Goal: Task Accomplishment & Management: Use online tool/utility

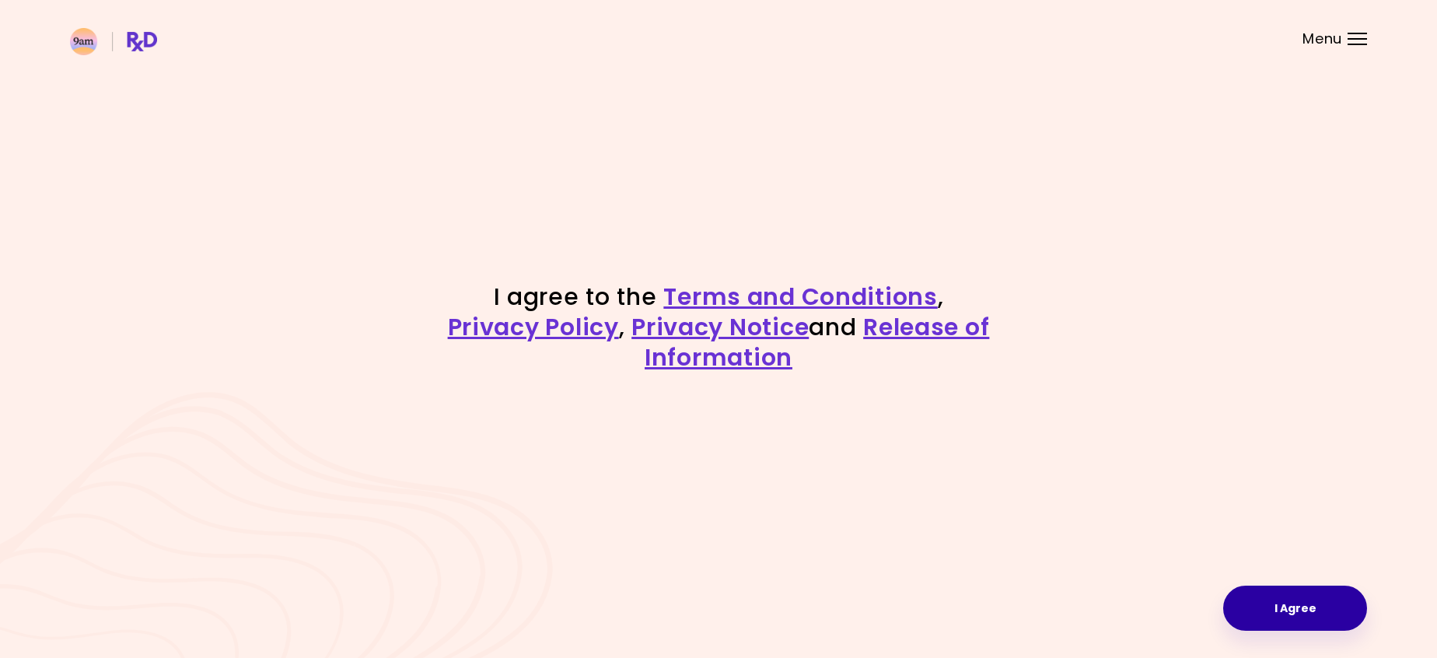
click at [1281, 614] on button "I Agree" at bounding box center [1295, 608] width 144 height 45
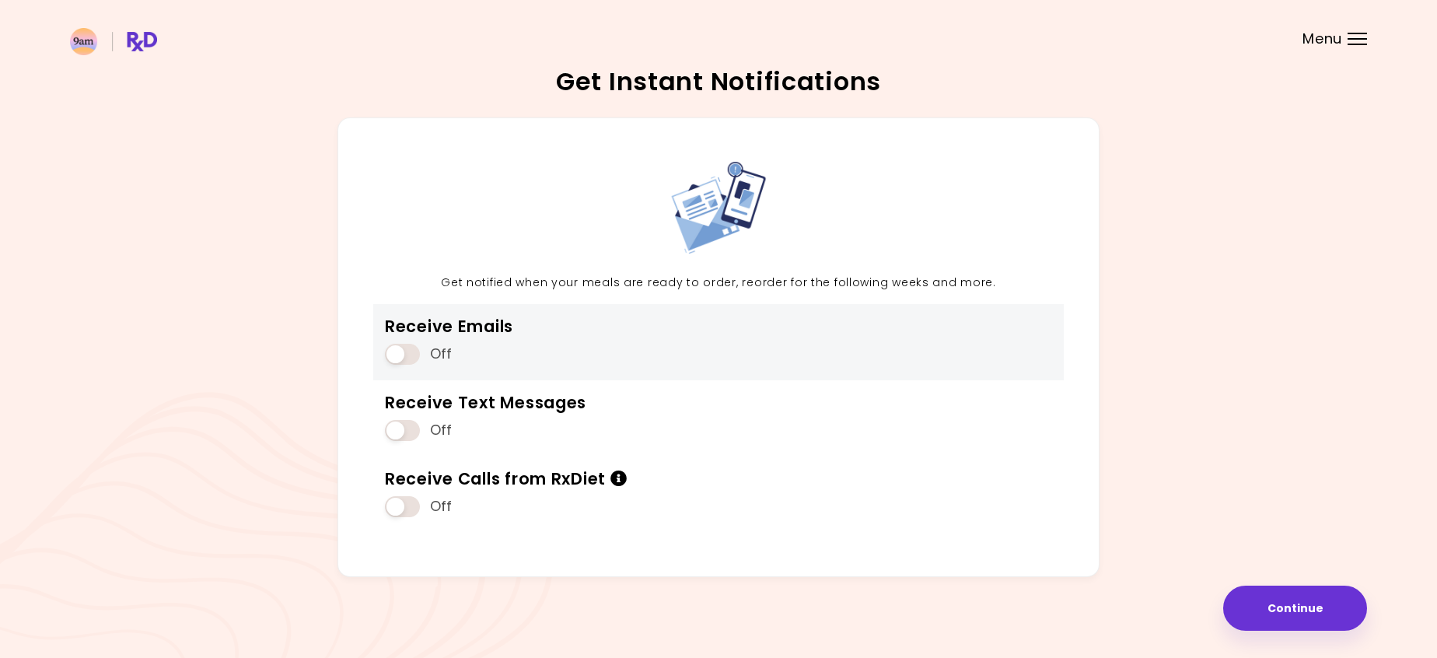
click at [416, 353] on span at bounding box center [402, 354] width 35 height 21
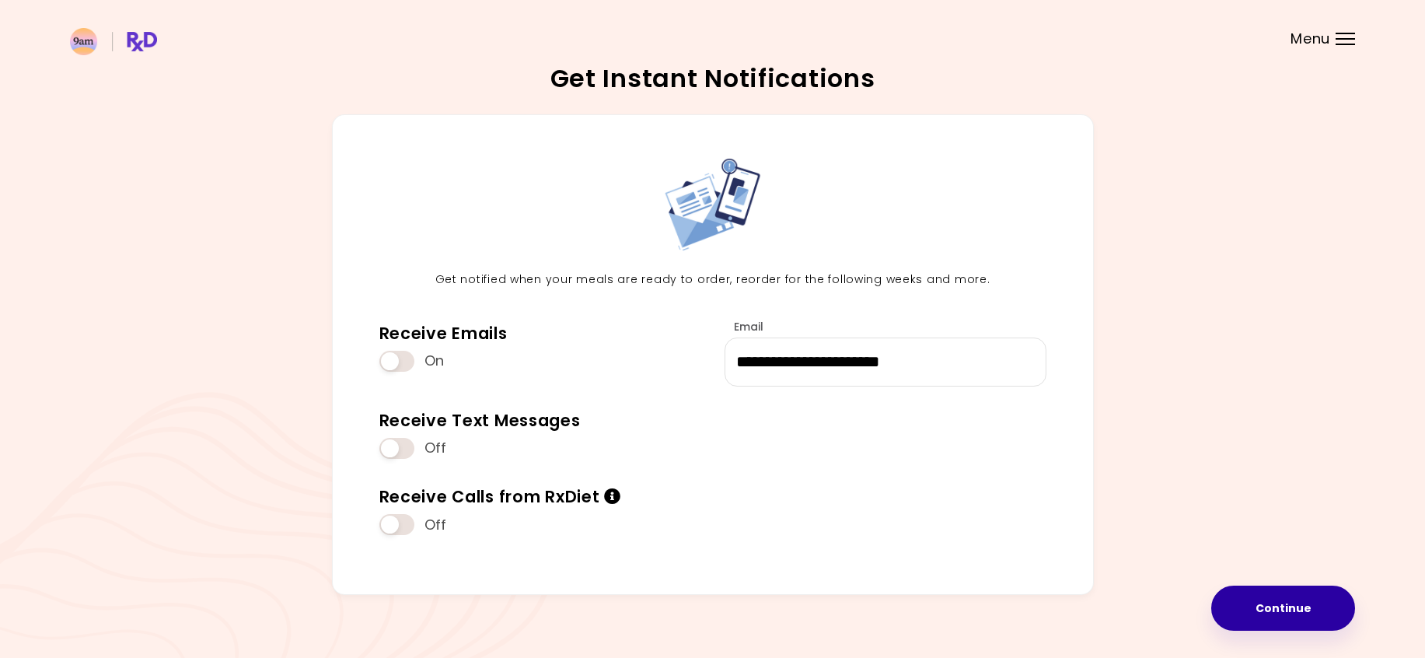
click at [1312, 615] on button "Continue" at bounding box center [1283, 608] width 144 height 45
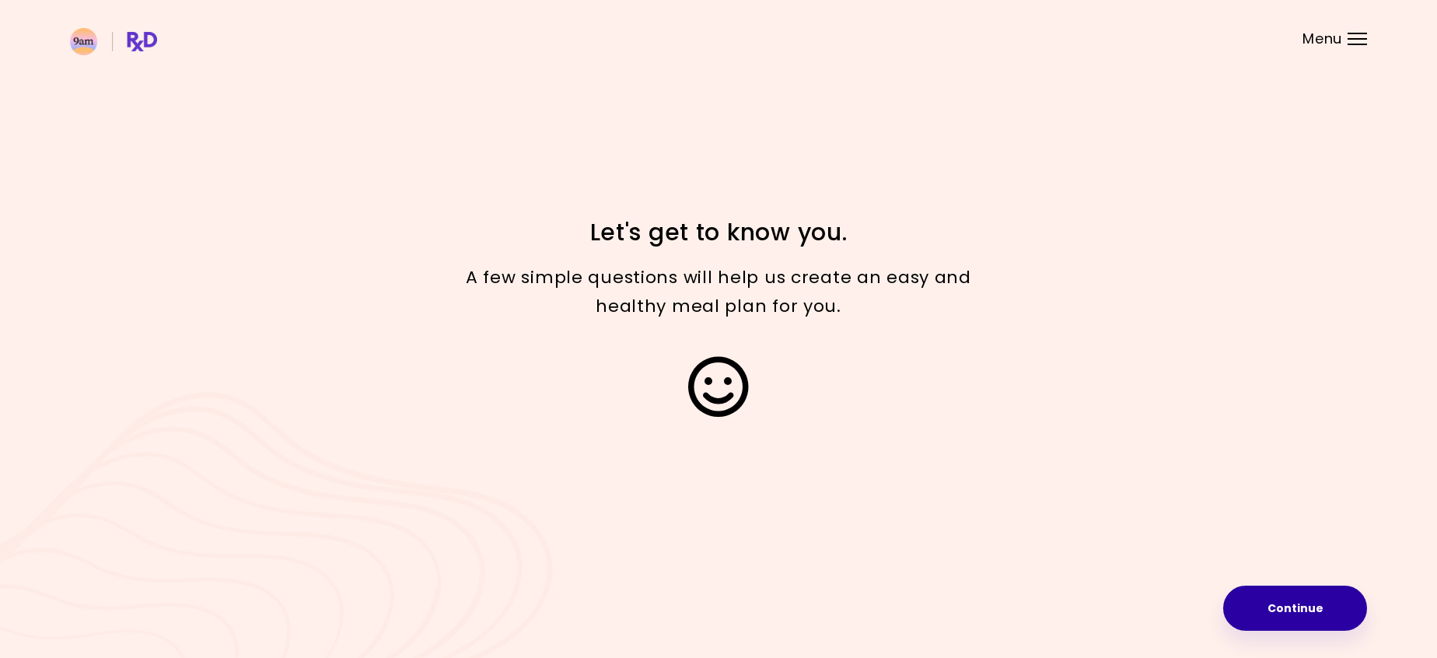
click at [1309, 607] on button "Continue" at bounding box center [1295, 608] width 144 height 45
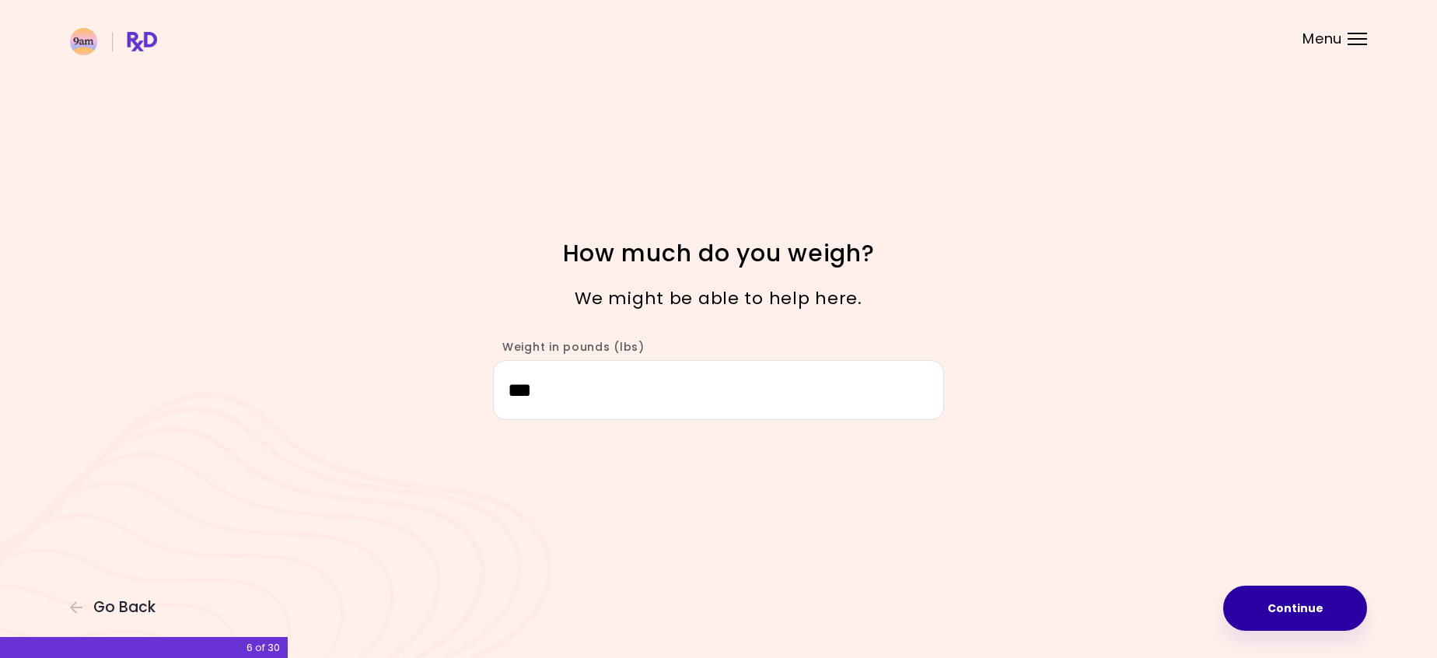
click at [1288, 607] on button "Continue" at bounding box center [1295, 608] width 144 height 45
select select "****"
click at [1288, 607] on button "Continue" at bounding box center [1295, 608] width 144 height 45
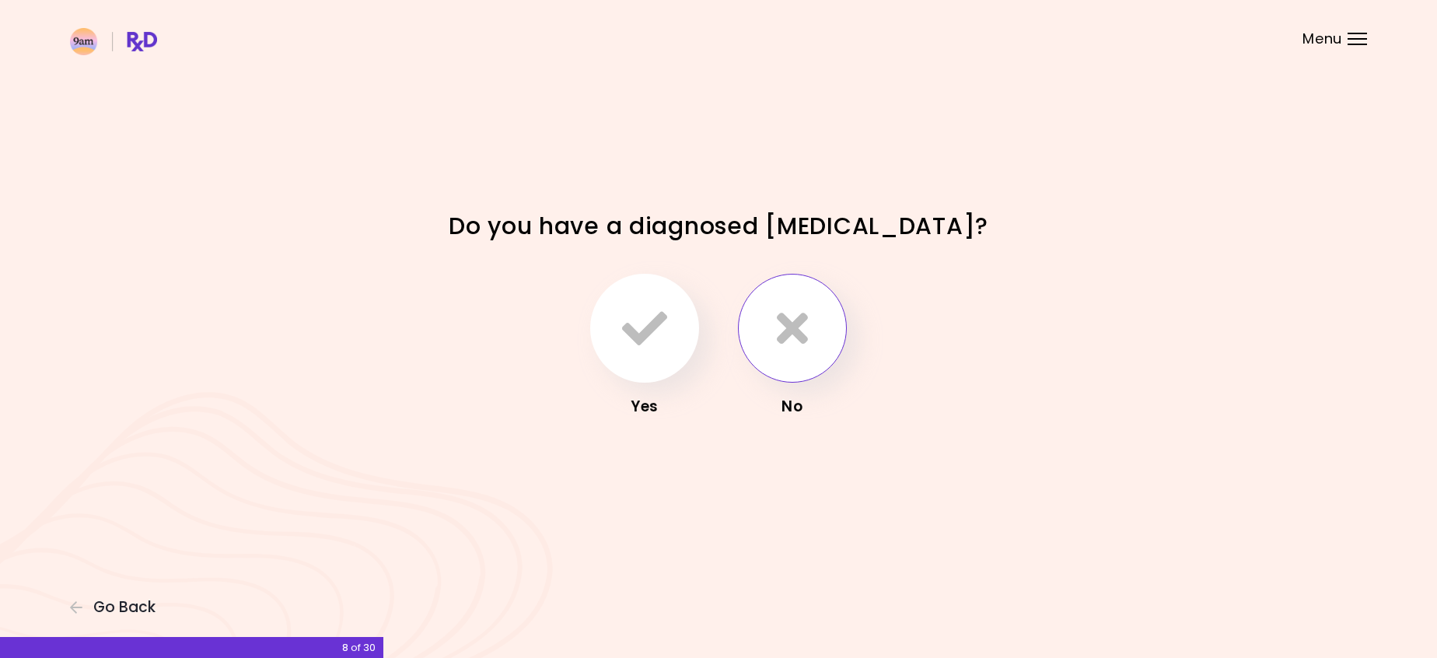
click at [773, 327] on button "button" at bounding box center [792, 328] width 109 height 109
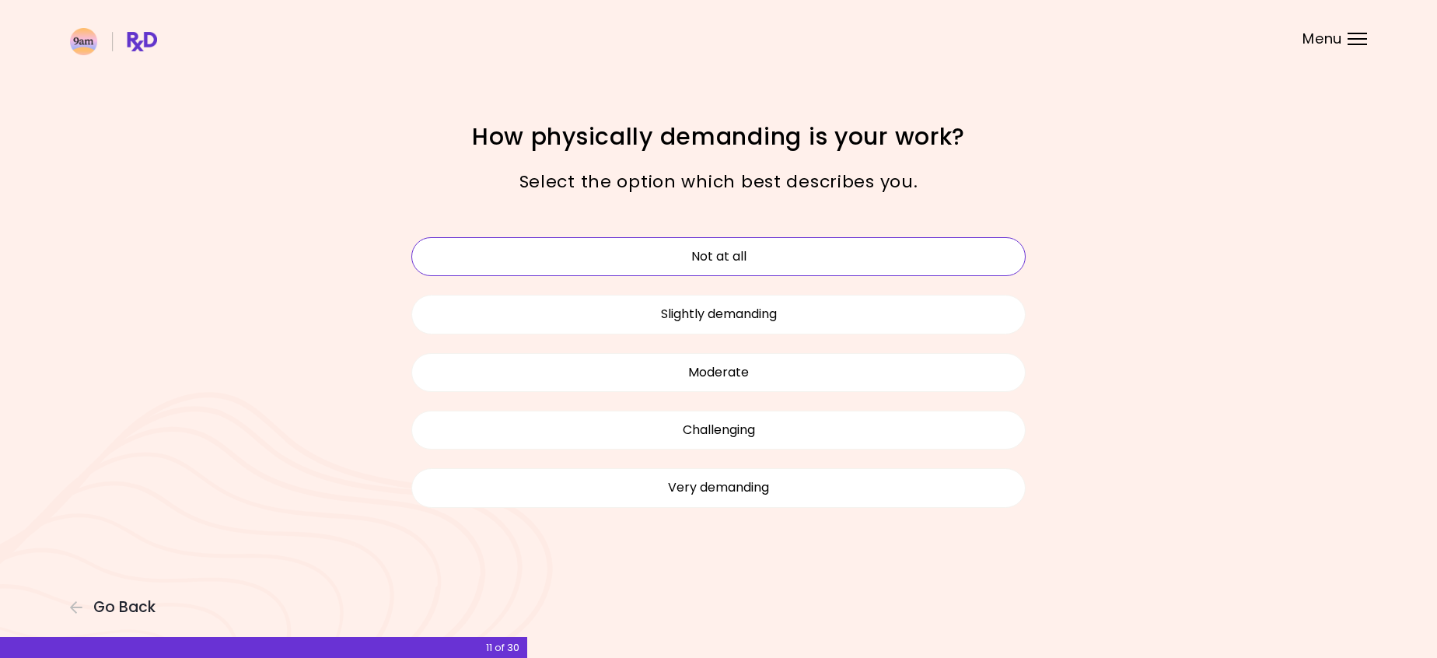
click at [789, 247] on button "Not at all" at bounding box center [718, 256] width 614 height 39
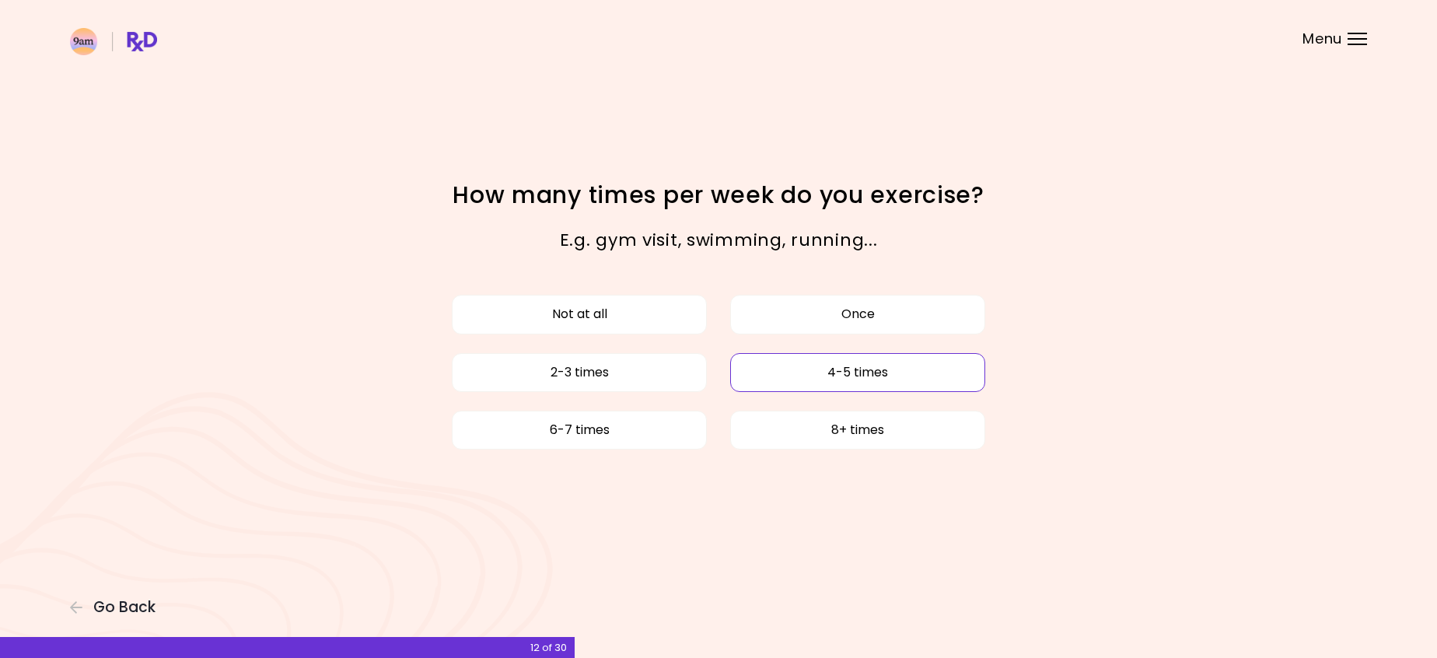
click at [897, 369] on button "4-5 times" at bounding box center [857, 372] width 255 height 39
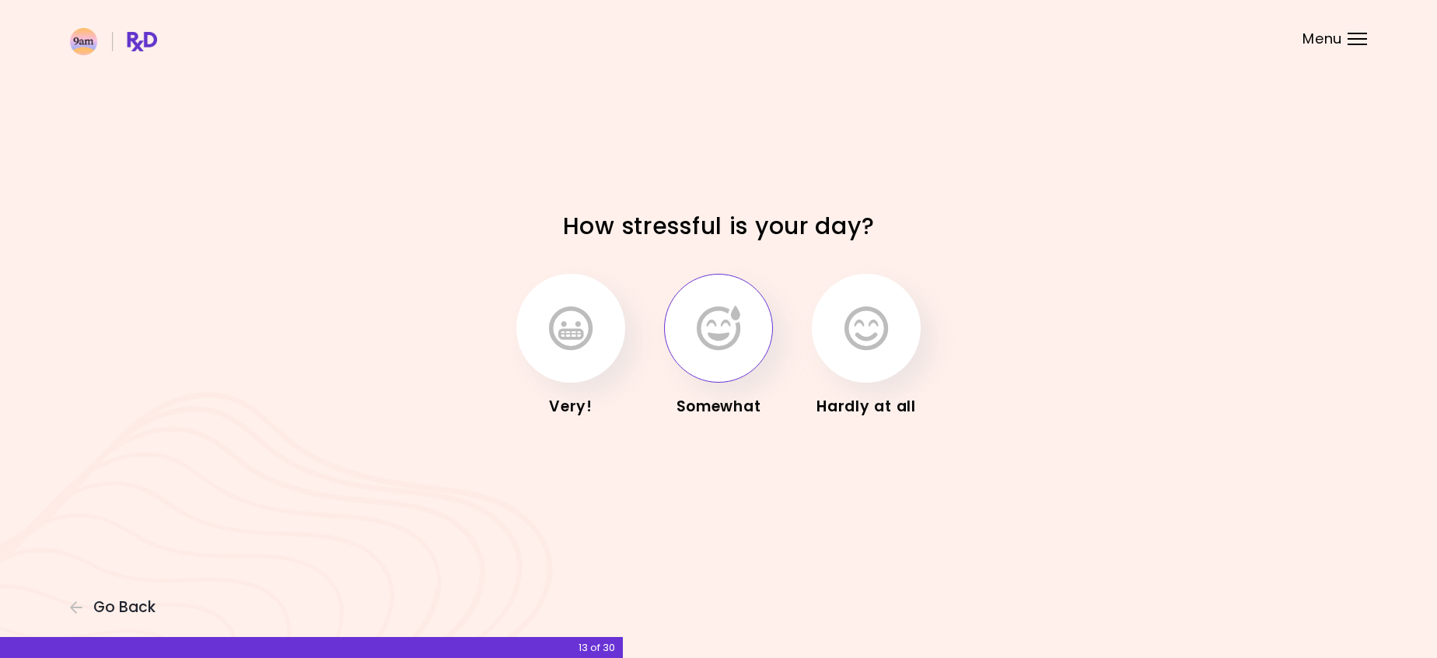
click at [750, 350] on button "button" at bounding box center [718, 328] width 109 height 109
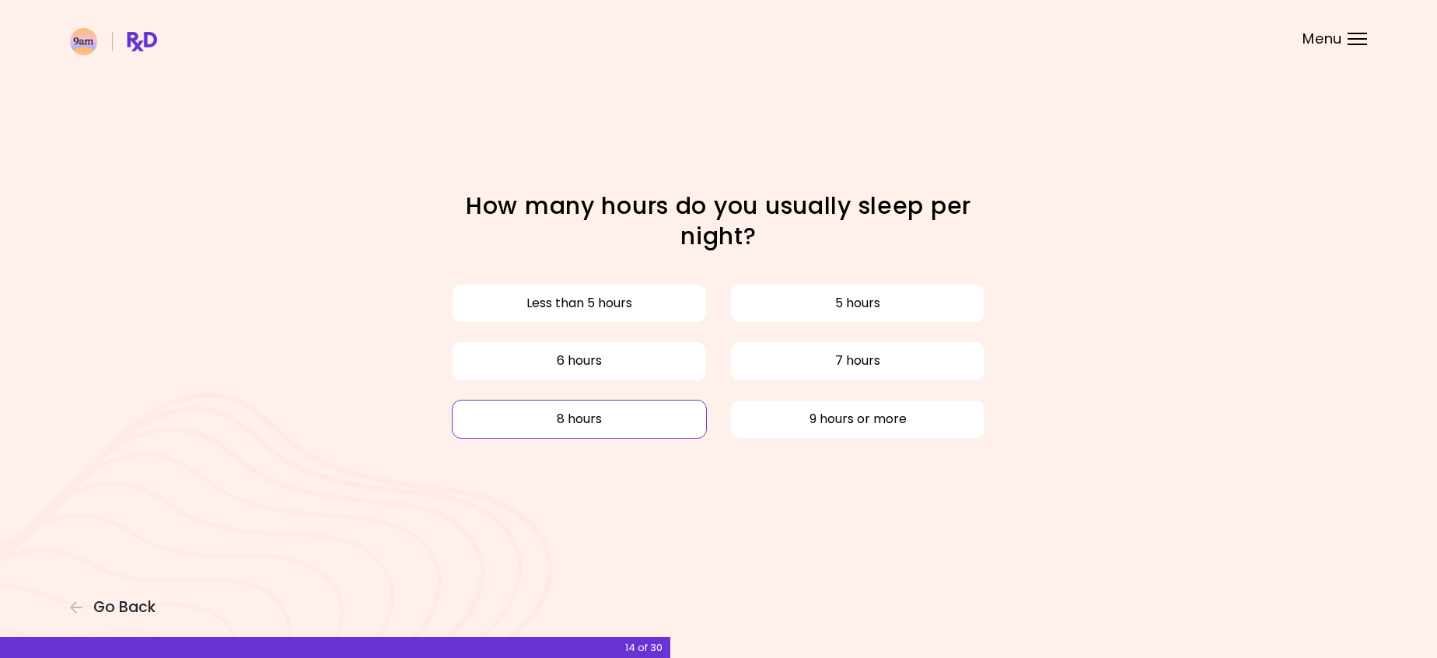
click at [657, 437] on button "8 hours" at bounding box center [579, 419] width 255 height 39
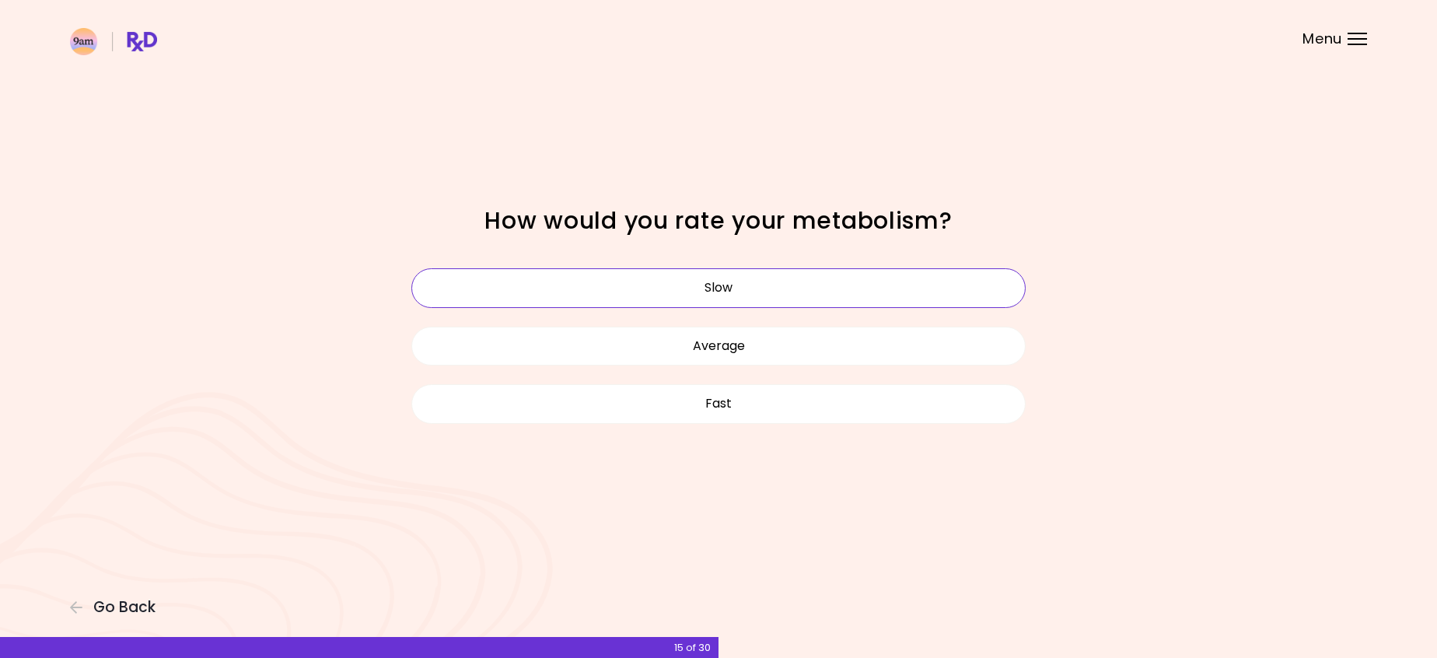
click at [715, 283] on button "Slow" at bounding box center [718, 287] width 614 height 39
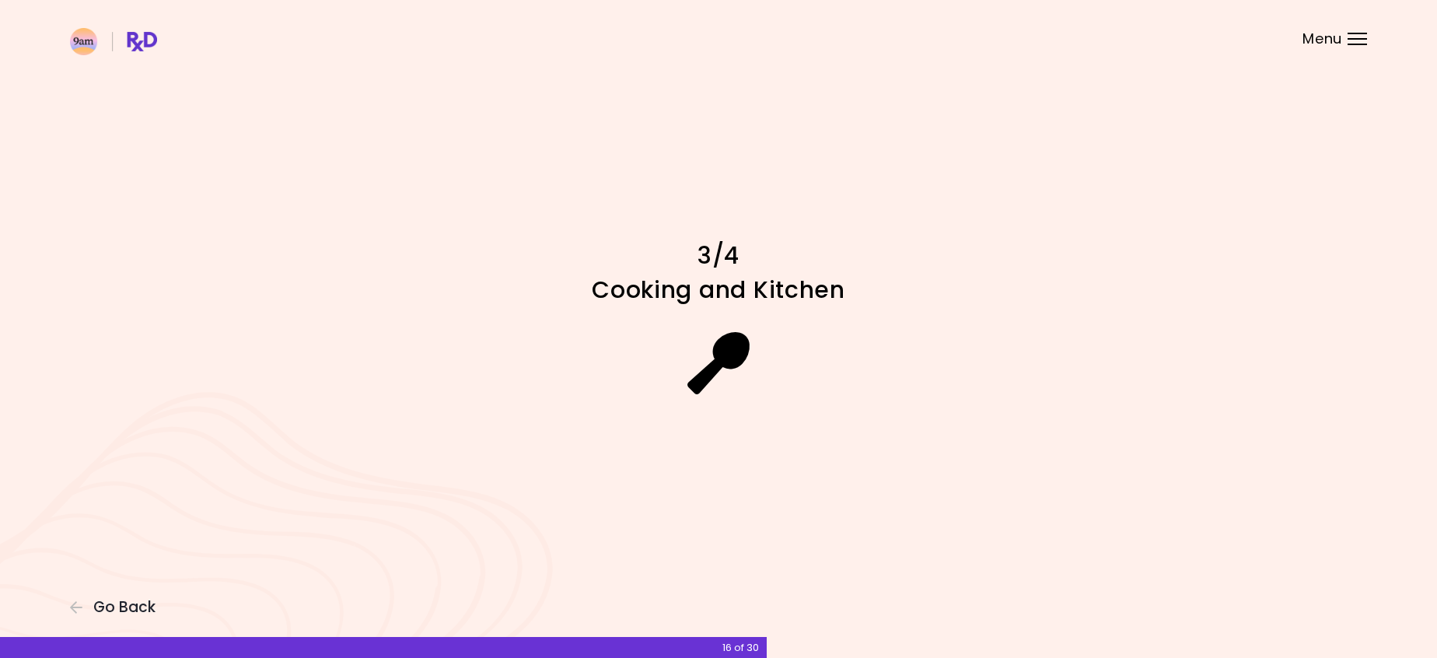
click at [724, 347] on icon at bounding box center [718, 363] width 63 height 62
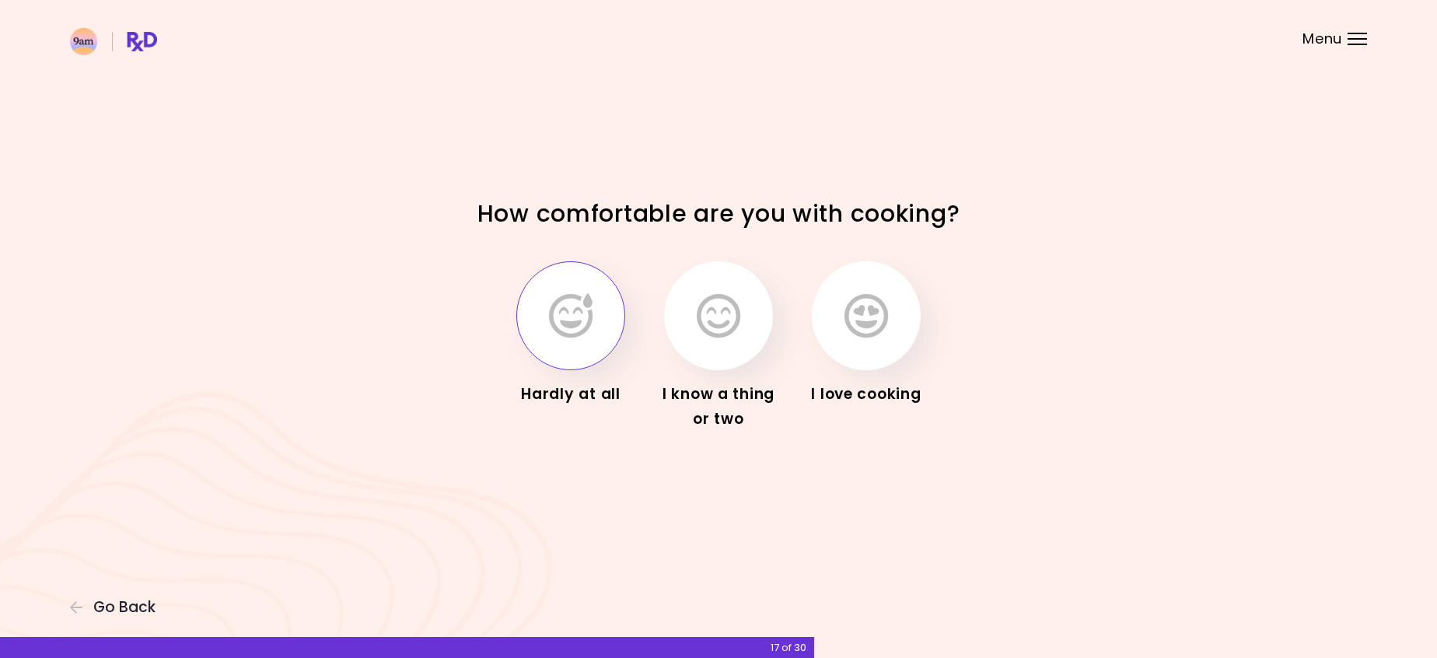
click at [565, 356] on button "button" at bounding box center [570, 315] width 109 height 109
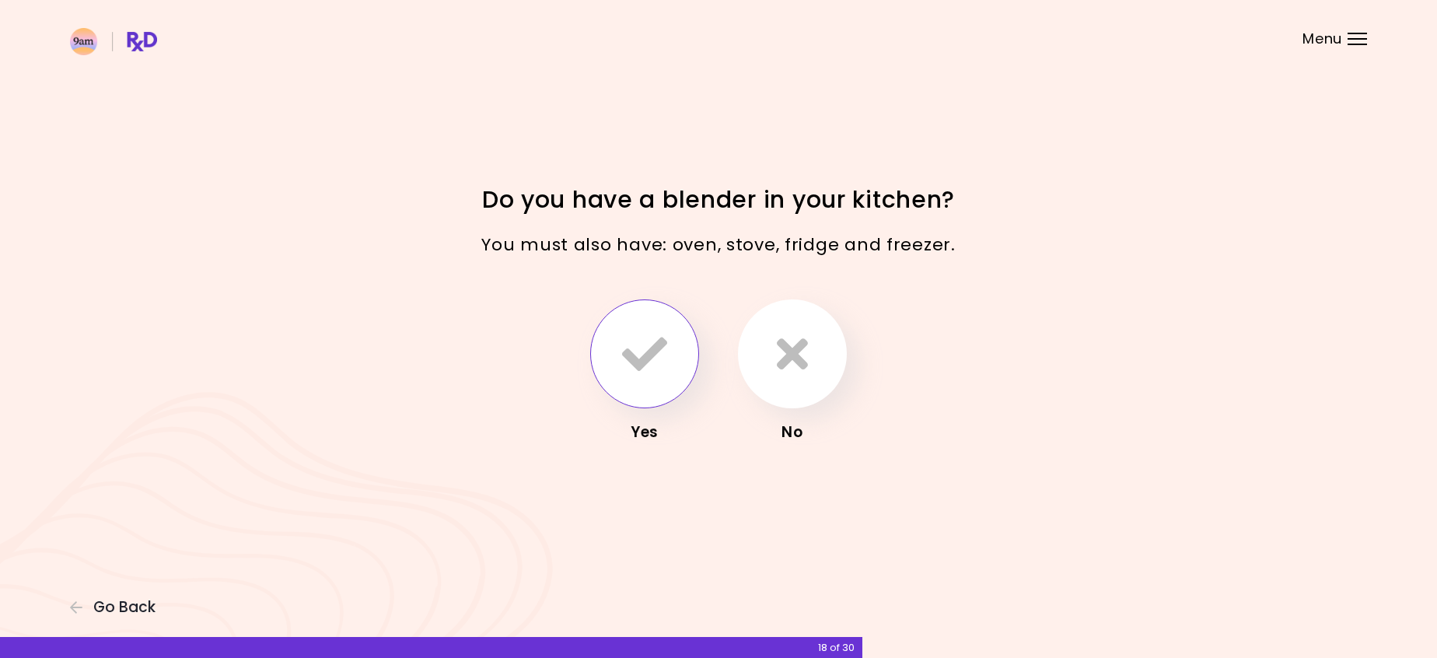
click at [686, 351] on button "button" at bounding box center [644, 353] width 109 height 109
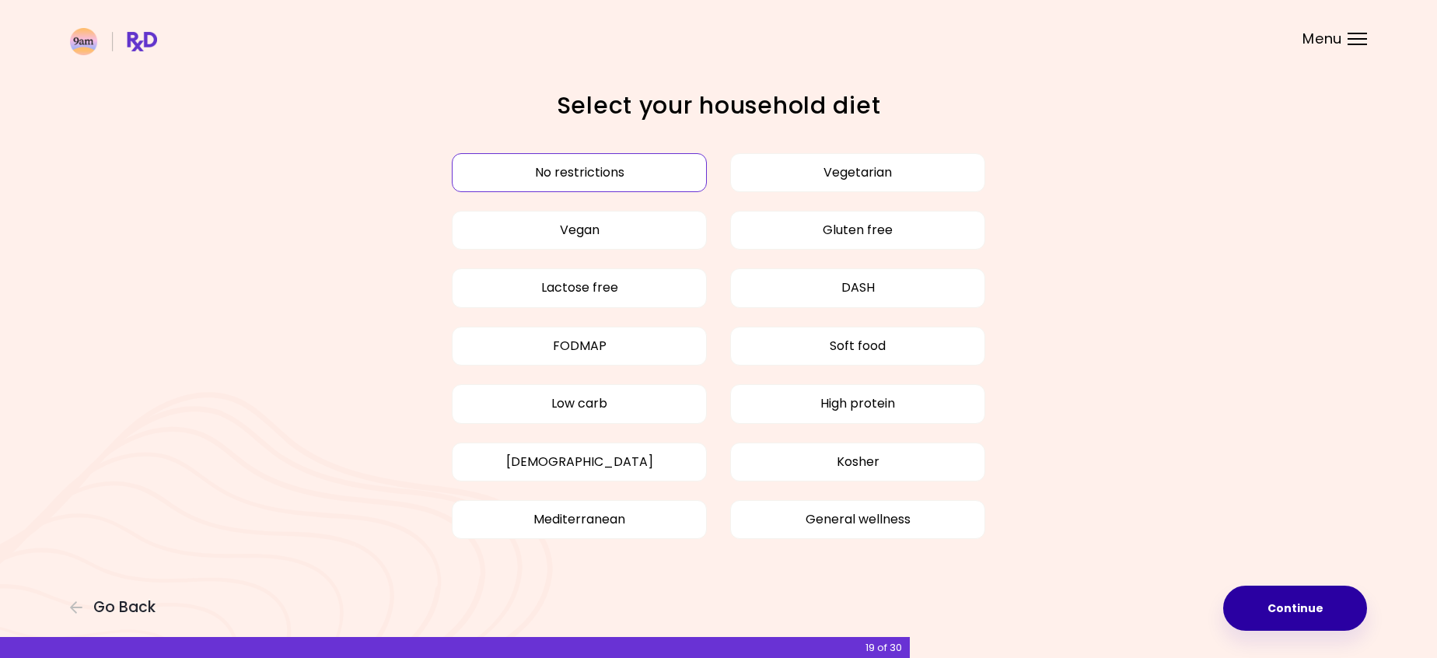
click at [1267, 605] on button "Continue" at bounding box center [1295, 608] width 144 height 45
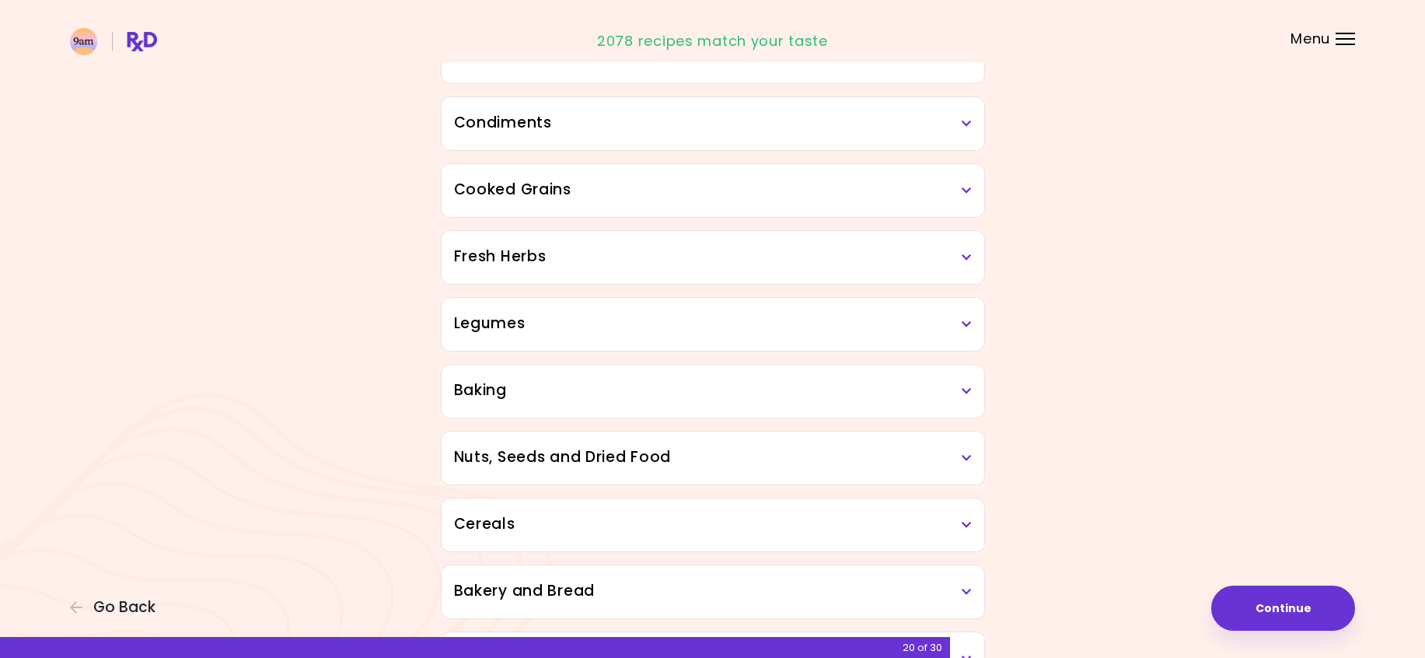
scroll to position [78, 0]
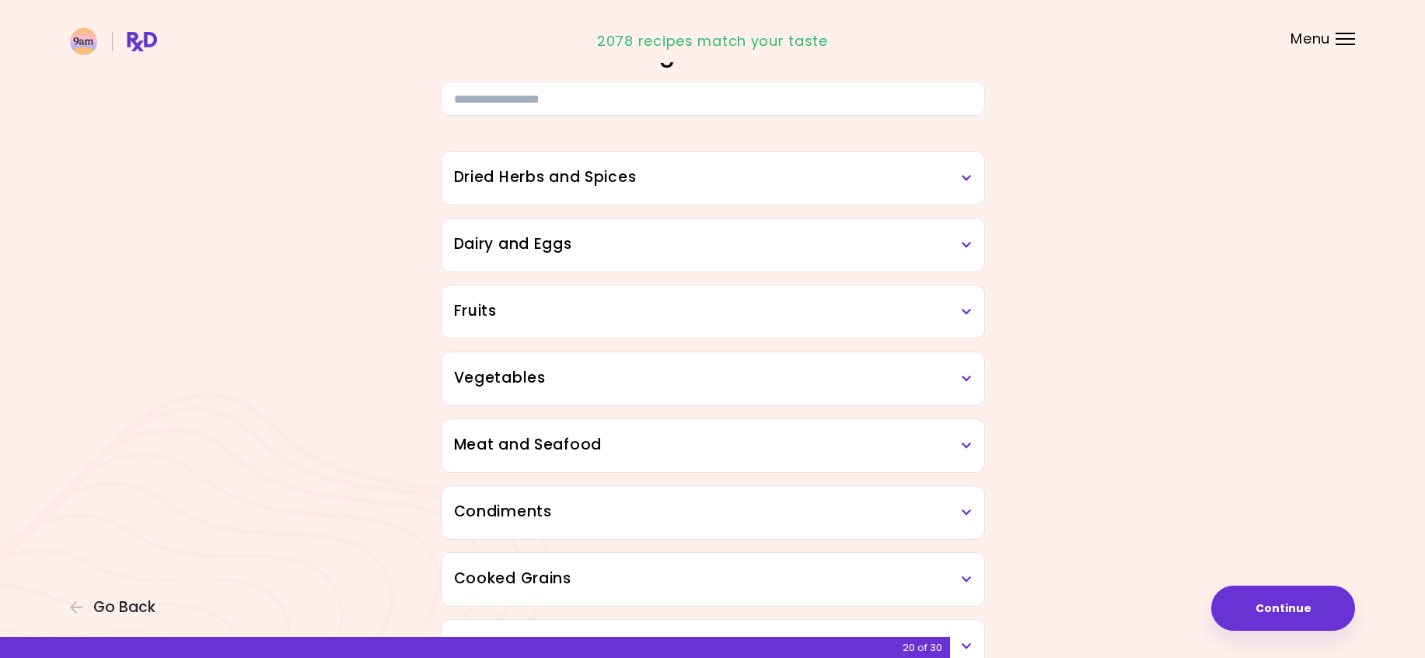
click at [585, 191] on div "Dried Herbs and Spices" at bounding box center [713, 178] width 543 height 53
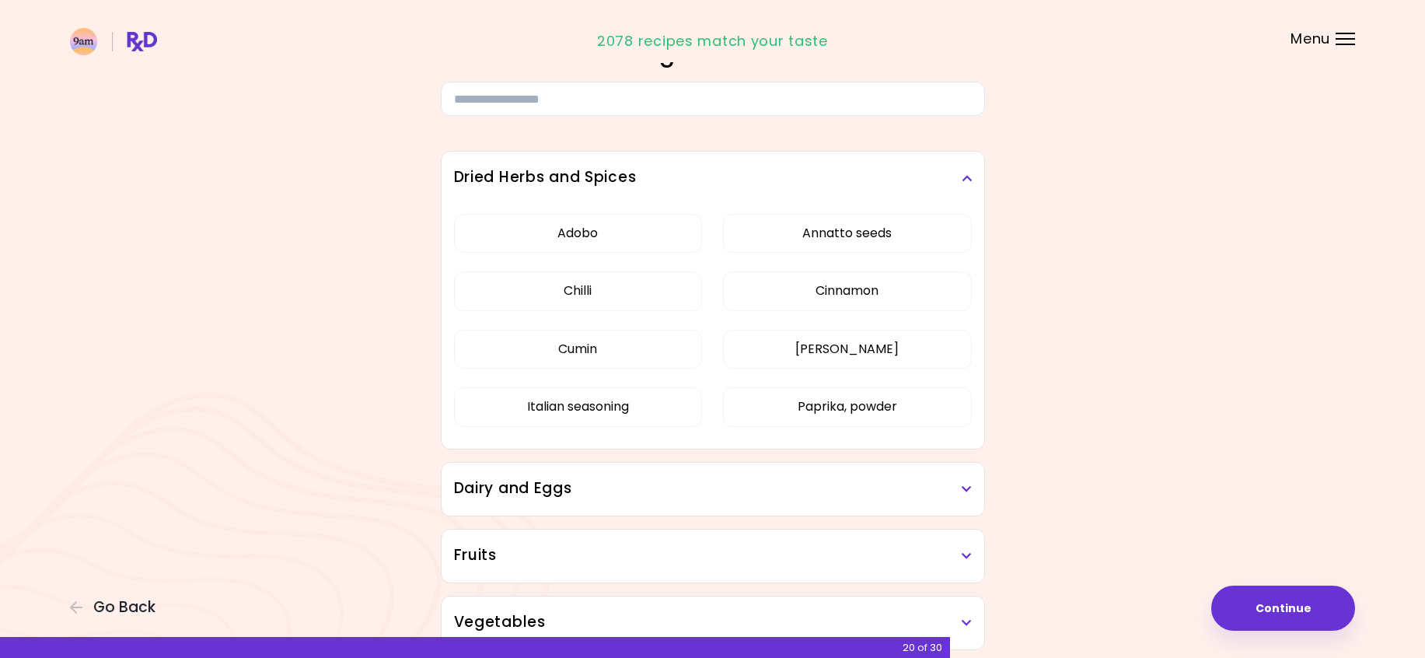
click at [585, 191] on div "Dried Herbs and Spices" at bounding box center [713, 178] width 543 height 53
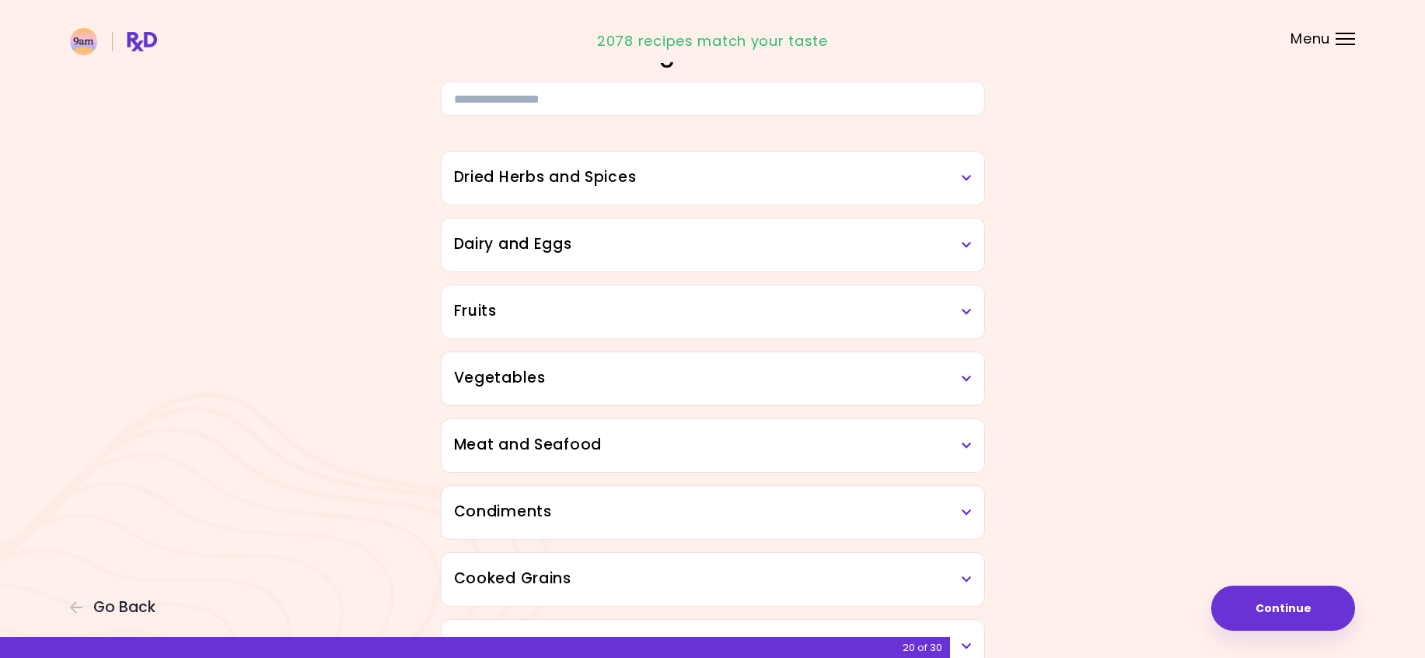
click at [586, 245] on h3 "Dairy and Eggs" at bounding box center [713, 244] width 518 height 23
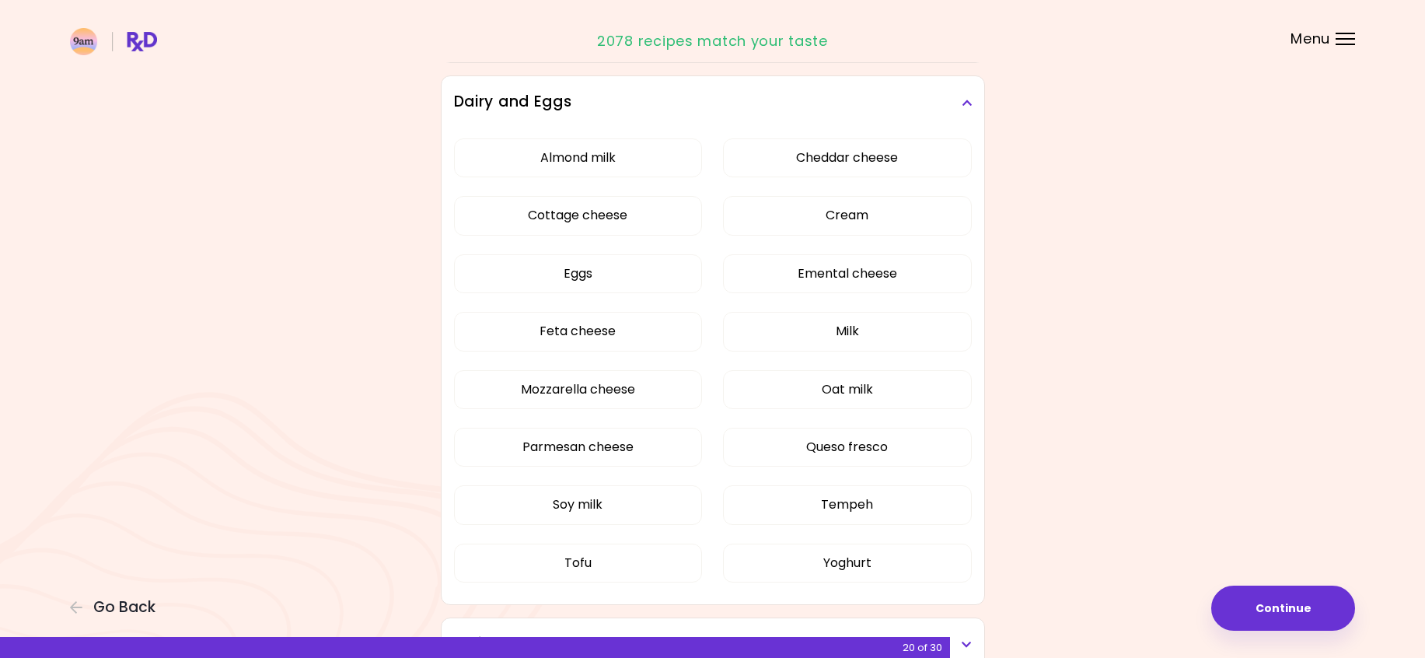
scroll to position [233, 0]
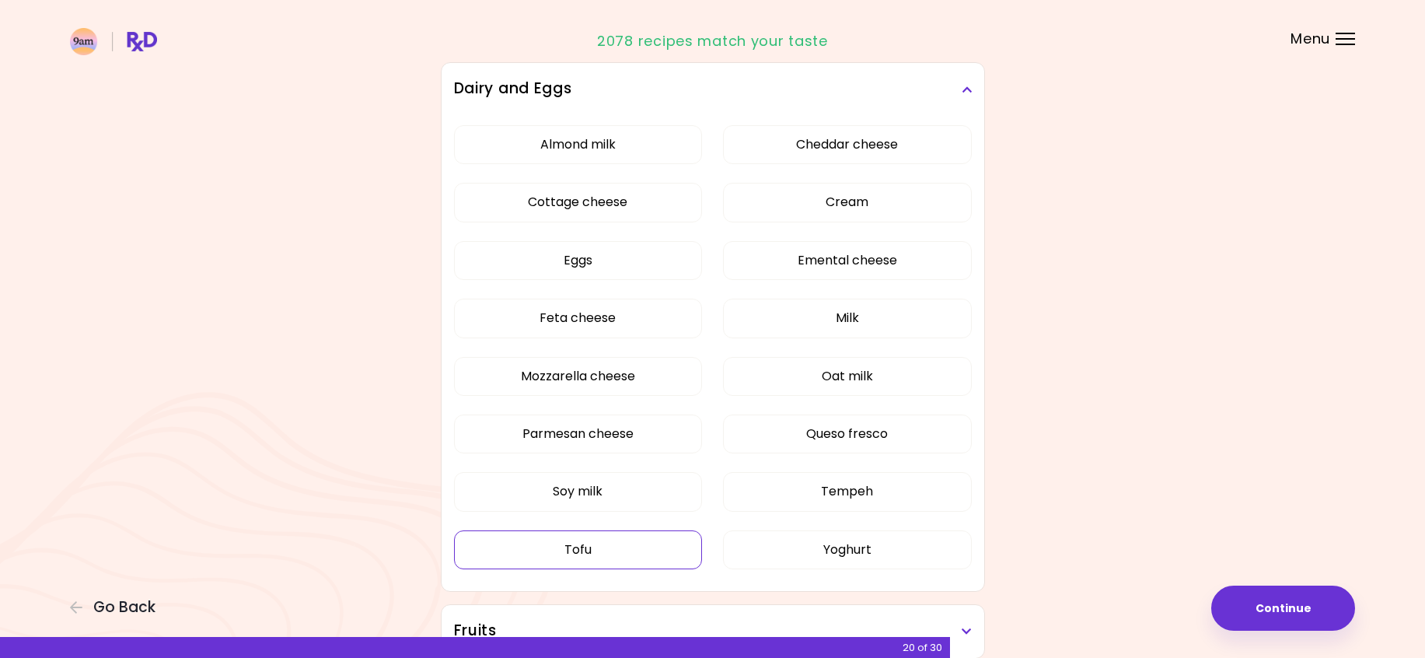
click at [560, 554] on button "Tofu" at bounding box center [578, 549] width 249 height 39
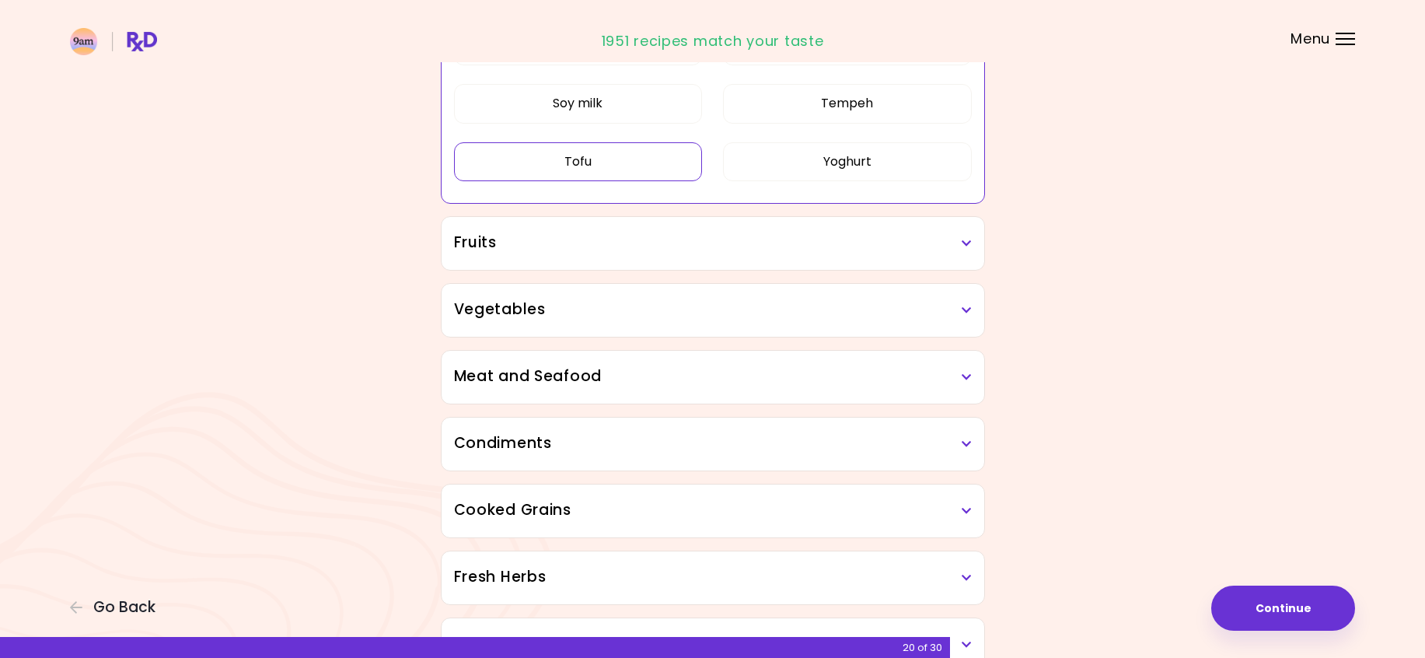
scroll to position [622, 0]
click at [641, 243] on h3 "Fruits" at bounding box center [713, 242] width 518 height 23
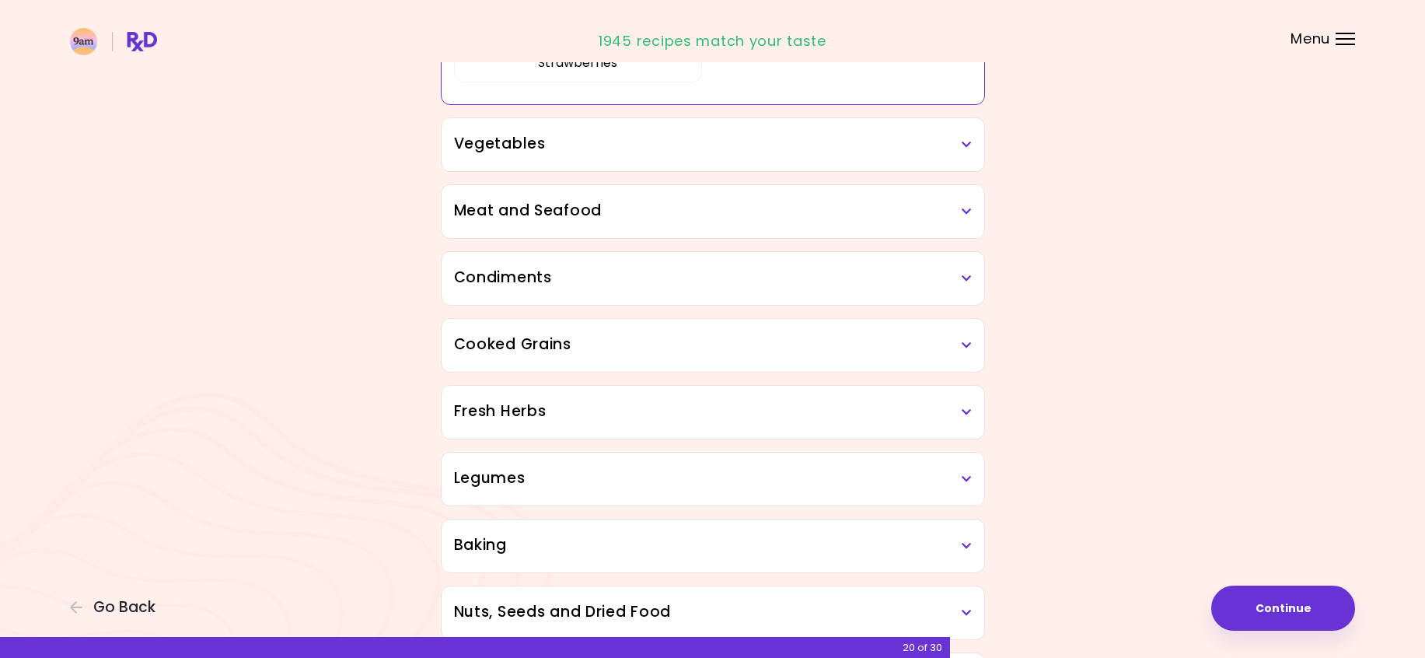
scroll to position [691, 0]
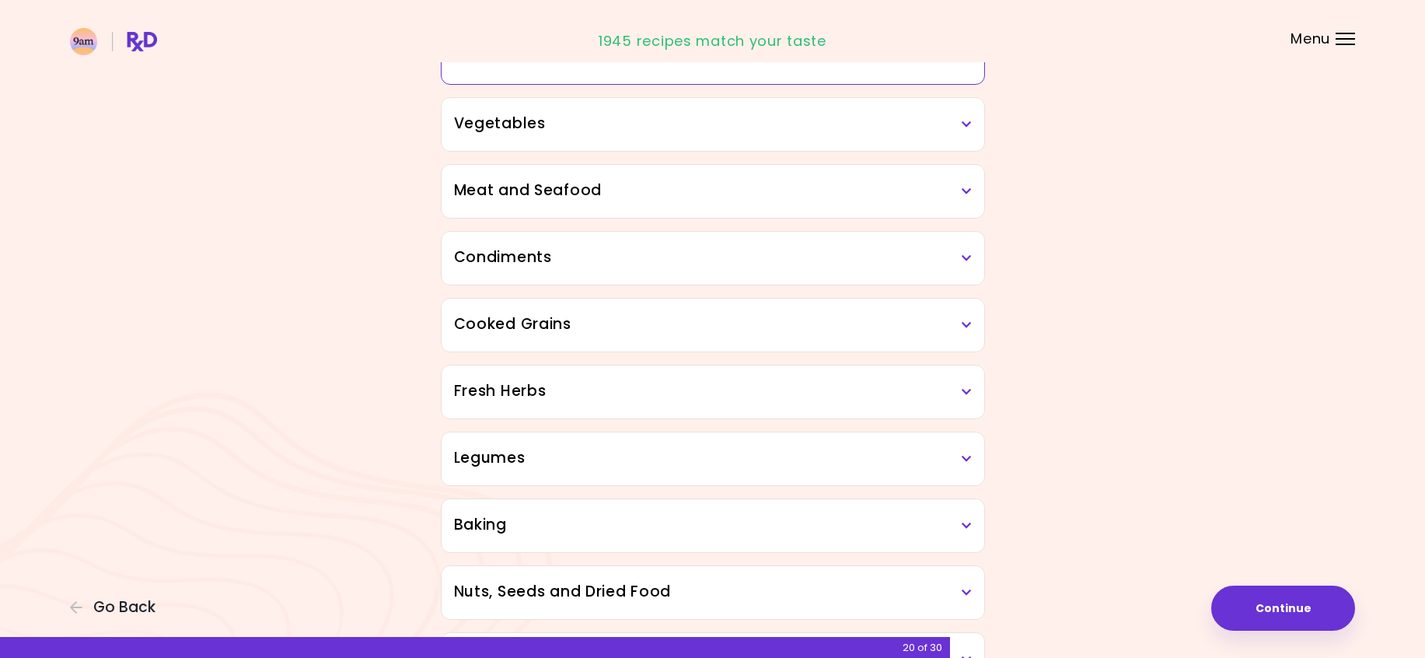
click at [597, 131] on h3 "Vegetables" at bounding box center [713, 124] width 518 height 23
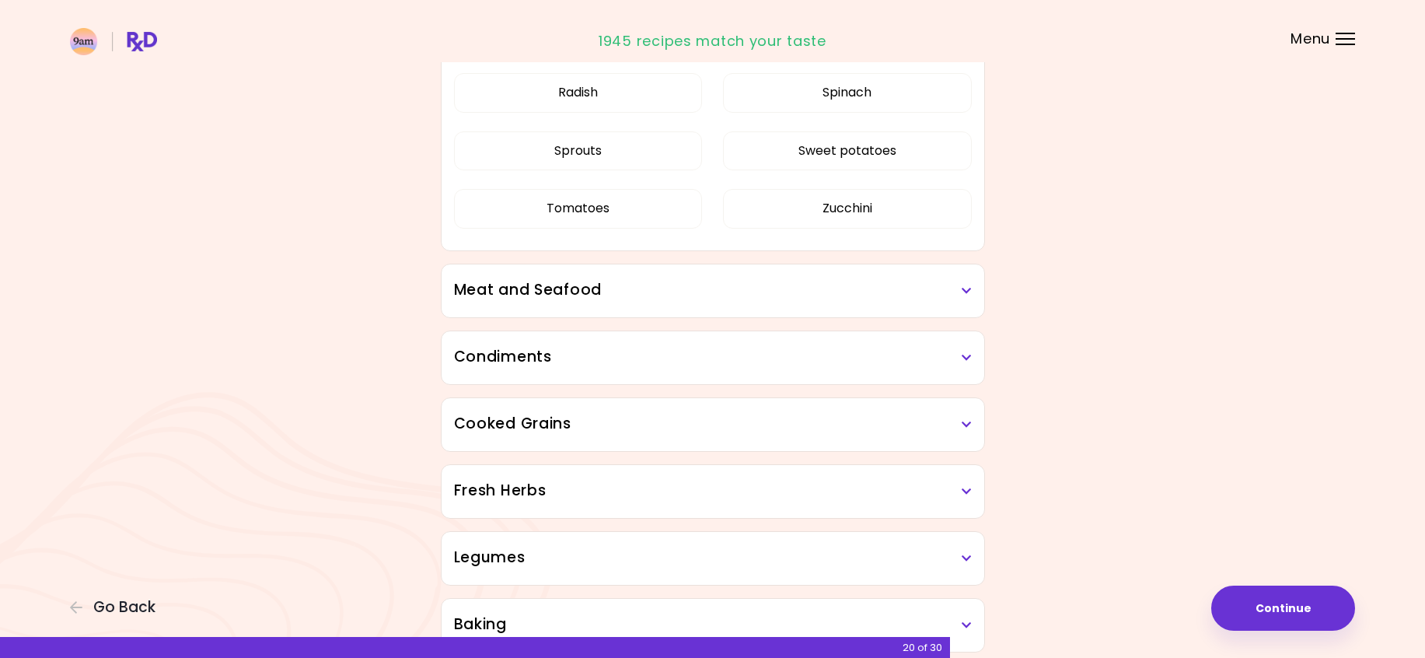
scroll to position [1547, 0]
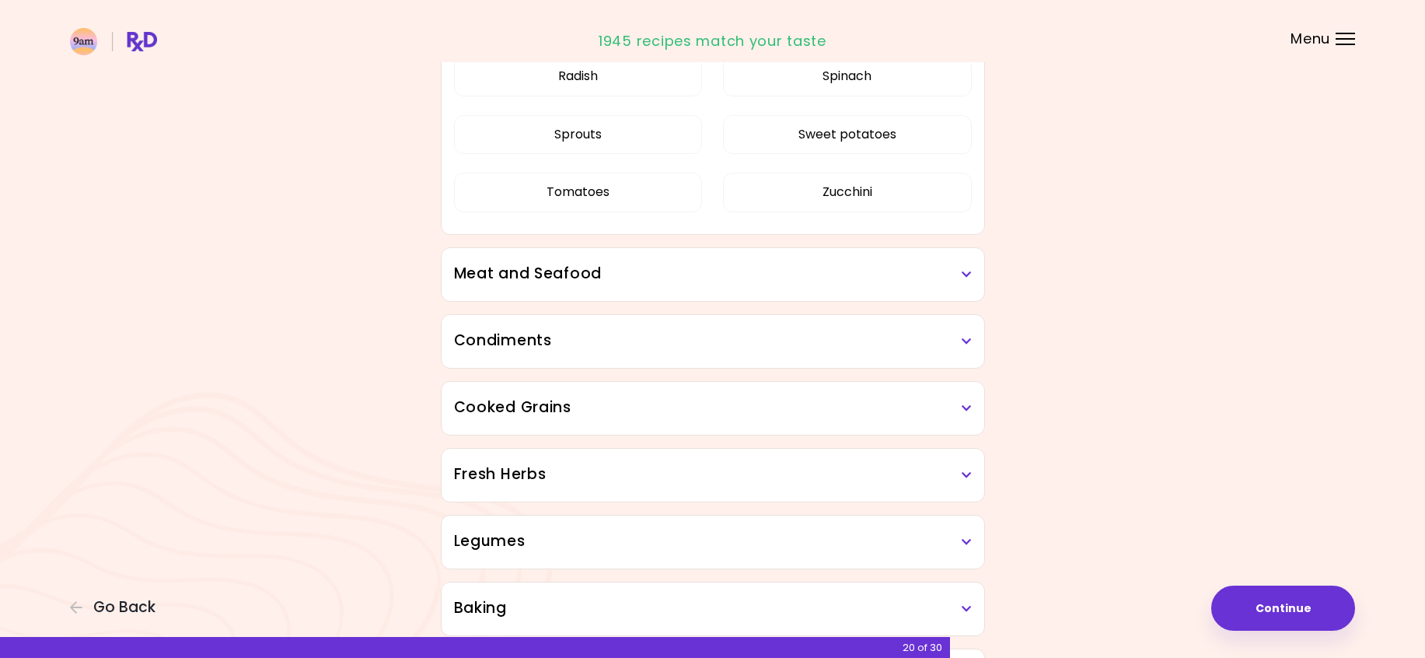
click at [580, 283] on h3 "Meat and Seafood" at bounding box center [713, 274] width 518 height 23
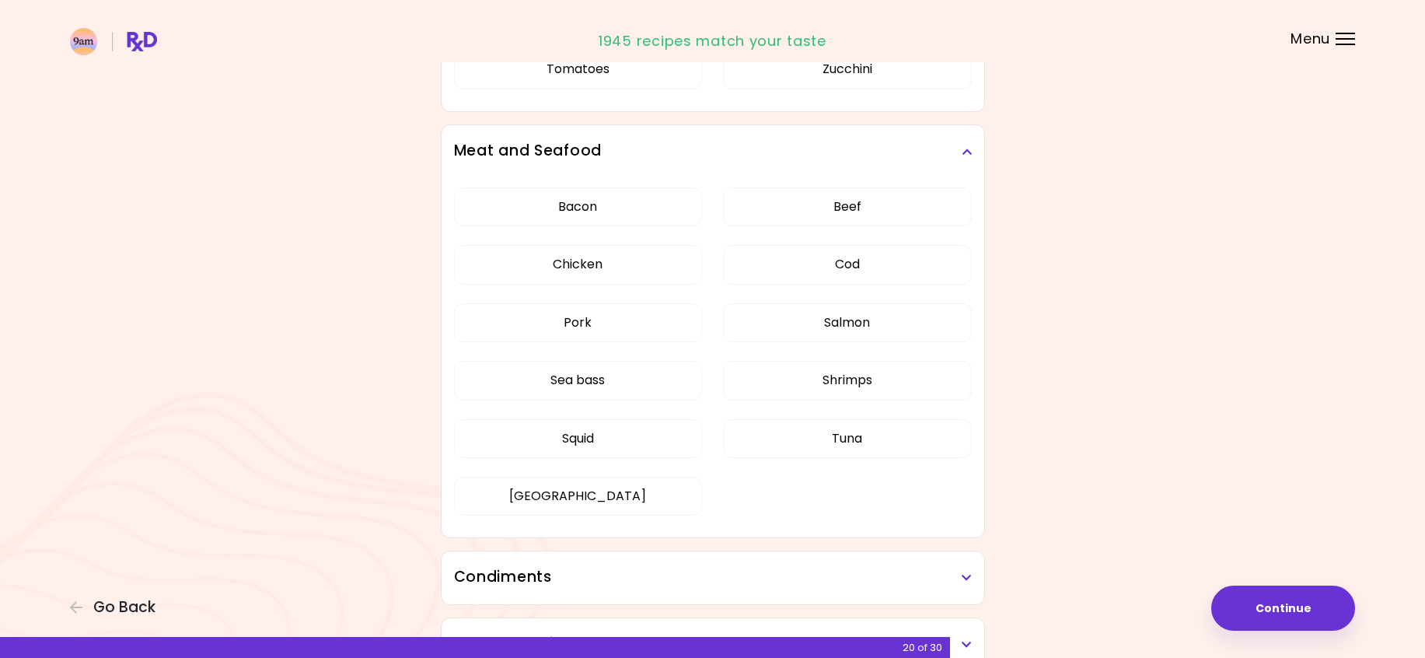
scroll to position [1780, 0]
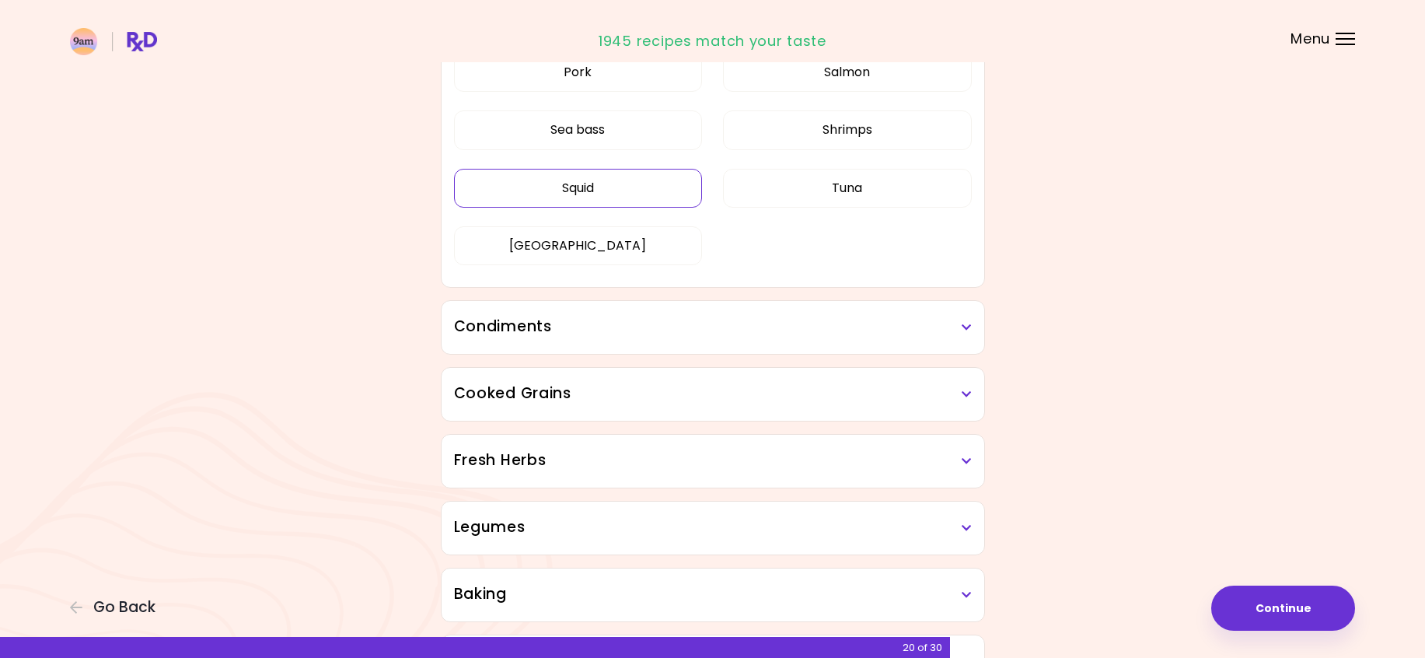
scroll to position [490, 0]
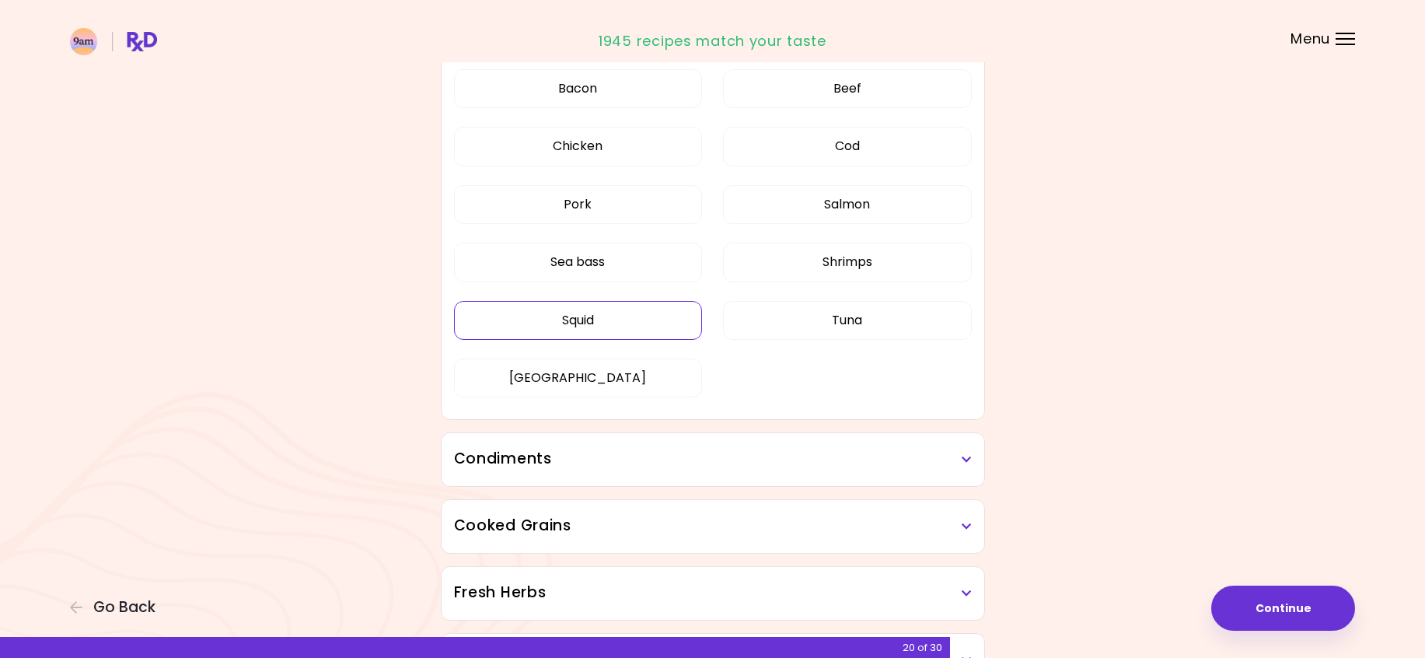
click at [600, 319] on button "Squid" at bounding box center [578, 320] width 249 height 39
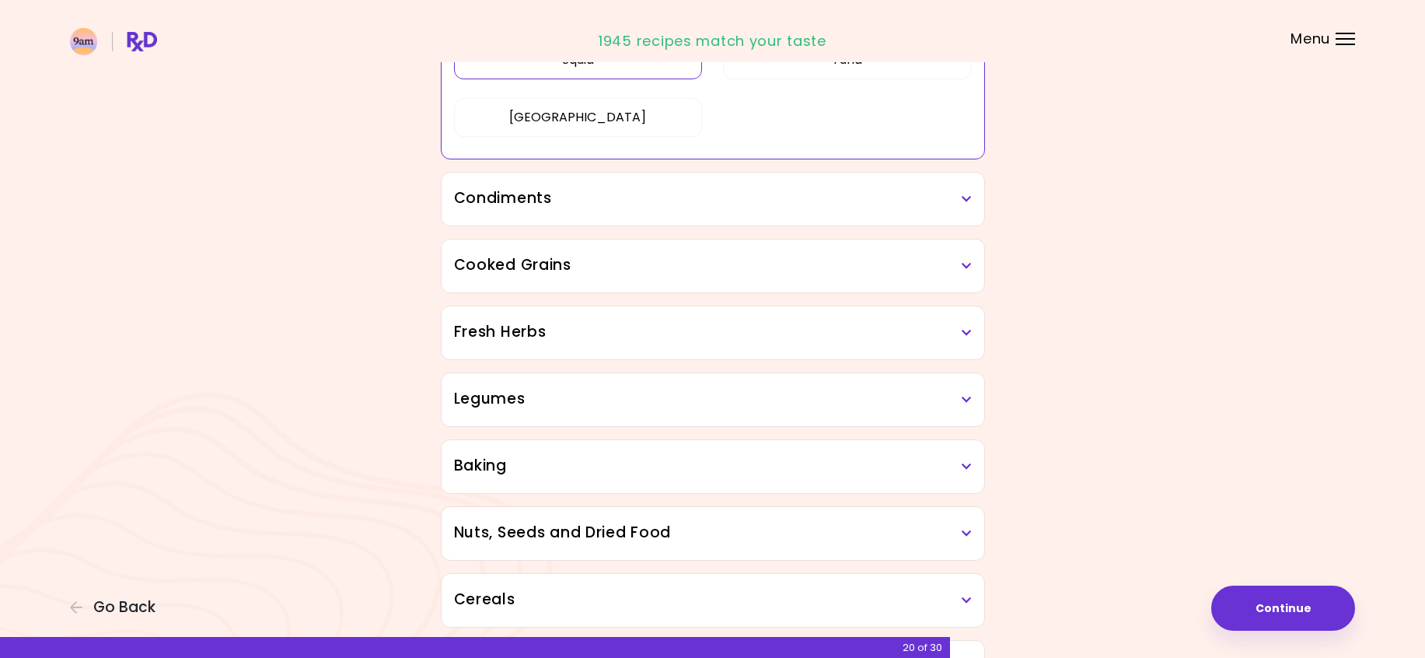
scroll to position [801, 0]
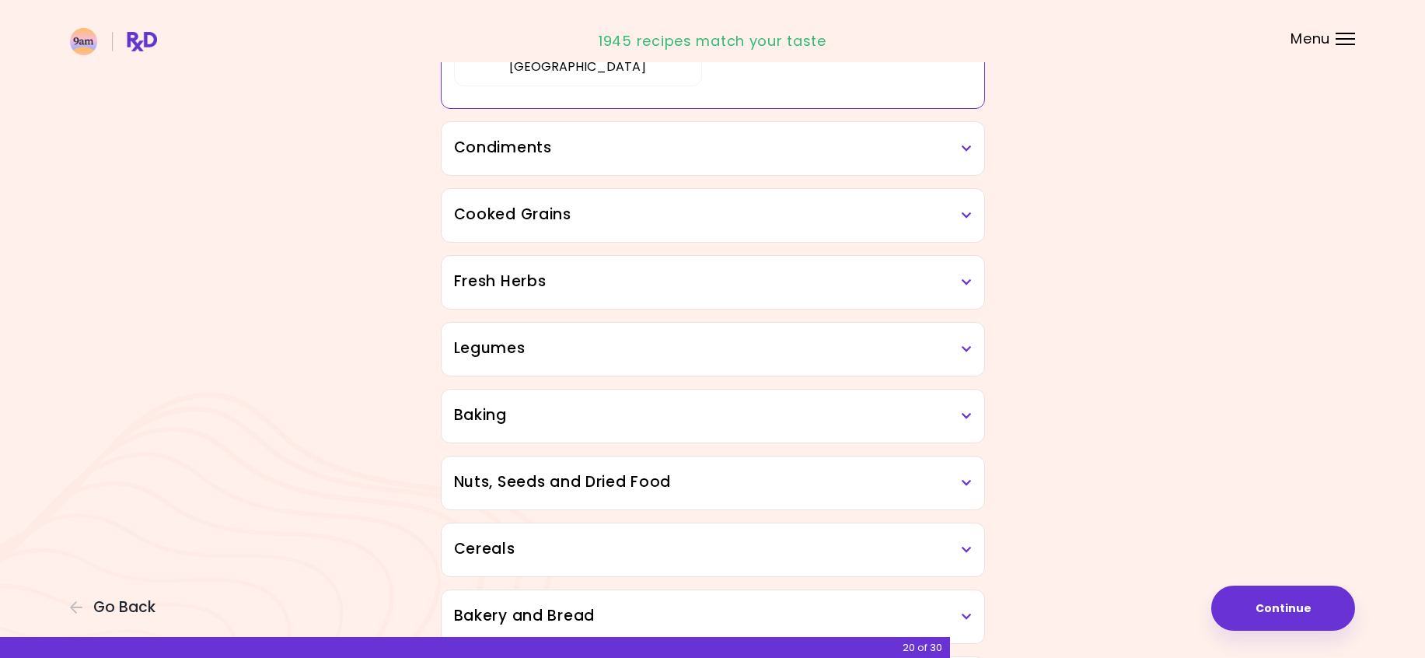
click at [575, 147] on h3 "Condiments" at bounding box center [713, 148] width 518 height 23
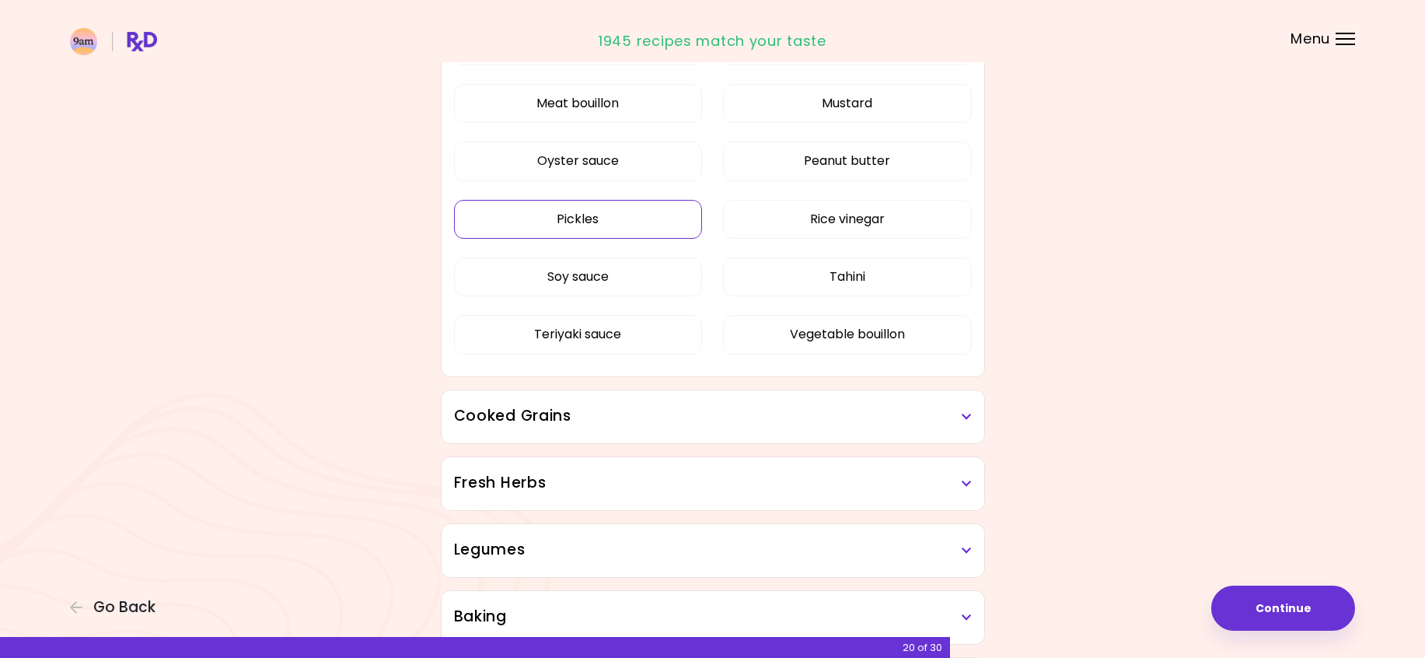
scroll to position [1112, 0]
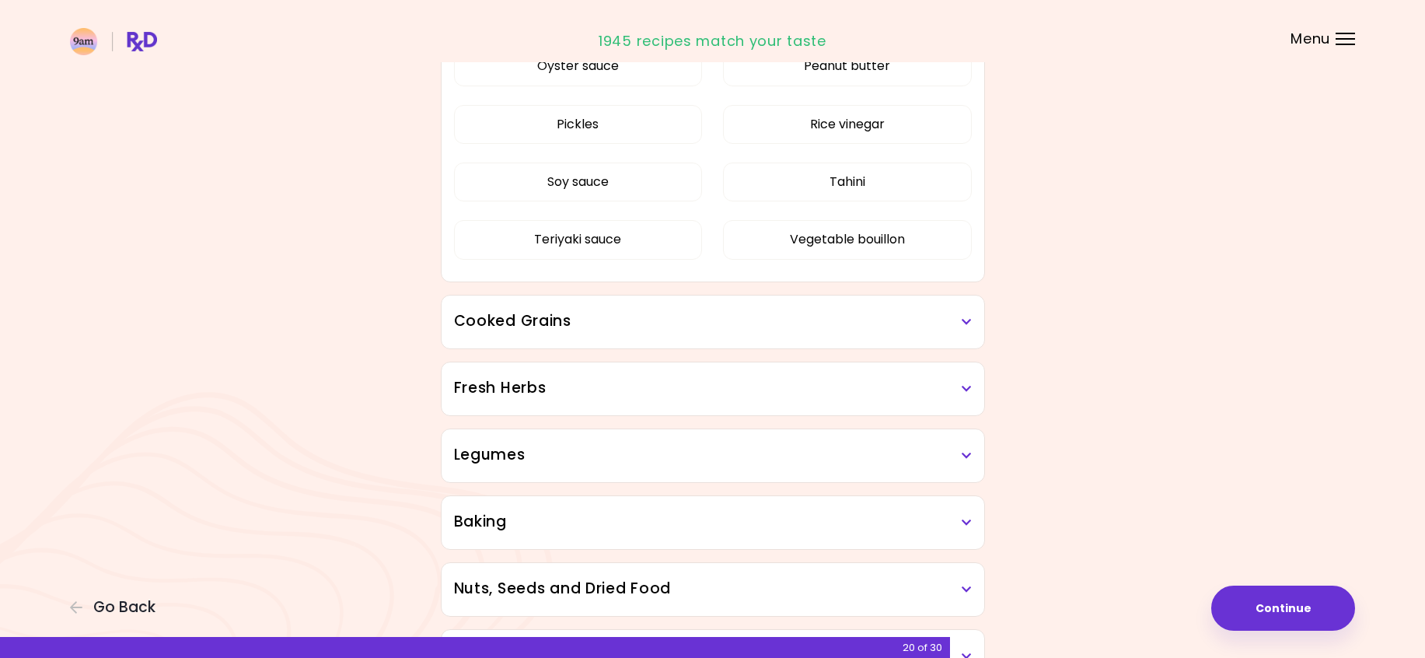
click at [555, 341] on div "Cooked Grains" at bounding box center [713, 321] width 543 height 53
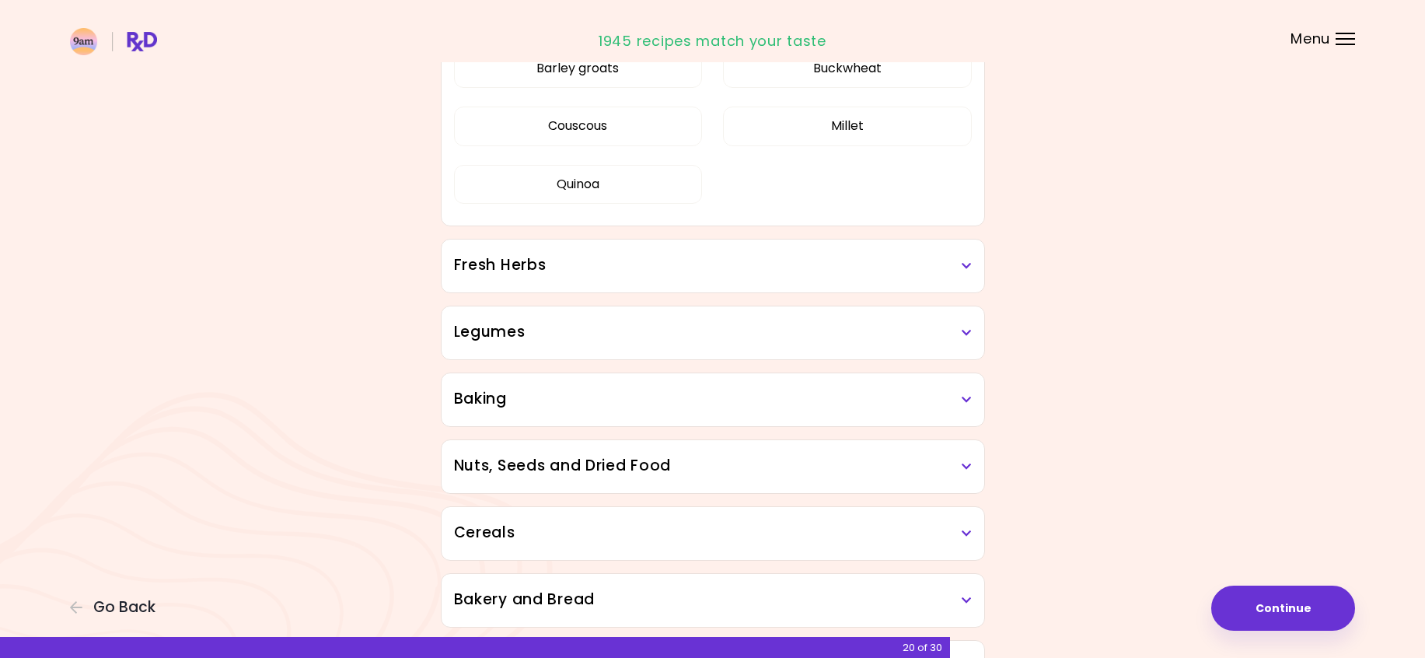
scroll to position [1423, 0]
click at [575, 281] on div "Fresh Herbs" at bounding box center [713, 263] width 543 height 53
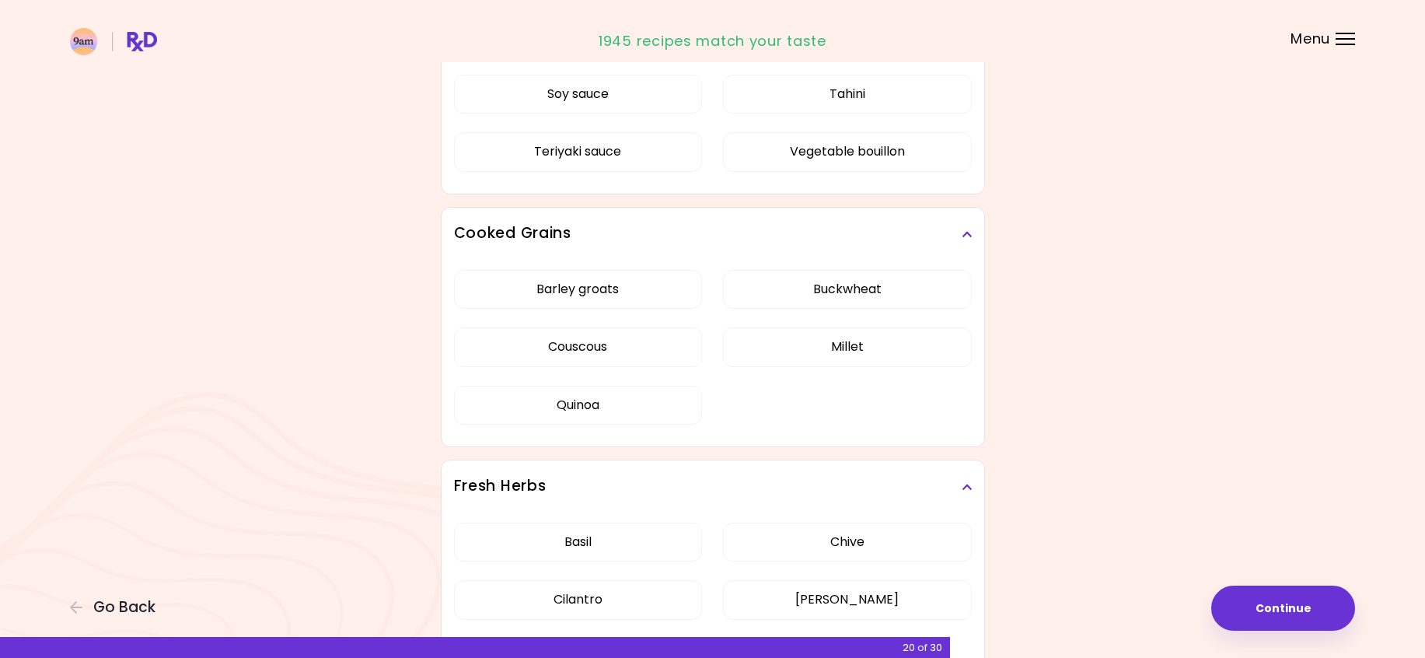
scroll to position [1190, 0]
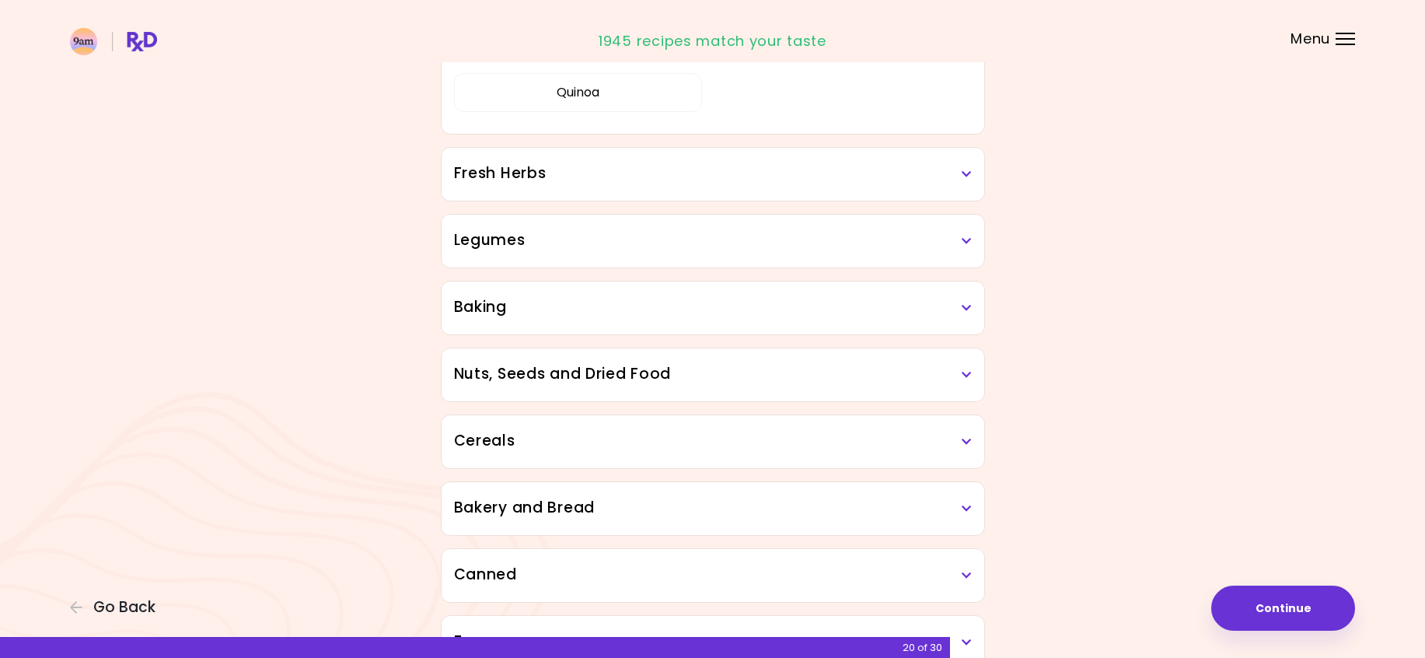
scroll to position [656, 0]
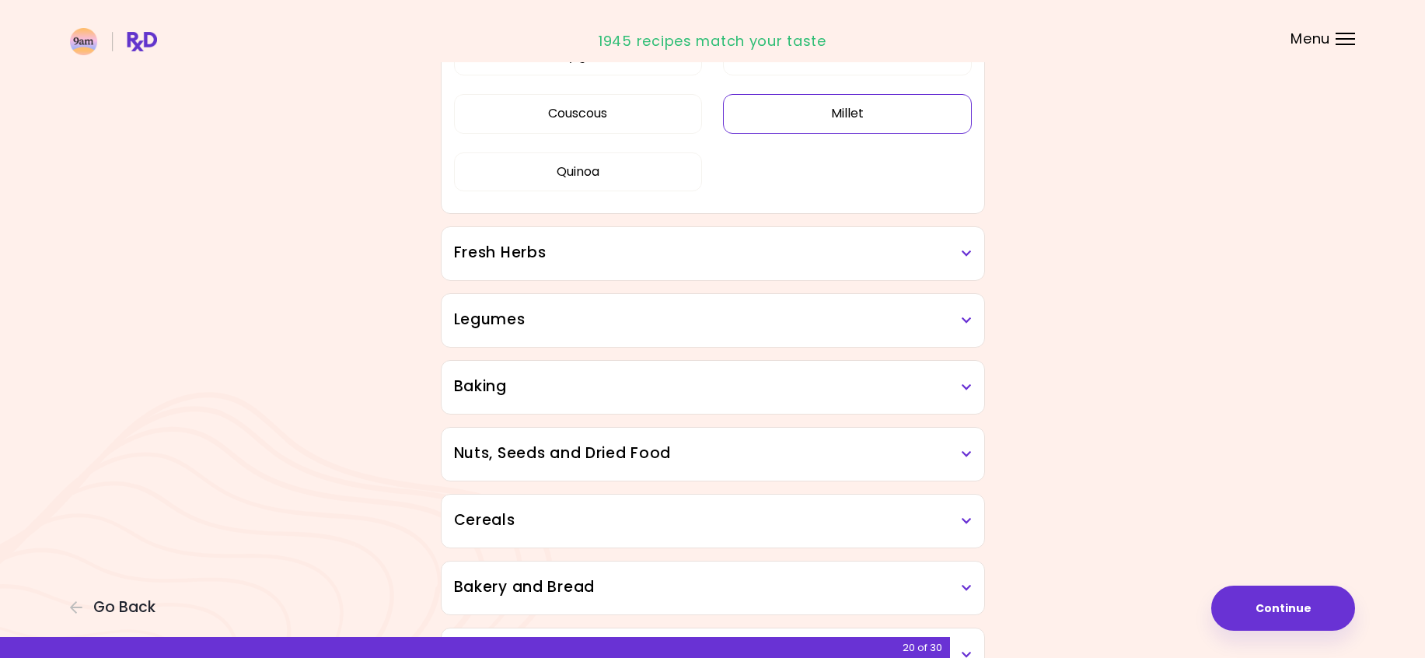
click at [896, 114] on button "Millet" at bounding box center [847, 113] width 249 height 39
click at [648, 327] on h3 "Legumes" at bounding box center [713, 320] width 518 height 23
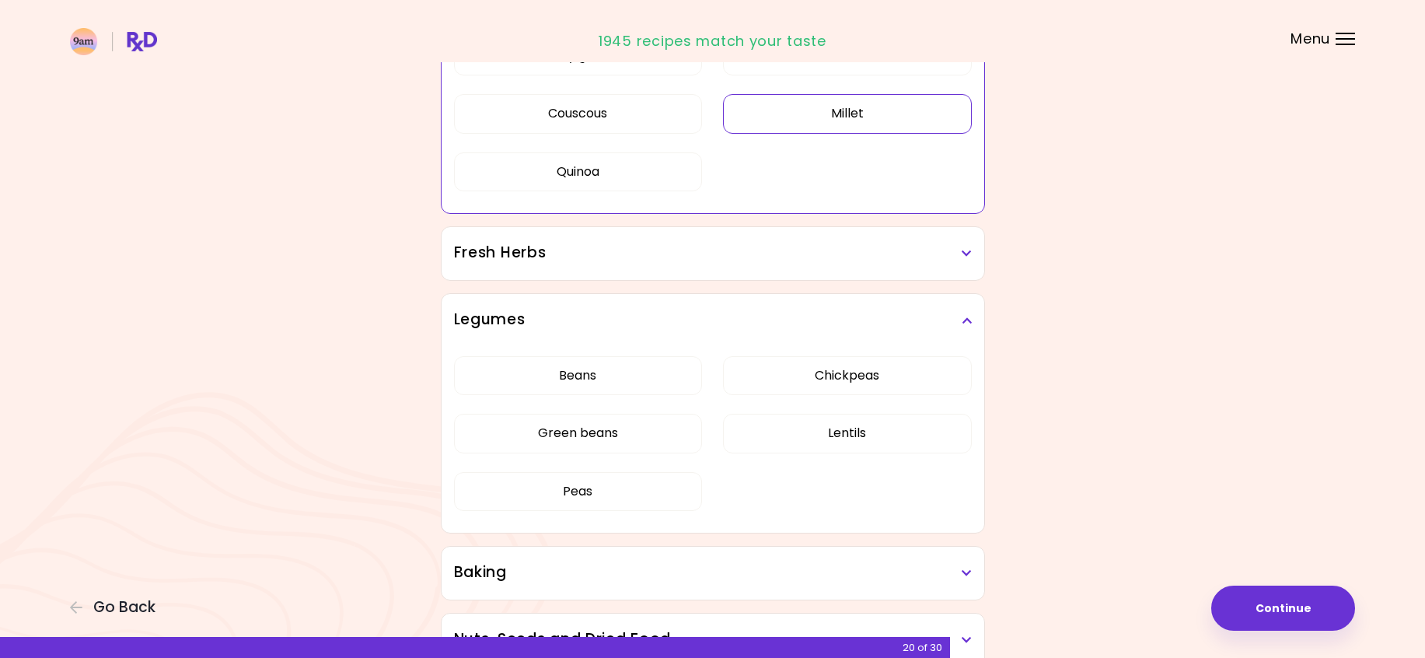
click at [652, 253] on h3 "Fresh Herbs" at bounding box center [713, 253] width 518 height 23
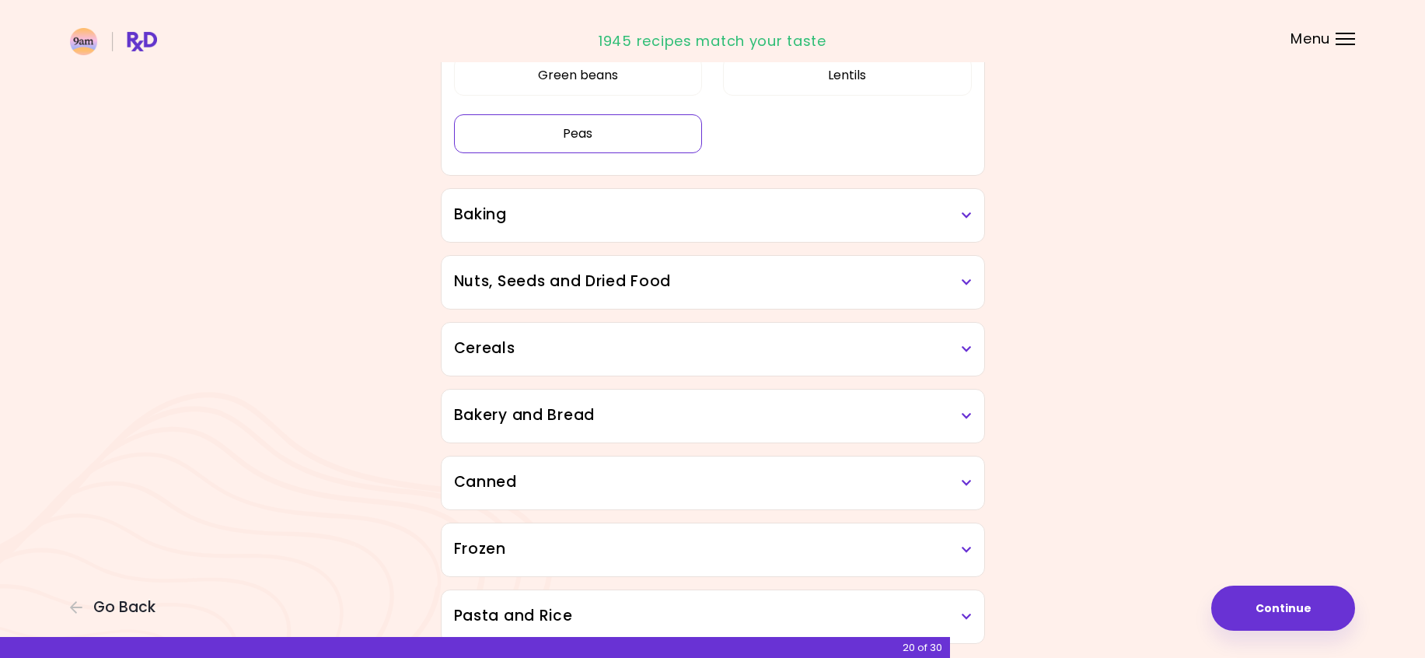
scroll to position [1201, 0]
click at [664, 215] on h3 "Baking" at bounding box center [713, 214] width 518 height 23
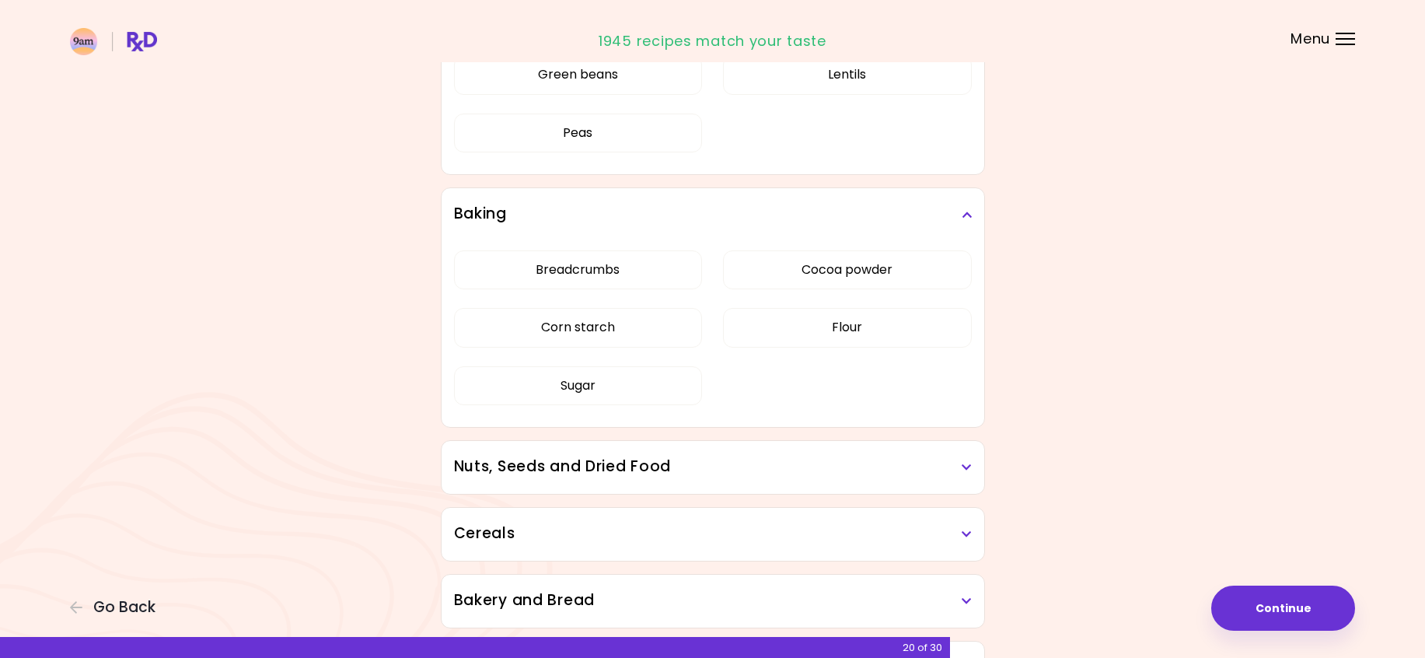
click at [680, 477] on div "Nuts, Seeds and Dried Food" at bounding box center [713, 467] width 543 height 53
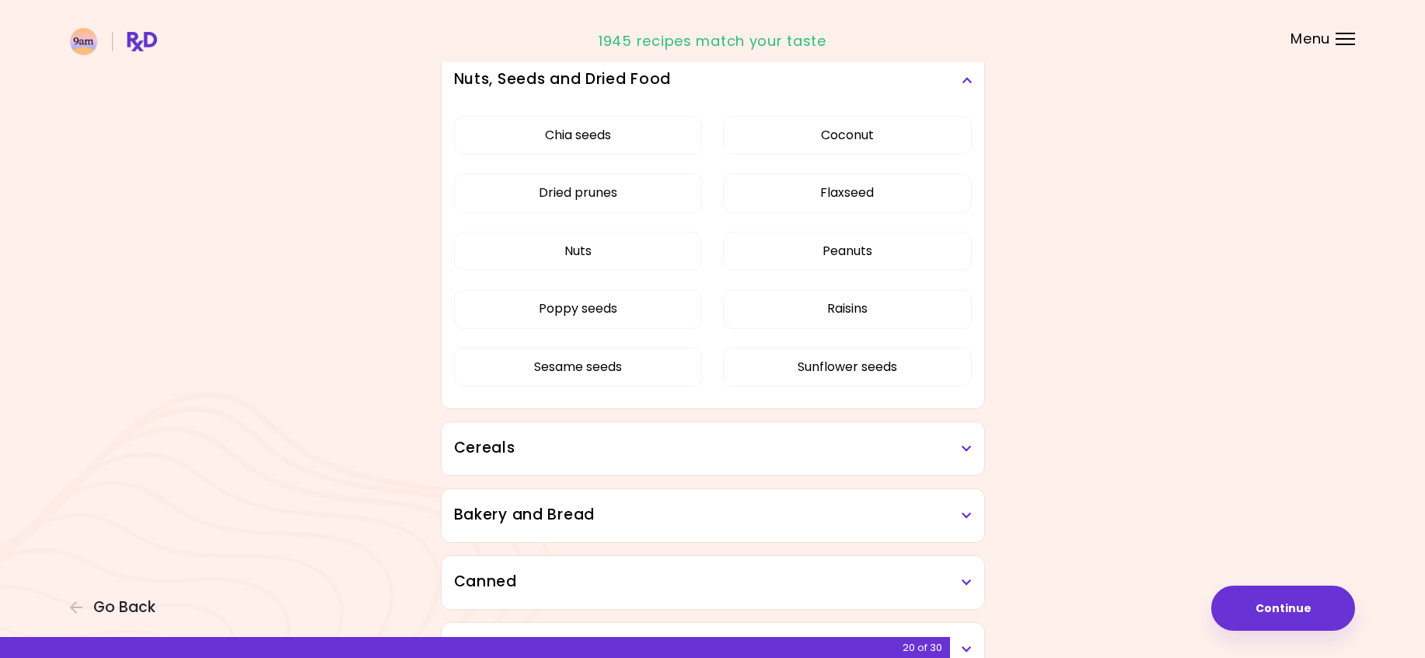
scroll to position [1667, 0]
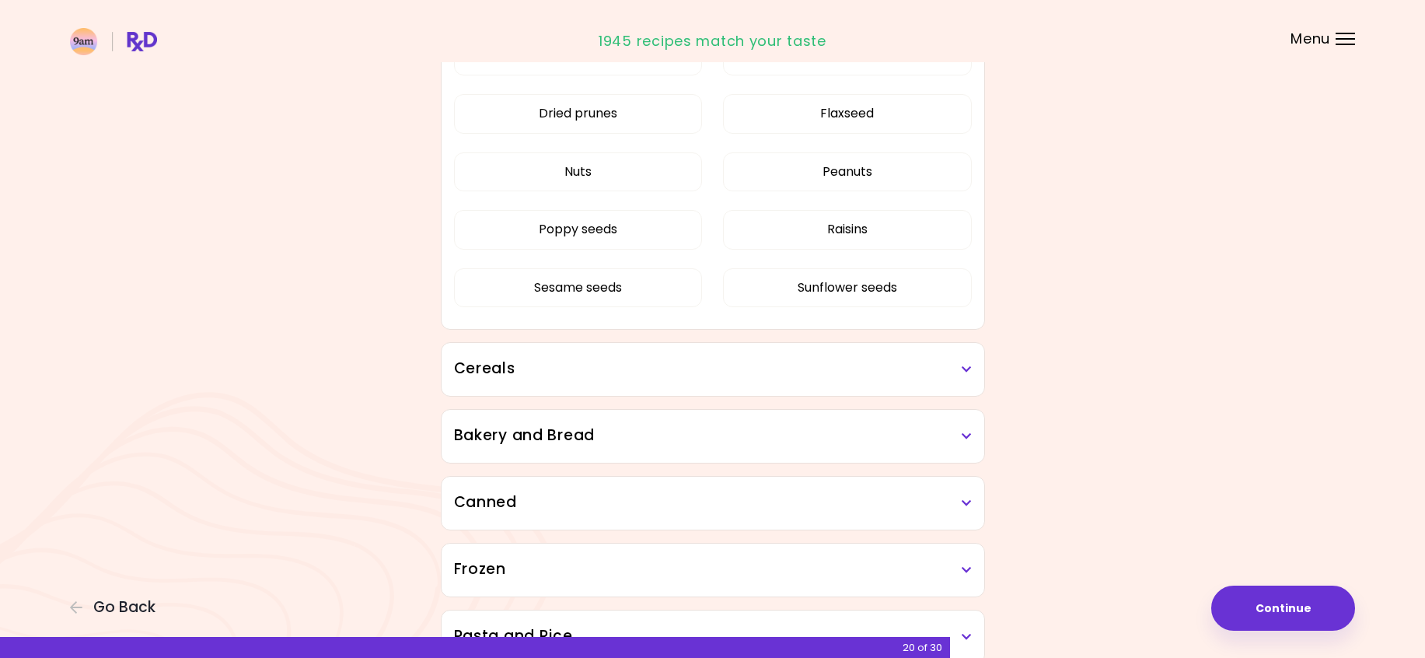
click at [741, 358] on h3 "Cereals" at bounding box center [713, 369] width 518 height 23
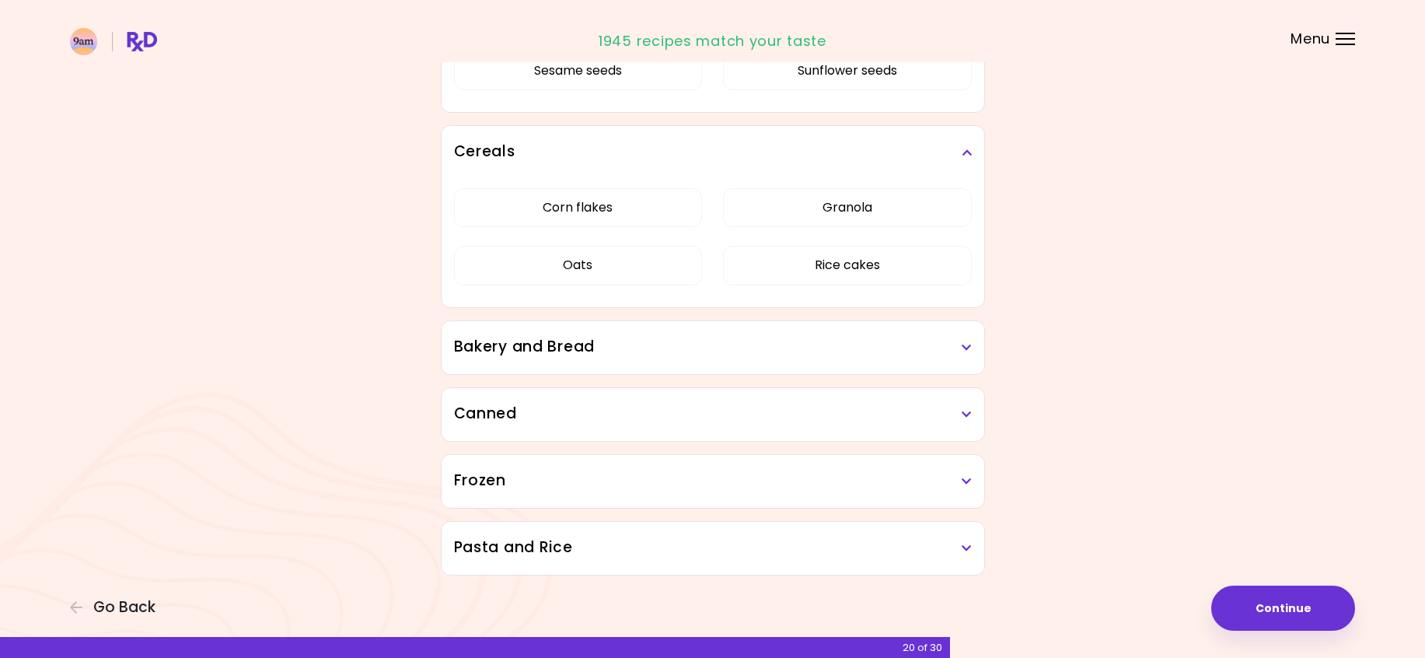
scroll to position [1887, 0]
click at [741, 358] on div "Bakery and Bread" at bounding box center [713, 344] width 543 height 53
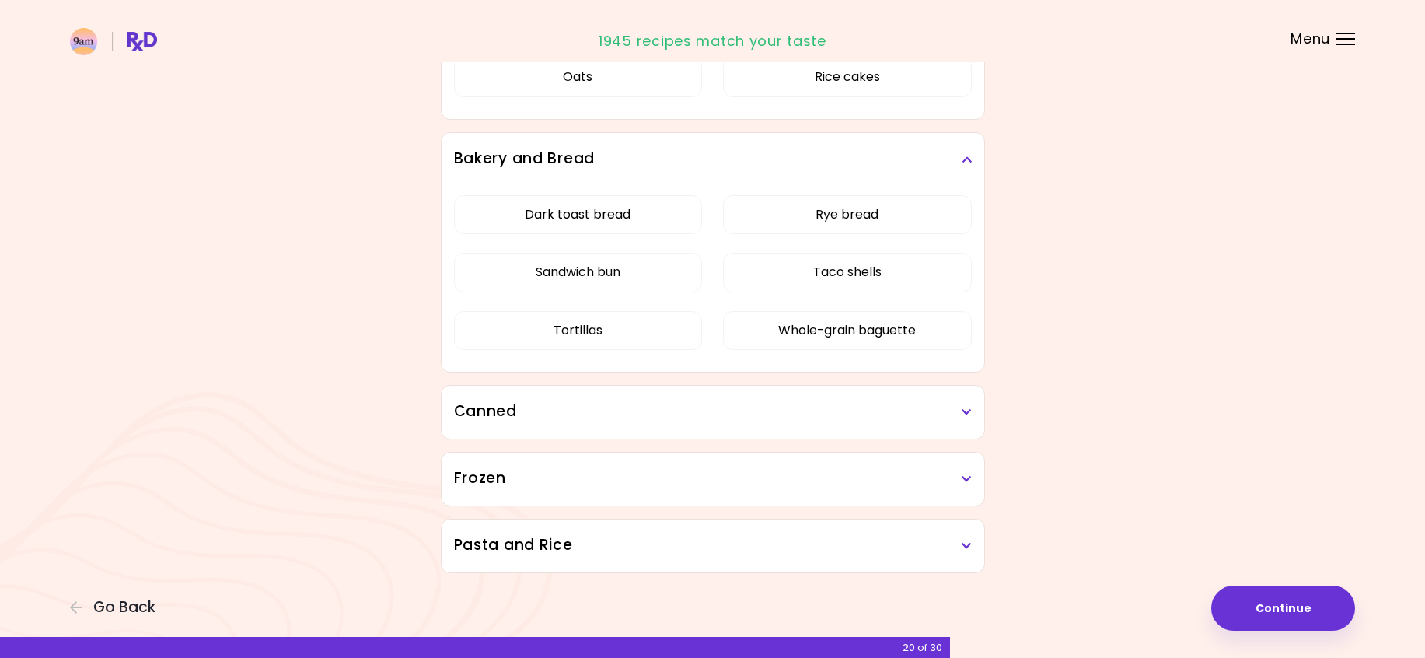
scroll to position [2073, 0]
click at [734, 424] on div "Canned" at bounding box center [713, 411] width 543 height 53
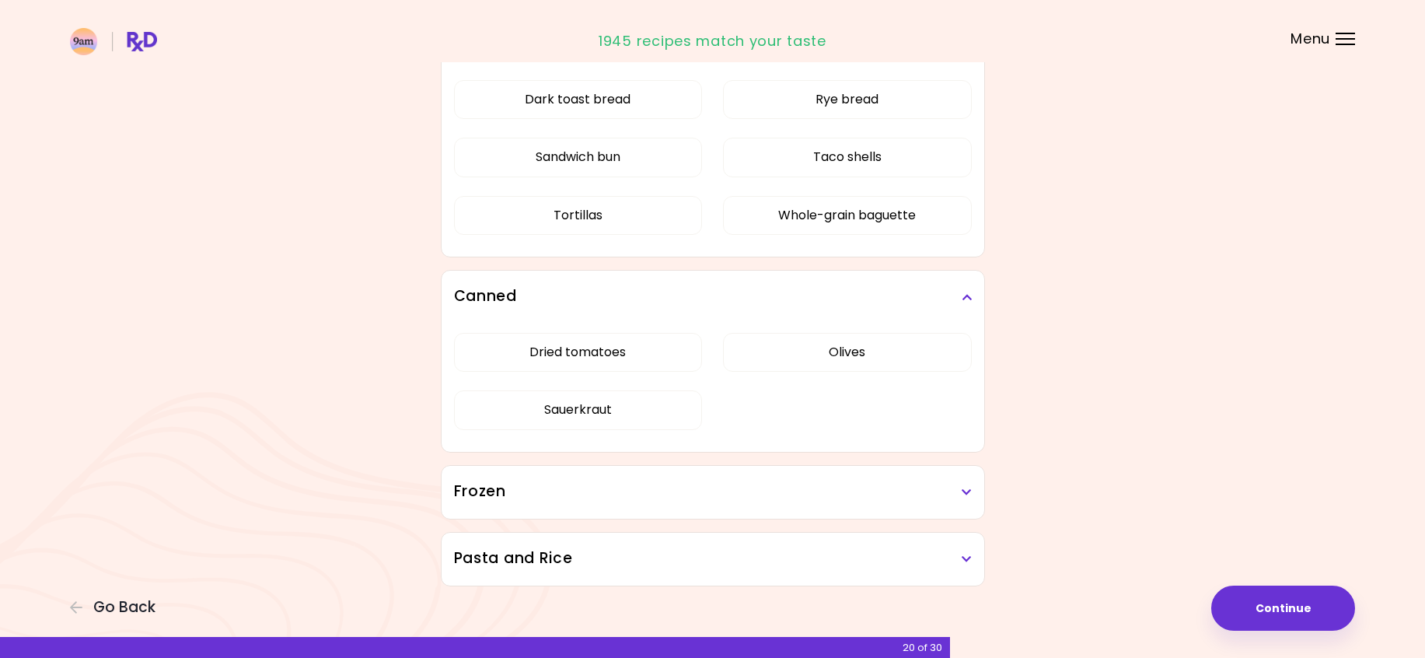
scroll to position [2201, 0]
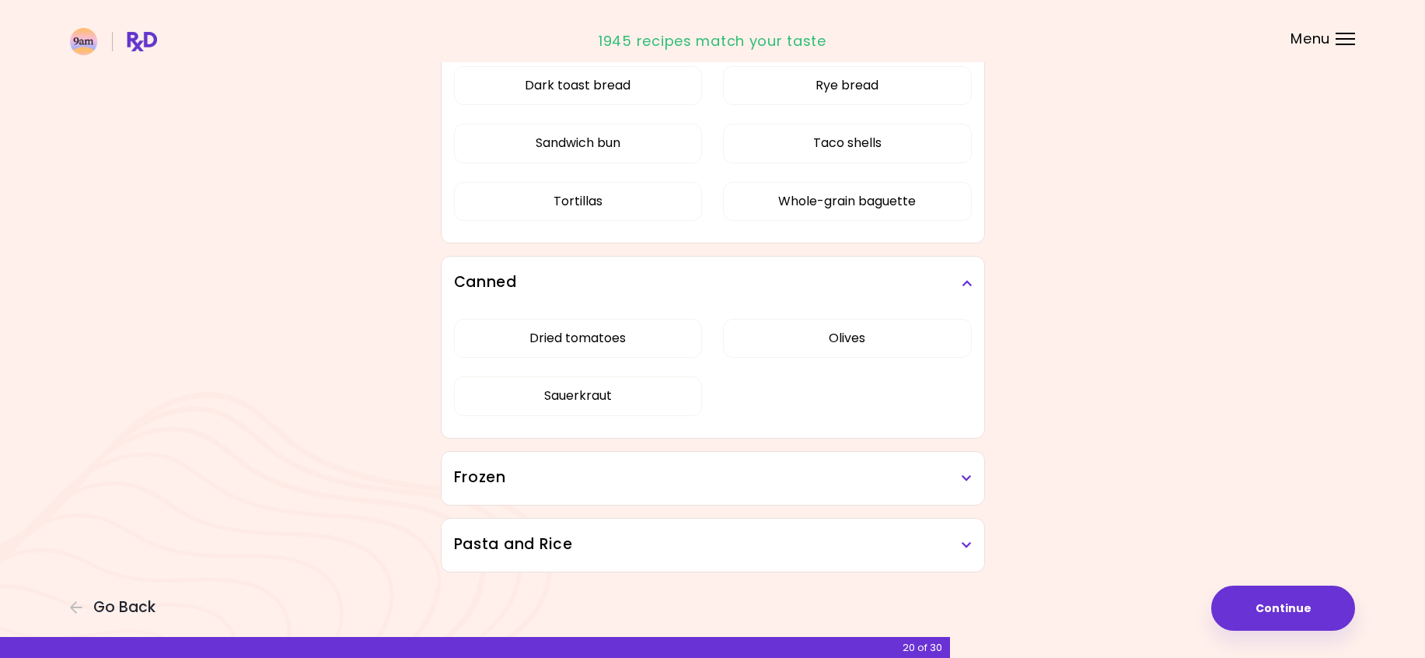
click at [732, 467] on h3 "Frozen" at bounding box center [713, 478] width 518 height 23
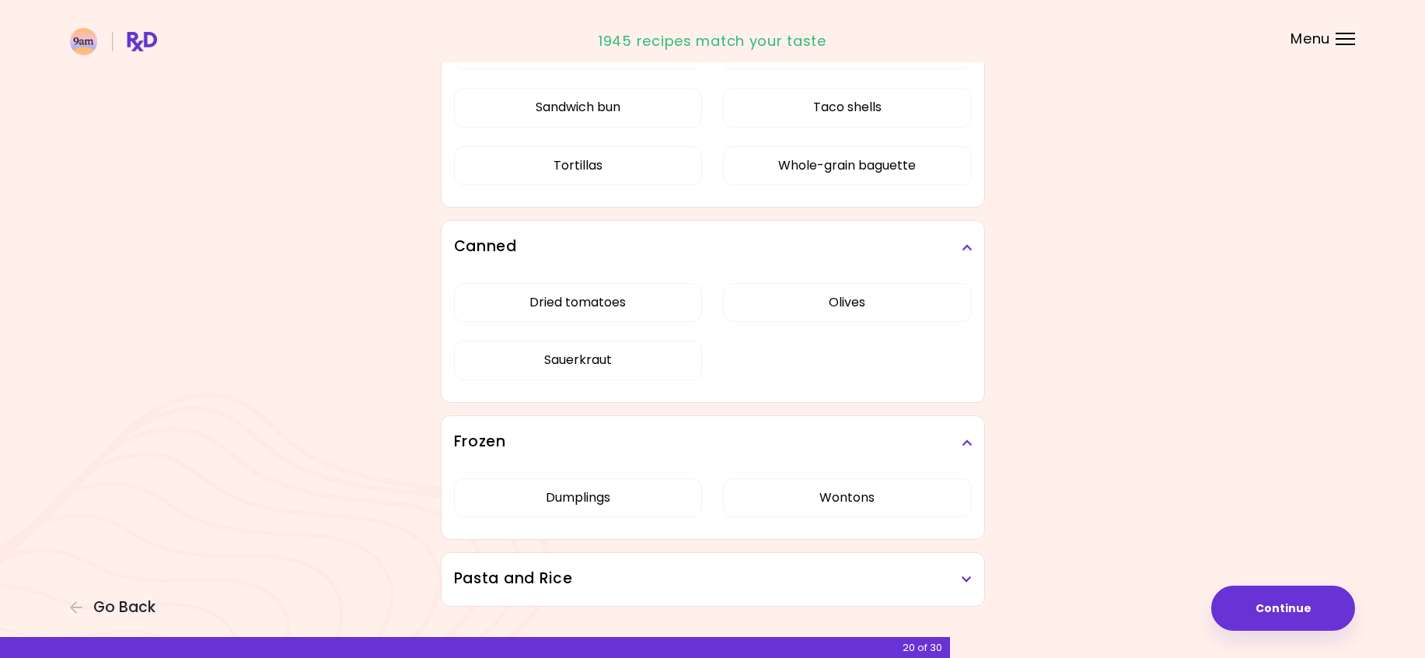
scroll to position [2271, 0]
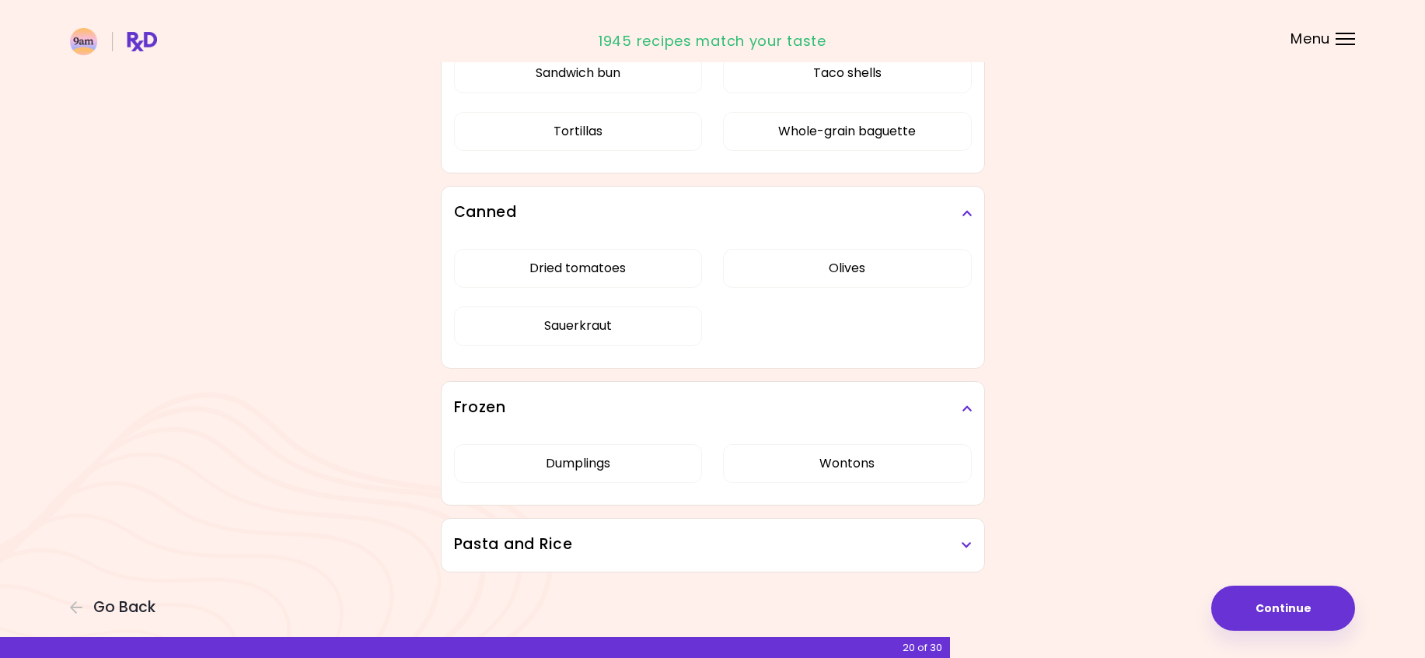
drag, startPoint x: 729, startPoint y: 572, endPoint x: 726, endPoint y: 551, distance: 21.2
click at [727, 567] on div "Pasta and Rice Pasta Potato gnocchi Rice Soba noodles" at bounding box center [713, 545] width 544 height 54
click at [726, 551] on h3 "Pasta and Rice" at bounding box center [713, 544] width 518 height 23
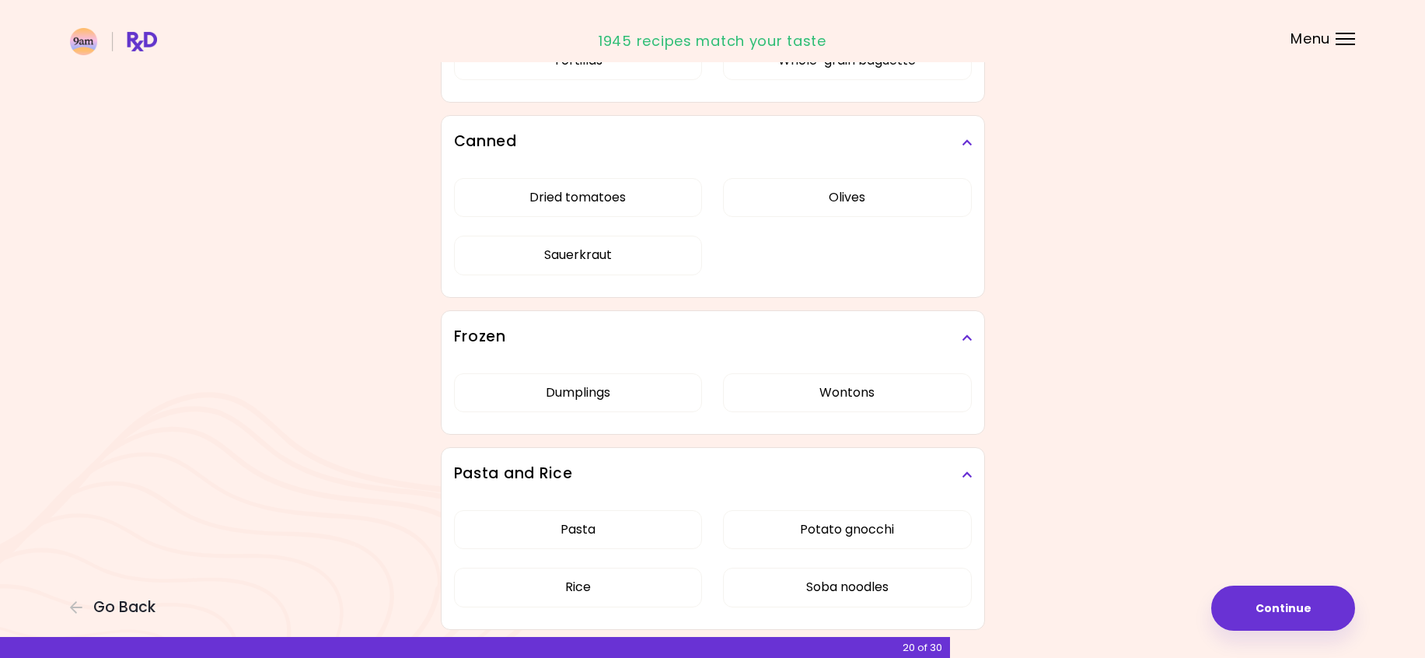
scroll to position [2400, 0]
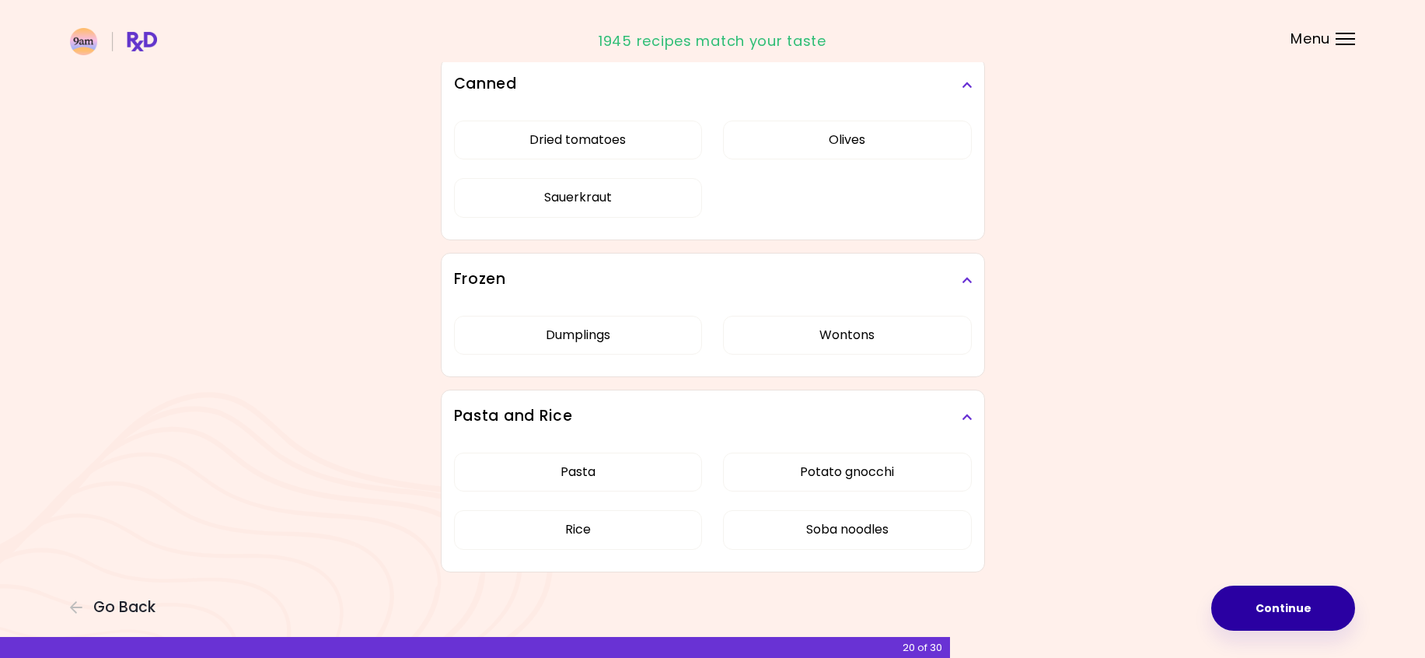
click at [1316, 603] on button "Continue" at bounding box center [1283, 608] width 144 height 45
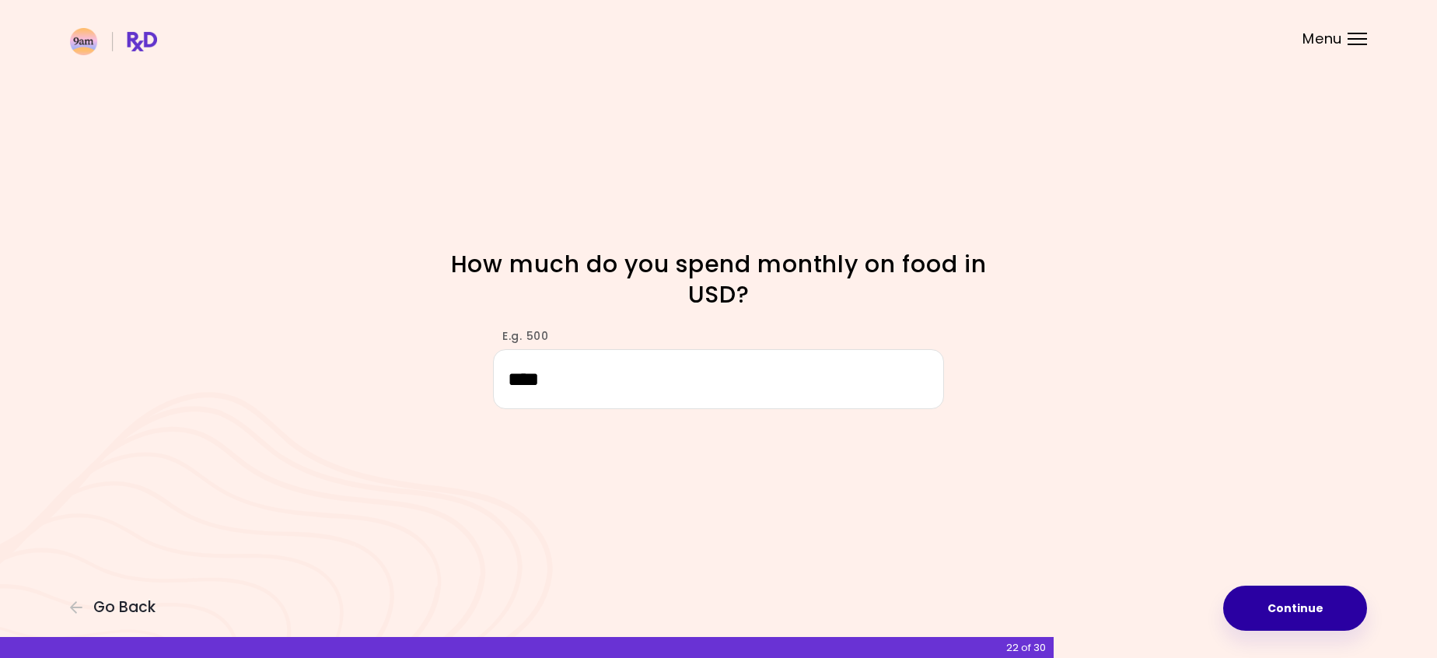
type input "****"
click at [1288, 609] on button "Continue" at bounding box center [1295, 608] width 144 height 45
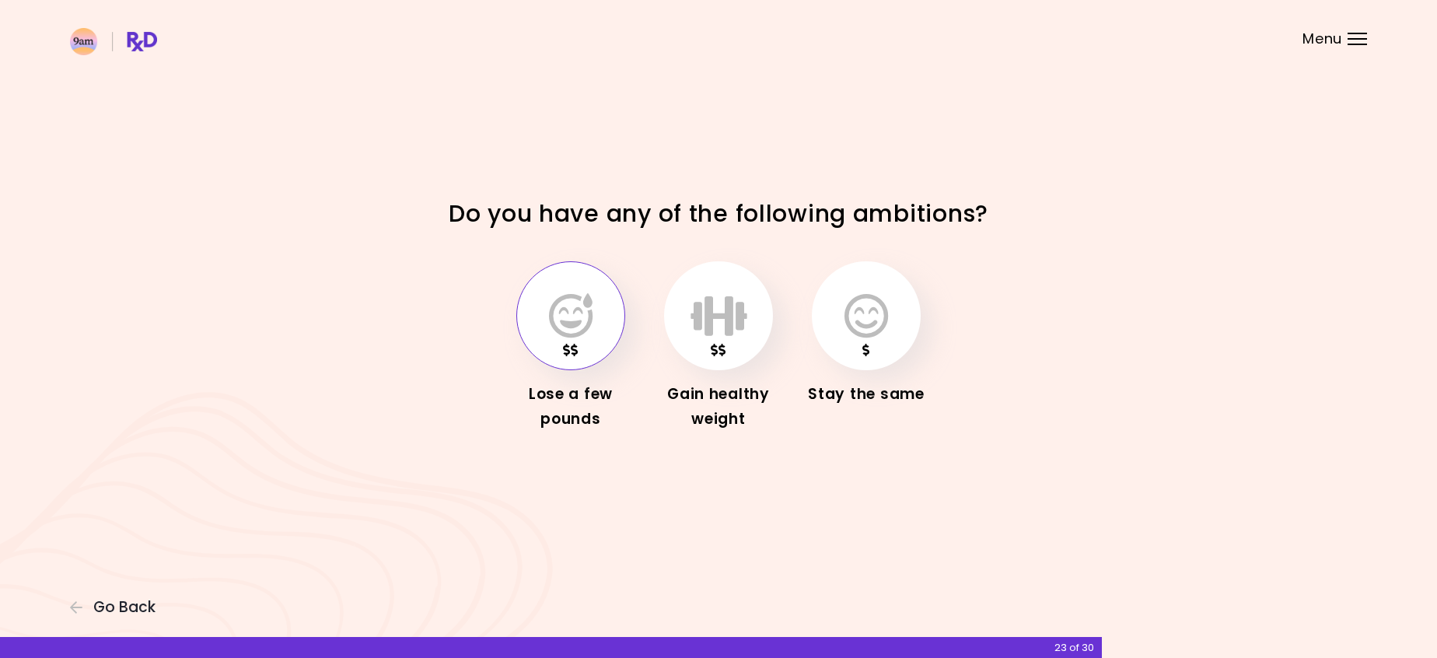
click at [592, 292] on button "button" at bounding box center [570, 315] width 109 height 109
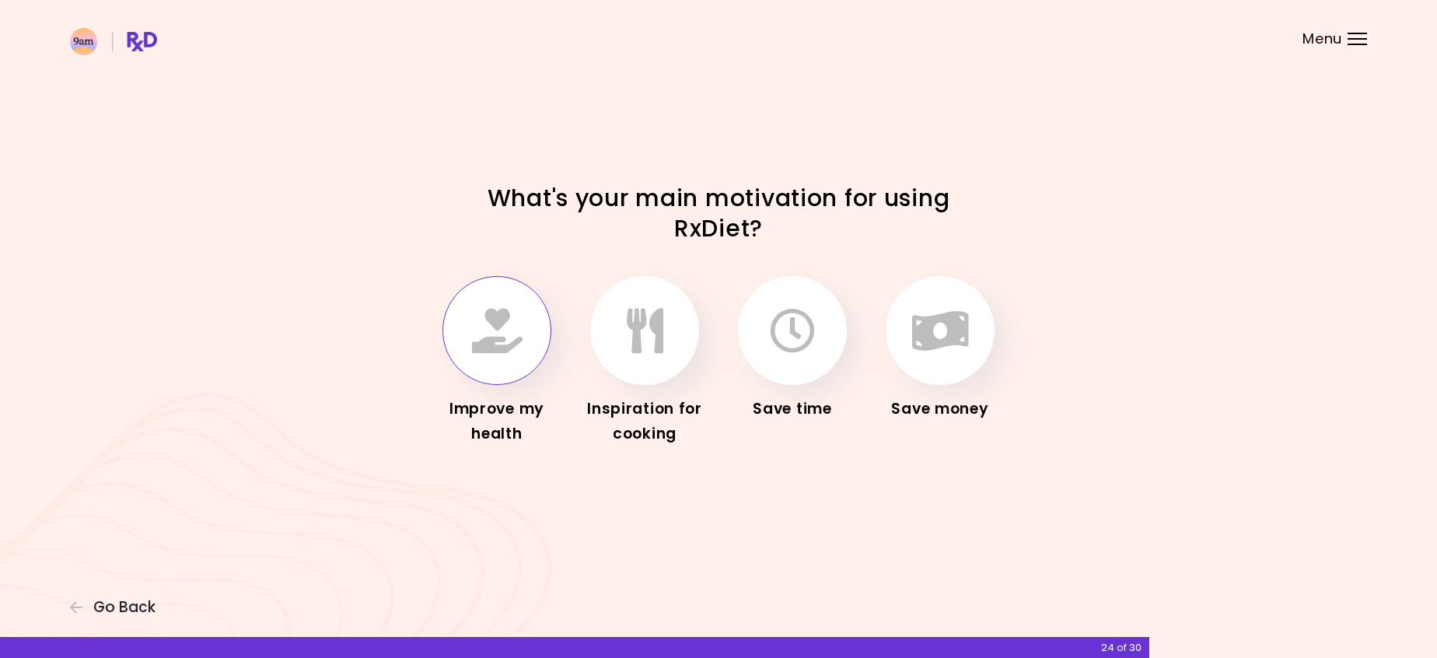
click at [530, 339] on button "button" at bounding box center [496, 330] width 109 height 109
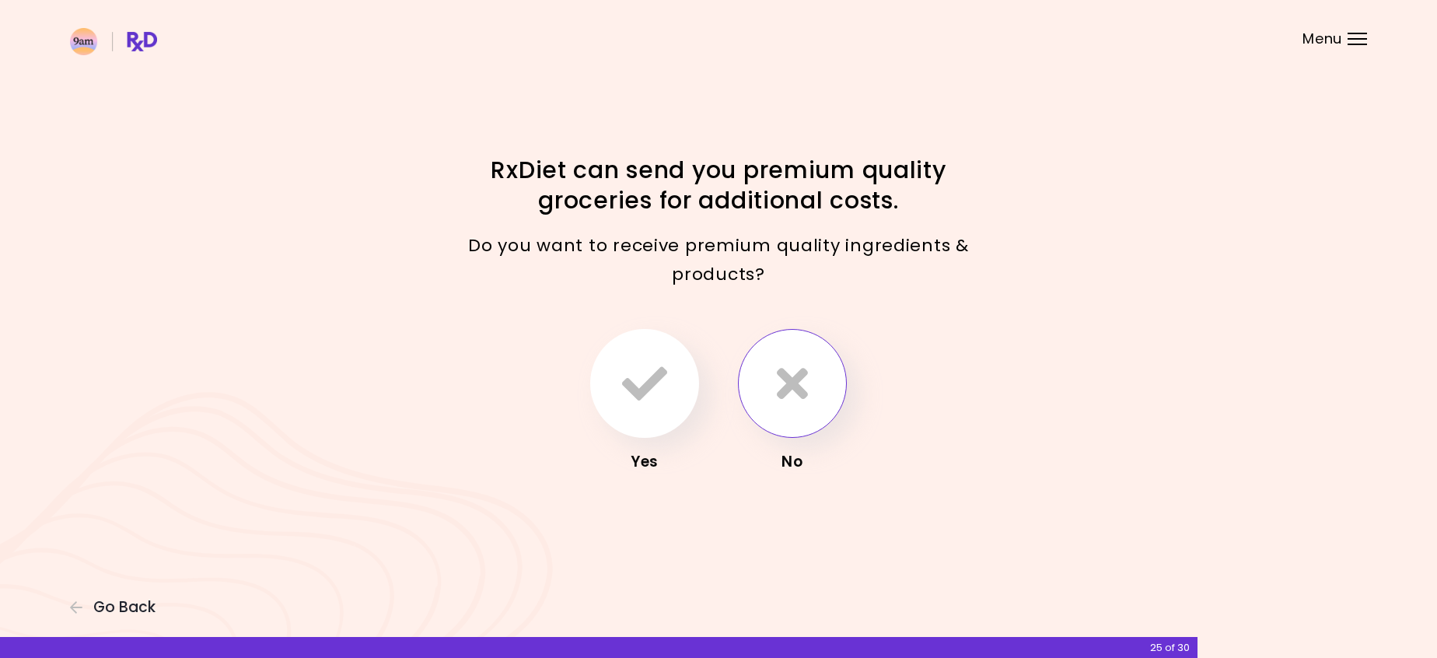
click at [810, 398] on button "button" at bounding box center [792, 383] width 109 height 109
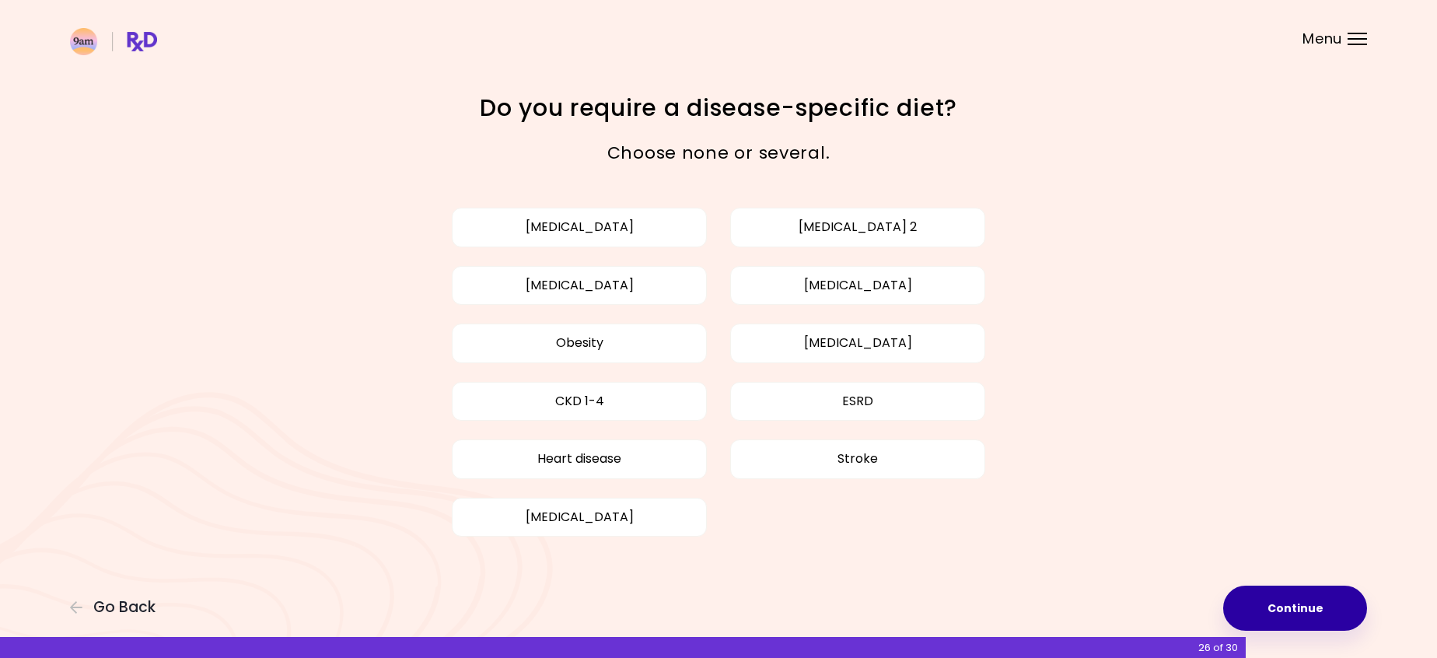
click at [1351, 600] on button "Continue" at bounding box center [1295, 608] width 144 height 45
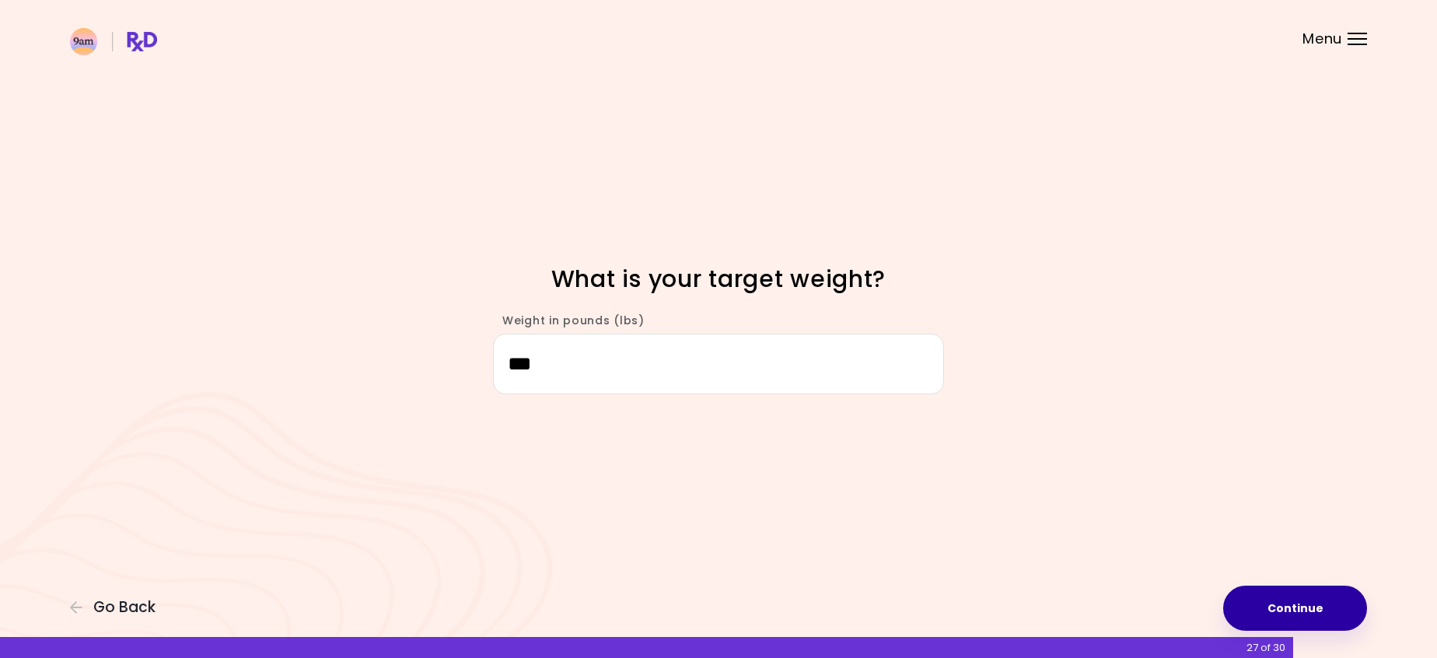
type input "***"
click at [1285, 609] on button "Continue" at bounding box center [1295, 608] width 144 height 45
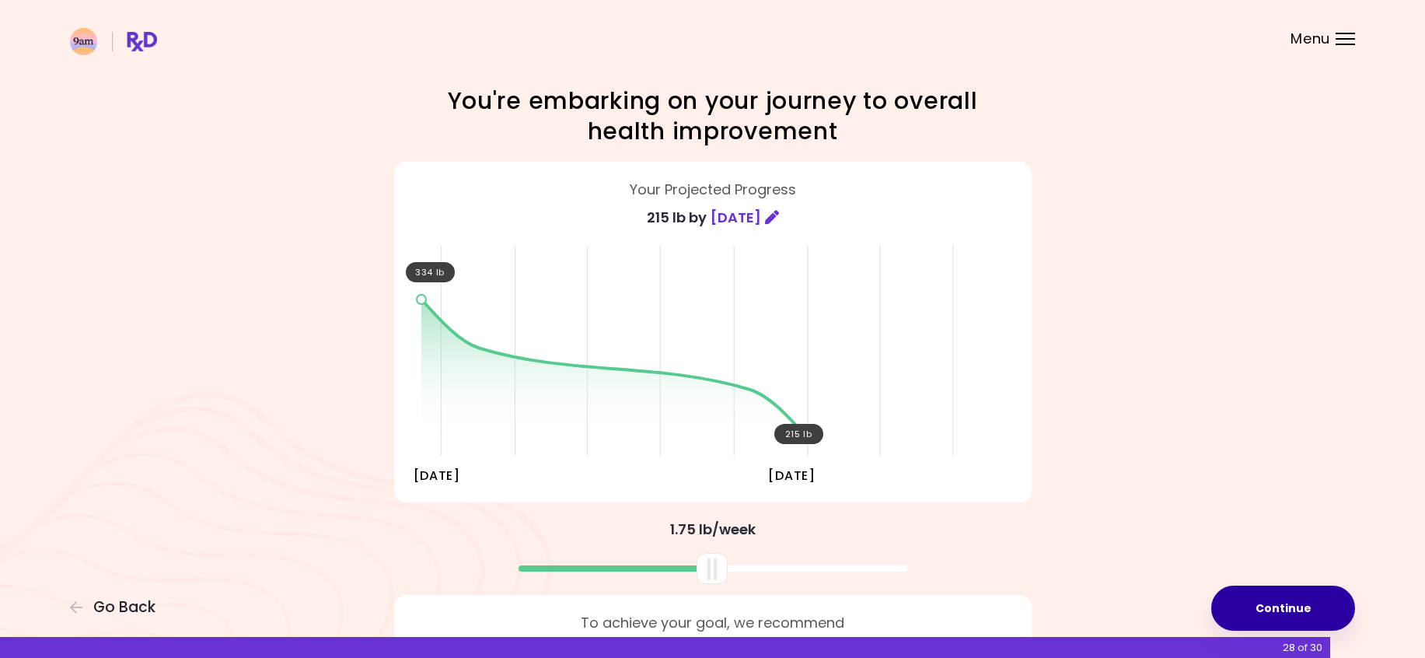
click at [1300, 608] on button "Continue" at bounding box center [1283, 608] width 144 height 45
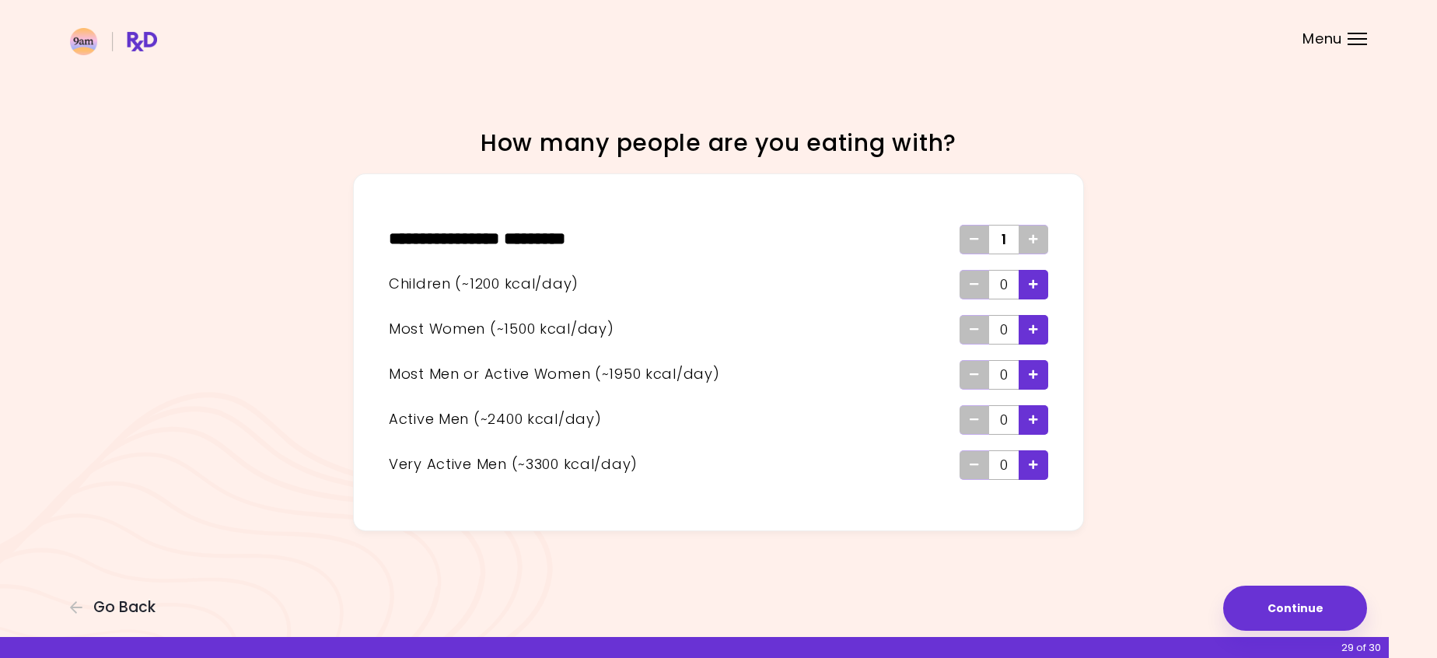
click at [1035, 373] on icon "Add - Man or Active Woman" at bounding box center [1033, 374] width 9 height 10
click at [1277, 610] on button "Continue" at bounding box center [1295, 608] width 144 height 45
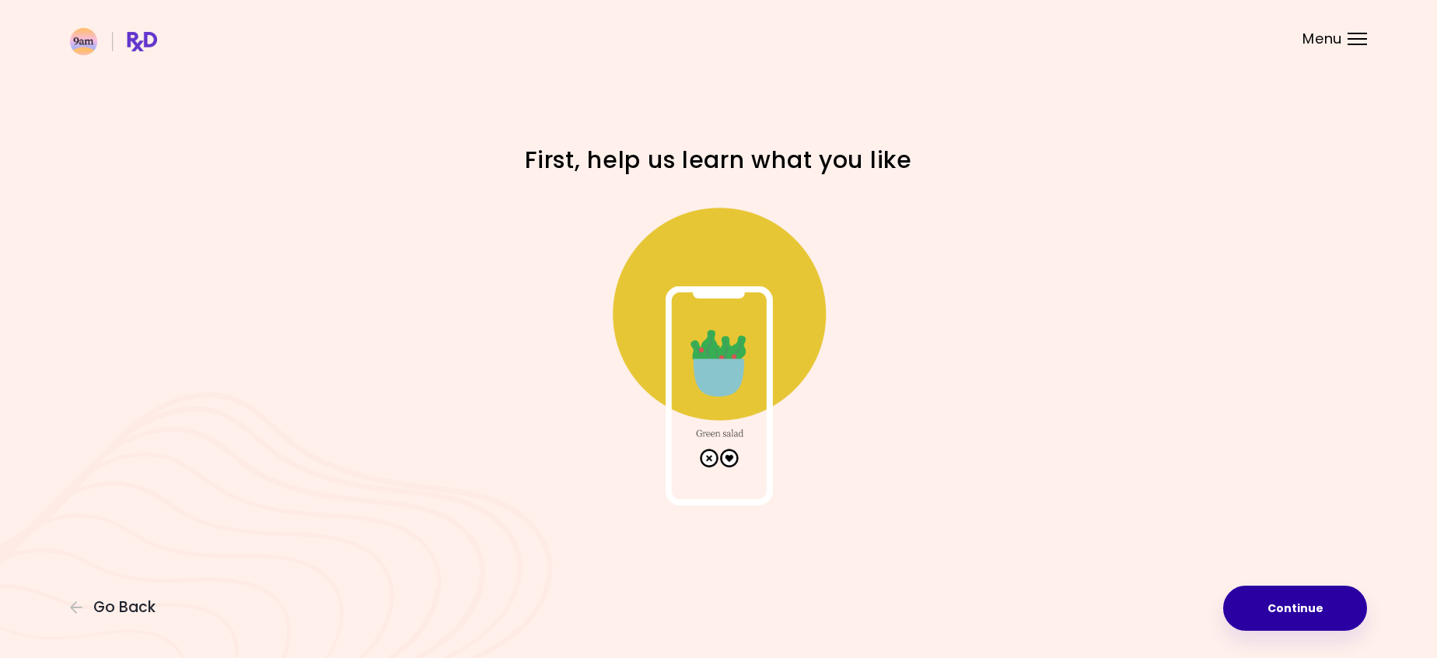
click at [1274, 599] on button "Continue" at bounding box center [1295, 608] width 144 height 45
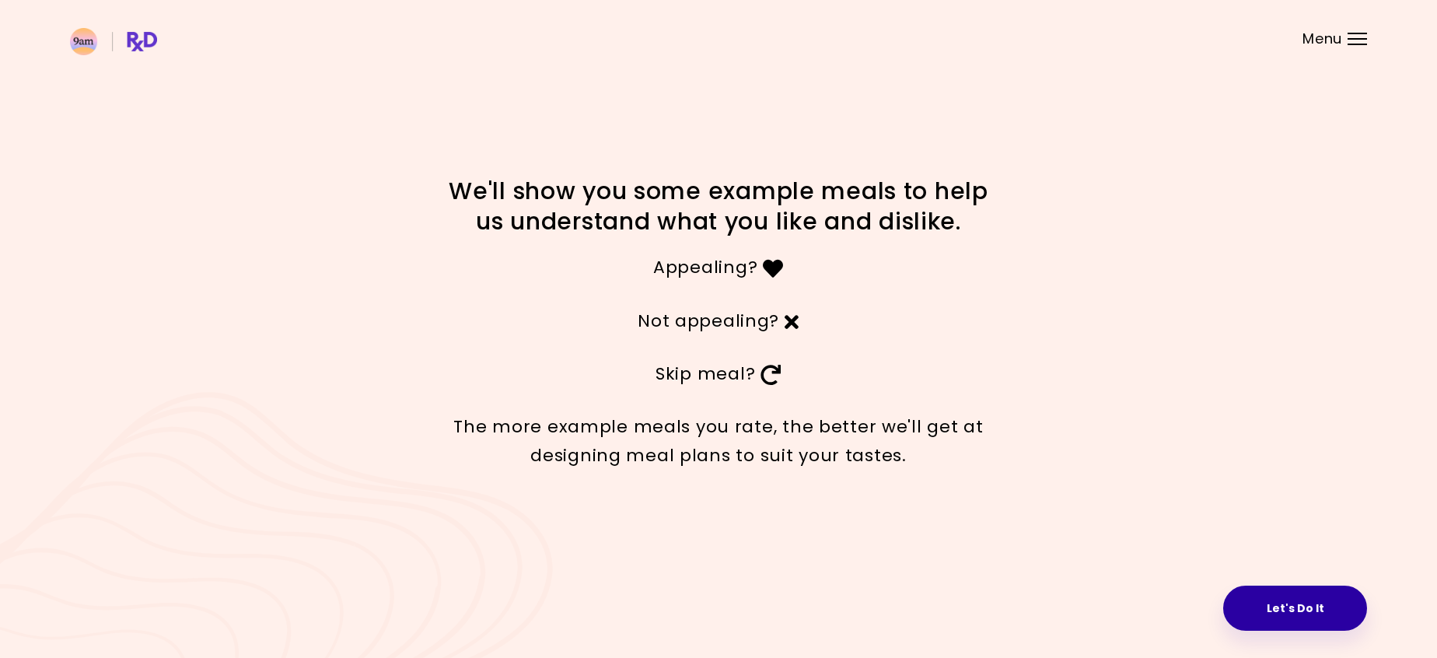
click at [1270, 614] on button "Let's Do It" at bounding box center [1295, 608] width 144 height 45
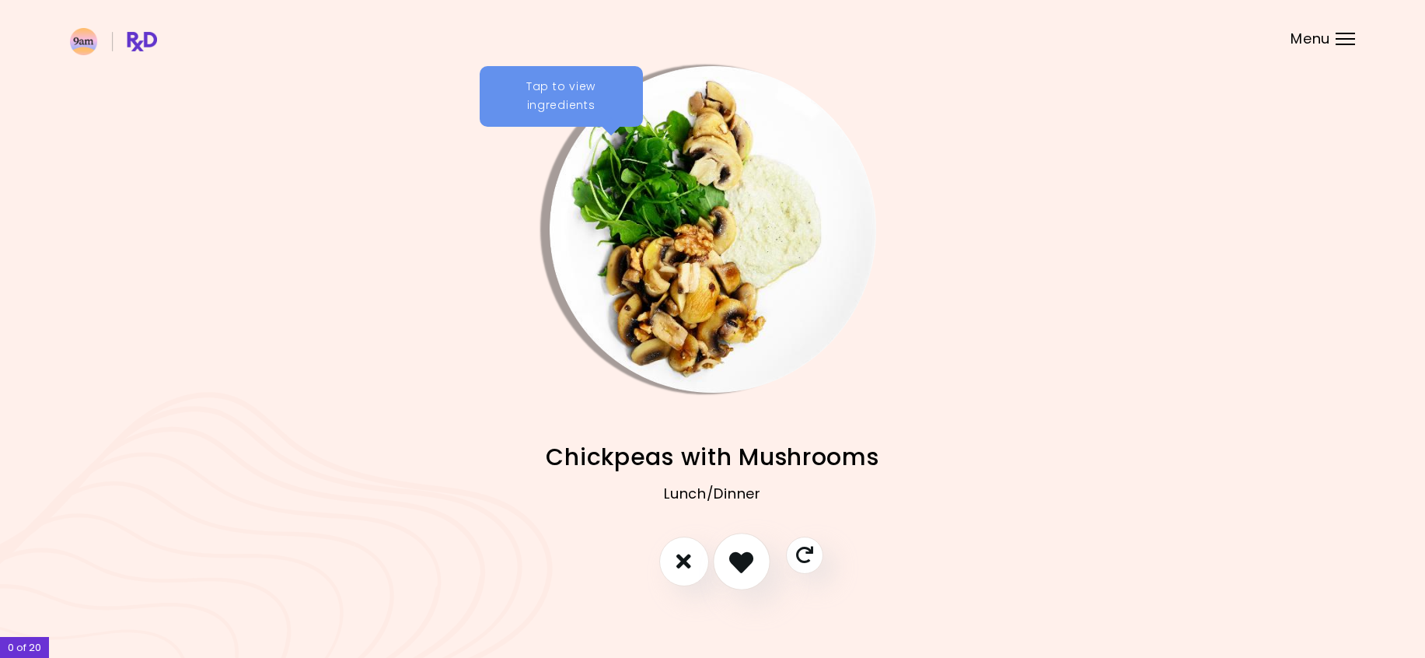
click at [753, 552] on icon "I like this recipe" at bounding box center [741, 561] width 24 height 24
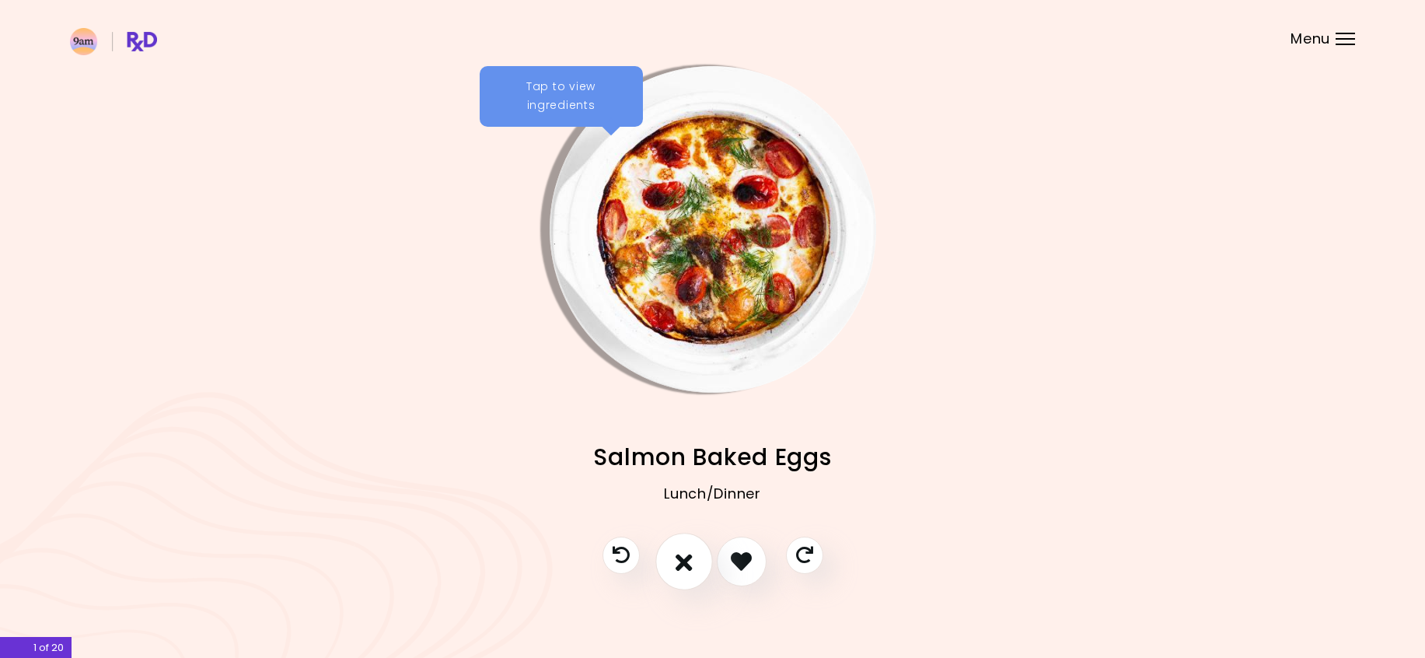
click at [692, 555] on icon "I don't like this recipe" at bounding box center [684, 561] width 17 height 24
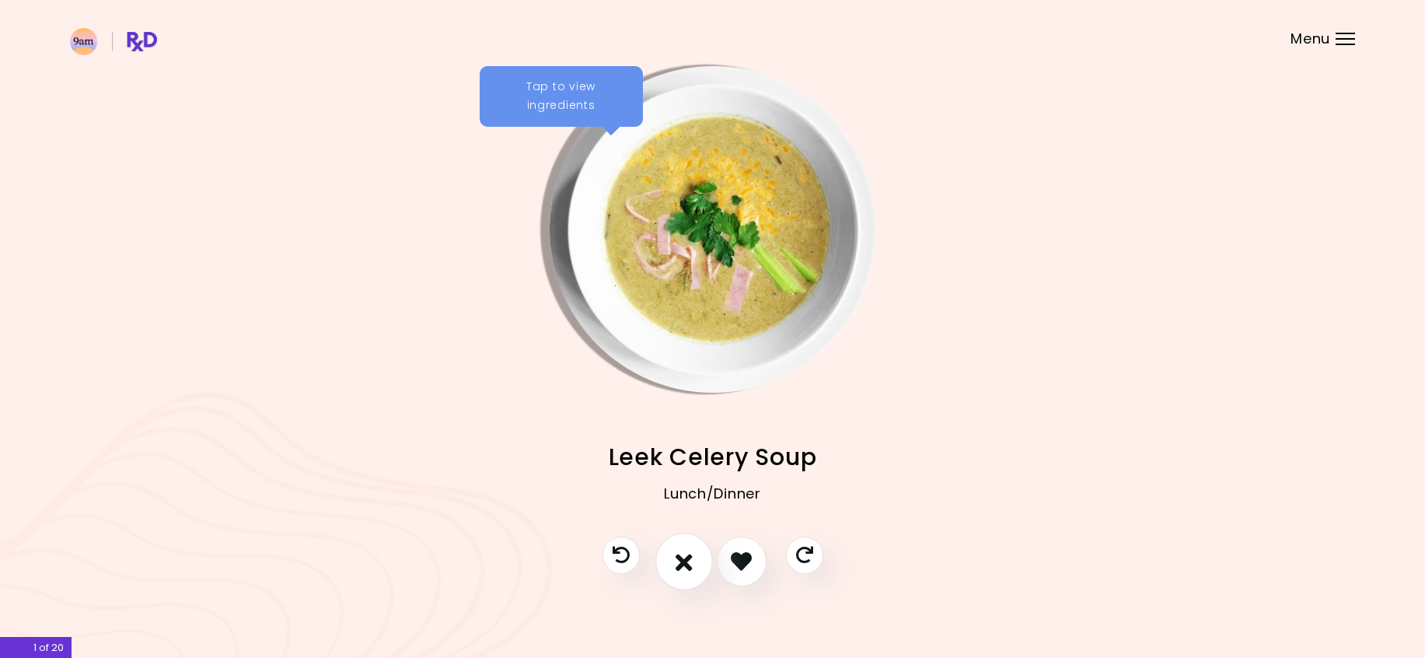
click at [692, 555] on icon "I don't like this recipe" at bounding box center [684, 561] width 17 height 24
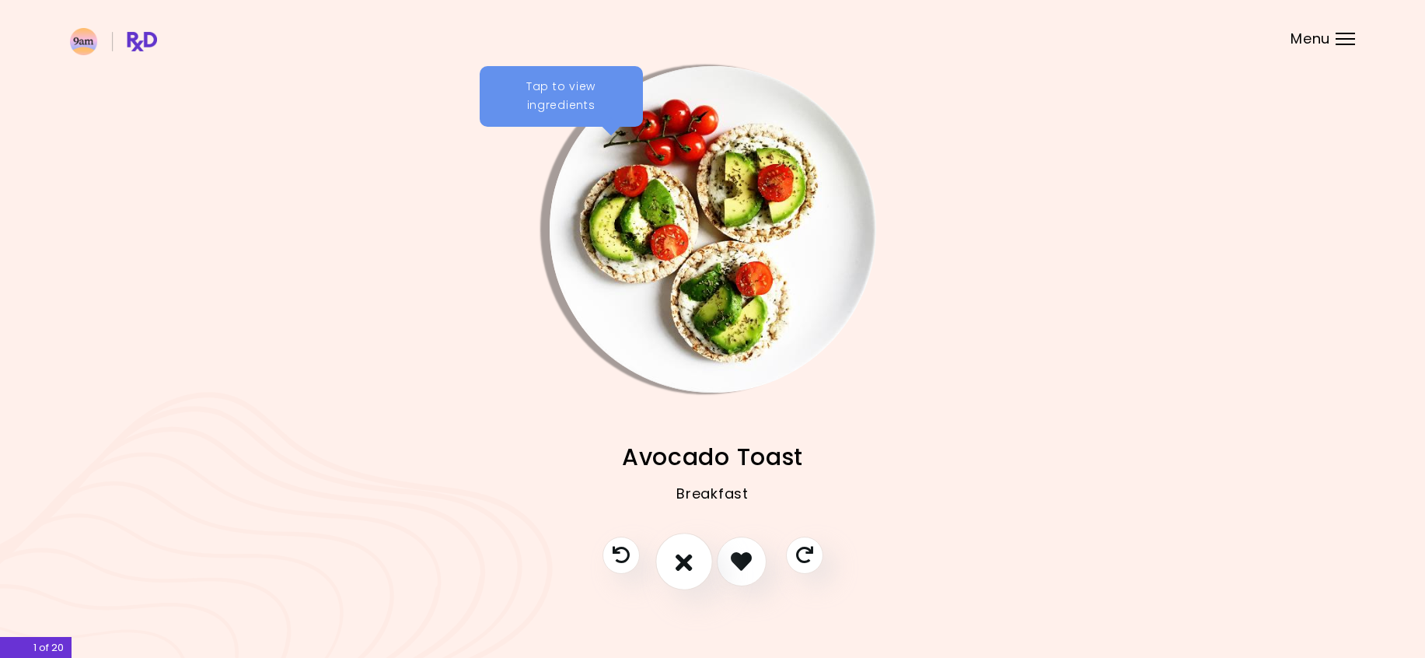
click at [692, 555] on icon "I don't like this recipe" at bounding box center [684, 561] width 17 height 24
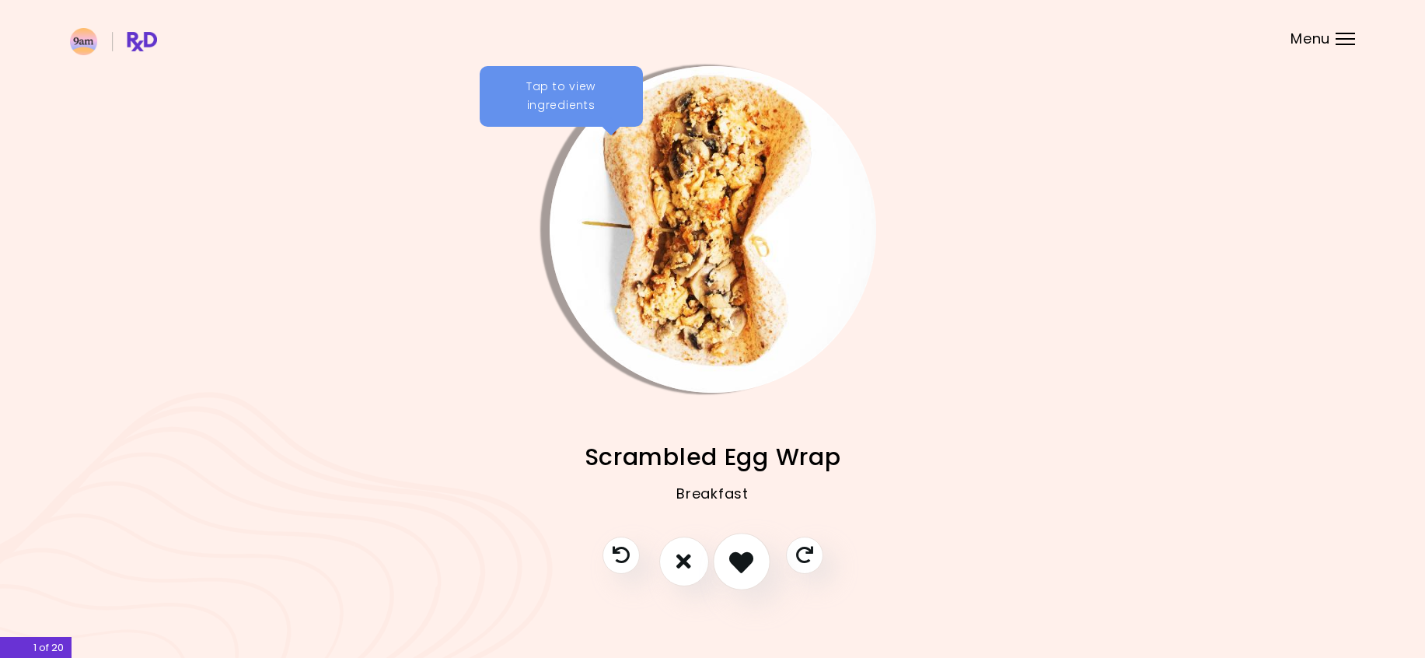
click at [755, 555] on button "I like this recipe" at bounding box center [742, 562] width 58 height 58
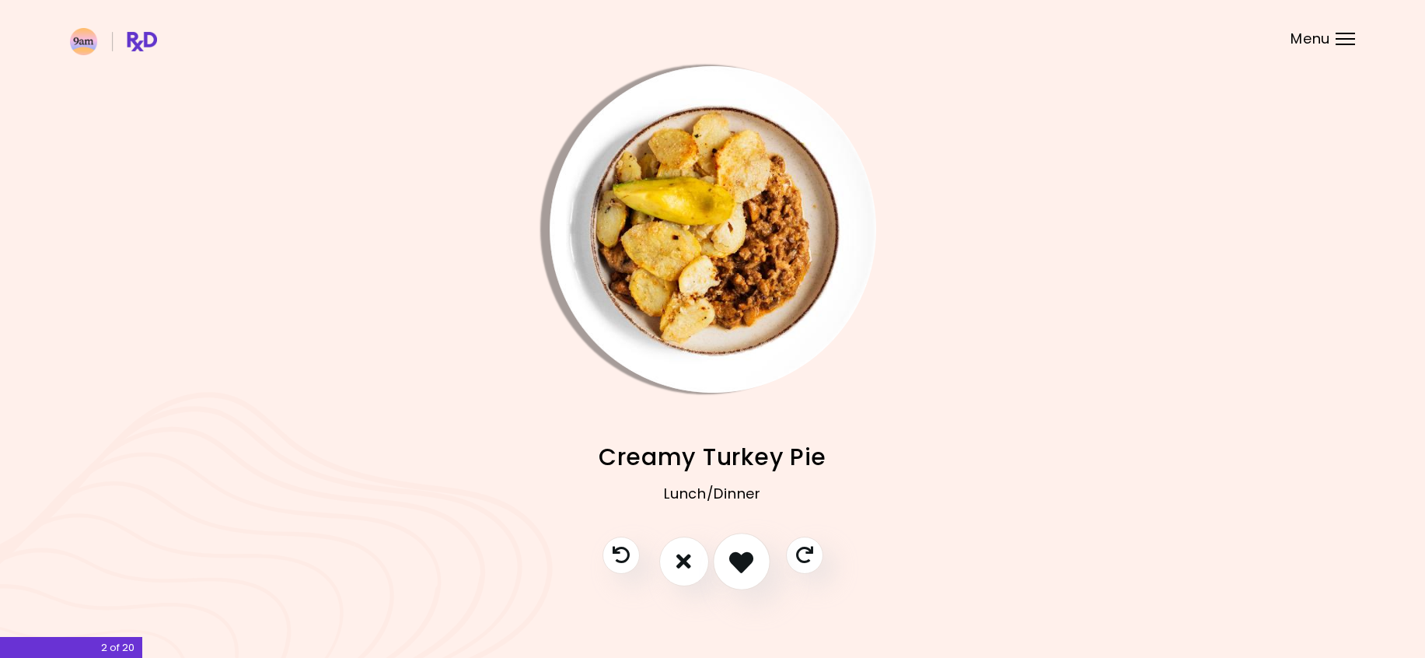
click at [747, 558] on icon "I like this recipe" at bounding box center [741, 561] width 24 height 24
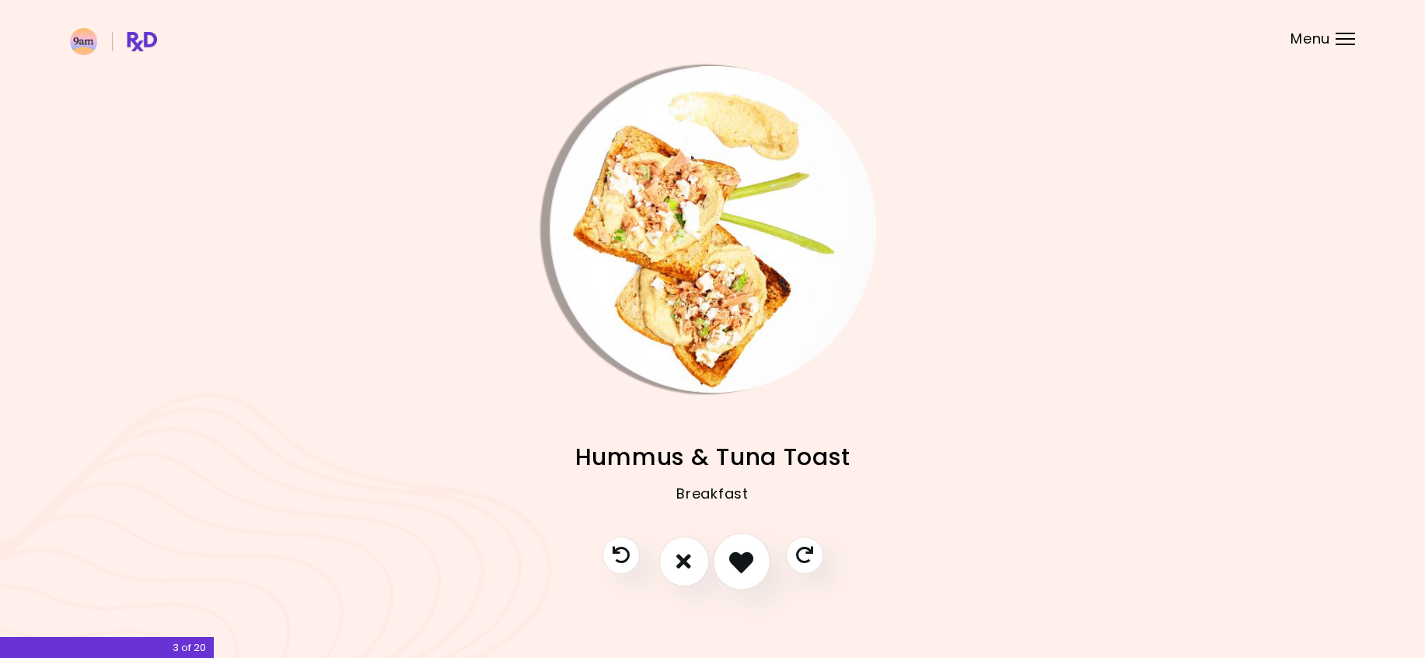
click at [747, 558] on icon "I like this recipe" at bounding box center [741, 561] width 24 height 24
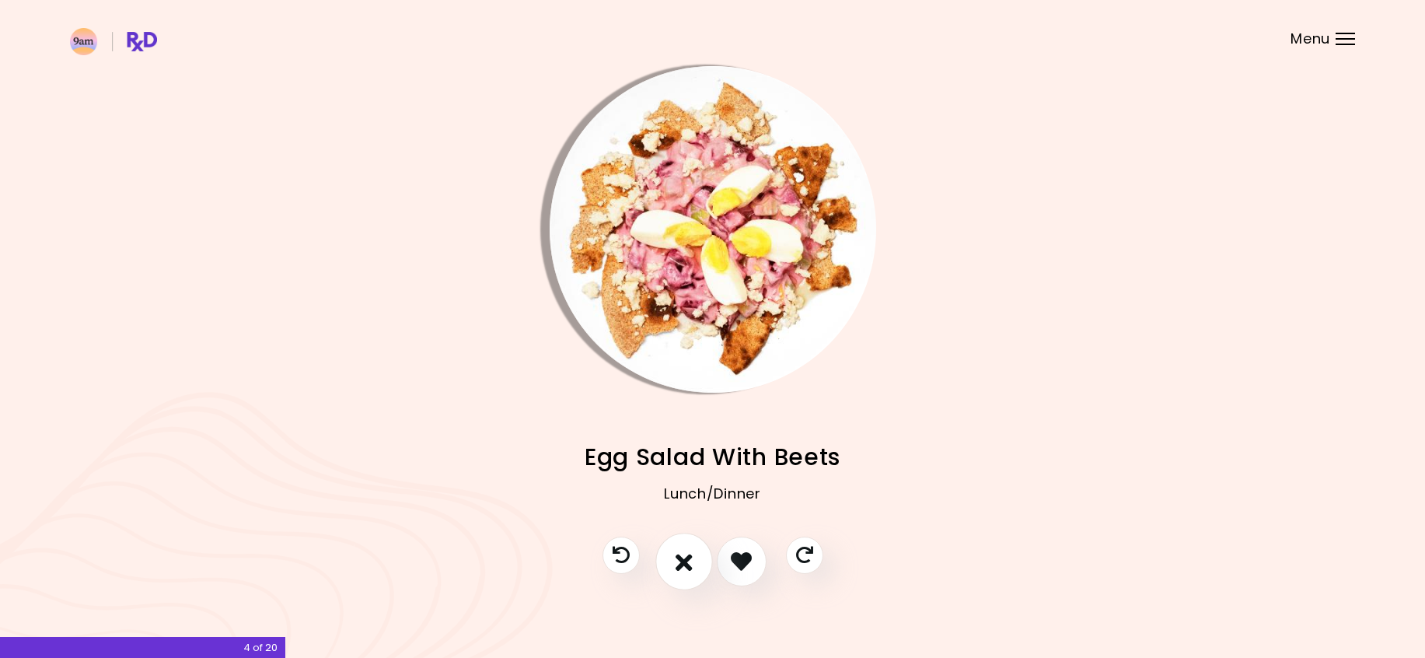
click at [694, 566] on button "I don't like this recipe" at bounding box center [684, 562] width 58 height 58
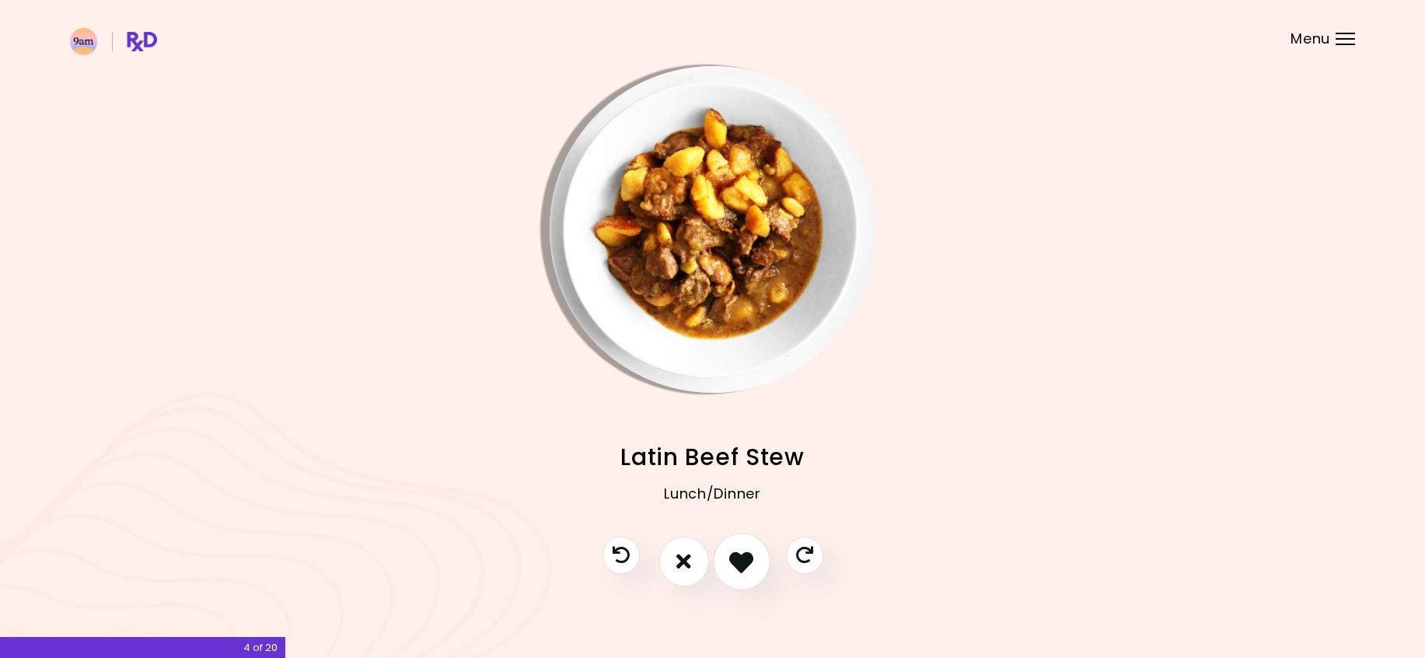
click at [745, 555] on icon "I like this recipe" at bounding box center [741, 561] width 24 height 24
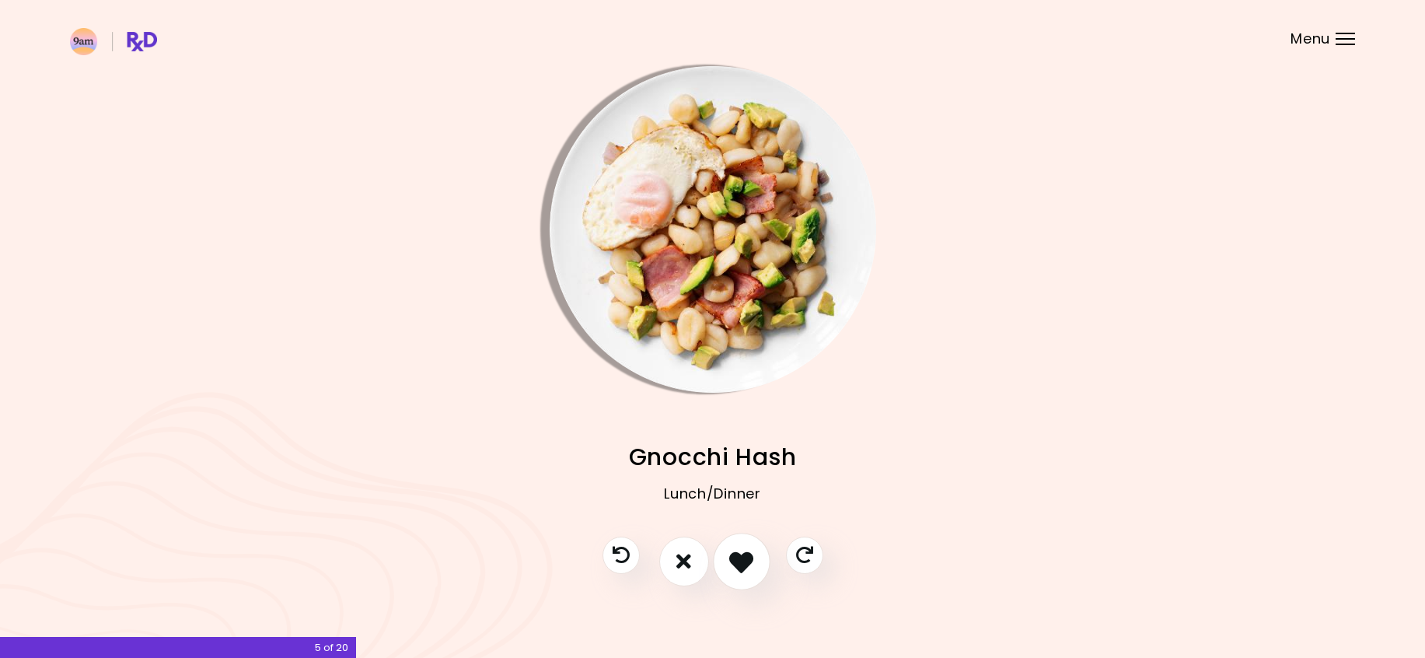
click at [734, 562] on icon "I like this recipe" at bounding box center [741, 561] width 24 height 24
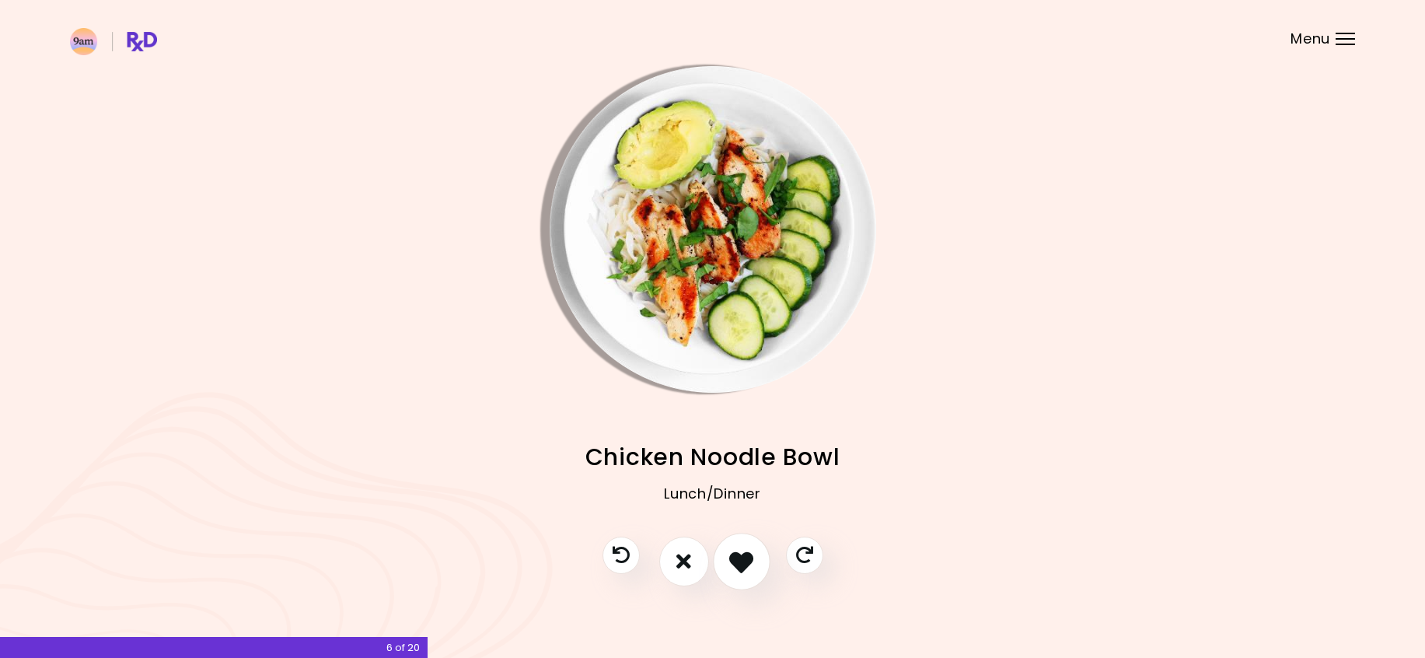
click at [734, 551] on icon "I like this recipe" at bounding box center [741, 561] width 24 height 24
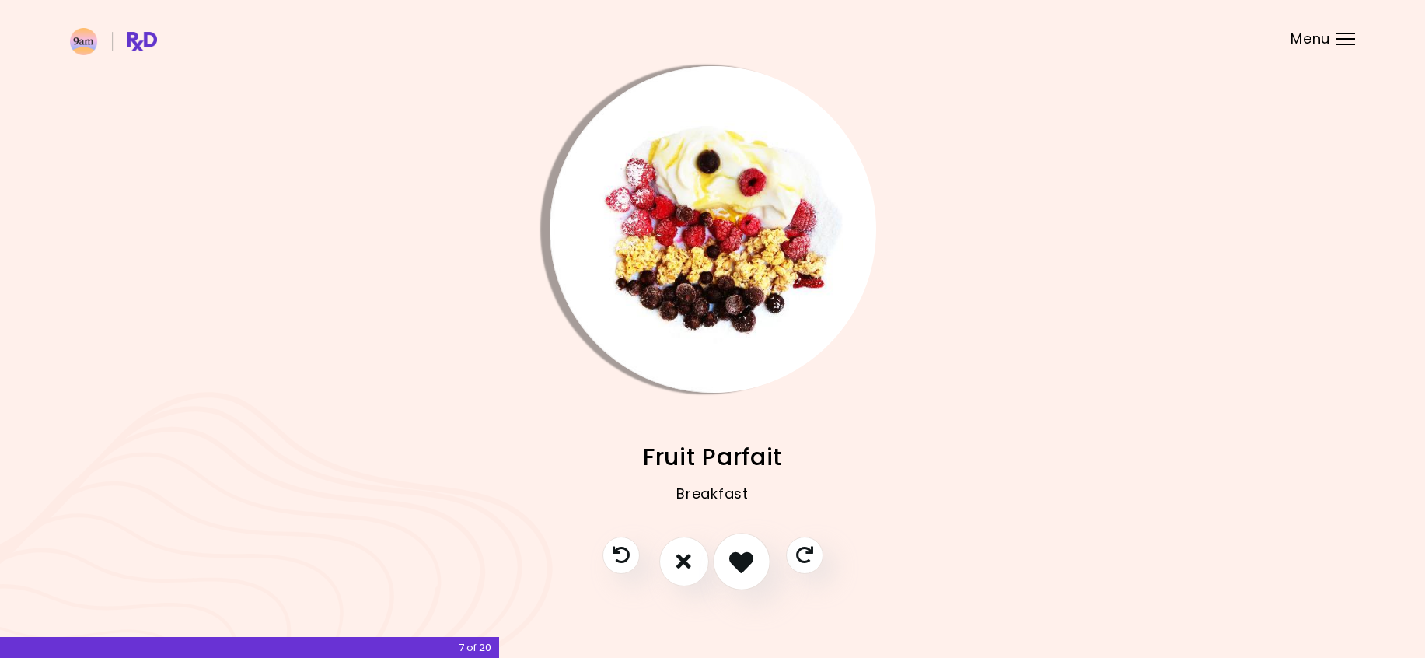
click at [734, 551] on icon "I like this recipe" at bounding box center [741, 561] width 24 height 24
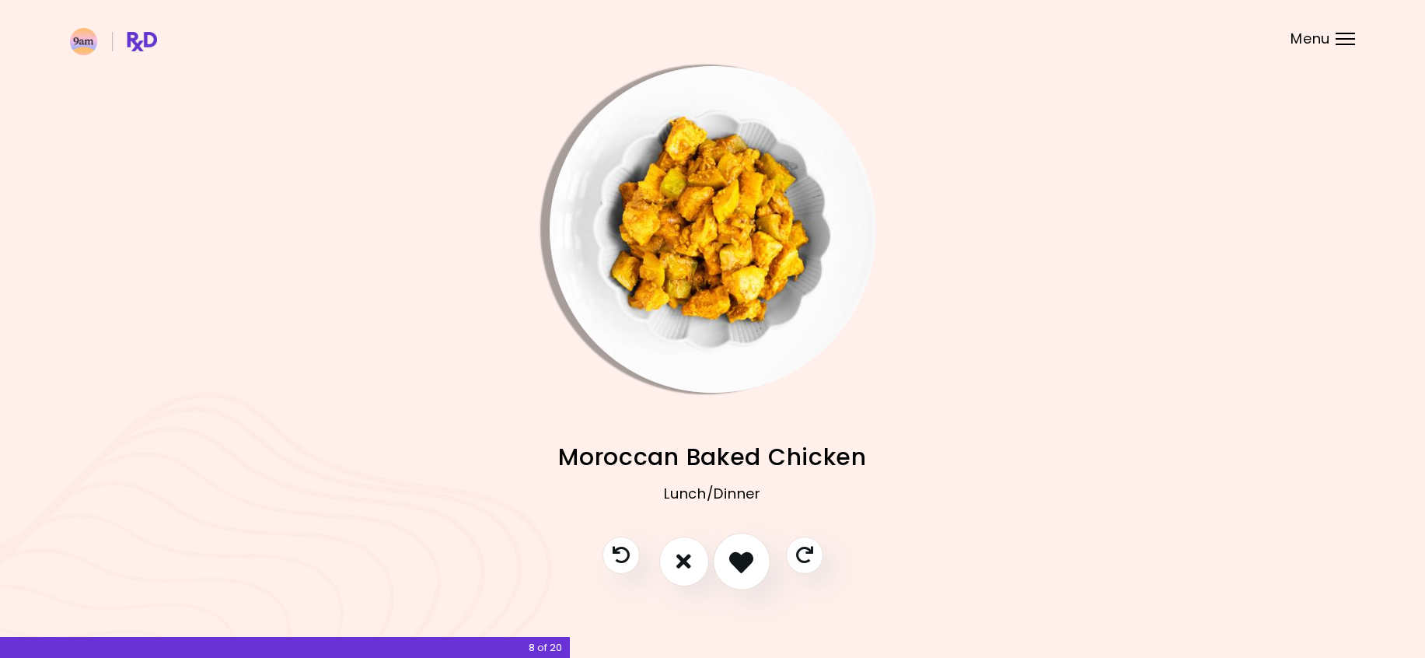
click at [734, 551] on icon "I like this recipe" at bounding box center [741, 561] width 24 height 24
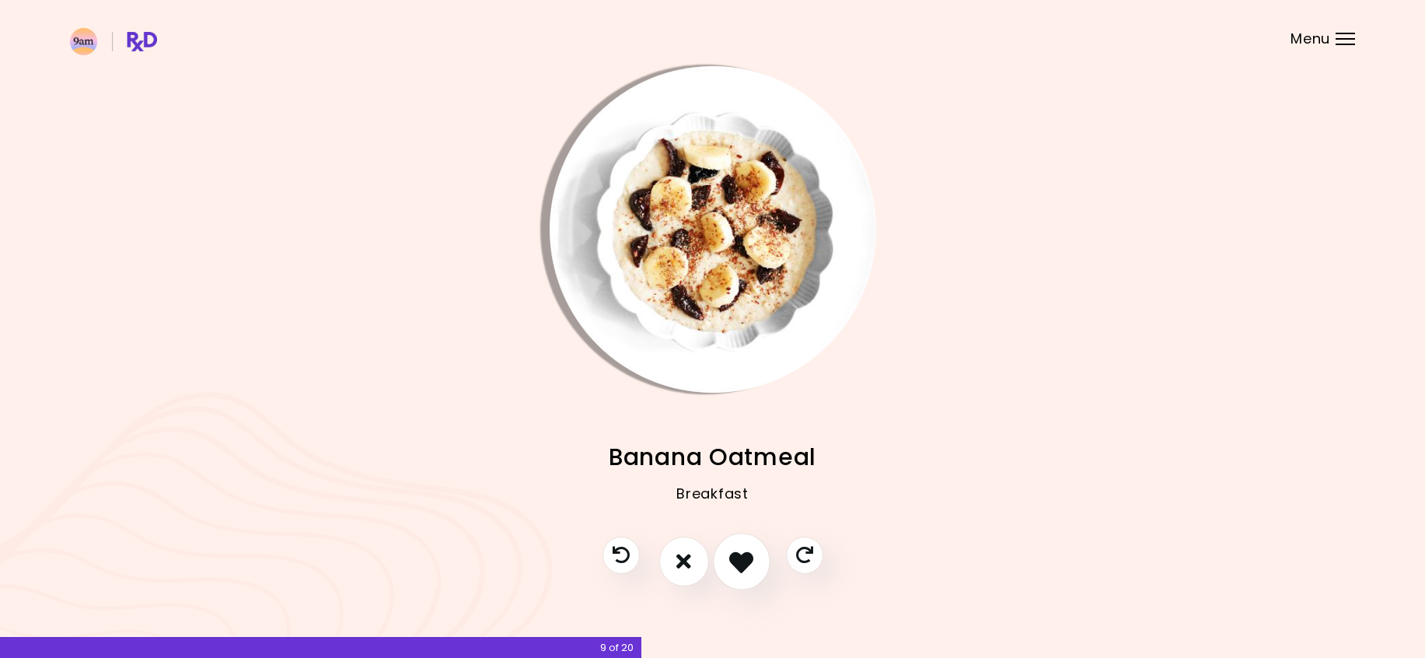
click at [734, 551] on icon "I like this recipe" at bounding box center [741, 561] width 24 height 24
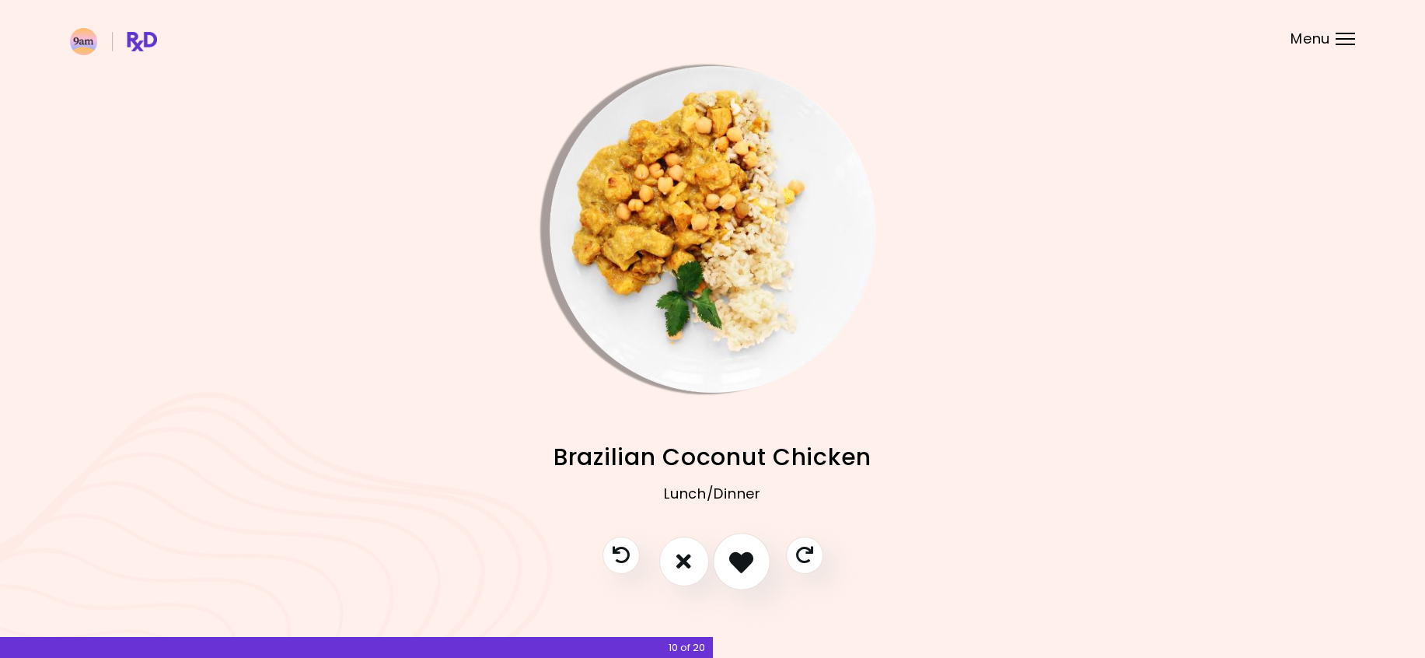
click at [734, 551] on icon "I like this recipe" at bounding box center [741, 561] width 24 height 24
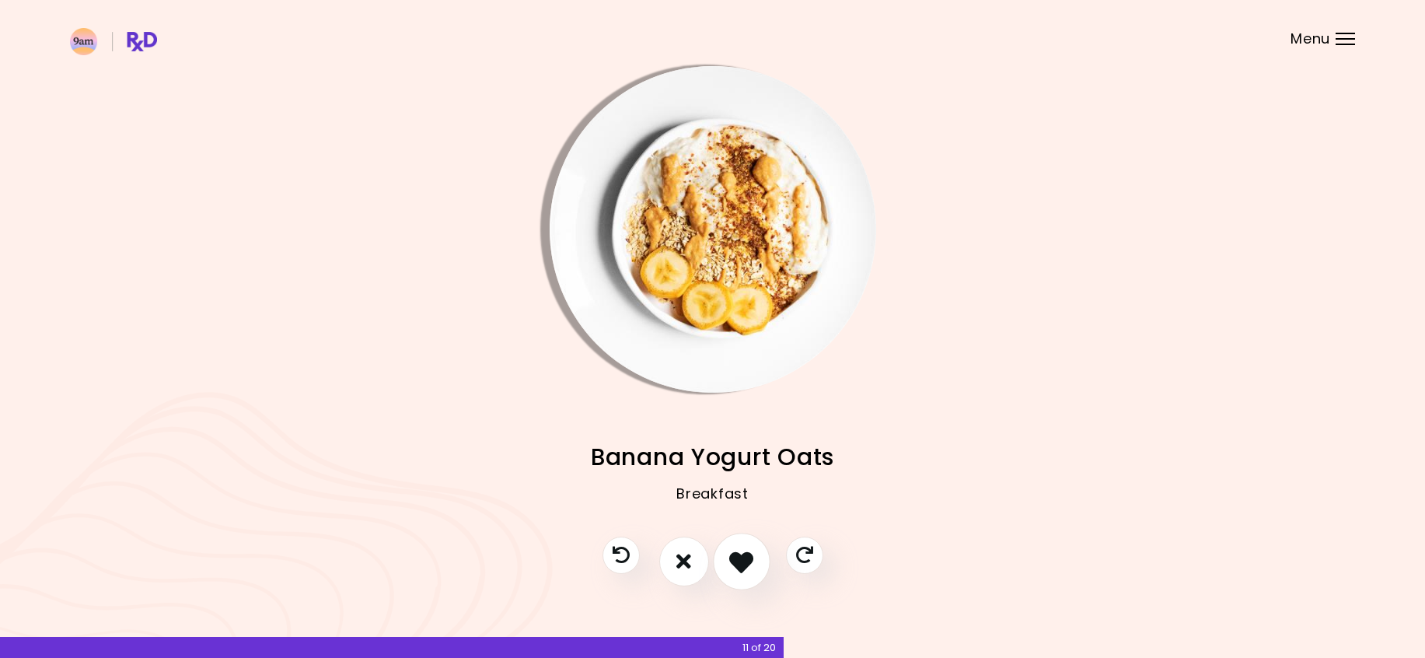
click at [734, 551] on icon "I like this recipe" at bounding box center [741, 561] width 24 height 24
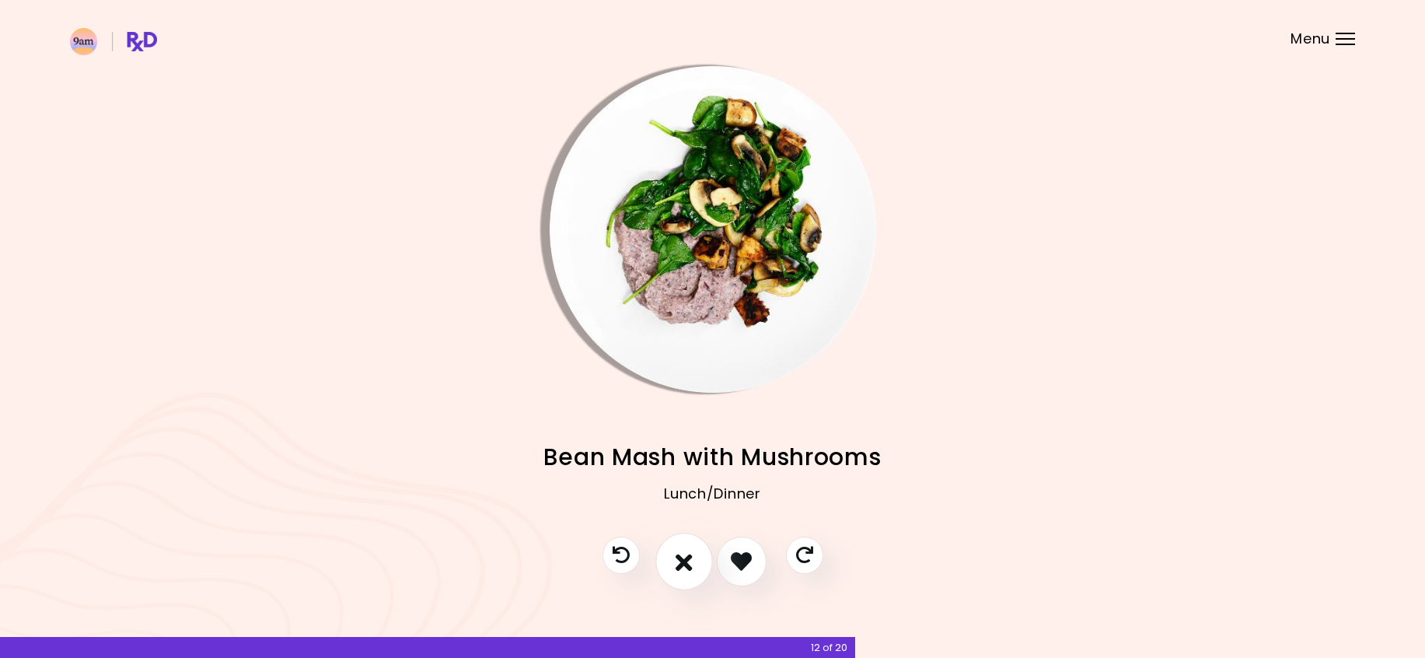
click at [683, 559] on icon "I don't like this recipe" at bounding box center [684, 561] width 17 height 24
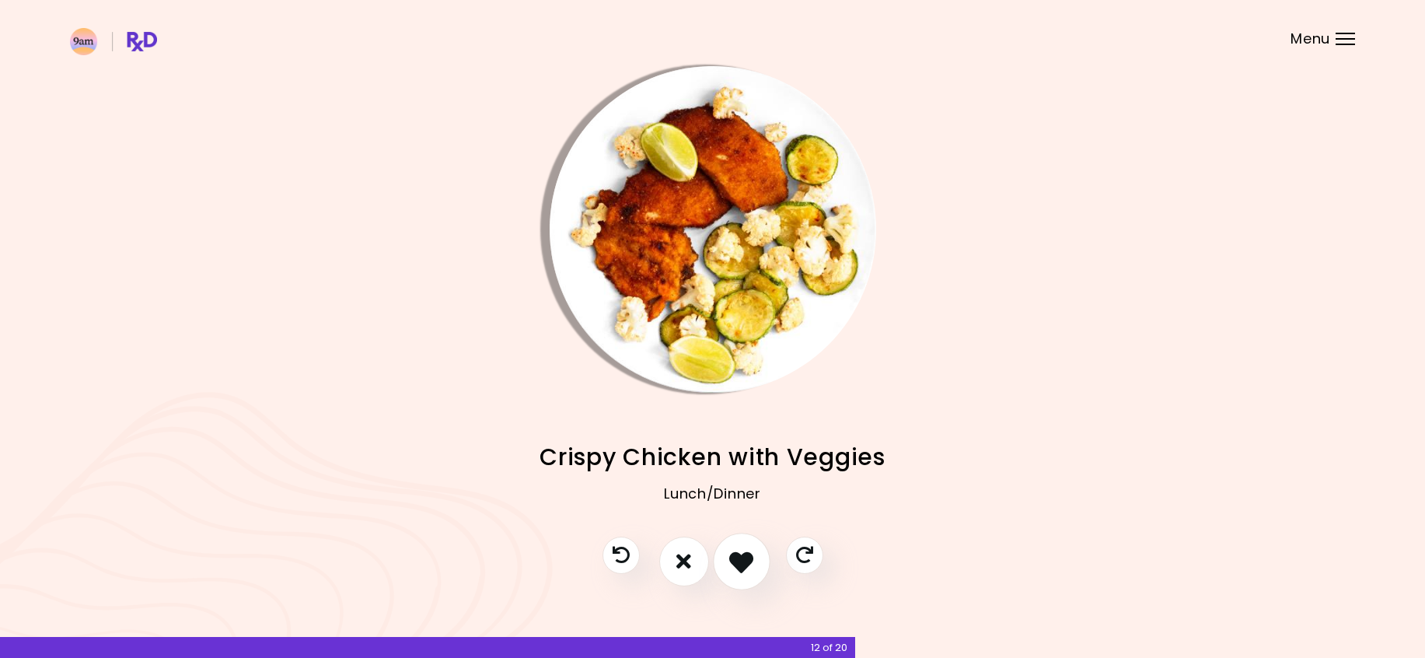
click at [753, 555] on icon "I like this recipe" at bounding box center [741, 561] width 24 height 24
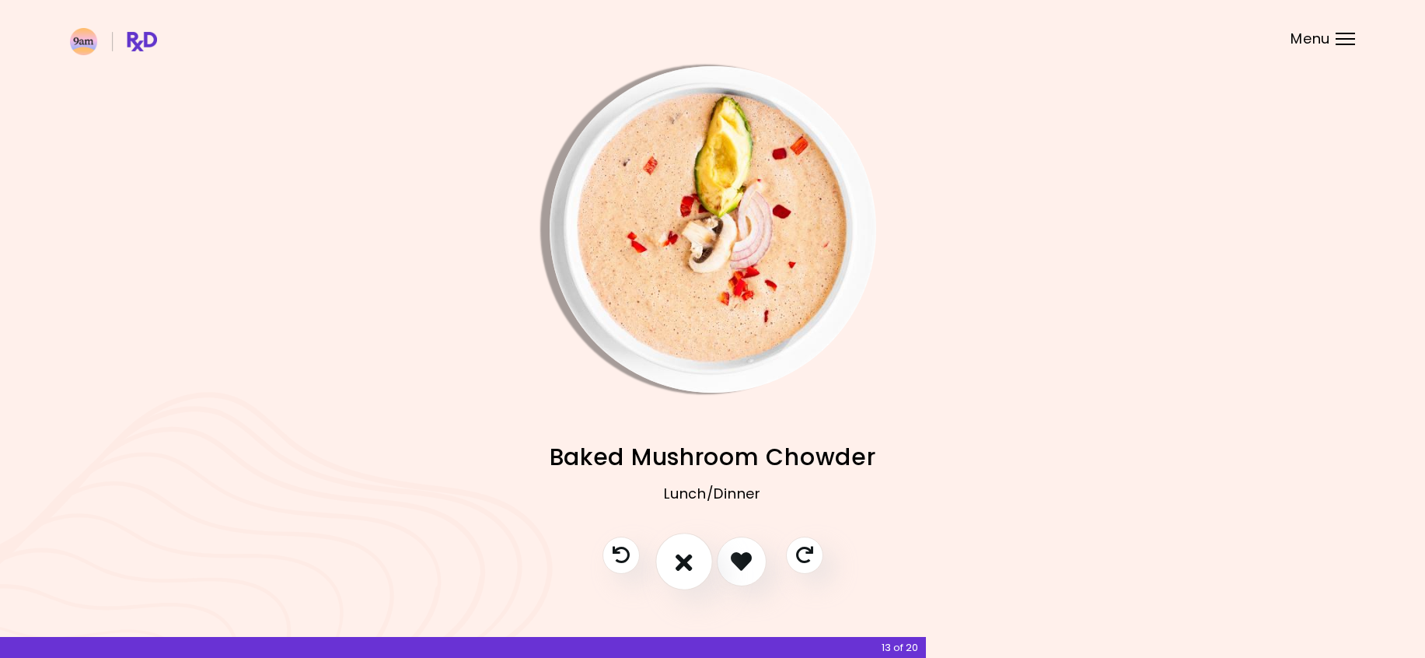
click at [687, 568] on icon "I don't like this recipe" at bounding box center [684, 561] width 17 height 24
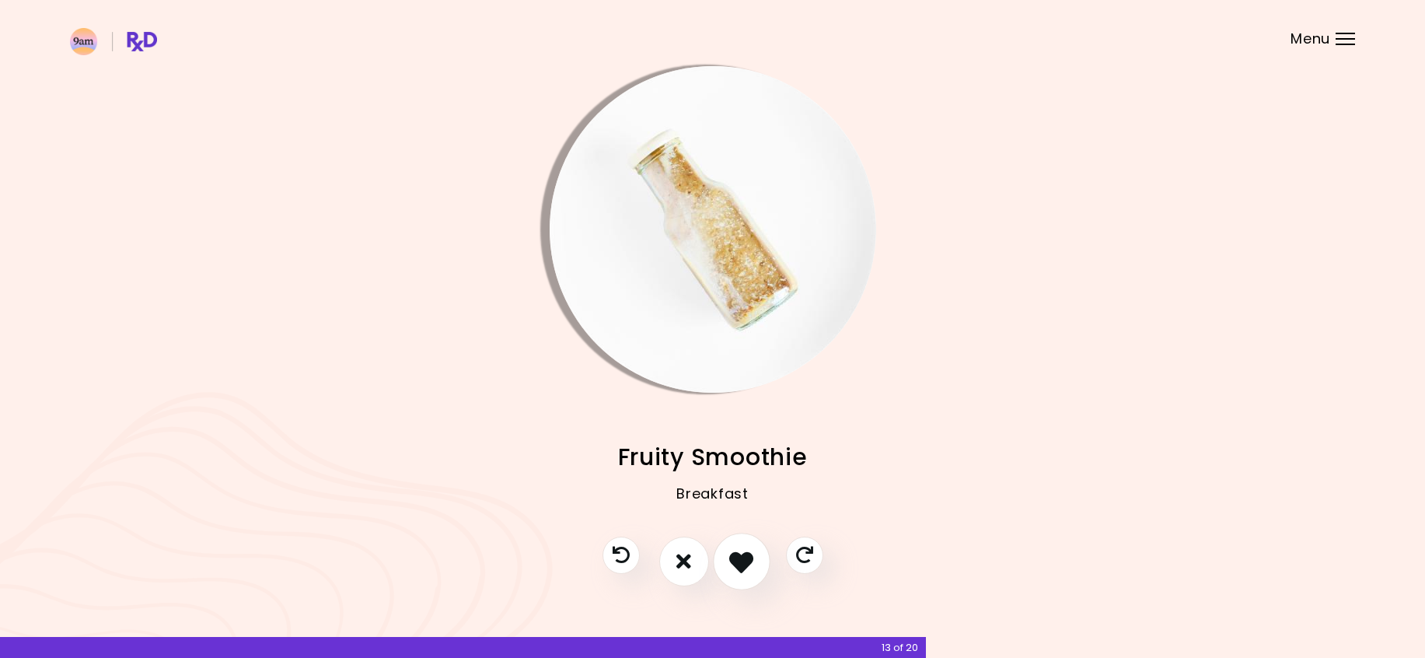
click at [738, 547] on button "I like this recipe" at bounding box center [742, 562] width 58 height 58
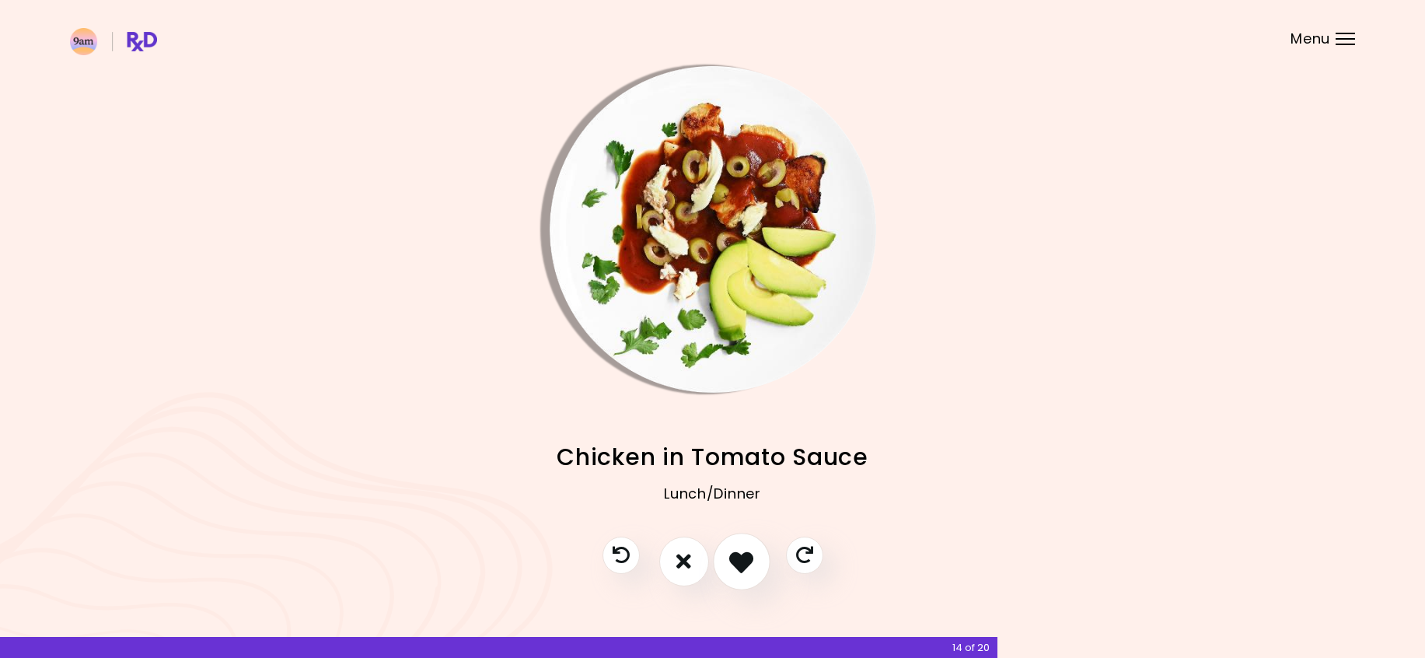
click at [738, 547] on button "I like this recipe" at bounding box center [742, 562] width 58 height 58
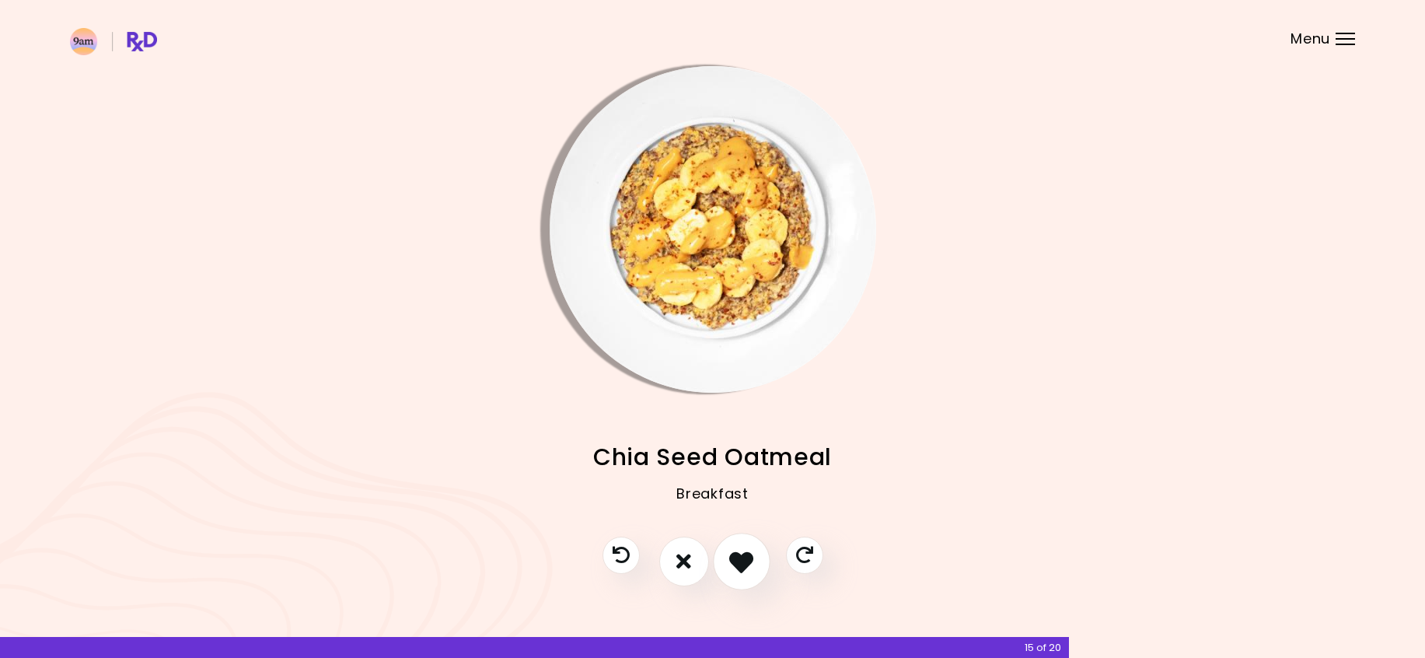
click at [738, 547] on button "I like this recipe" at bounding box center [742, 562] width 58 height 58
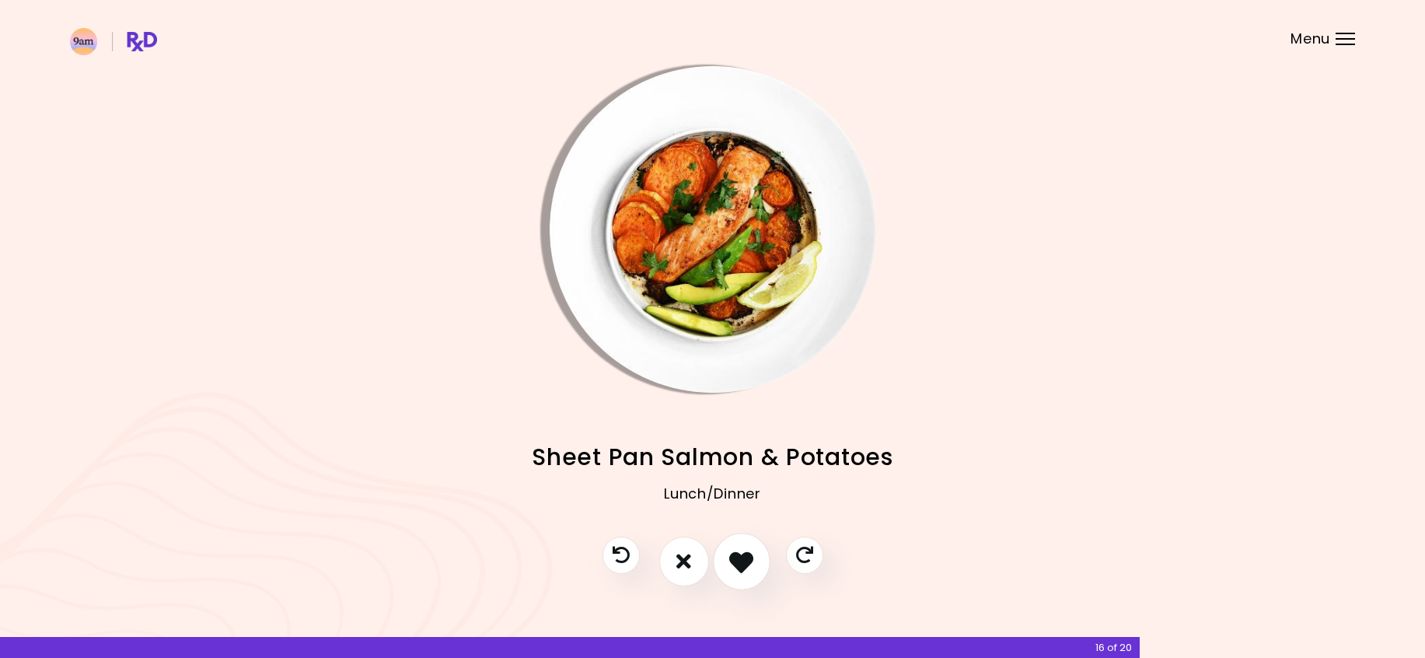
click at [738, 547] on button "I like this recipe" at bounding box center [742, 562] width 58 height 58
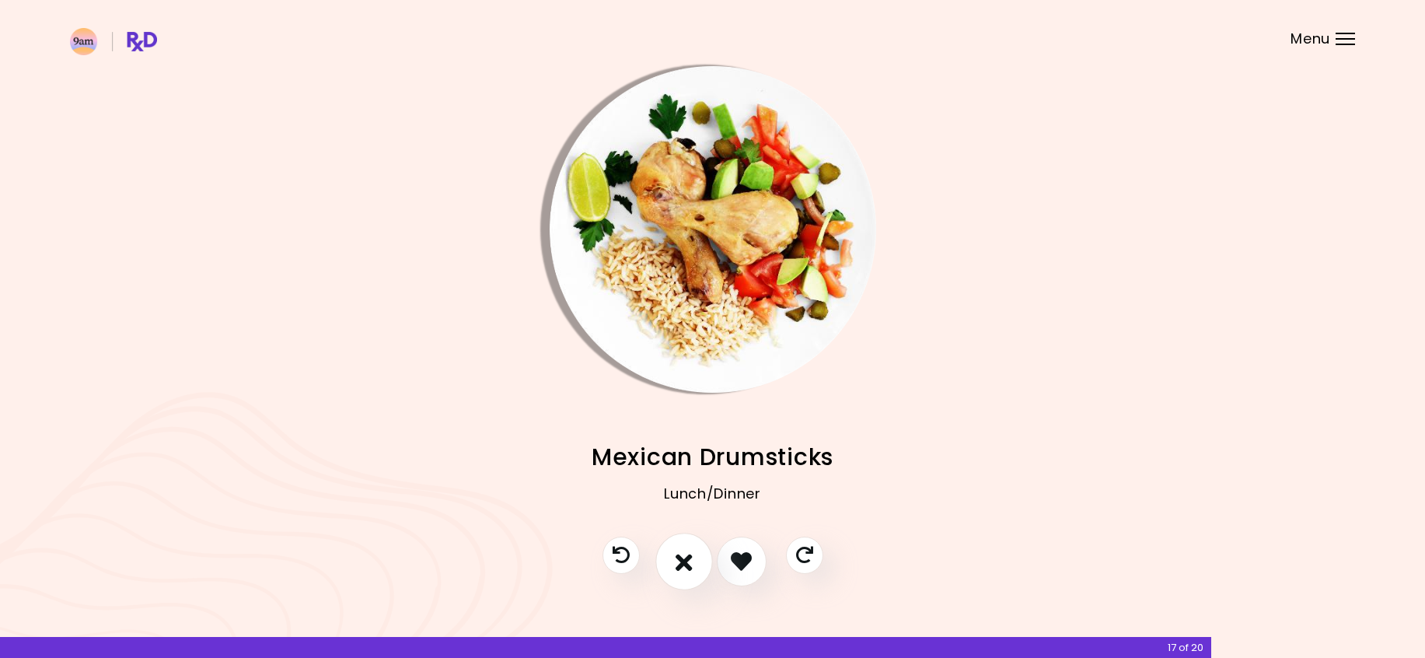
click at [666, 567] on button "I don't like this recipe" at bounding box center [684, 562] width 58 height 58
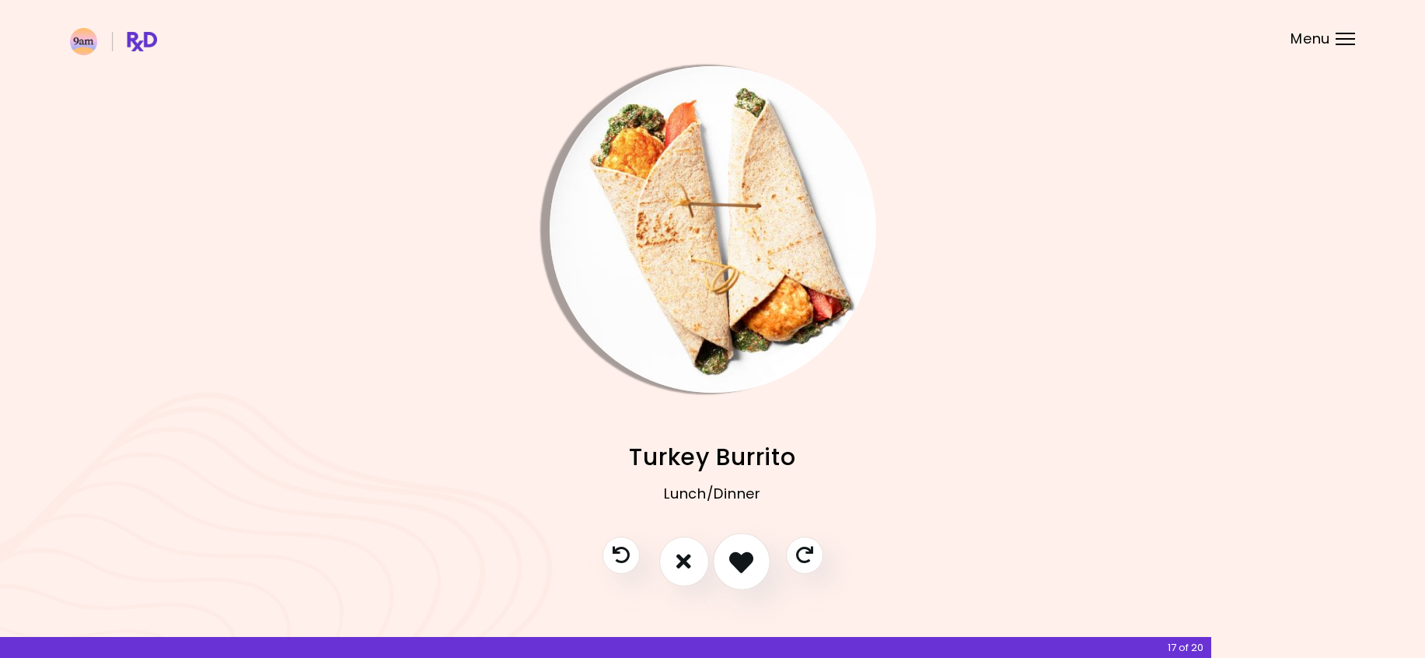
click at [739, 554] on icon "I like this recipe" at bounding box center [741, 561] width 24 height 24
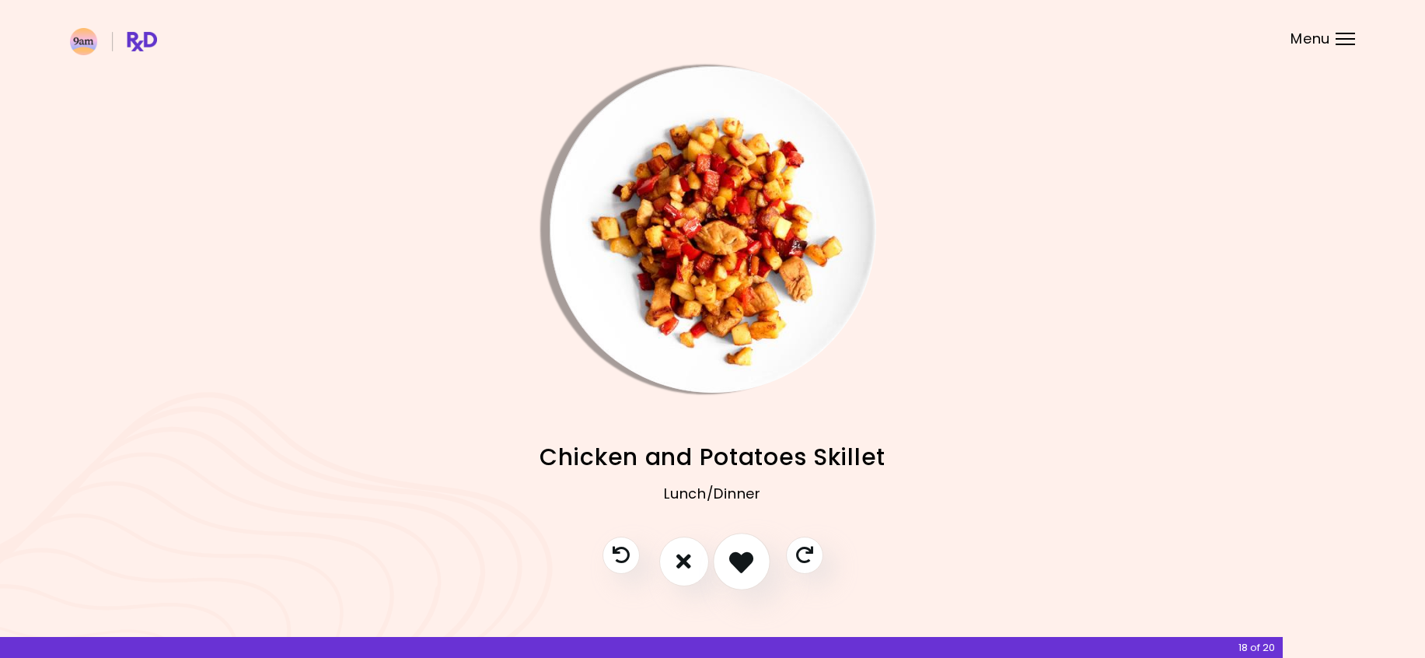
click at [739, 554] on icon "I like this recipe" at bounding box center [741, 561] width 24 height 24
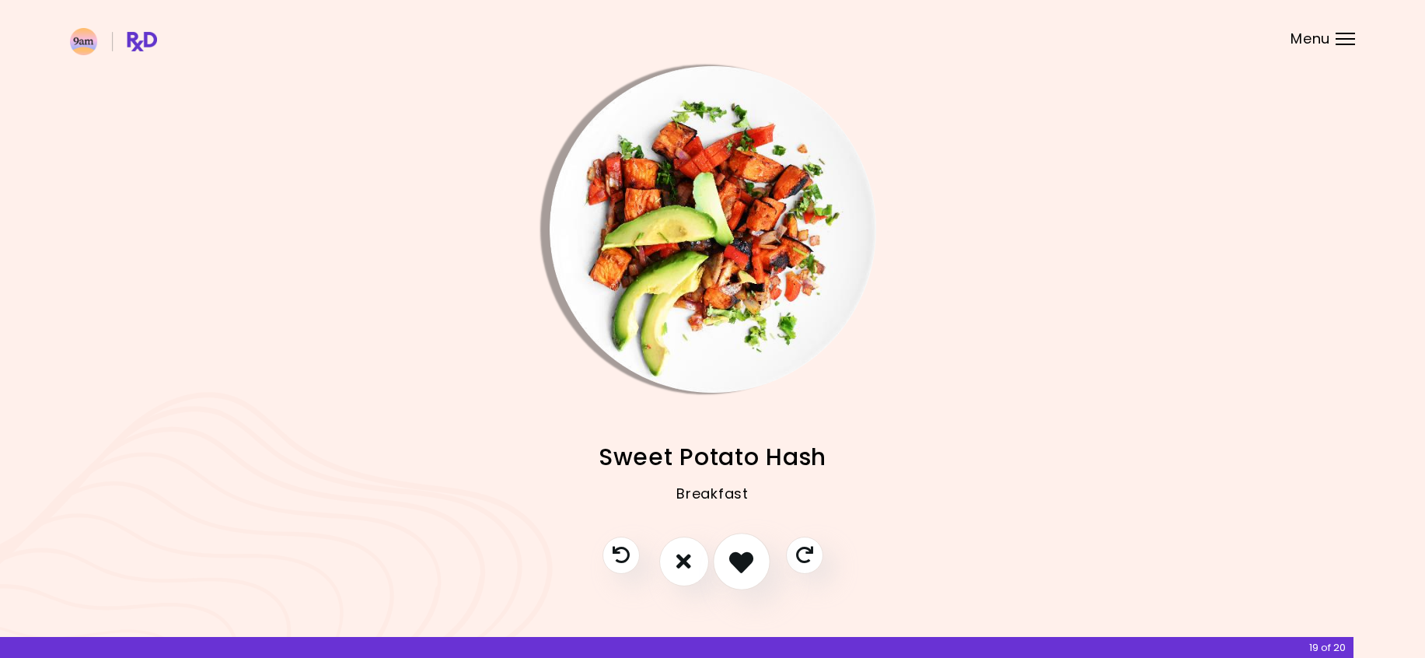
click at [739, 554] on icon "I like this recipe" at bounding box center [741, 561] width 24 height 24
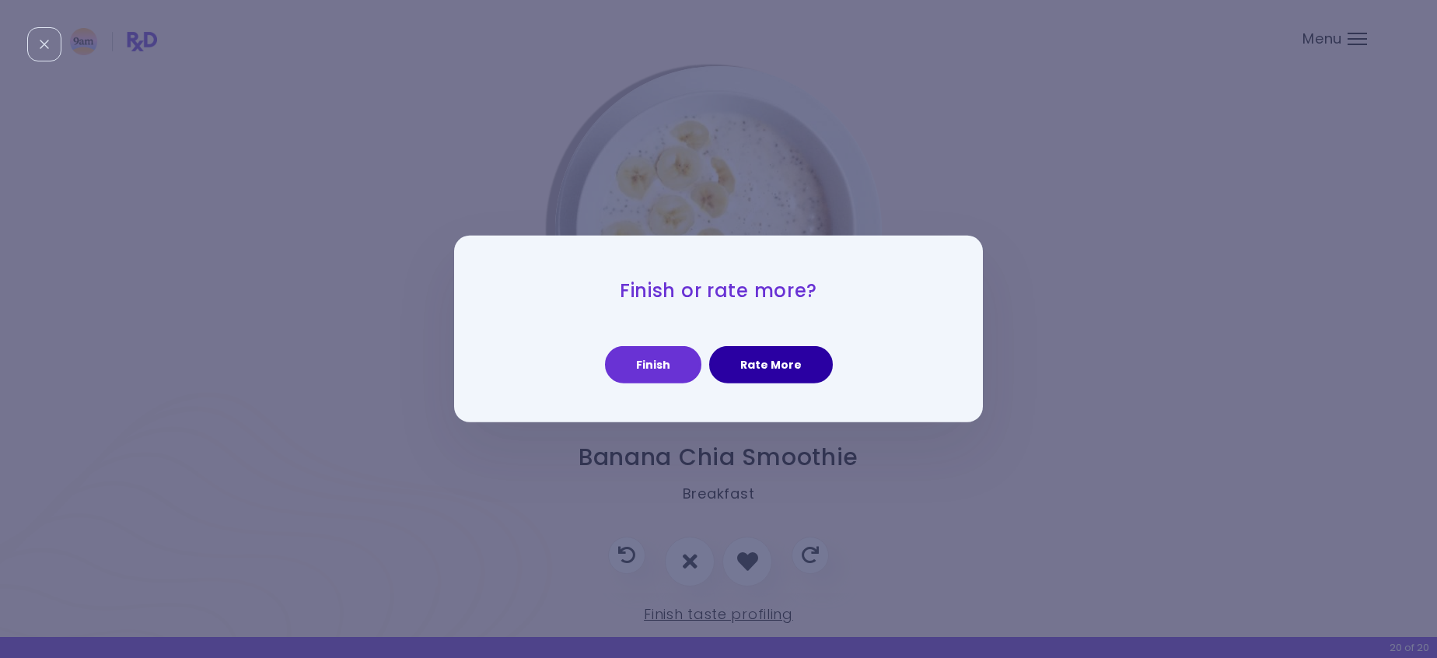
click at [739, 351] on button "Rate More" at bounding box center [771, 364] width 124 height 37
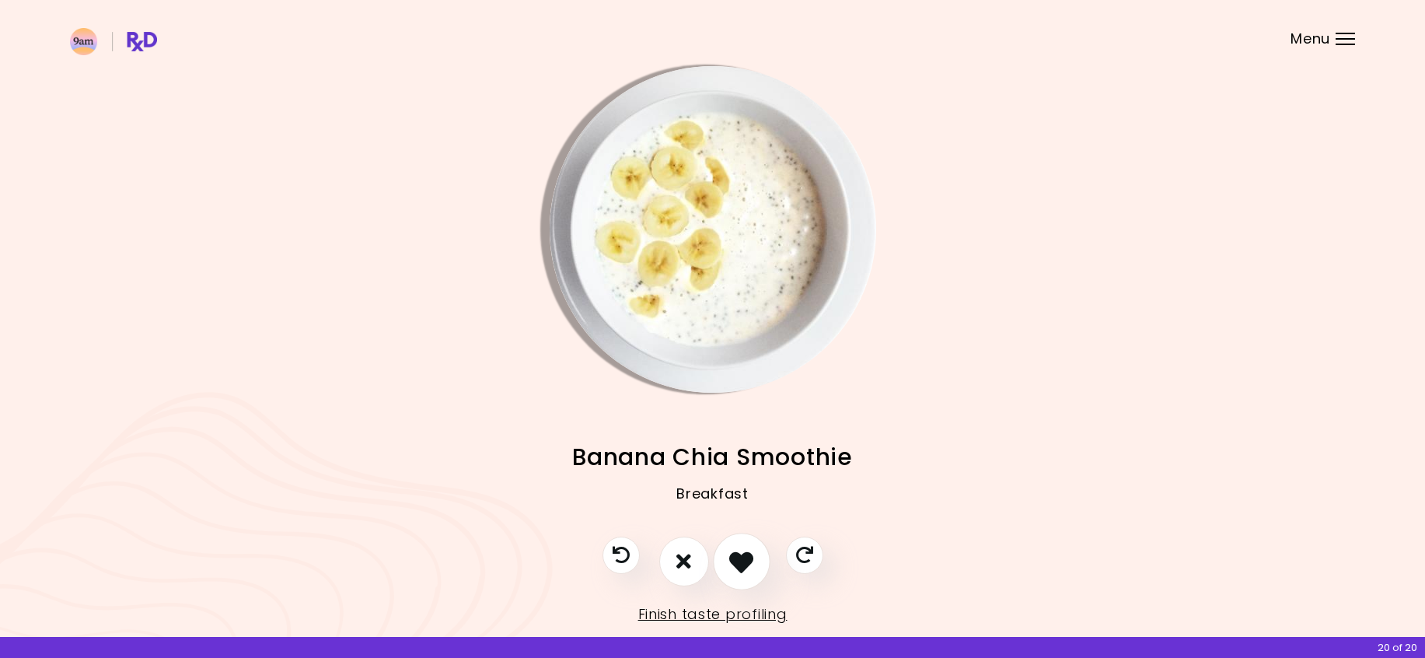
click at [746, 559] on icon "I like this recipe" at bounding box center [741, 561] width 24 height 24
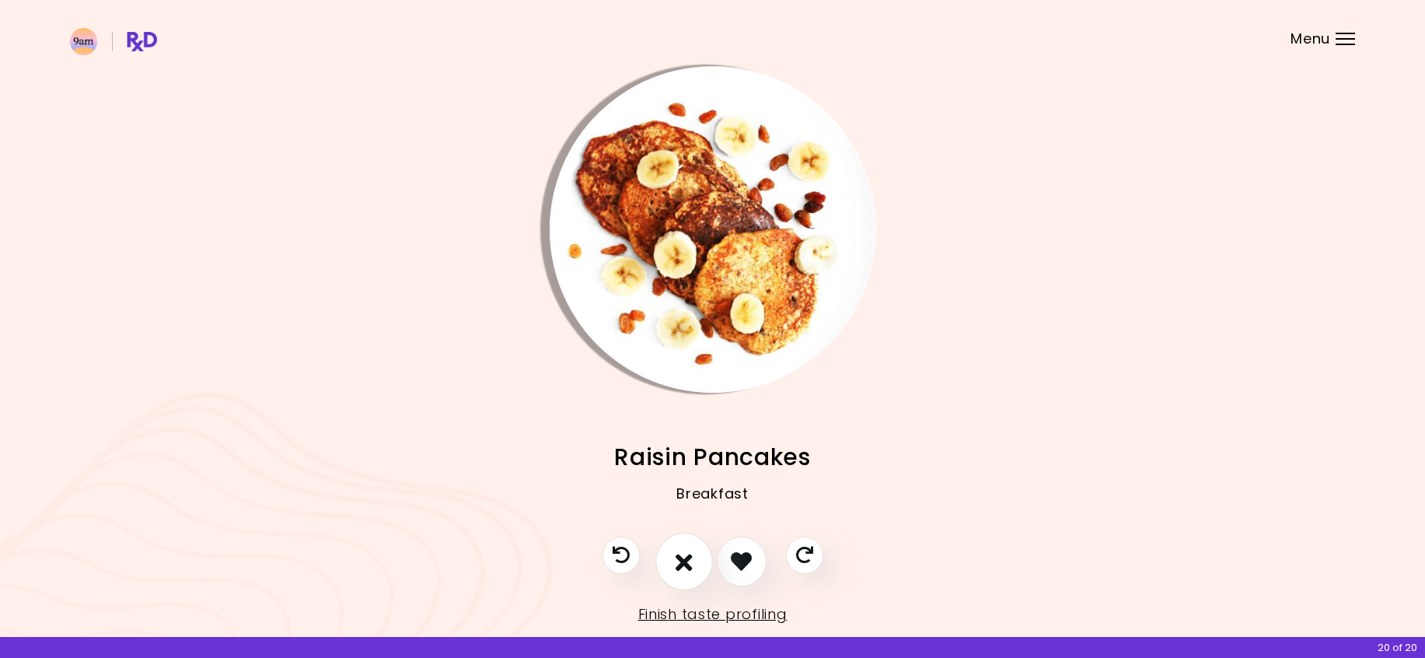
click at [685, 551] on icon "I don't like this recipe" at bounding box center [684, 561] width 17 height 24
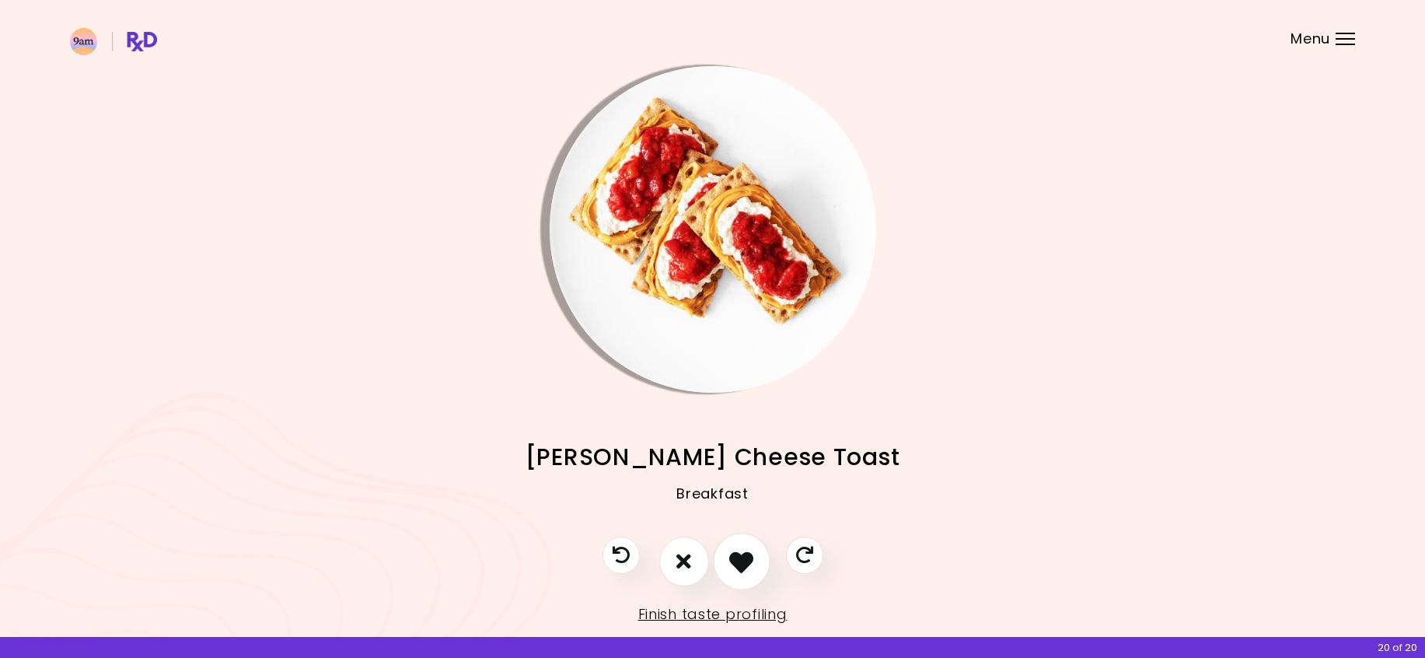
click at [749, 553] on icon "I like this recipe" at bounding box center [741, 561] width 24 height 24
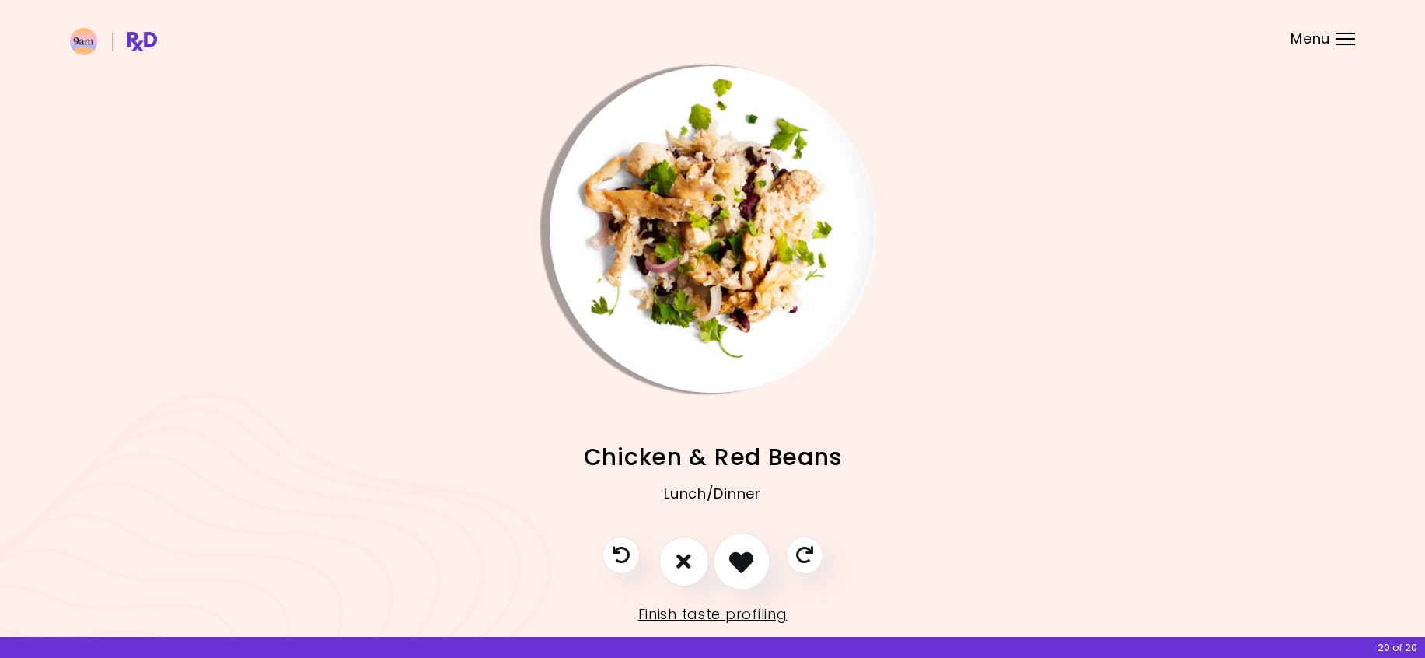
click at [749, 553] on icon "I like this recipe" at bounding box center [741, 561] width 24 height 24
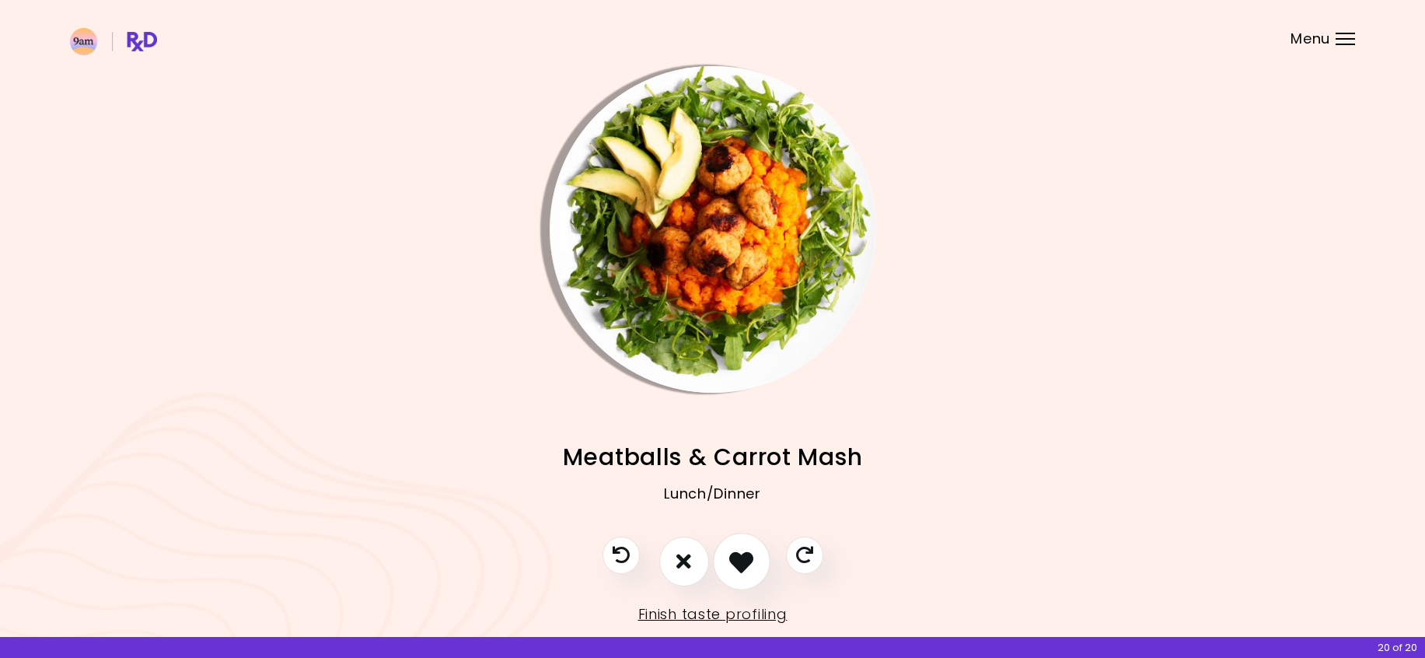
click at [749, 553] on icon "I like this recipe" at bounding box center [741, 561] width 24 height 24
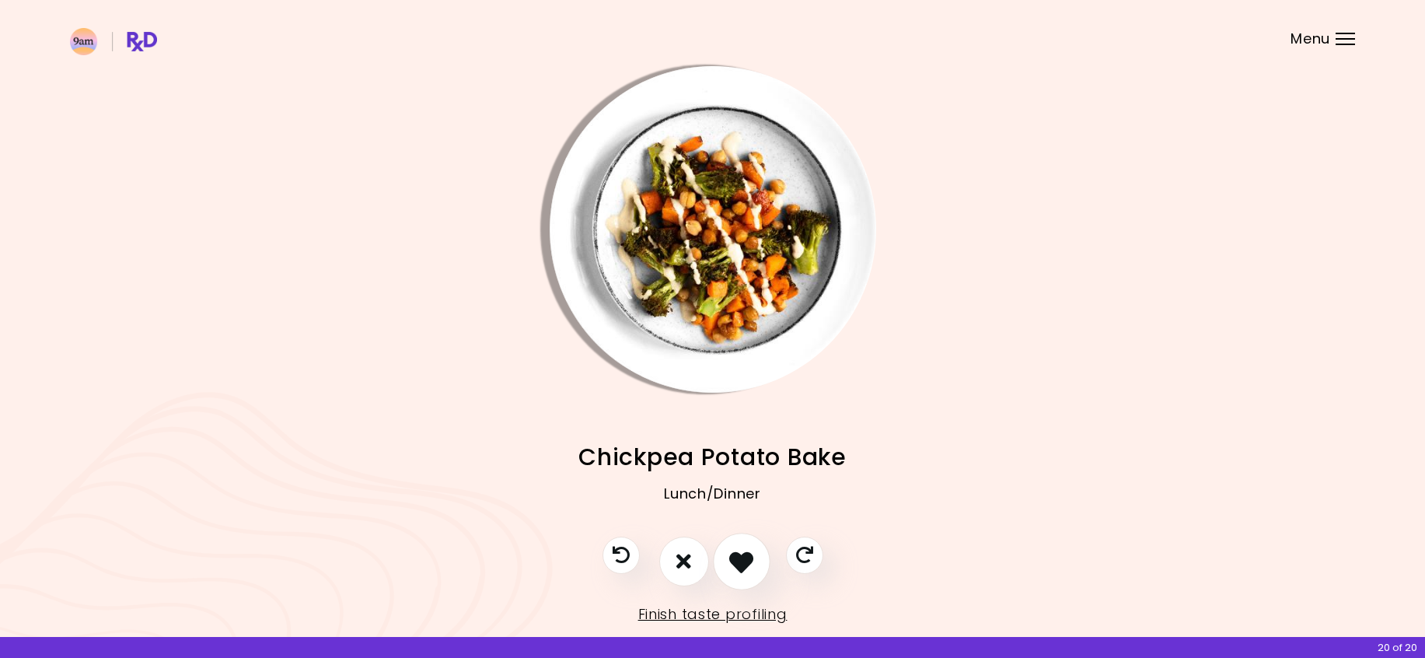
click at [749, 553] on icon "I like this recipe" at bounding box center [741, 561] width 24 height 24
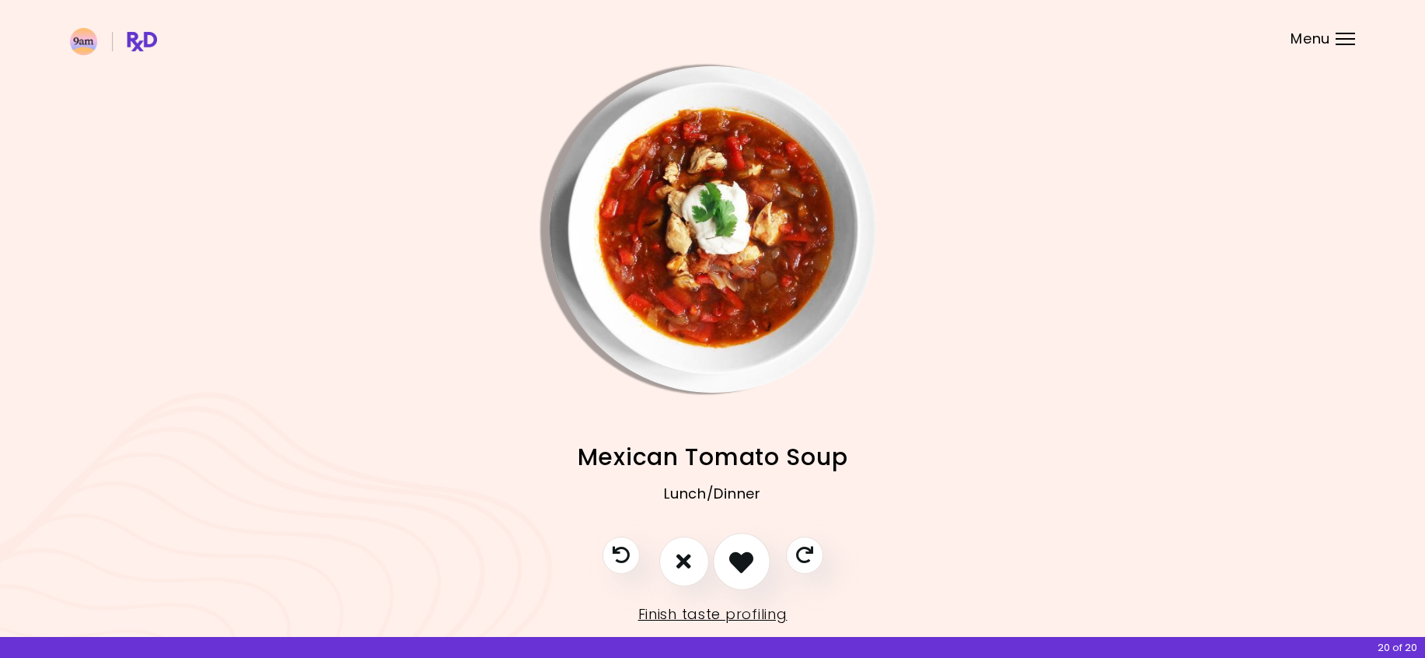
click at [749, 553] on icon "I like this recipe" at bounding box center [741, 561] width 24 height 24
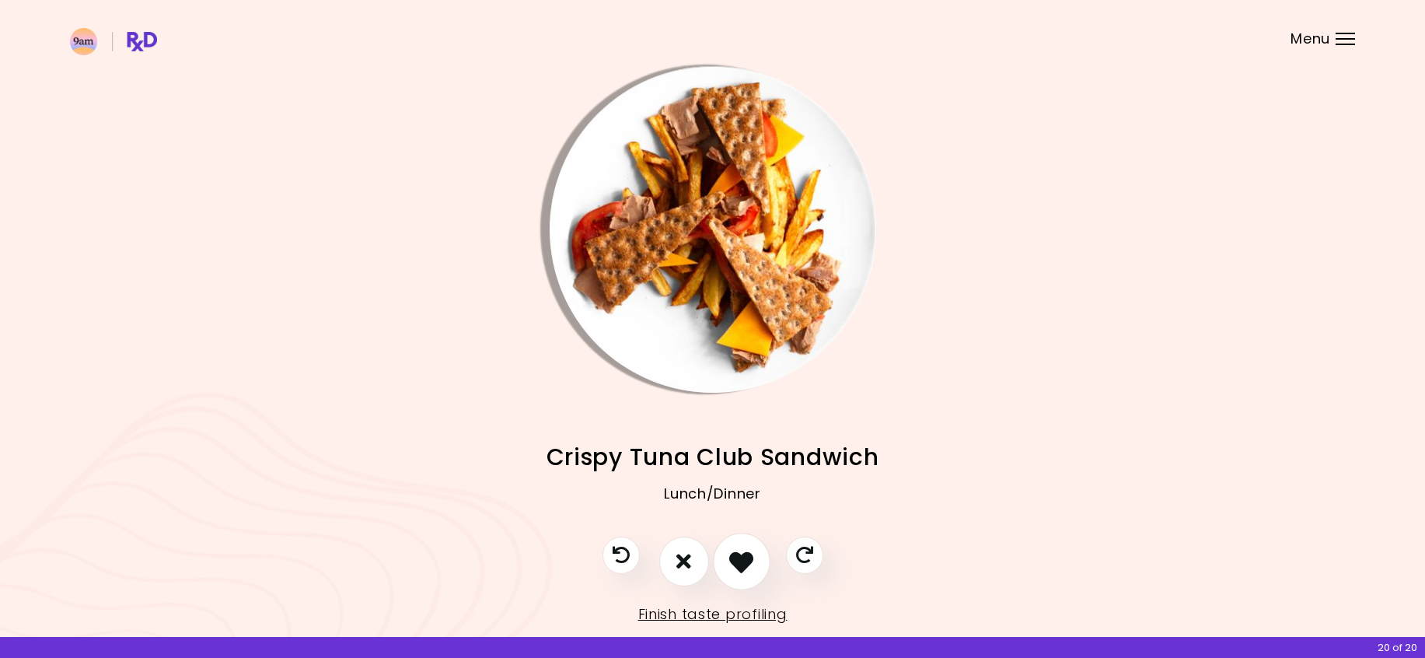
click at [749, 553] on icon "I like this recipe" at bounding box center [741, 561] width 24 height 24
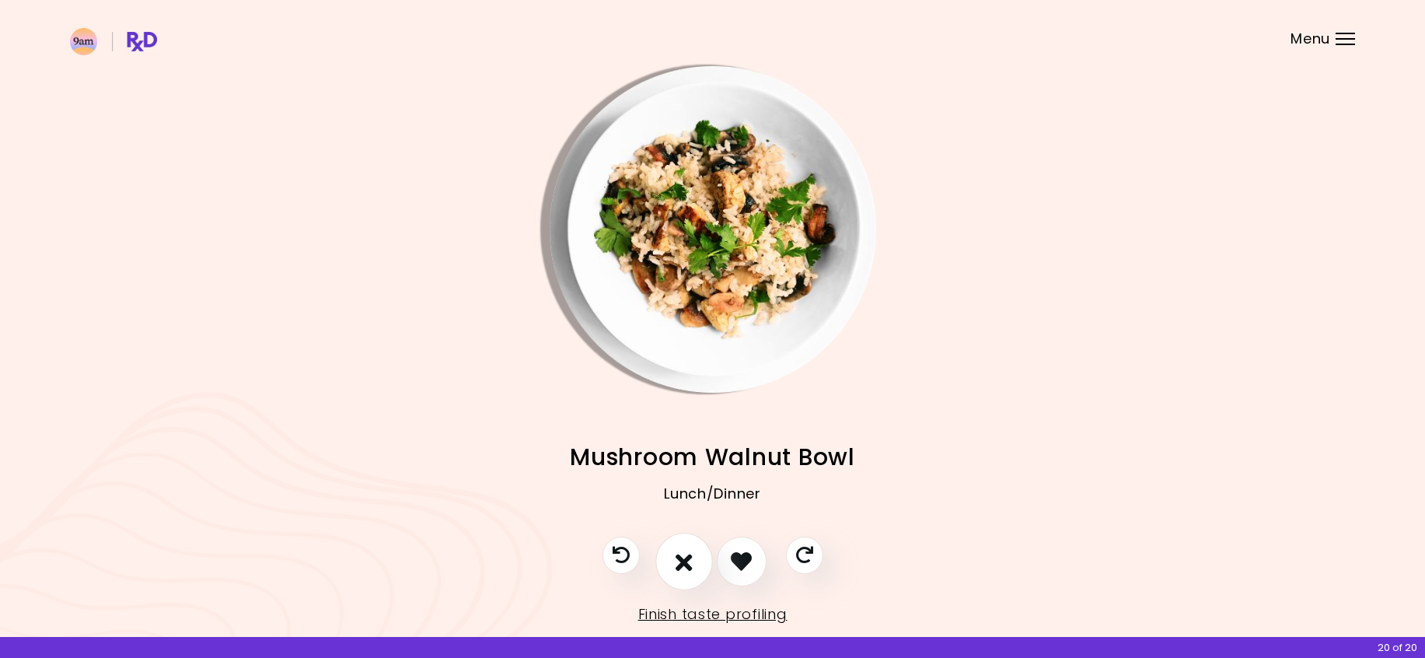
drag, startPoint x: 749, startPoint y: 553, endPoint x: 681, endPoint y: 562, distance: 68.3
click at [681, 562] on div at bounding box center [713, 569] width 252 height 65
click at [681, 563] on icon "I don't like this recipe" at bounding box center [684, 561] width 17 height 24
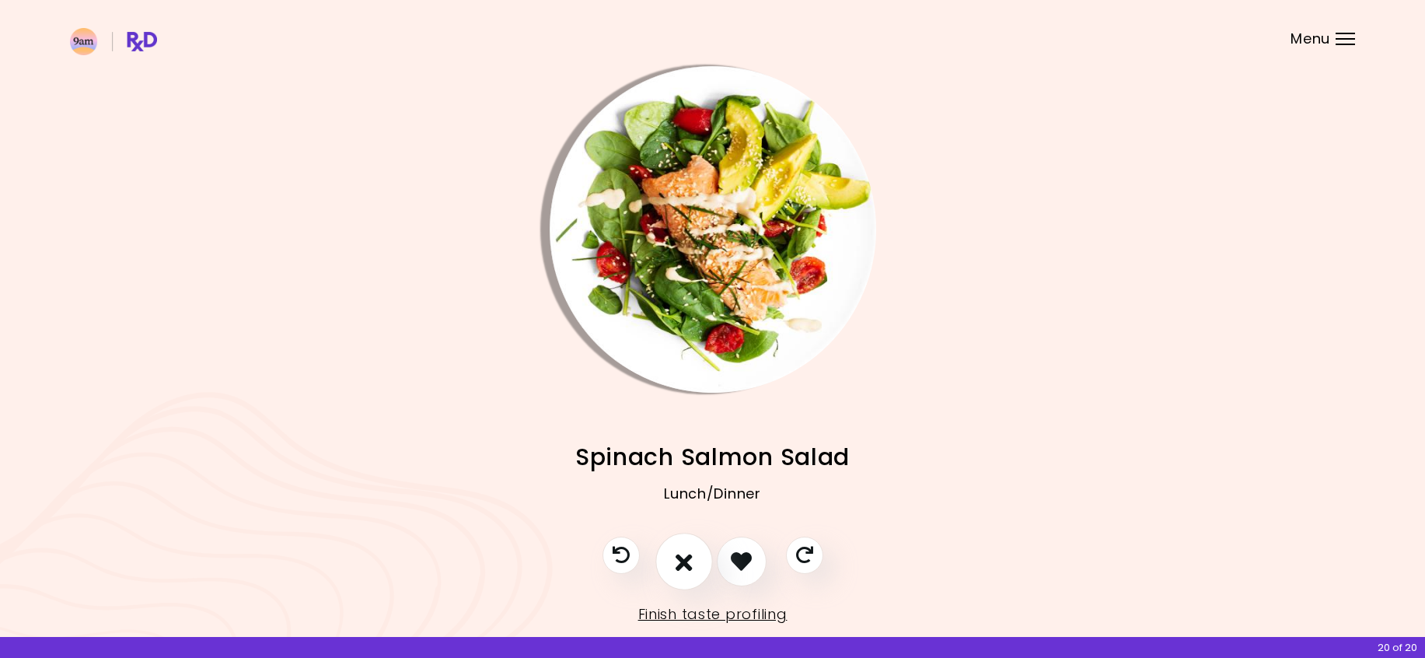
click at [681, 563] on icon "I don't like this recipe" at bounding box center [684, 561] width 17 height 24
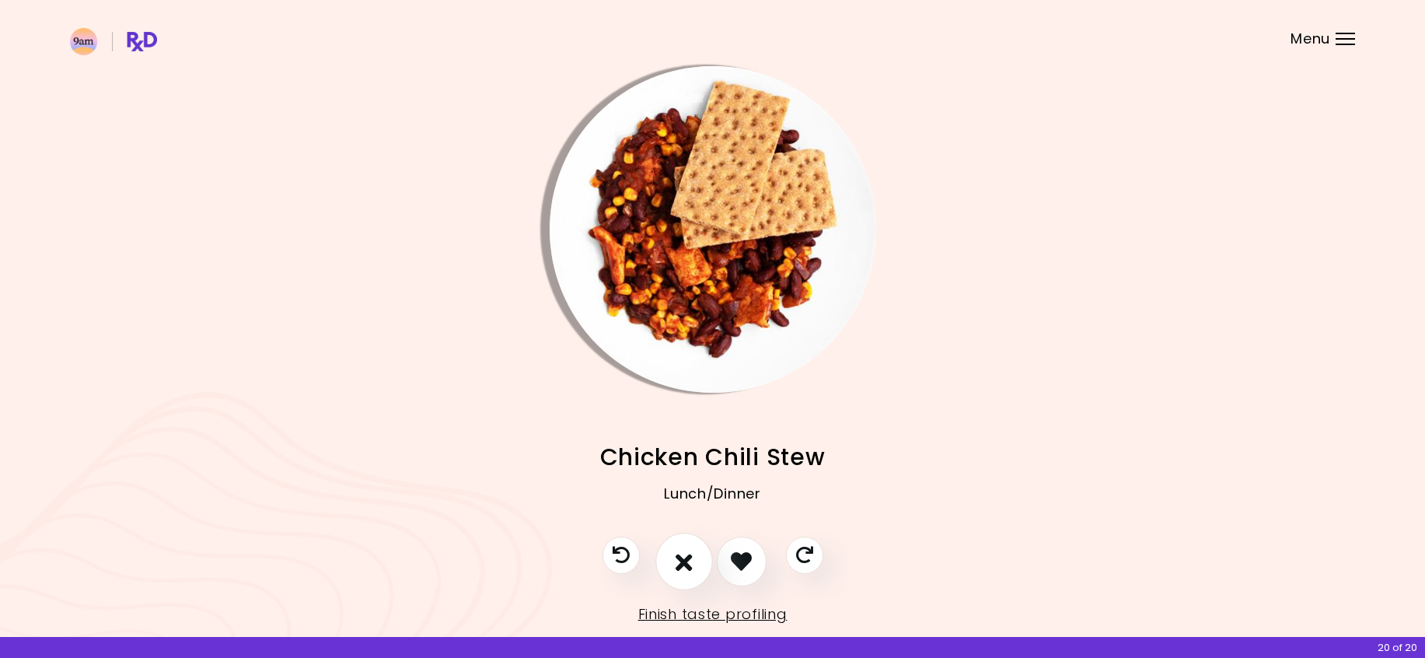
click at [681, 563] on icon "I don't like this recipe" at bounding box center [684, 561] width 17 height 24
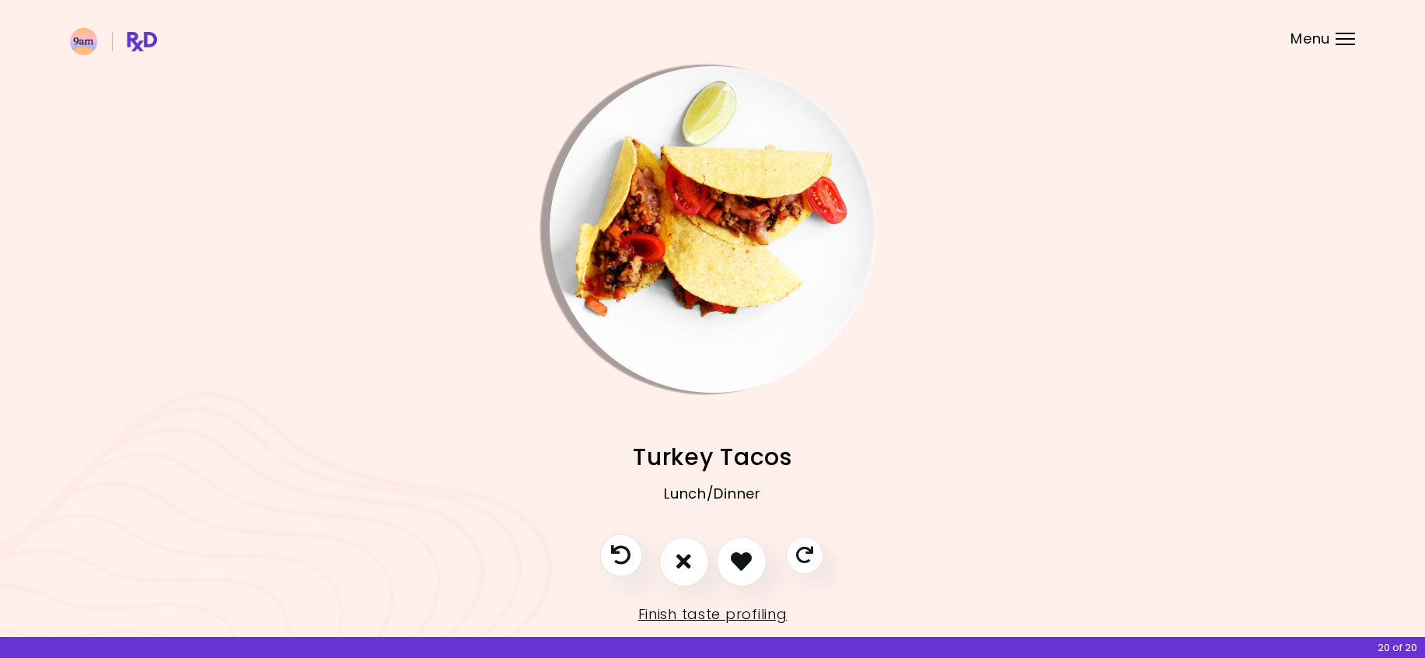
click at [620, 558] on icon "Previous recipe" at bounding box center [620, 554] width 19 height 19
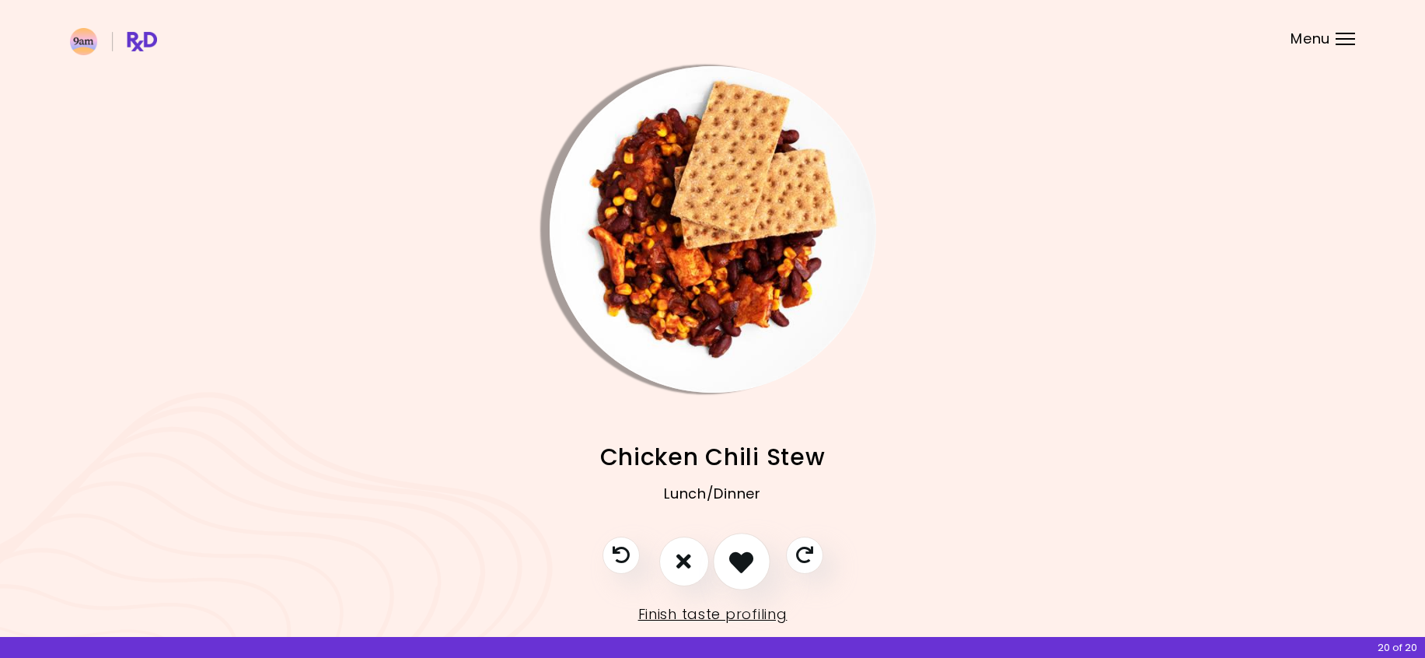
click at [737, 557] on icon "I like this recipe" at bounding box center [741, 561] width 24 height 24
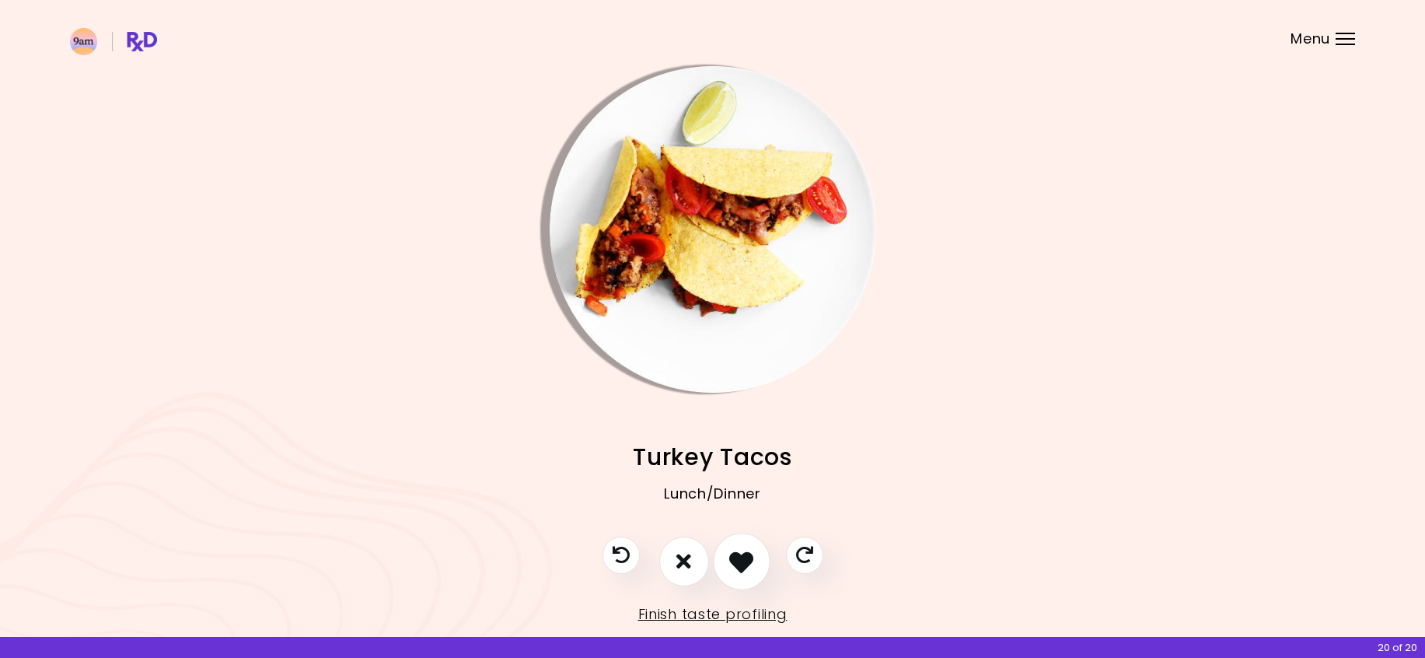
click at [737, 557] on icon "I like this recipe" at bounding box center [741, 561] width 24 height 24
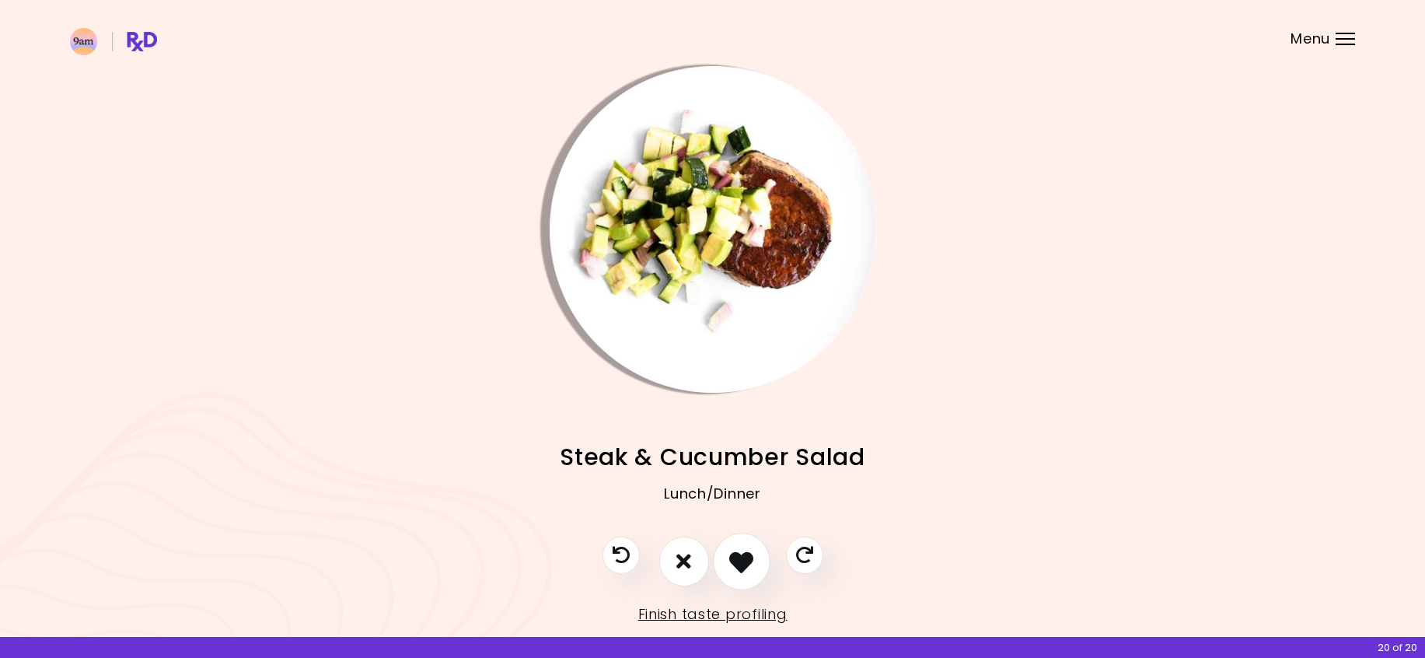
click at [737, 557] on icon "I like this recipe" at bounding box center [741, 561] width 24 height 24
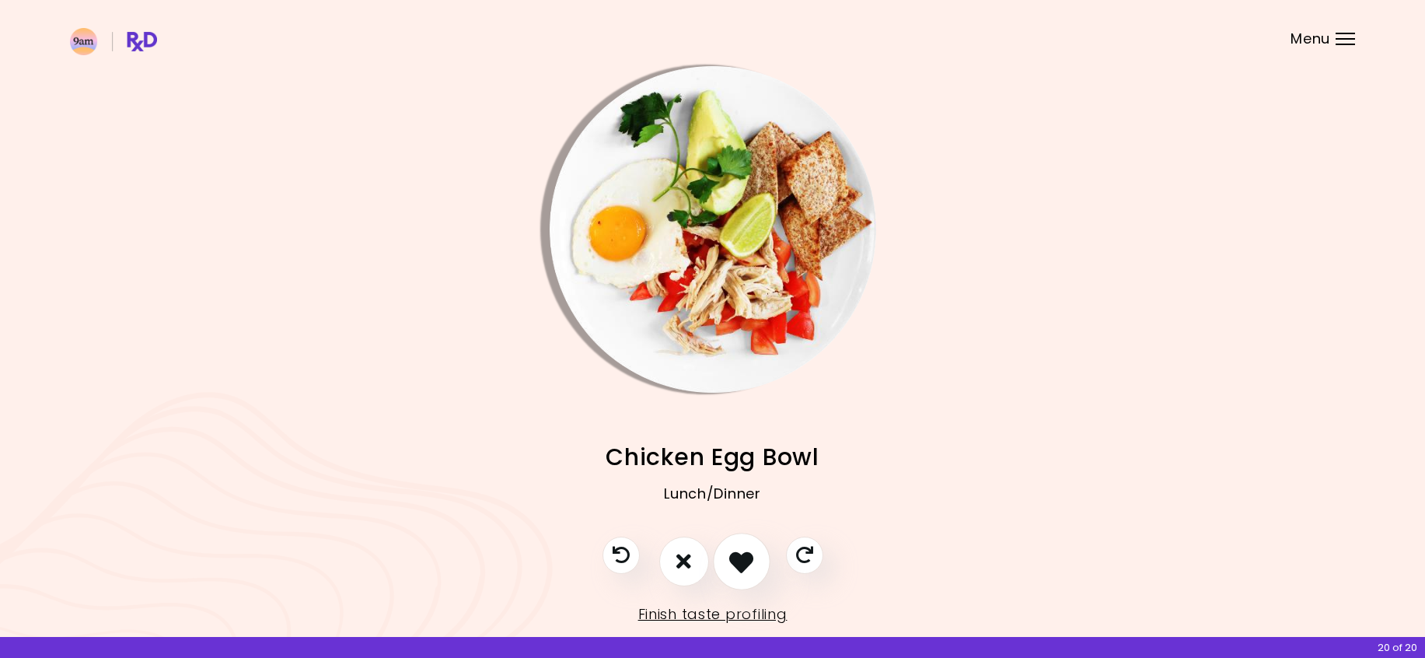
click at [737, 557] on icon "I like this recipe" at bounding box center [741, 561] width 24 height 24
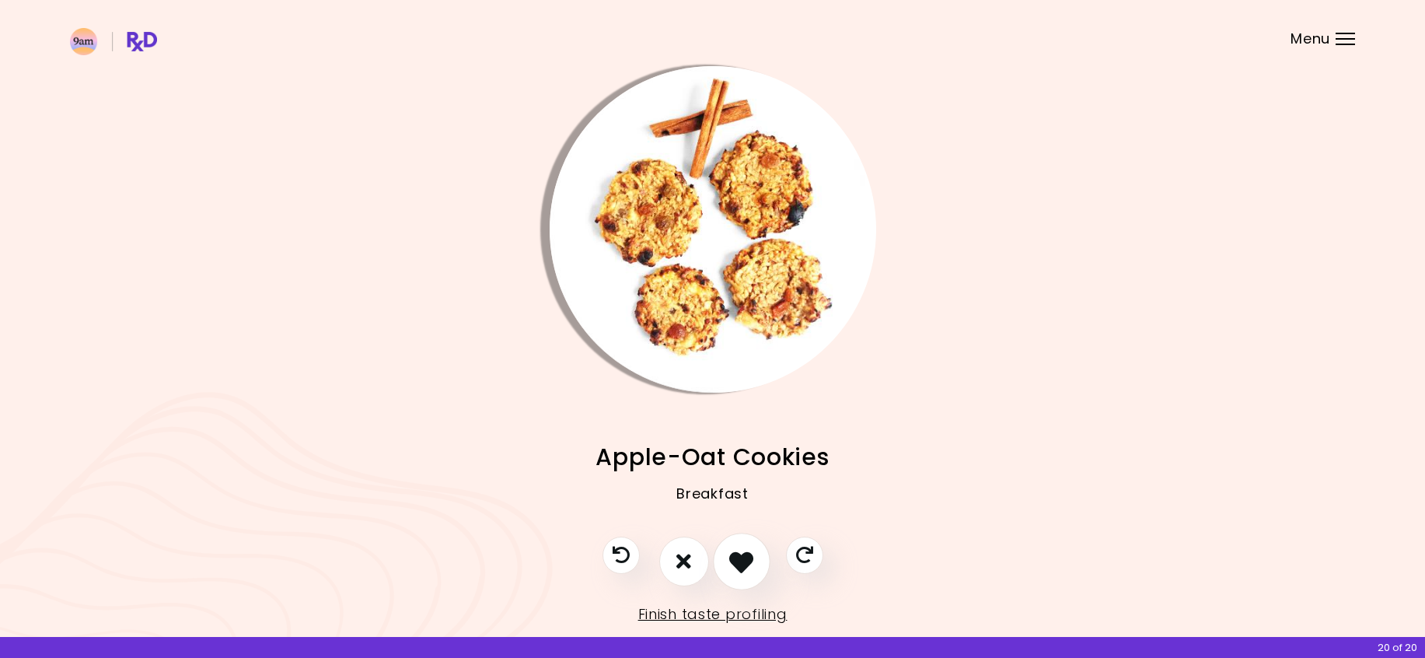
click at [737, 557] on icon "I like this recipe" at bounding box center [741, 561] width 24 height 24
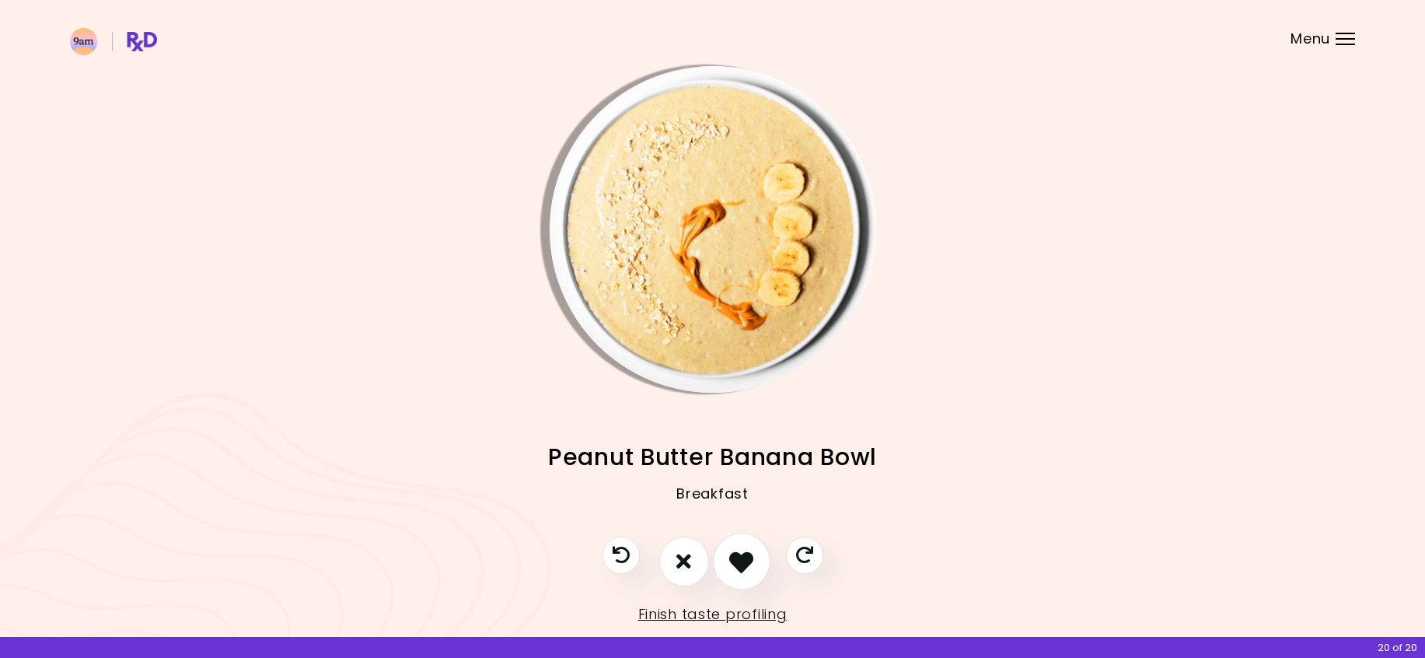
click at [737, 557] on icon "I like this recipe" at bounding box center [741, 561] width 24 height 24
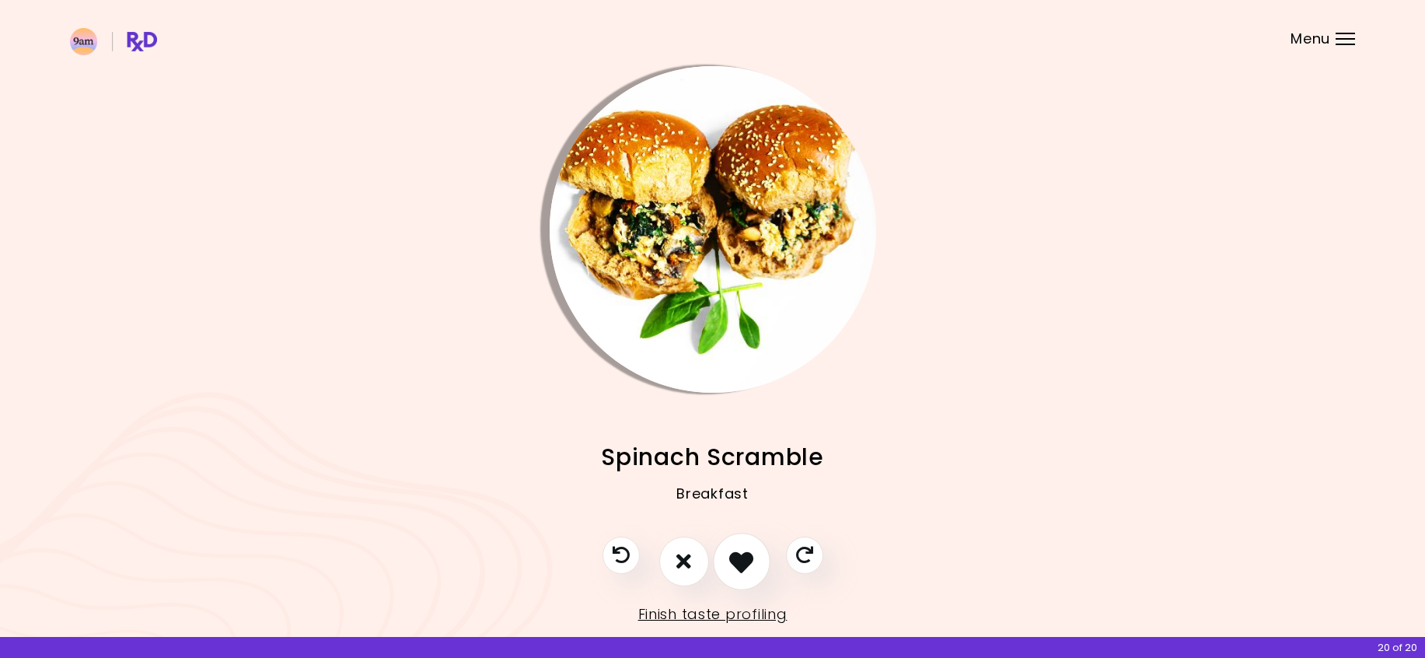
click at [730, 558] on icon "I like this recipe" at bounding box center [741, 561] width 24 height 24
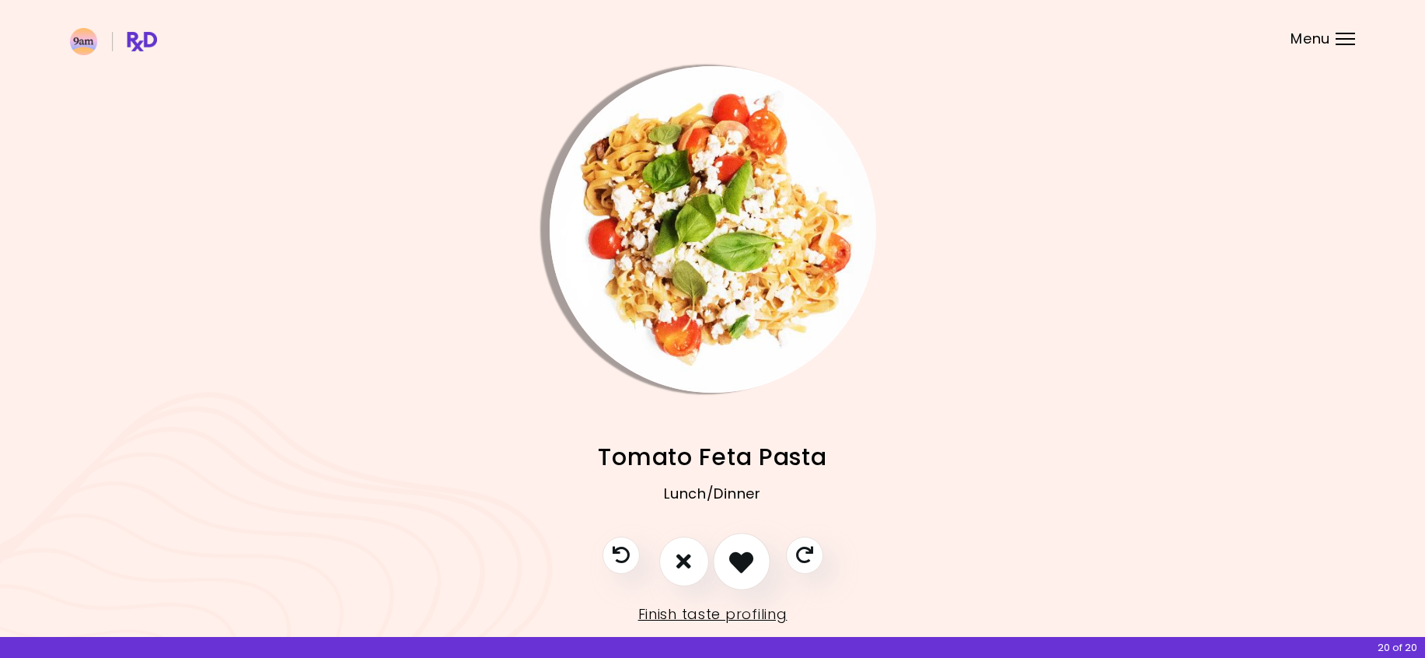
click at [730, 558] on icon "I like this recipe" at bounding box center [741, 561] width 24 height 24
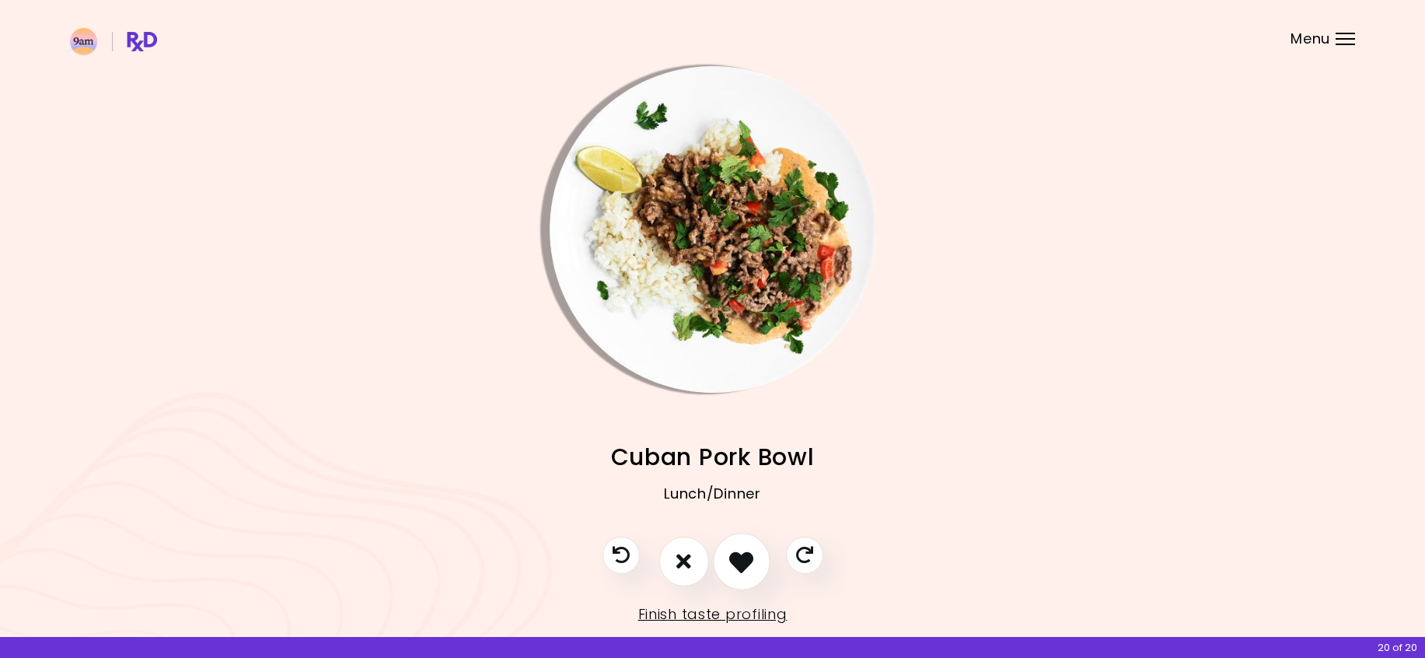
click at [730, 558] on icon "I like this recipe" at bounding box center [741, 561] width 24 height 24
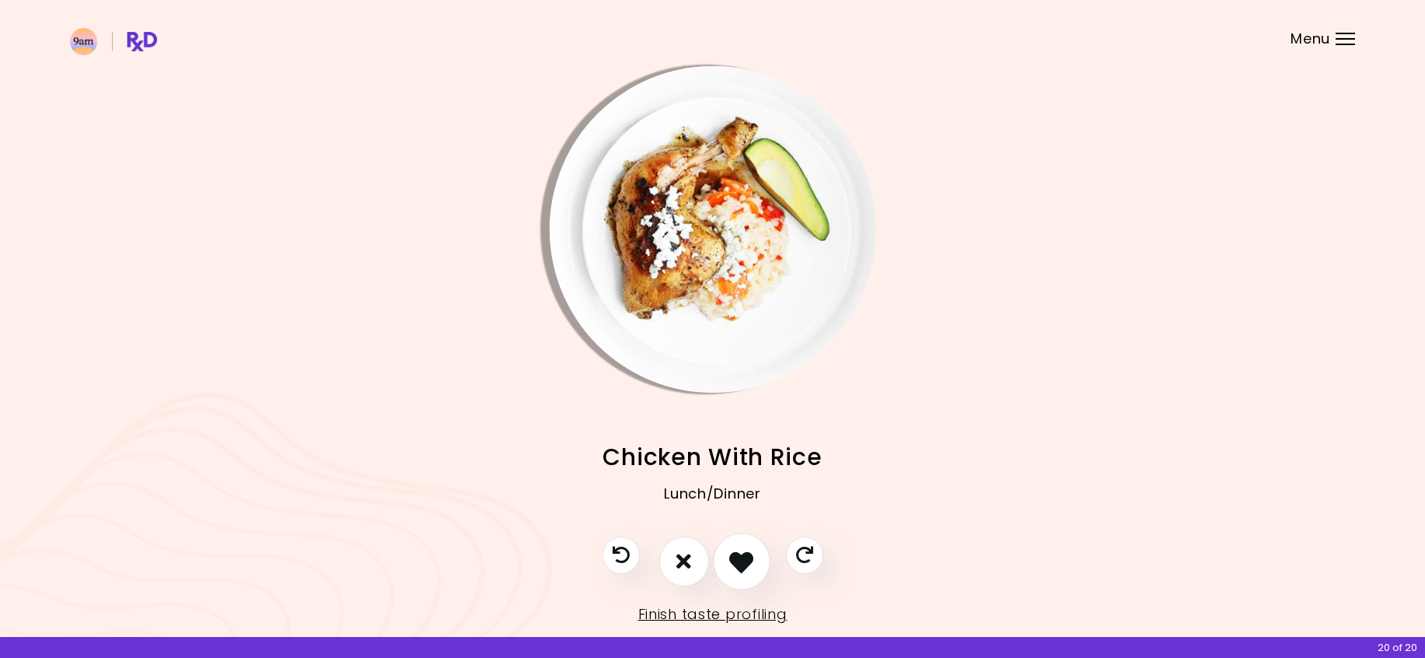
click at [730, 558] on icon "I like this recipe" at bounding box center [741, 561] width 24 height 24
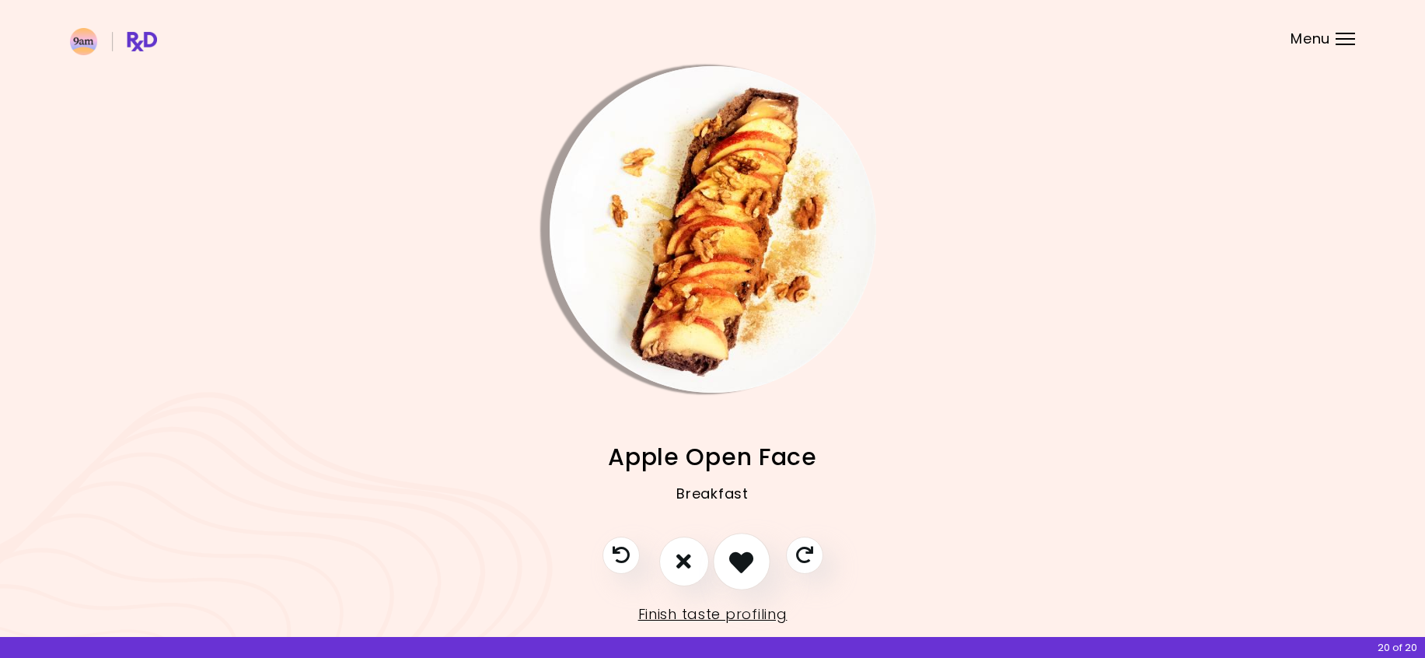
click at [730, 558] on icon "I like this recipe" at bounding box center [741, 561] width 24 height 24
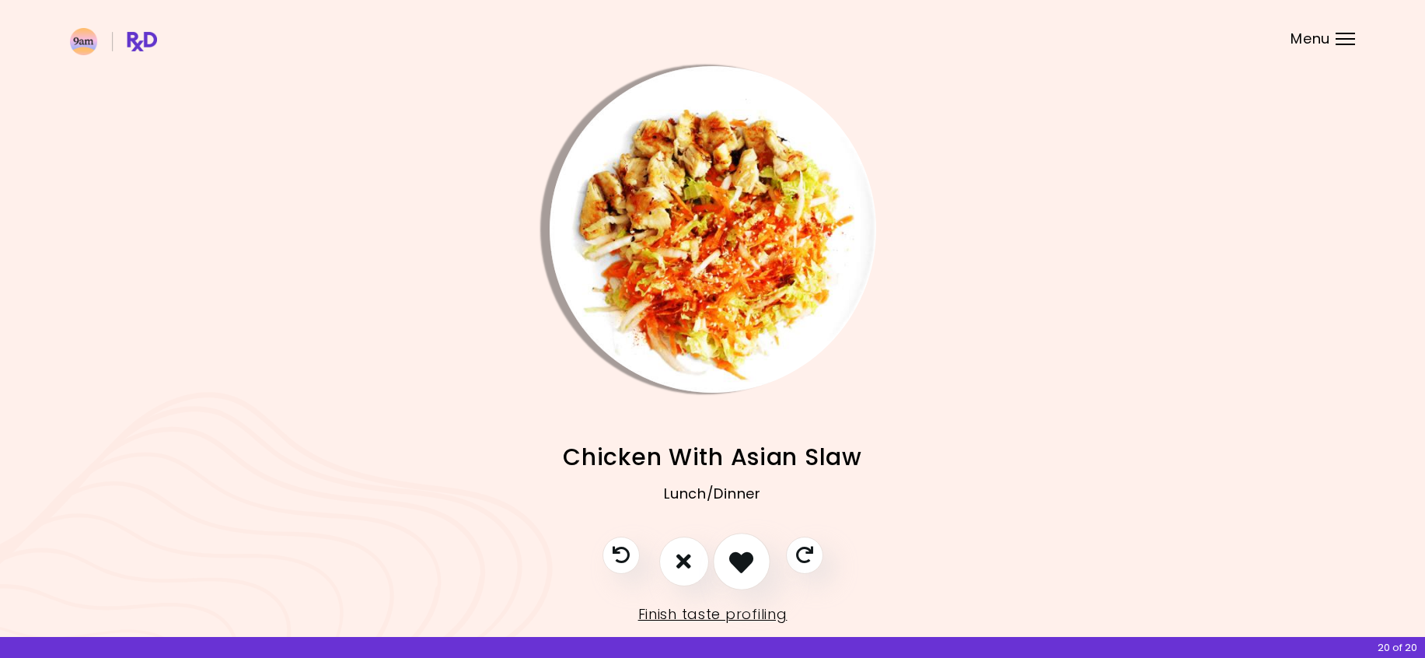
click at [730, 558] on icon "I like this recipe" at bounding box center [741, 561] width 24 height 24
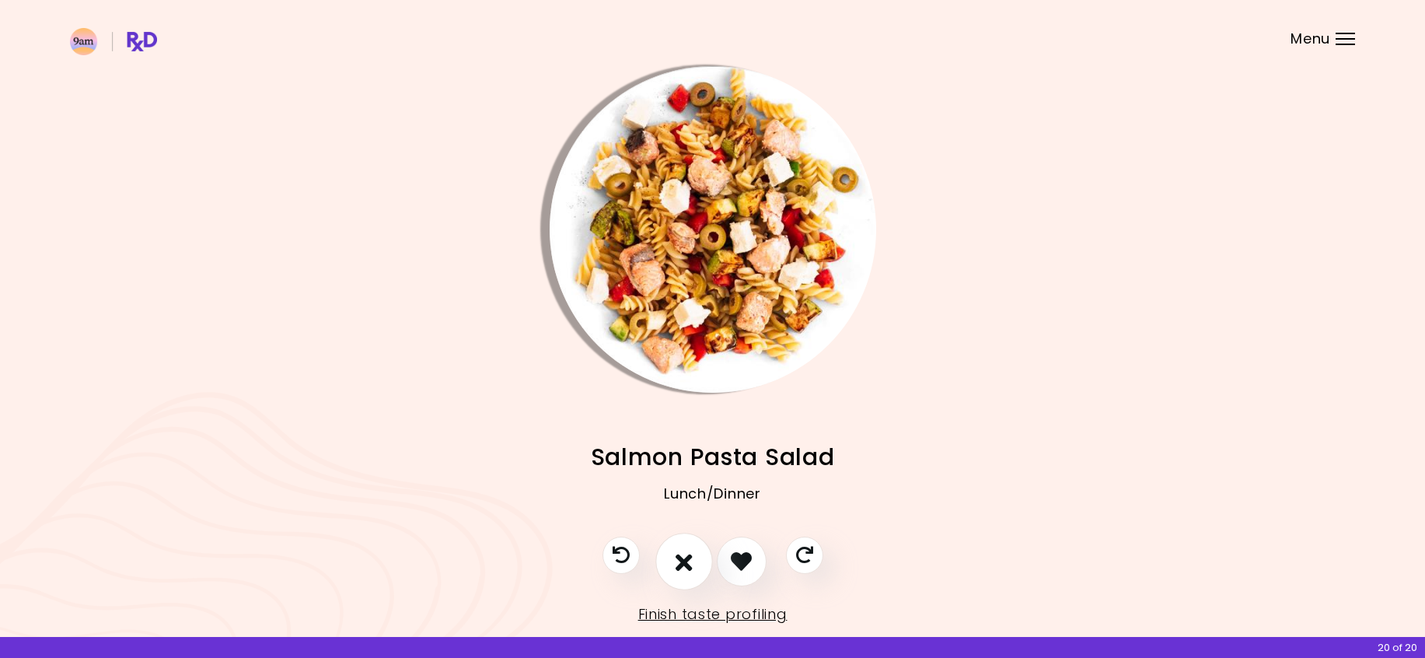
click at [676, 560] on icon "I don't like this recipe" at bounding box center [684, 561] width 17 height 24
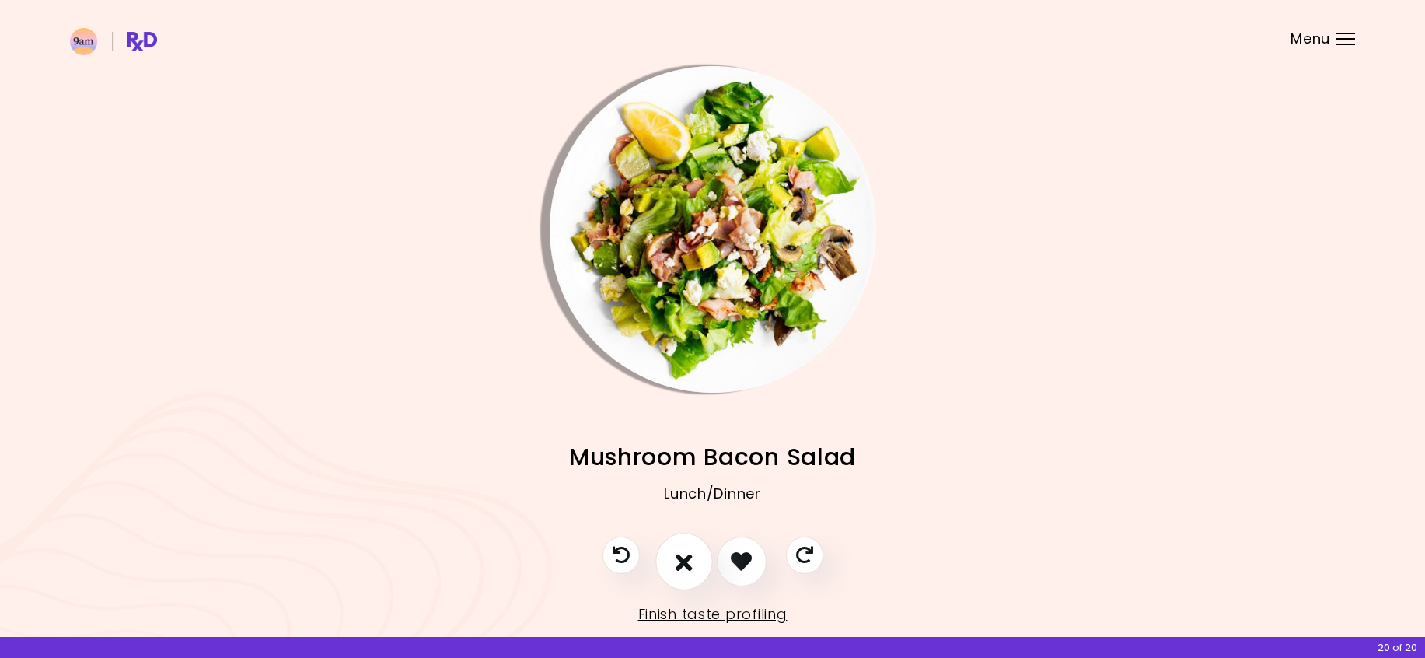
click at [676, 560] on icon "I don't like this recipe" at bounding box center [684, 561] width 17 height 24
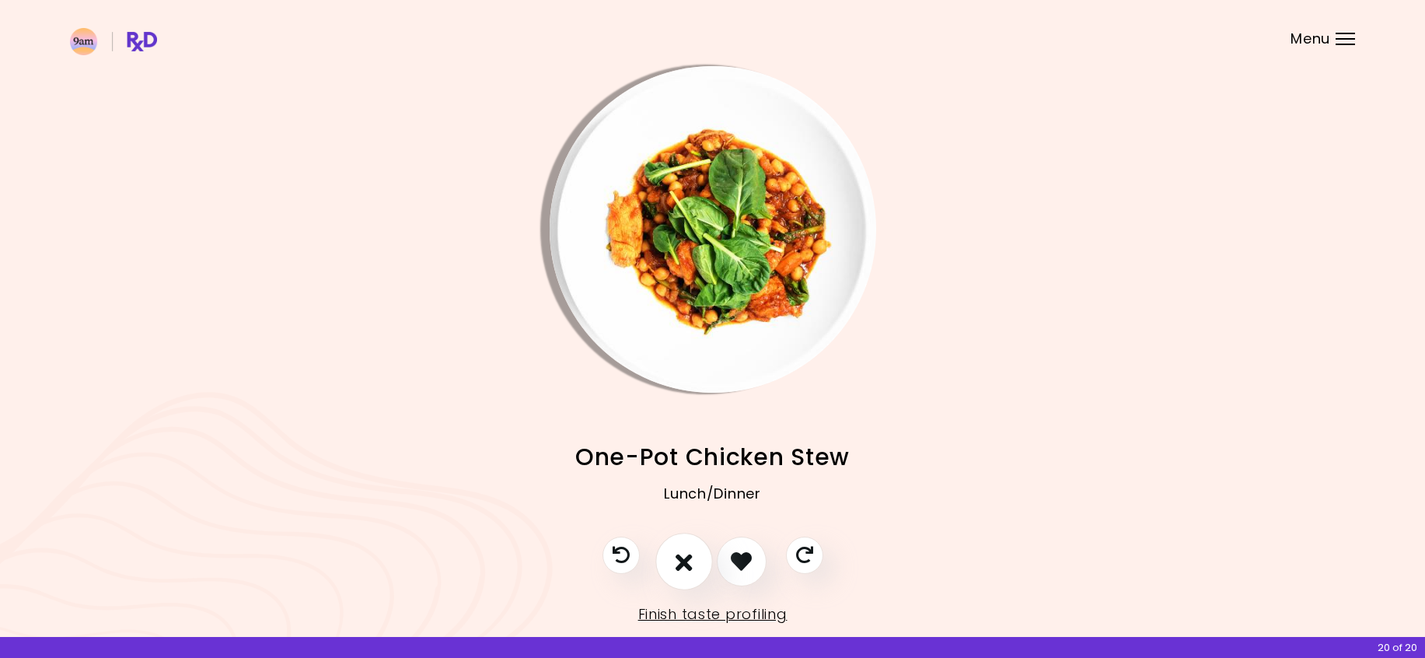
click at [676, 560] on icon "I don't like this recipe" at bounding box center [684, 561] width 17 height 24
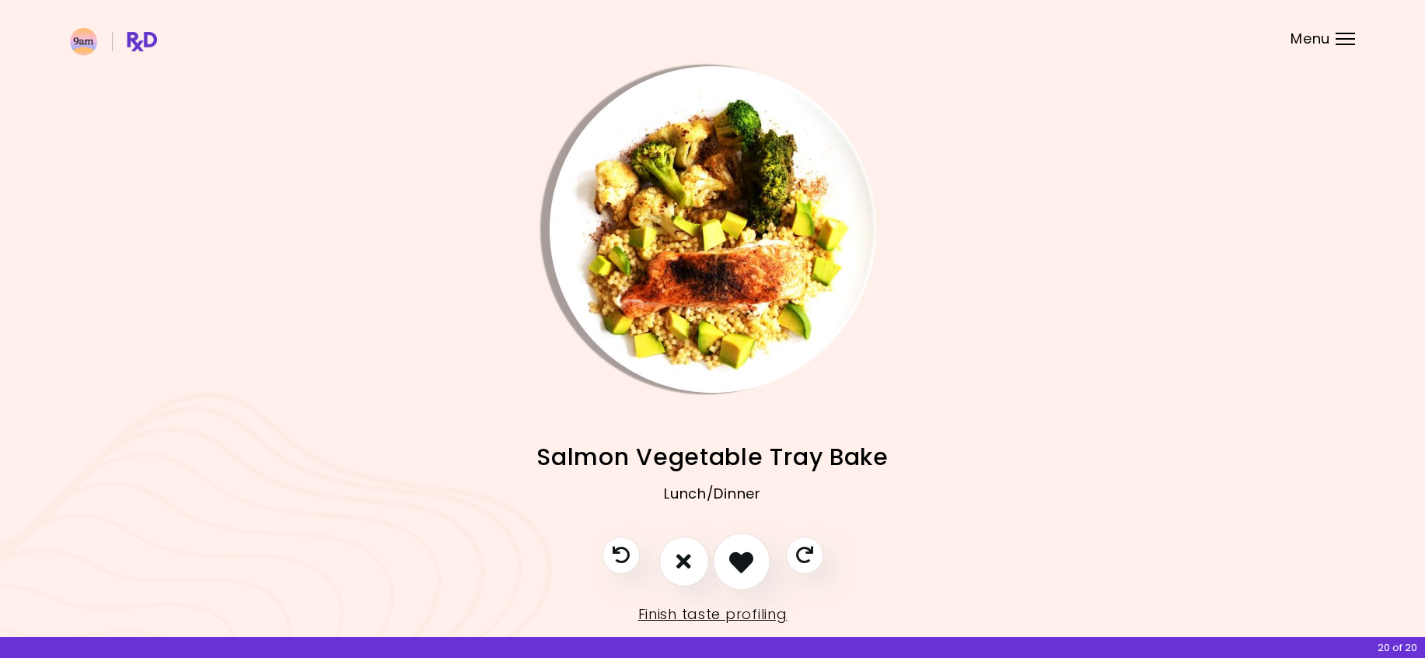
click at [735, 560] on icon "I like this recipe" at bounding box center [741, 561] width 24 height 24
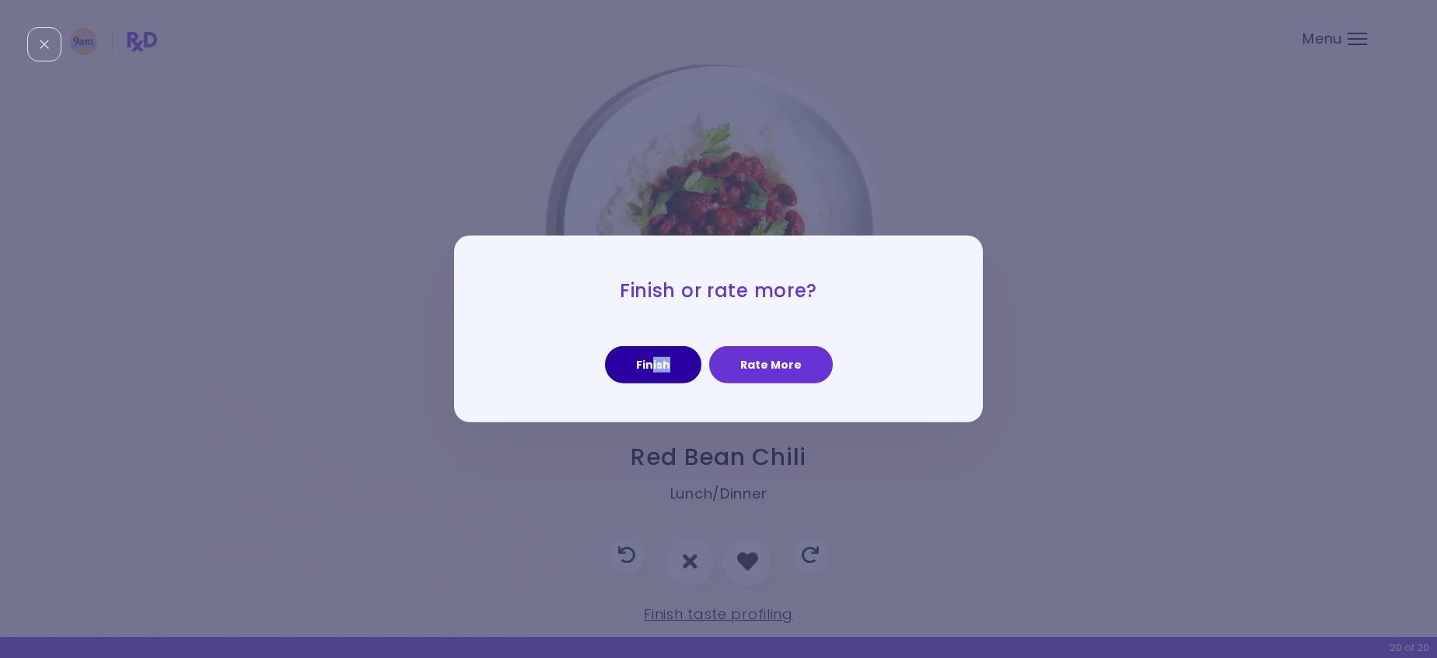
drag, startPoint x: 659, startPoint y: 384, endPoint x: 653, endPoint y: 374, distance: 11.5
click at [653, 374] on div "Finish or rate more? Finish Rate More" at bounding box center [718, 329] width 529 height 187
click at [653, 374] on button "Finish" at bounding box center [653, 364] width 96 height 37
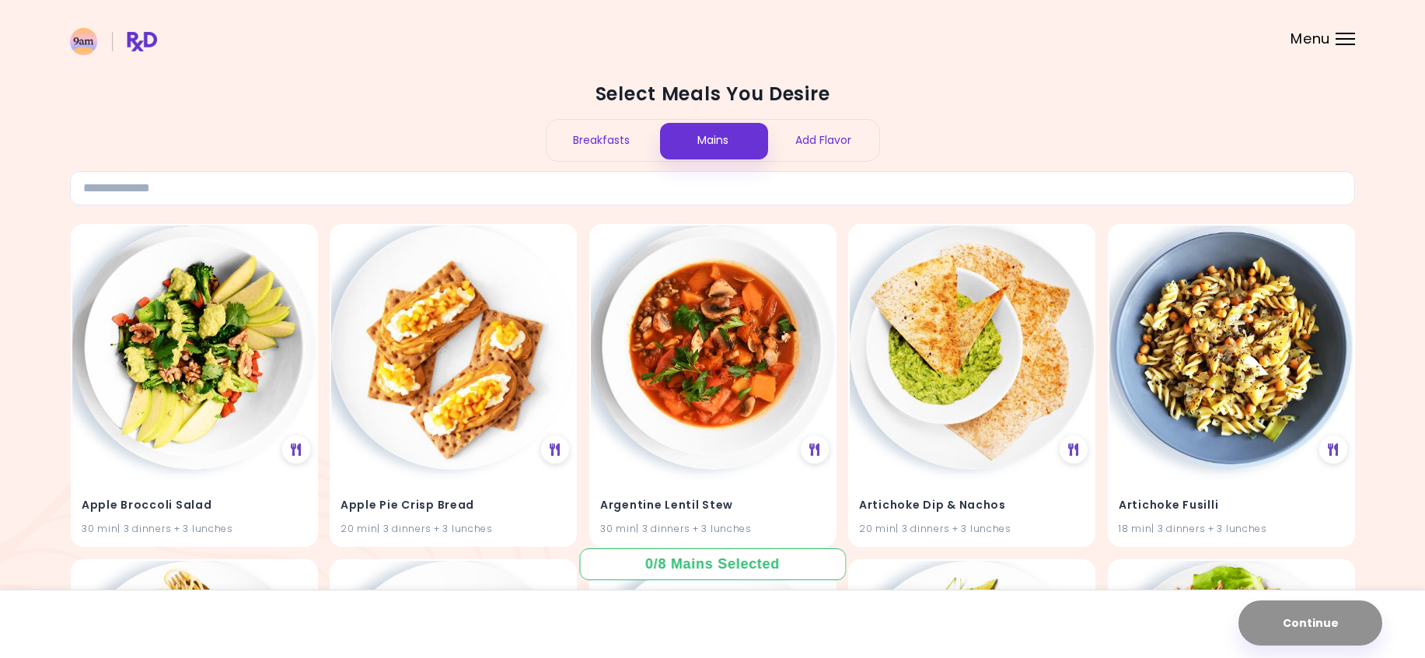
click at [612, 138] on div "Breakfasts" at bounding box center [602, 140] width 111 height 41
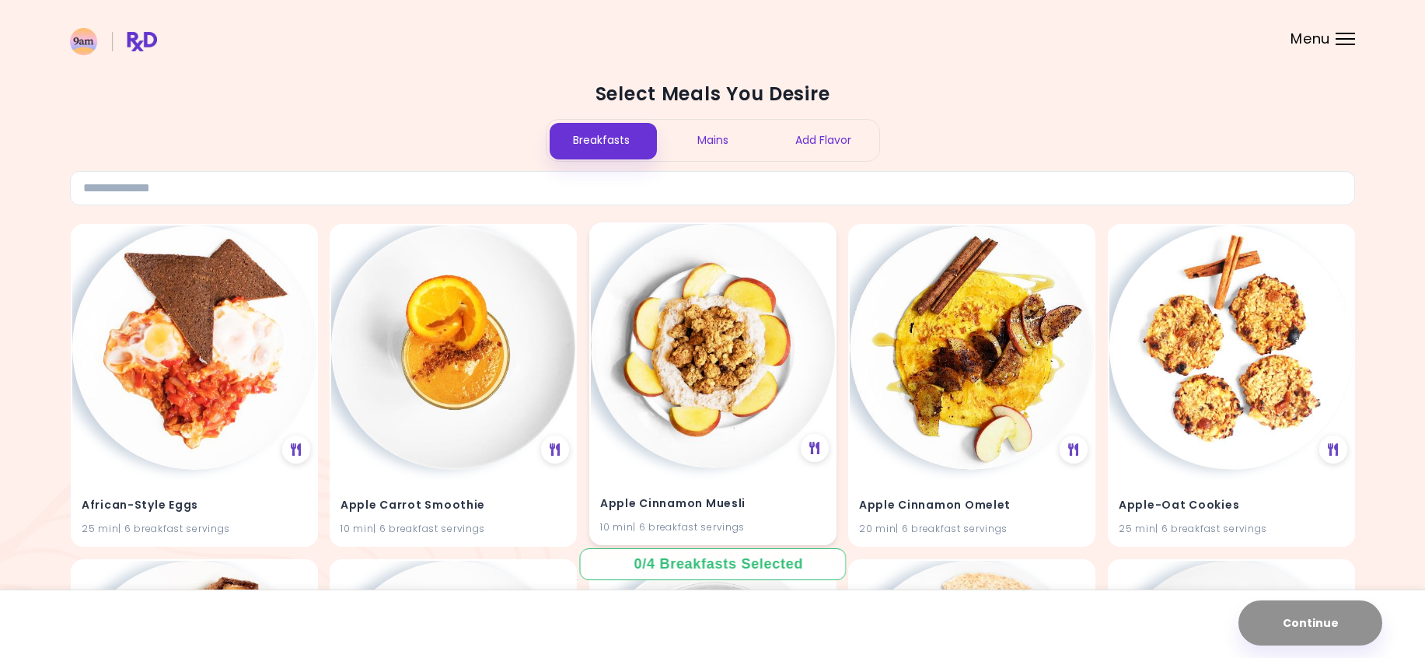
click at [716, 279] on img at bounding box center [713, 346] width 244 height 244
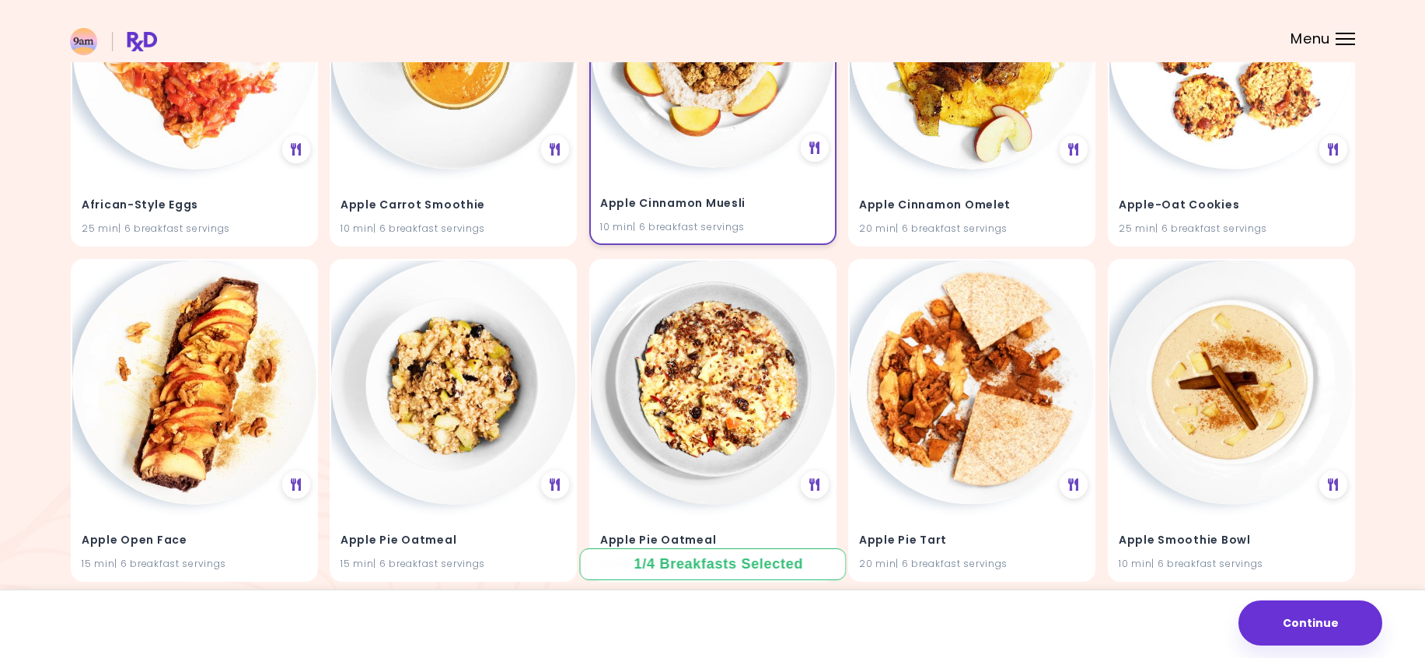
scroll to position [311, 0]
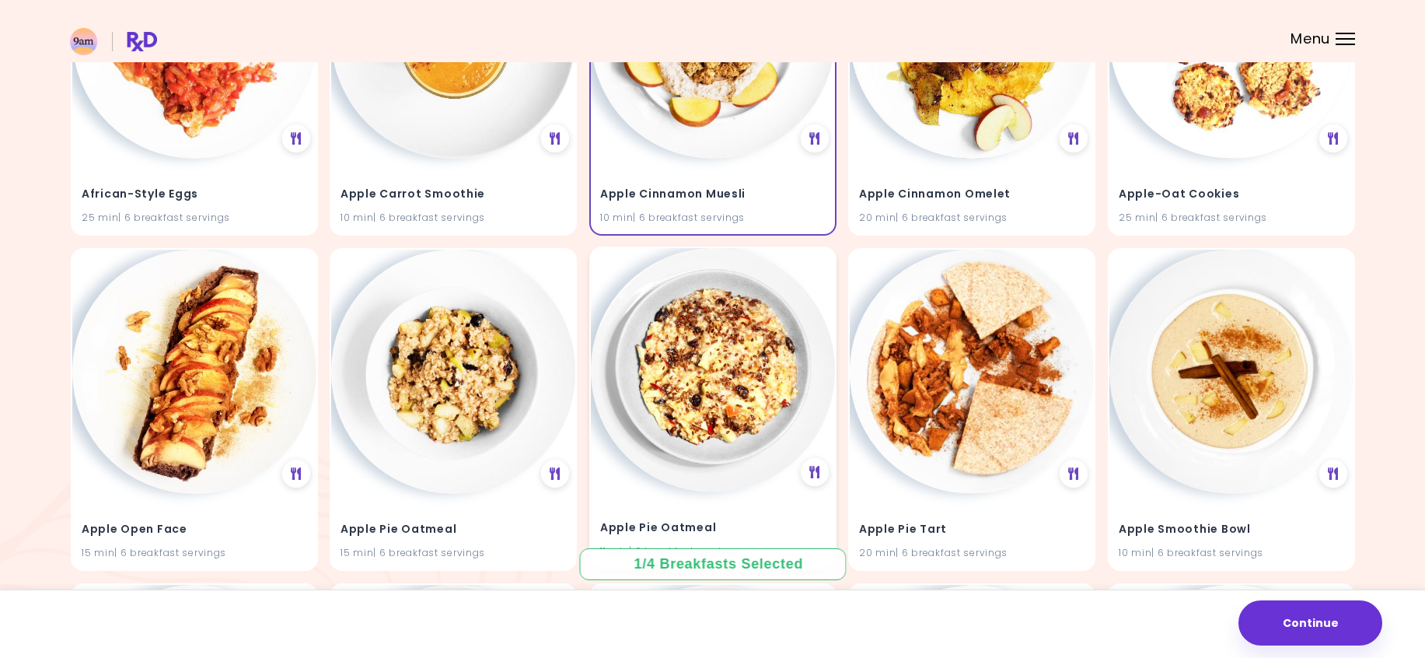
click at [718, 390] on img at bounding box center [713, 370] width 244 height 244
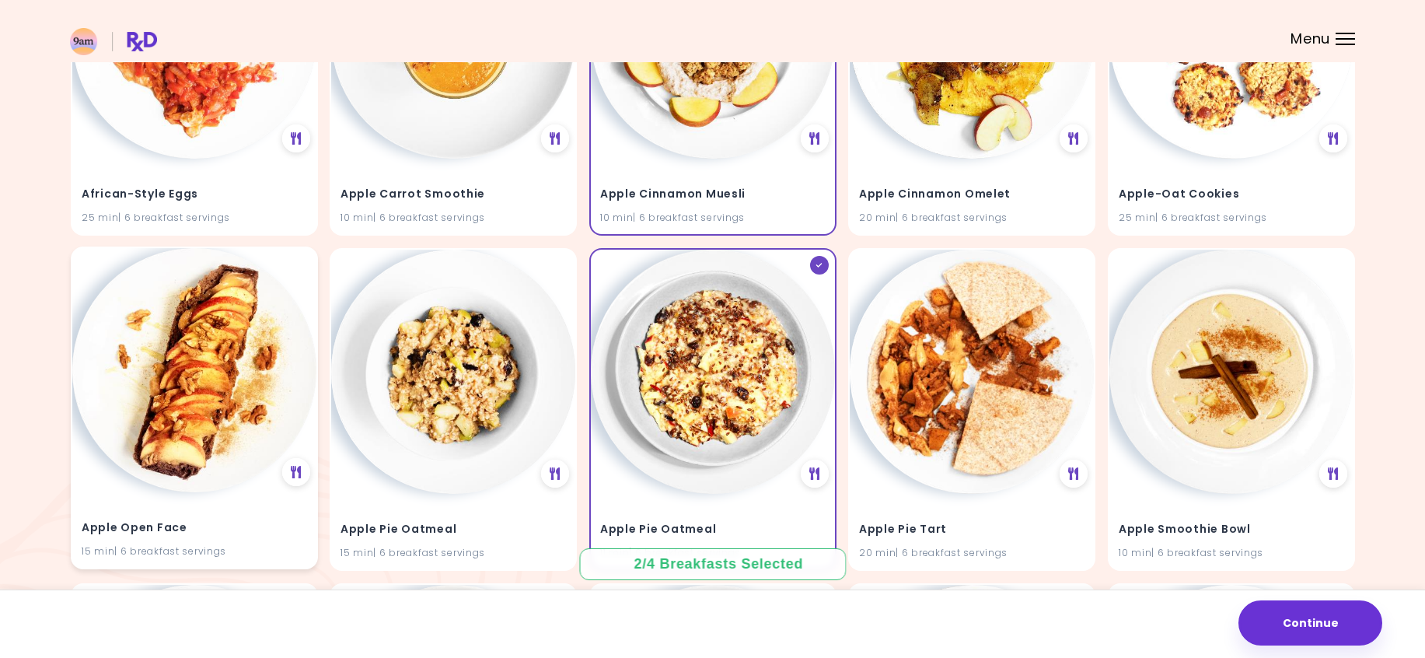
click at [250, 451] on img at bounding box center [194, 370] width 244 height 244
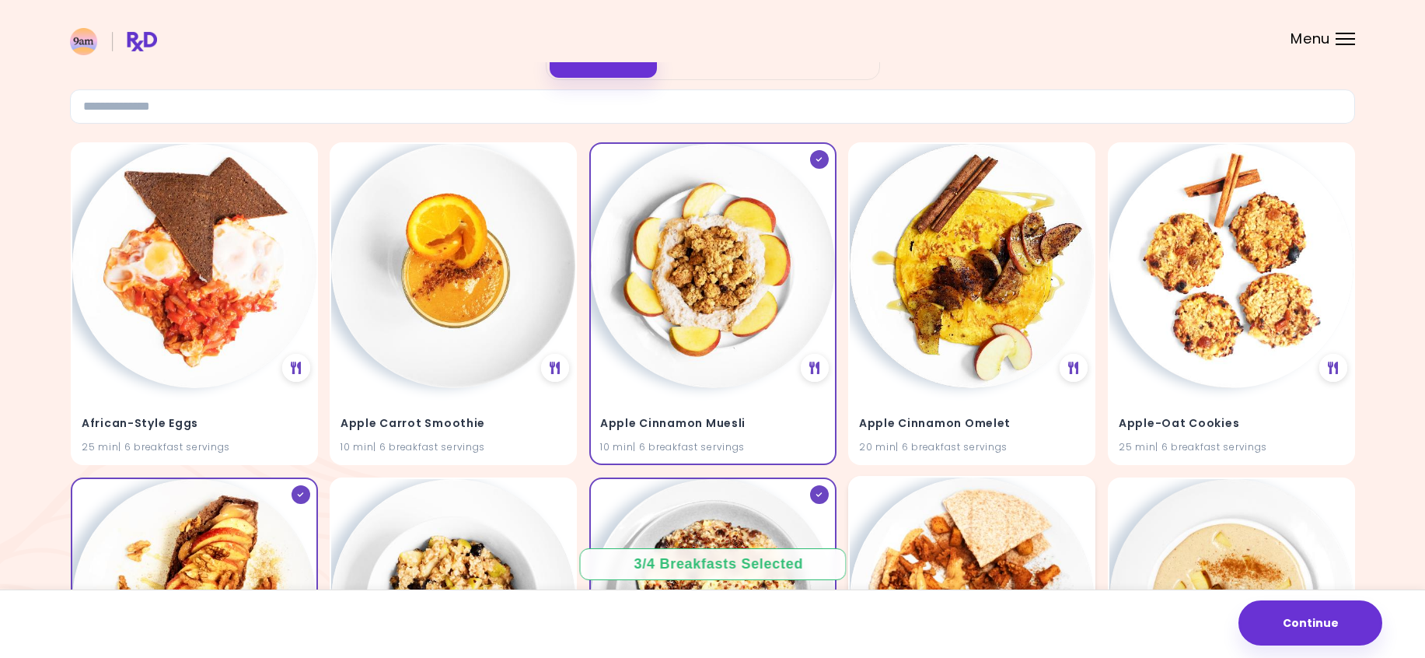
scroll to position [0, 0]
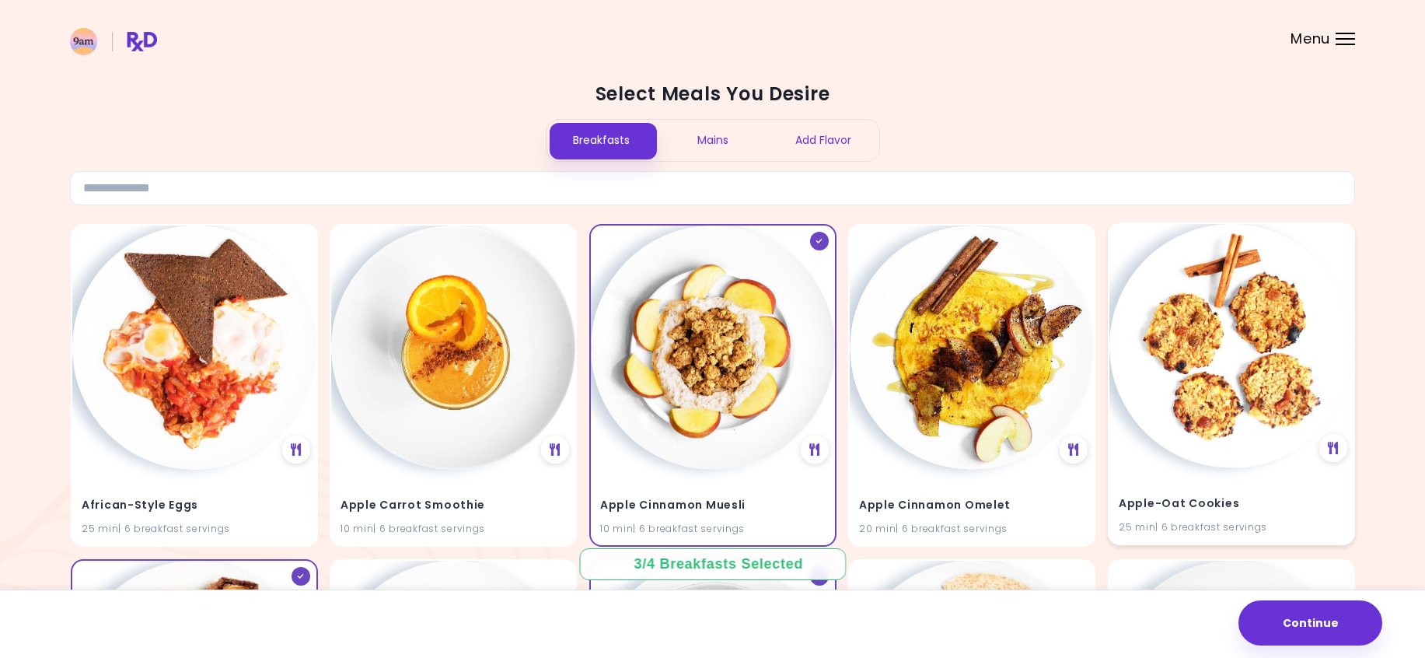
click at [1164, 366] on img at bounding box center [1232, 346] width 244 height 244
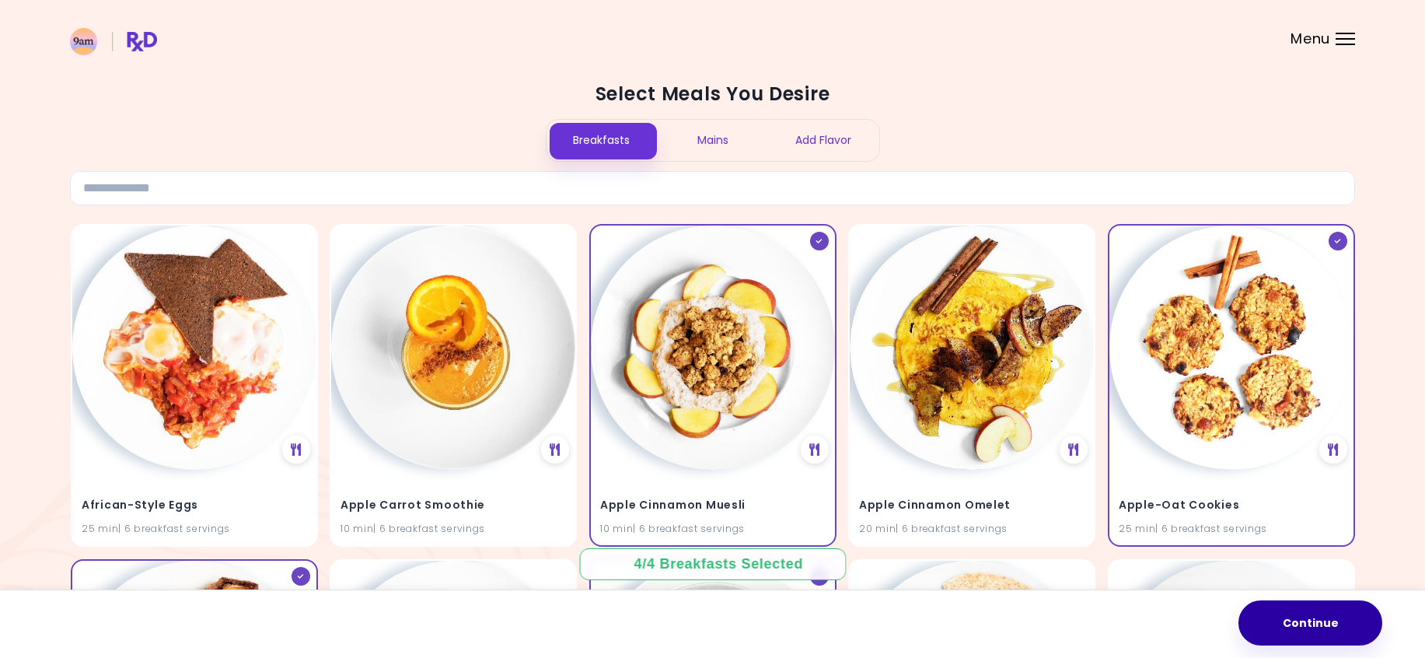
click at [1348, 624] on button "Continue" at bounding box center [1311, 622] width 144 height 45
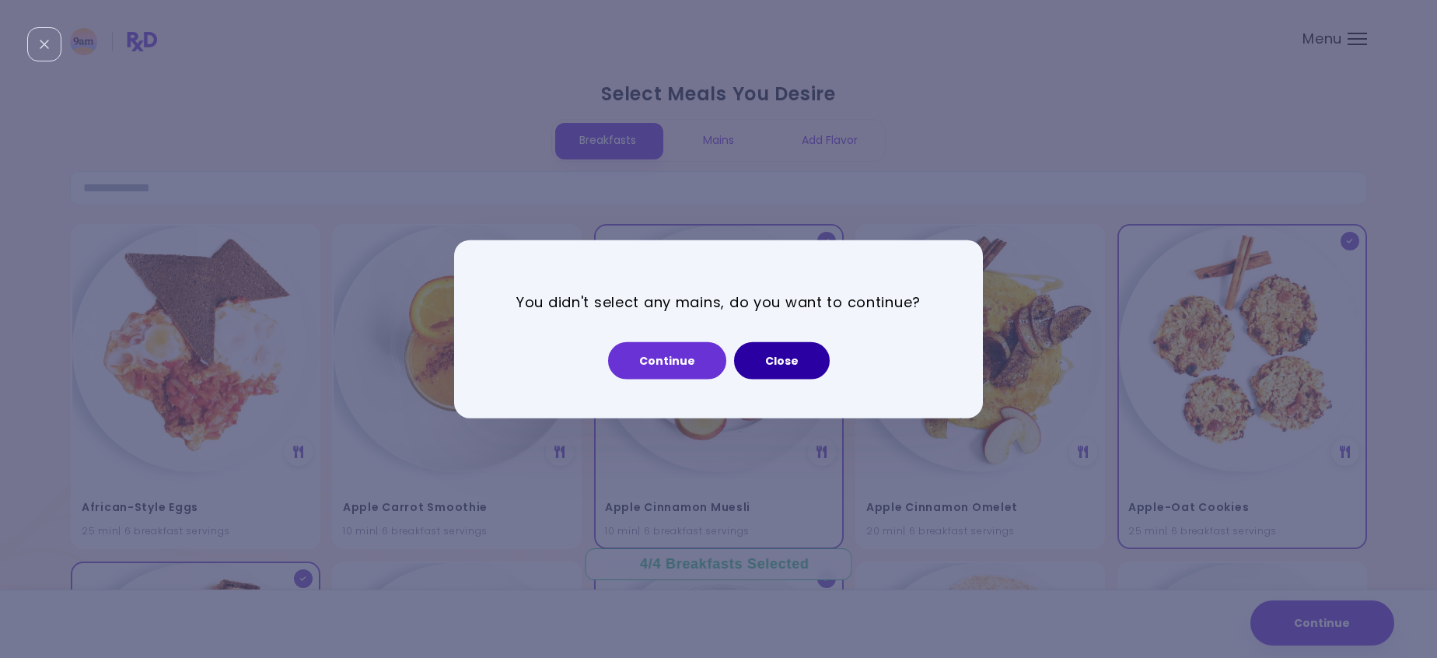
click at [774, 350] on button "Close" at bounding box center [782, 359] width 96 height 37
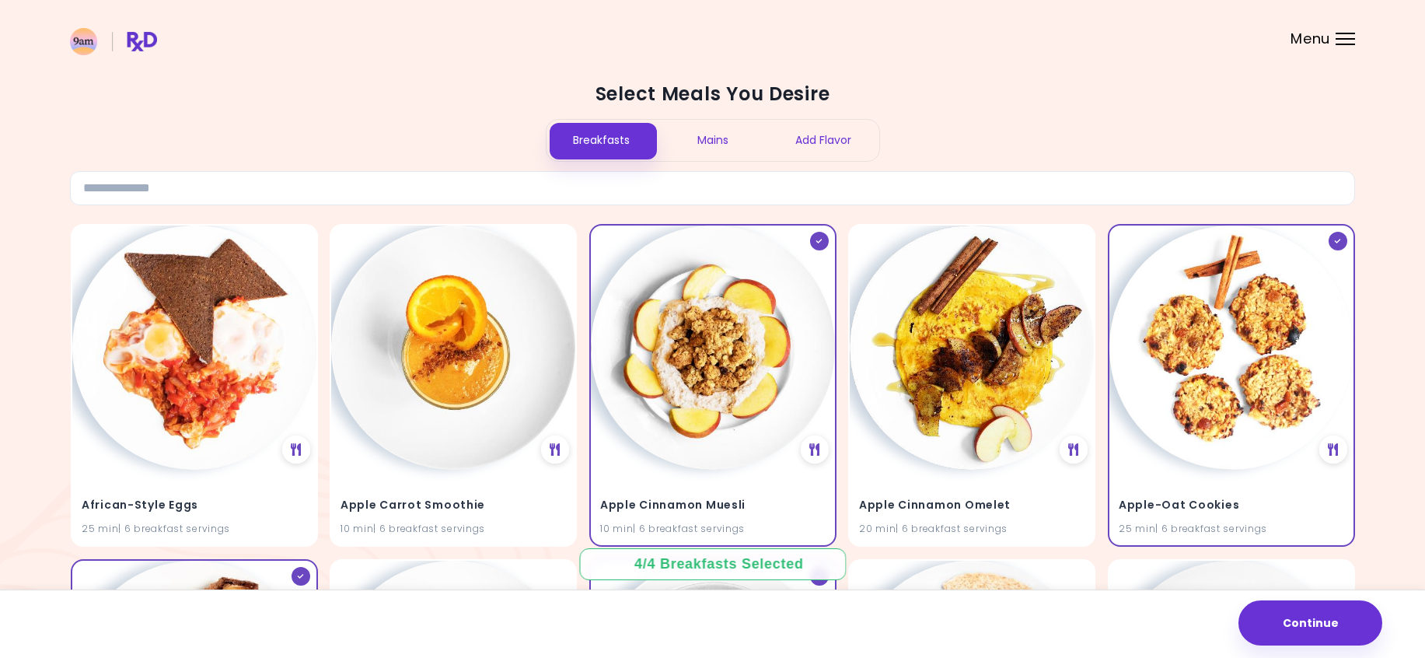
click at [703, 125] on div "Mains" at bounding box center [712, 140] width 111 height 41
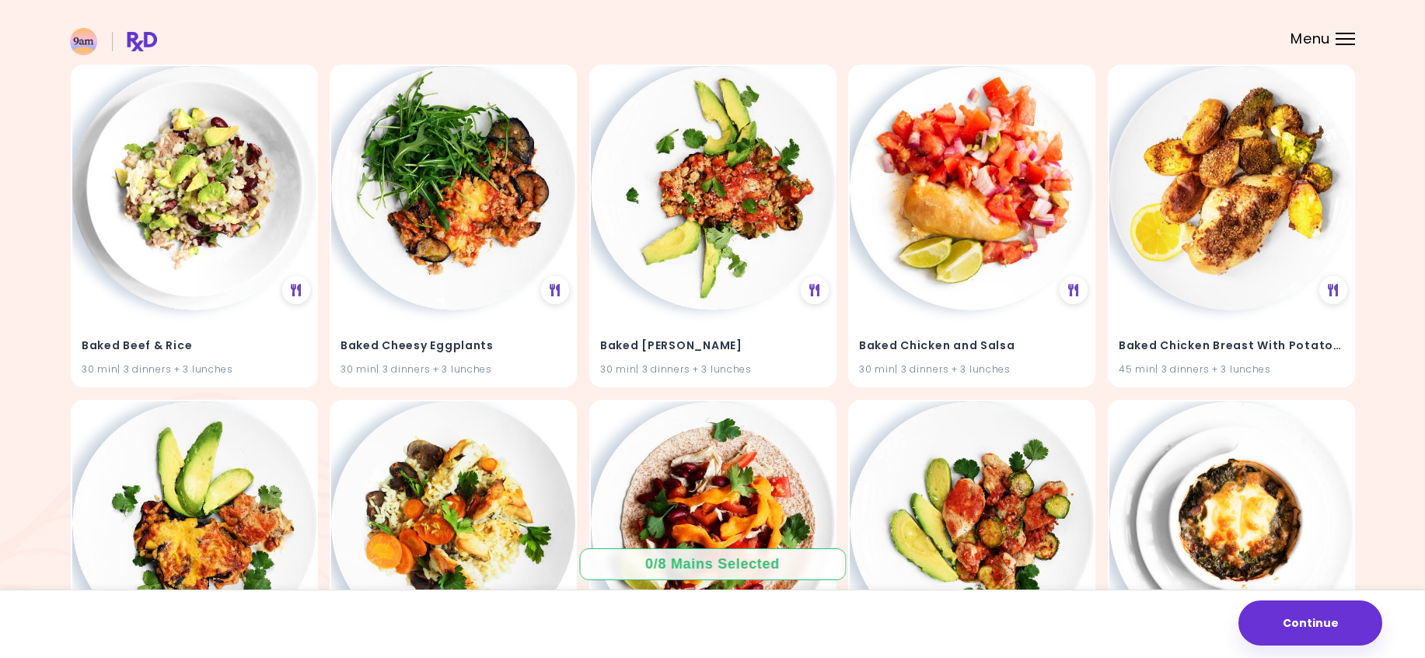
scroll to position [3183, 0]
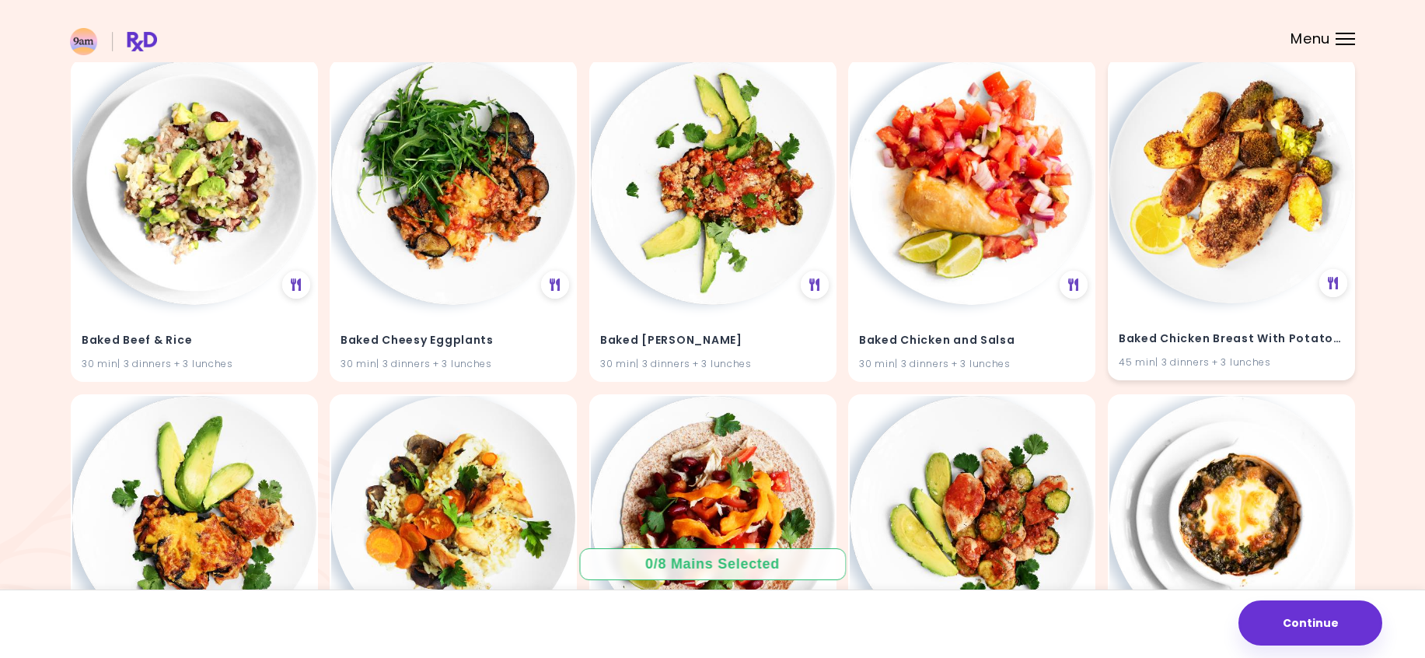
click at [1310, 121] on img at bounding box center [1232, 181] width 244 height 244
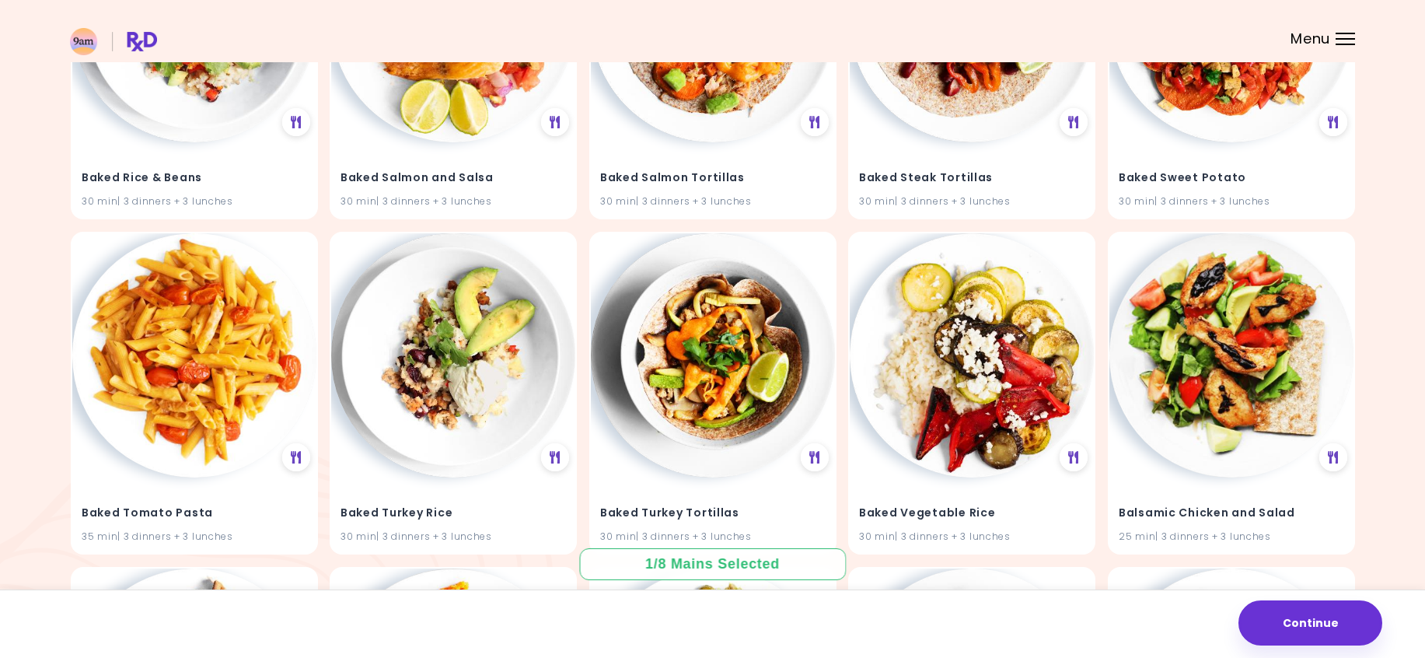
scroll to position [4582, 0]
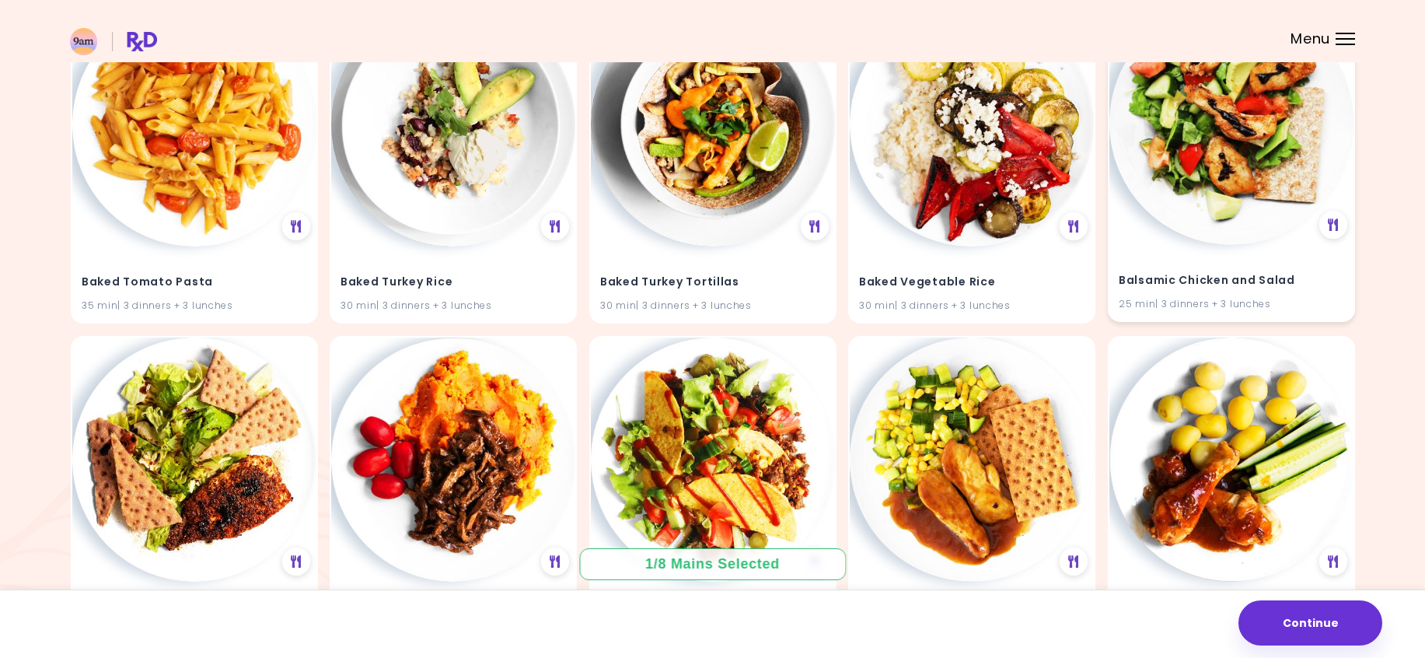
click at [1177, 183] on img at bounding box center [1232, 123] width 244 height 244
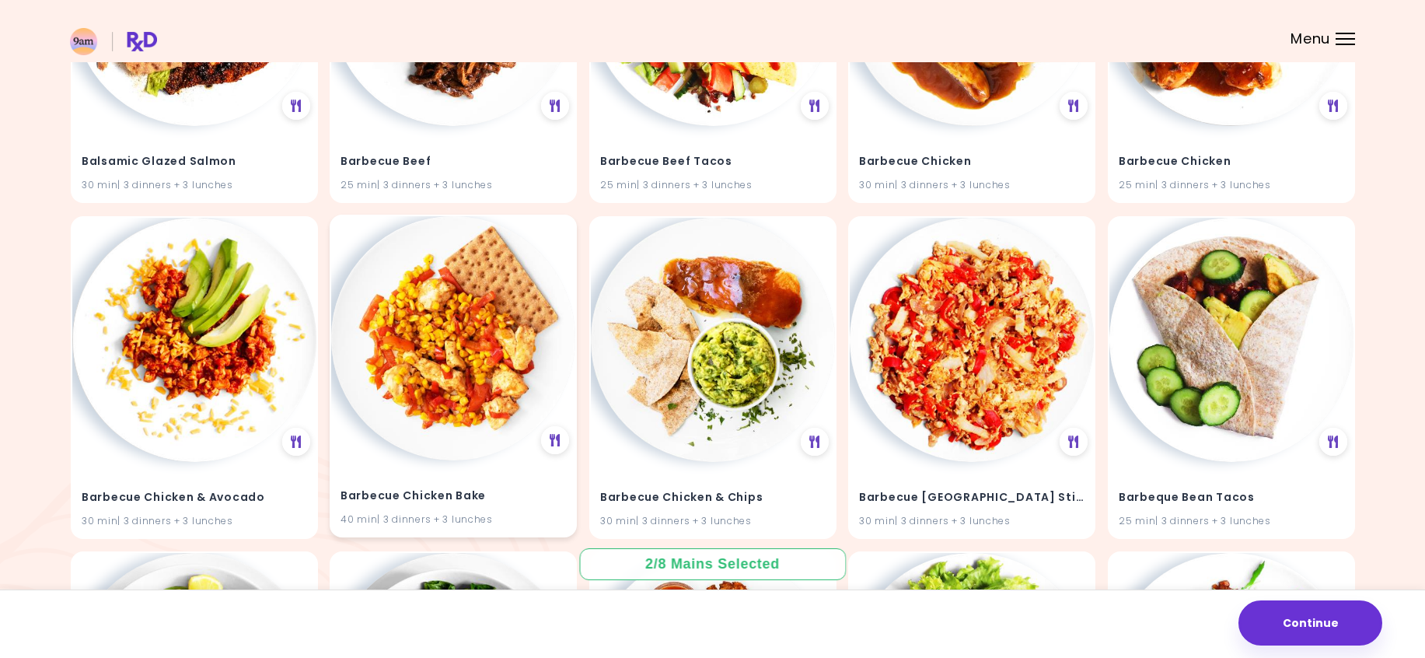
scroll to position [5282, 0]
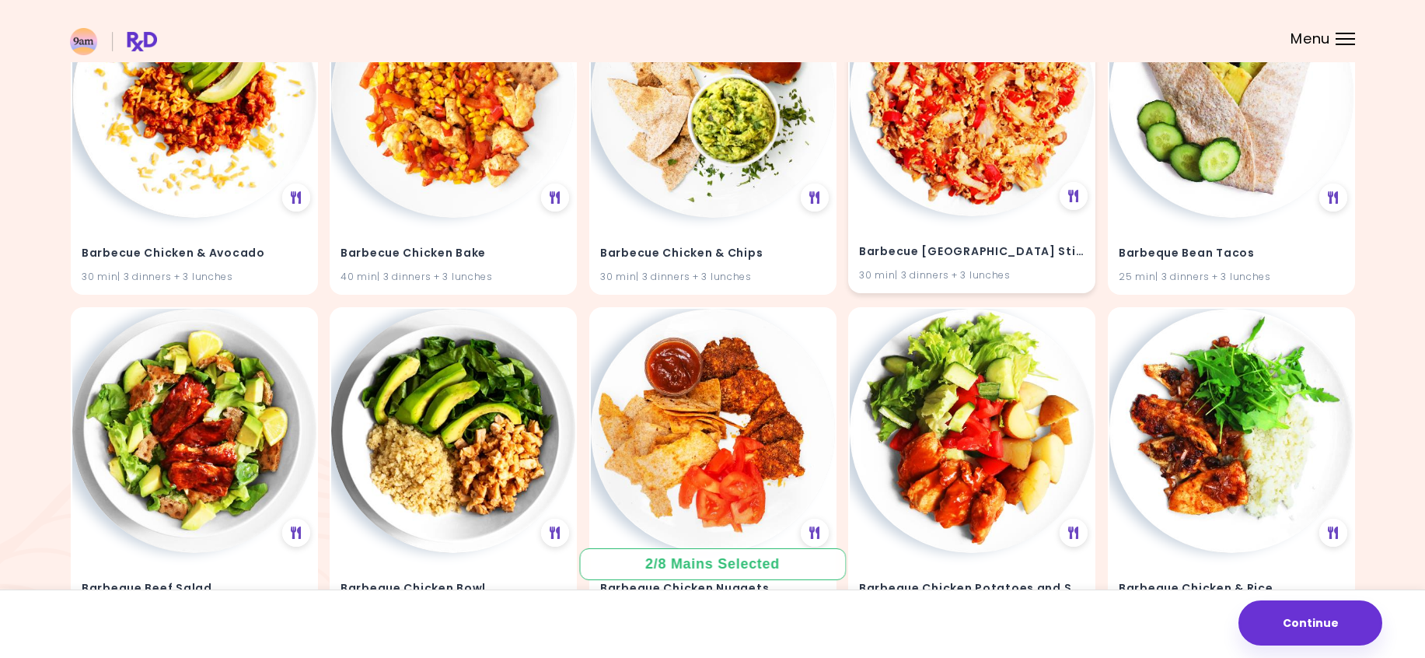
click at [1028, 180] on img at bounding box center [972, 94] width 244 height 244
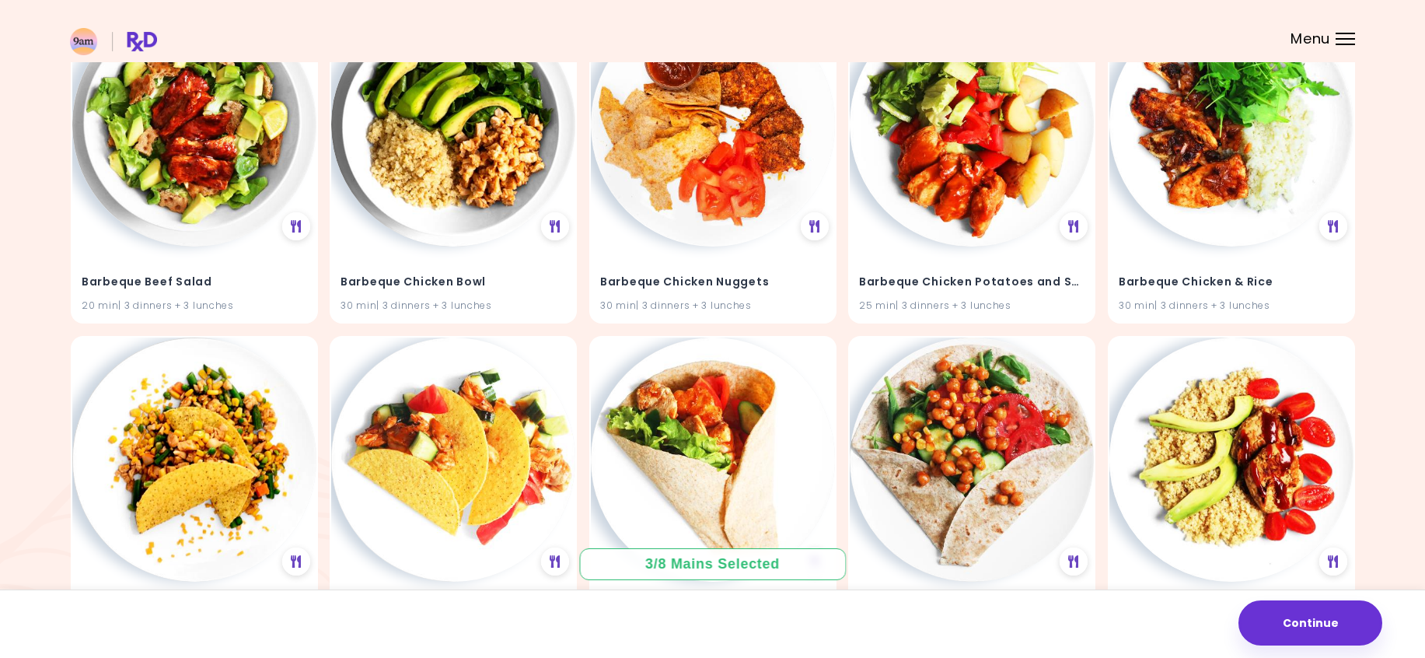
scroll to position [5671, 0]
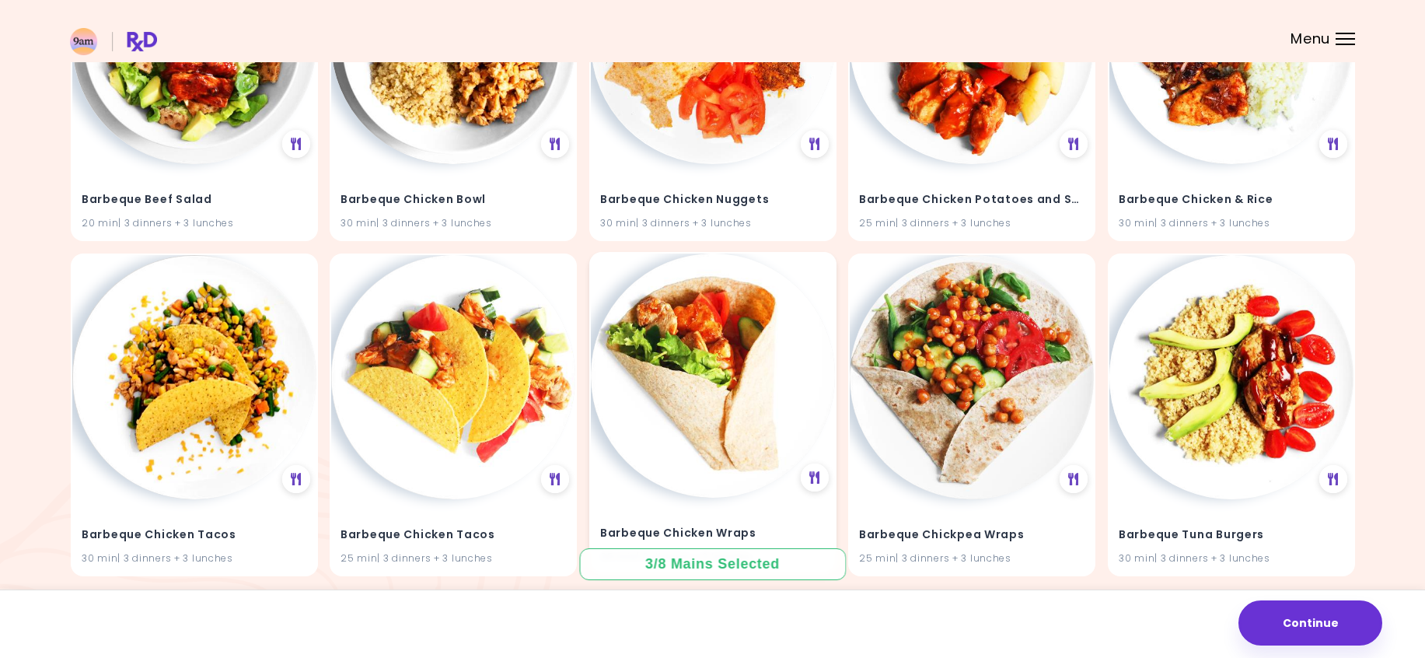
click at [747, 401] on img at bounding box center [713, 375] width 244 height 244
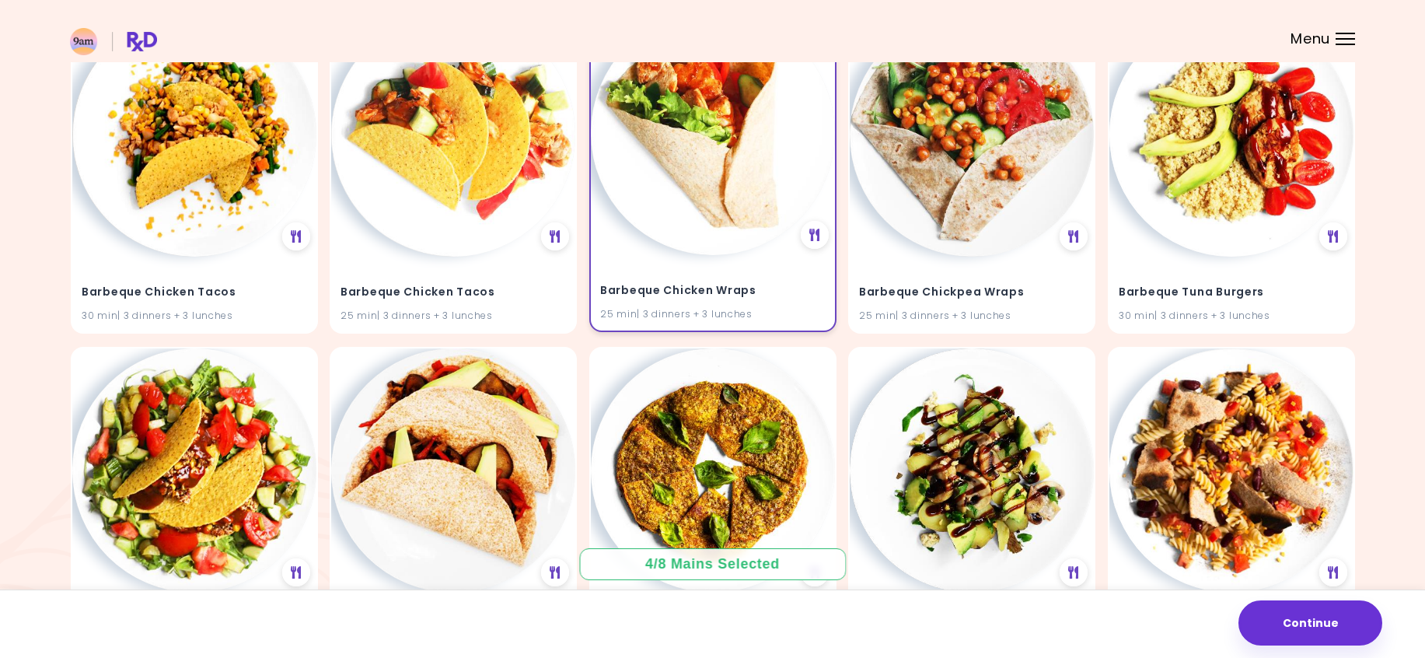
scroll to position [5749, 0]
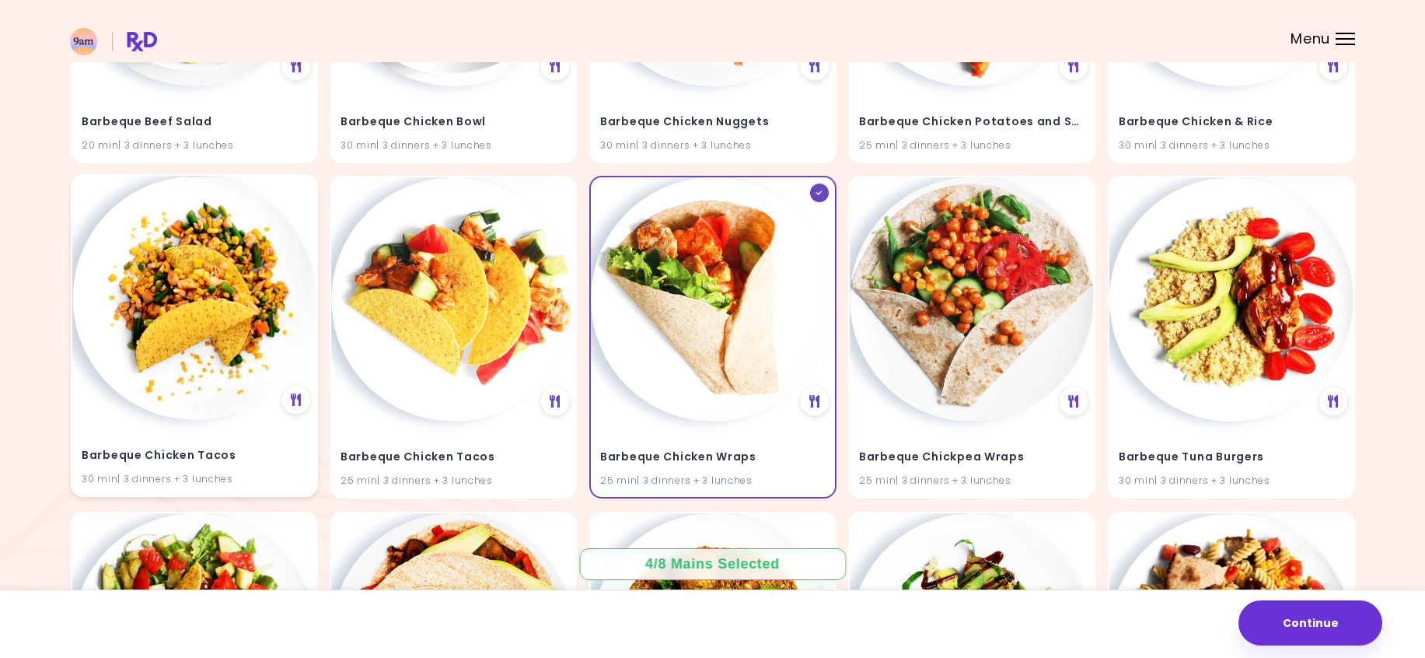
click at [256, 339] on img at bounding box center [194, 298] width 244 height 244
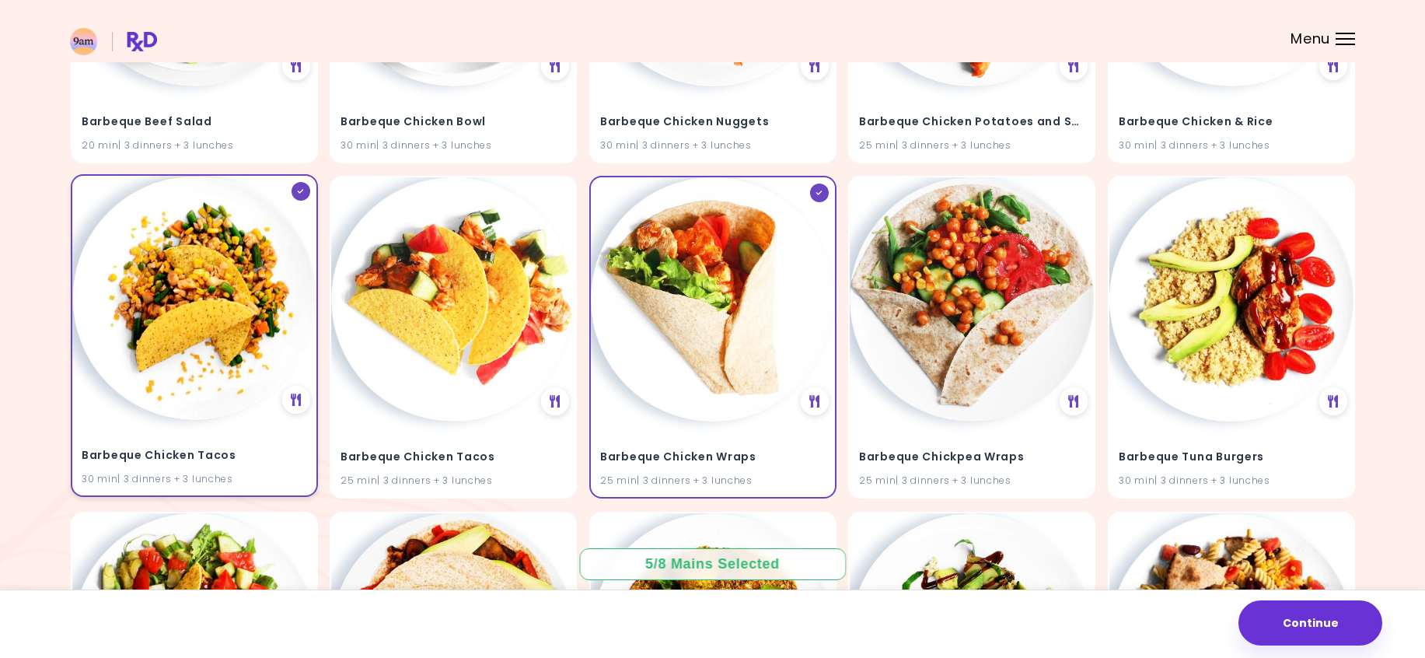
click at [259, 255] on img at bounding box center [194, 298] width 244 height 244
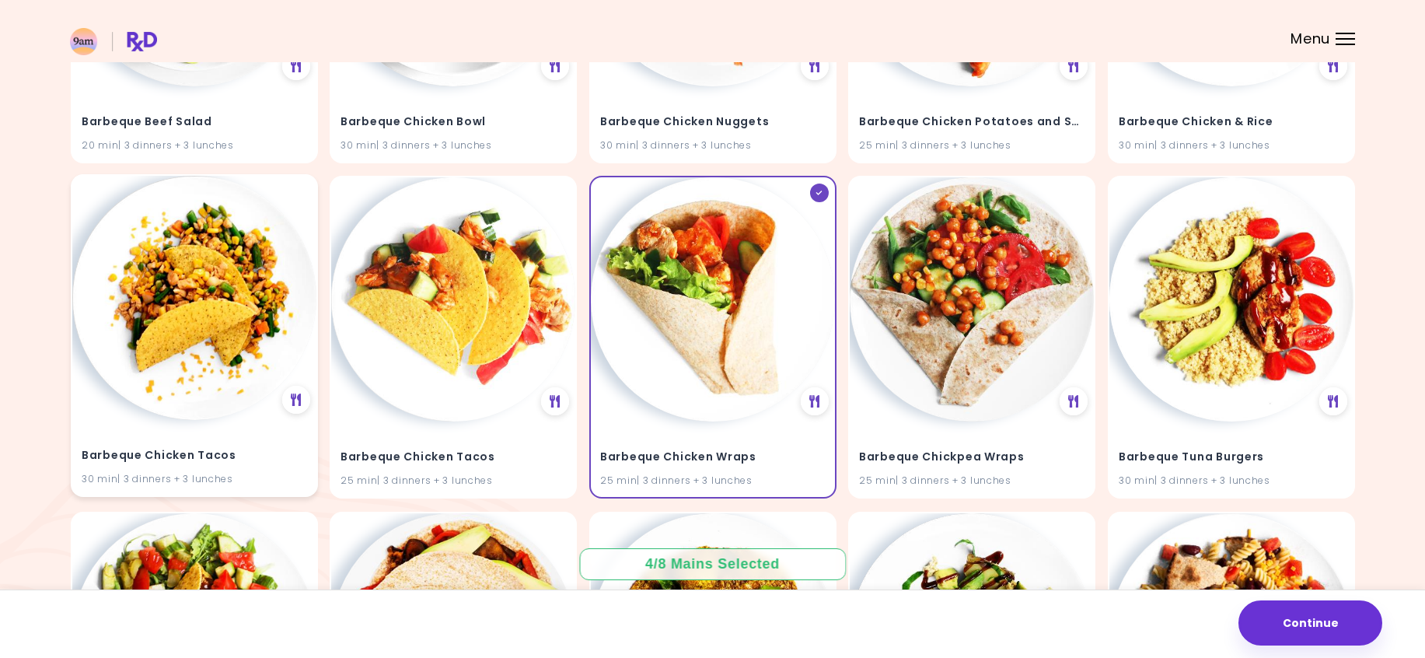
click at [282, 274] on img at bounding box center [194, 298] width 244 height 244
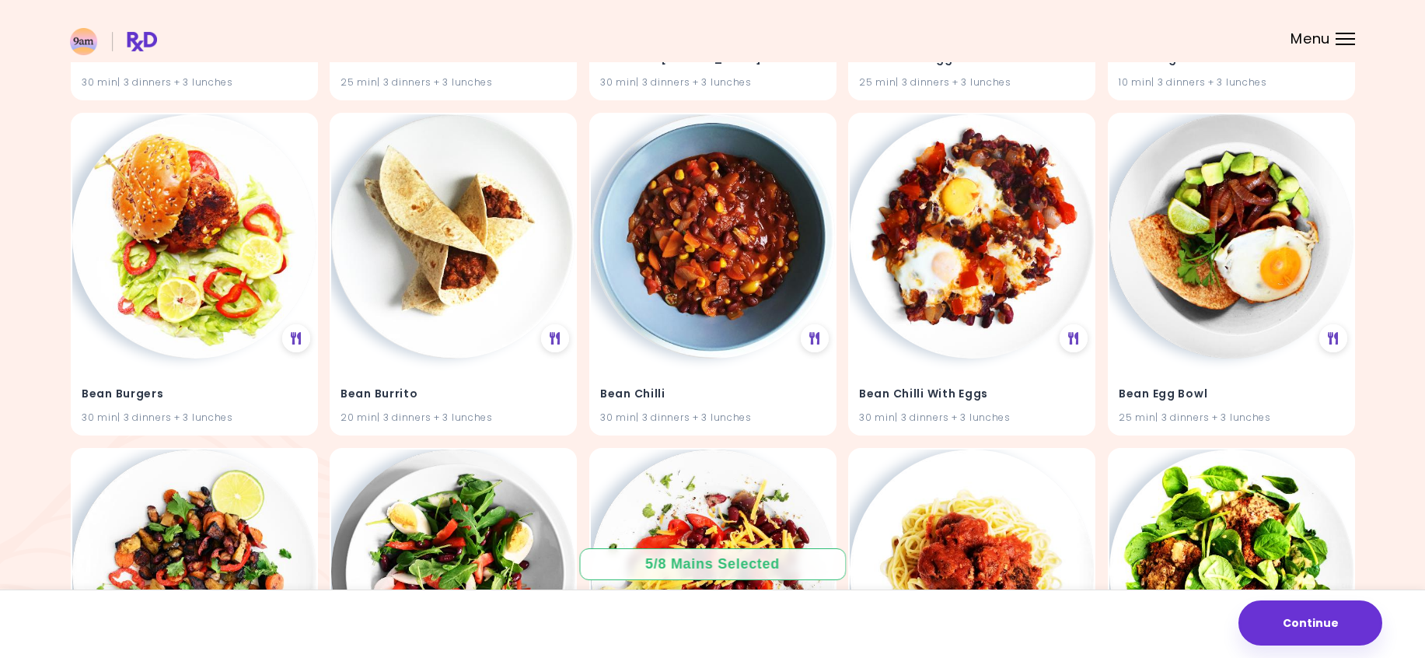
scroll to position [6584, 0]
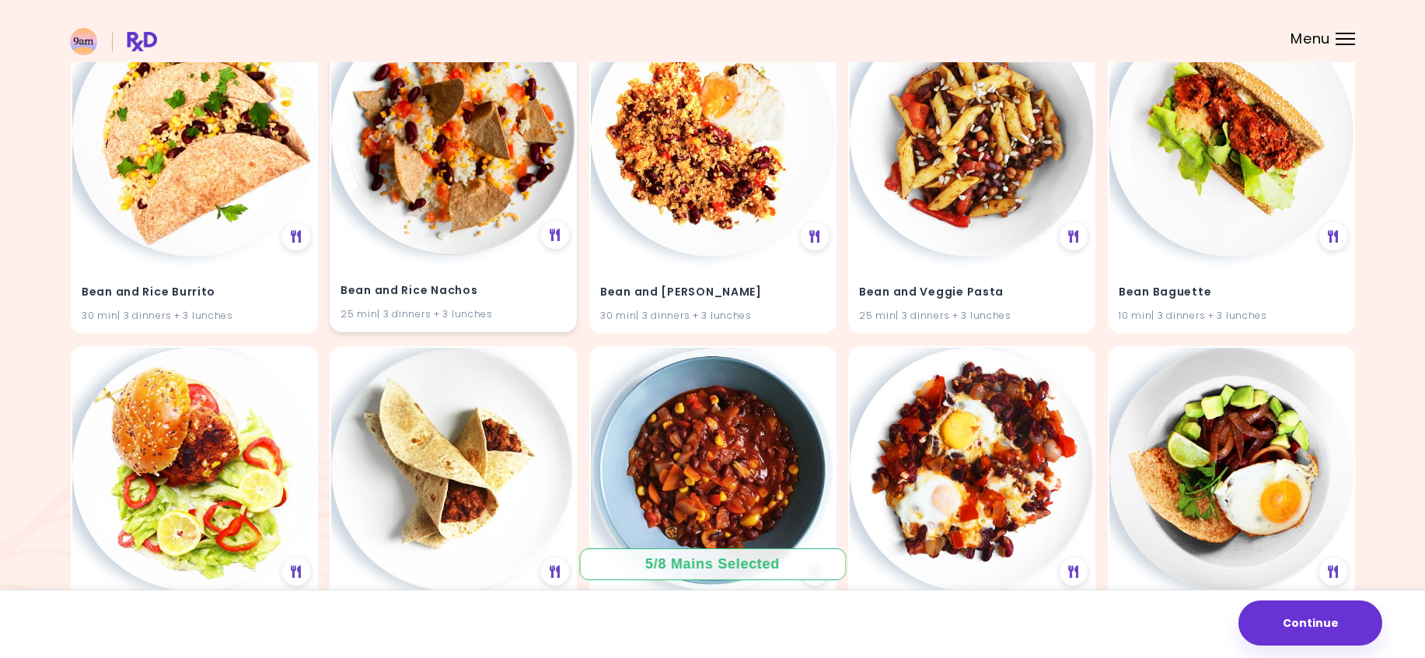
click at [446, 173] on img at bounding box center [453, 133] width 244 height 244
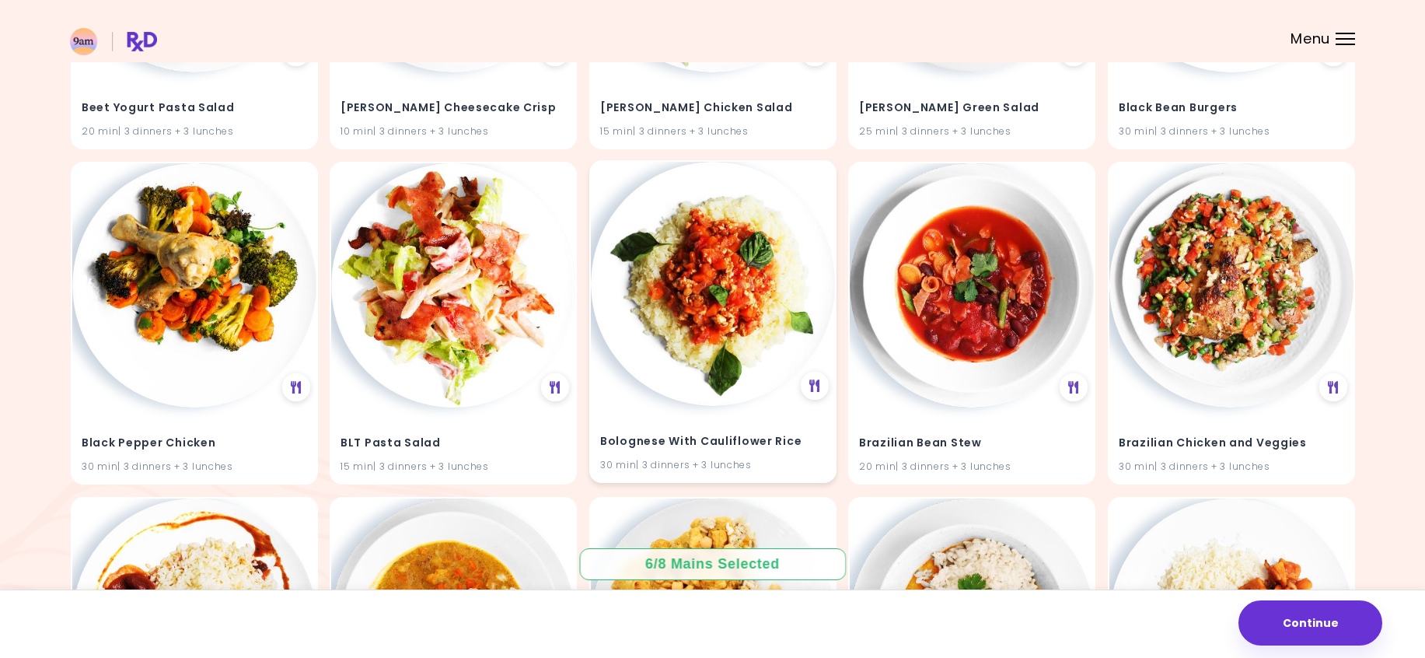
scroll to position [15799, 0]
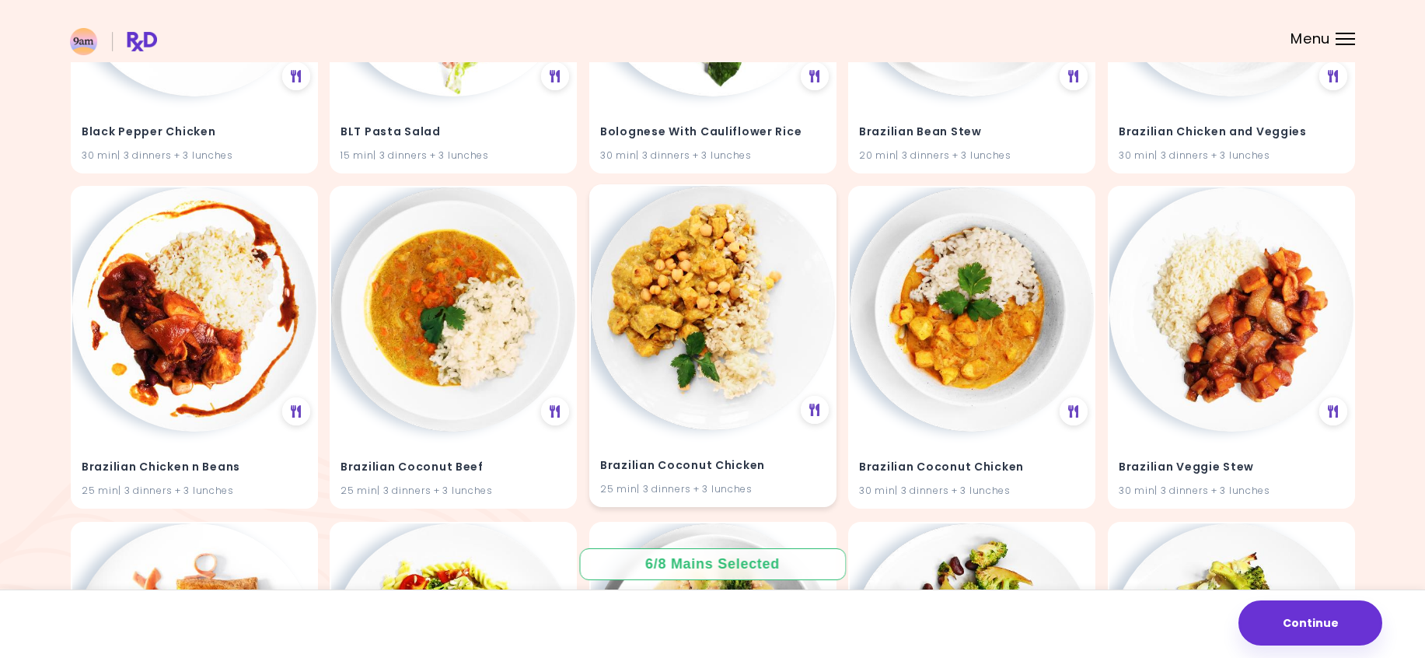
click at [722, 410] on img at bounding box center [713, 308] width 244 height 244
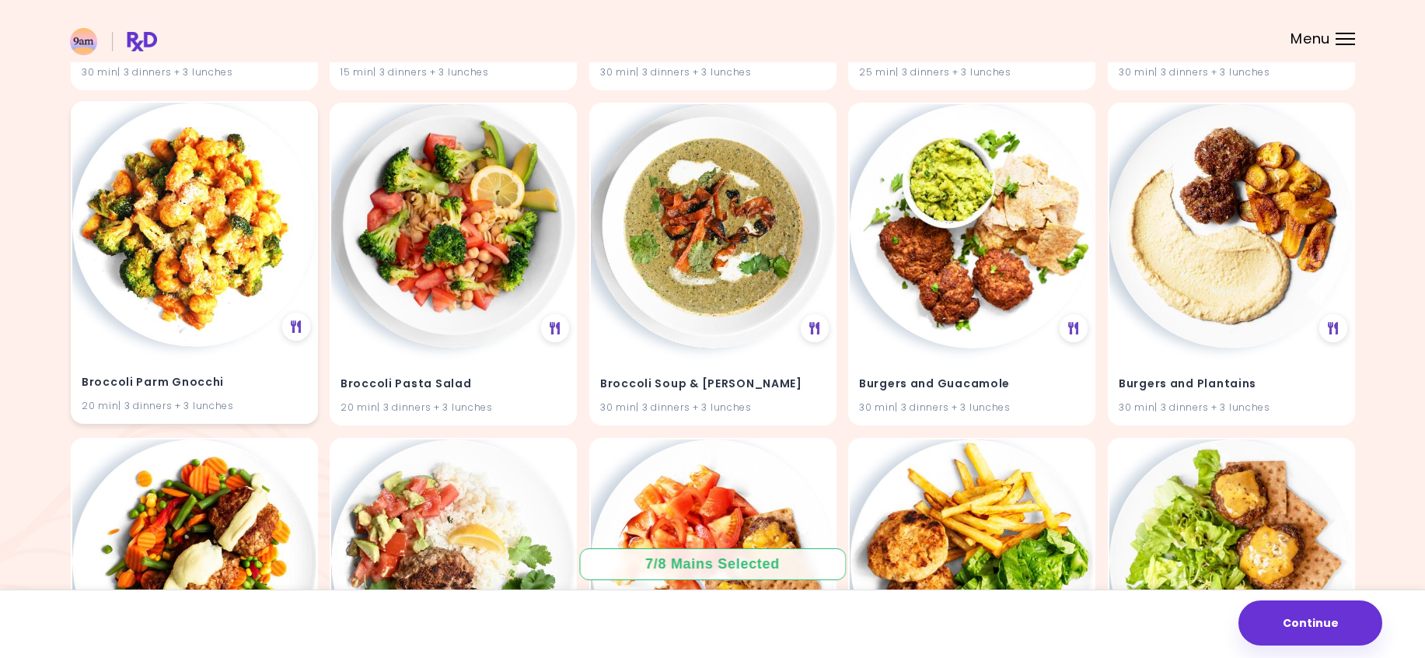
scroll to position [16887, 0]
click at [242, 222] on img at bounding box center [194, 225] width 244 height 244
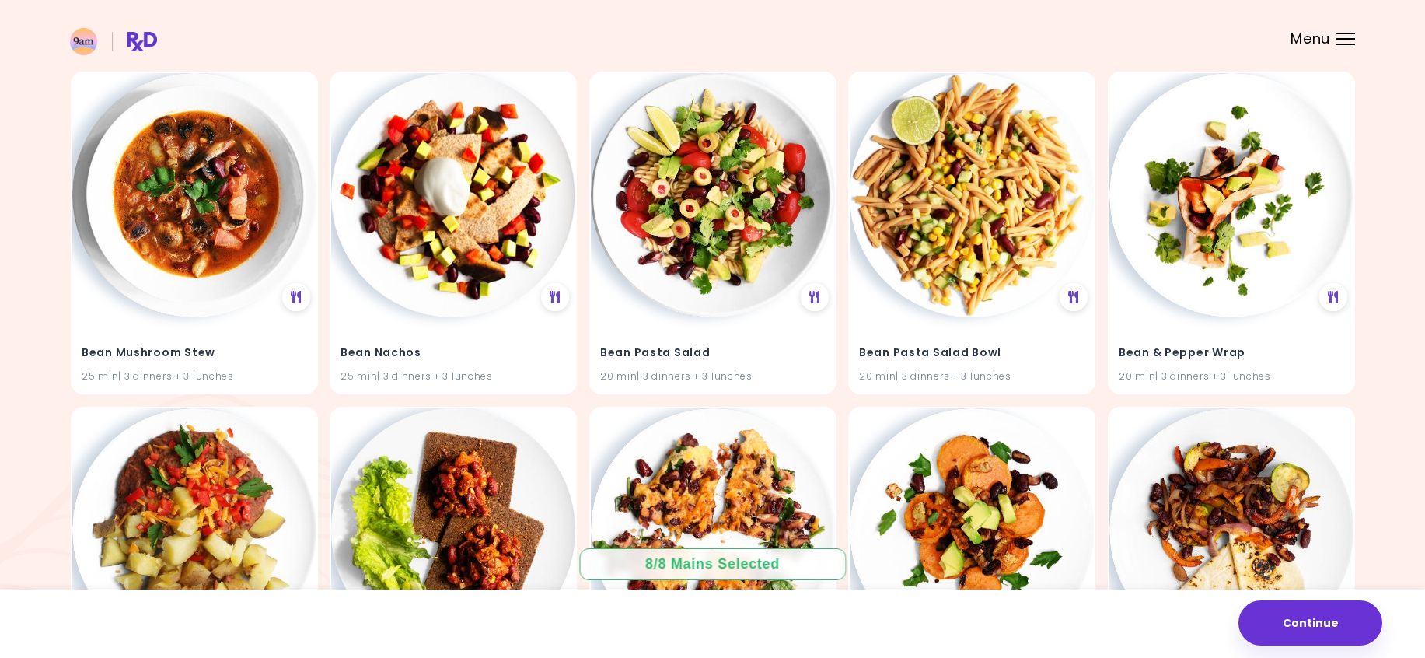
scroll to position [0, 0]
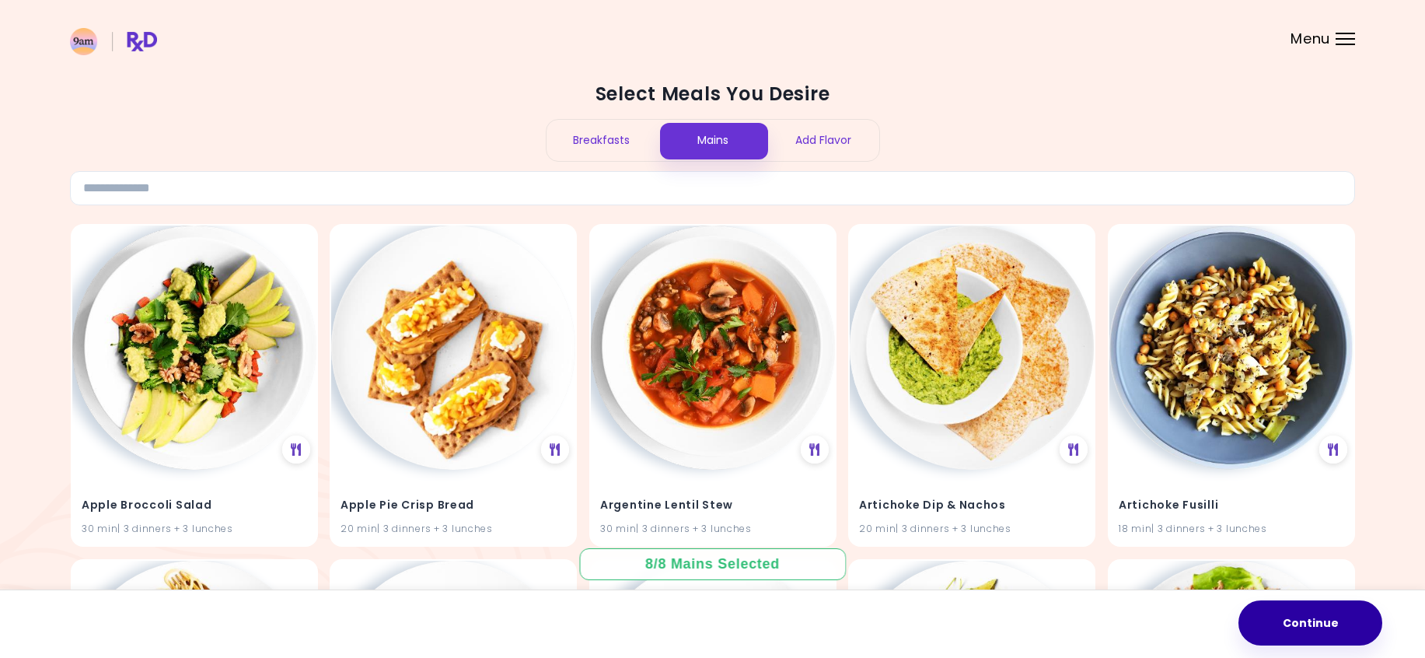
click at [1333, 613] on button "Continue" at bounding box center [1311, 622] width 144 height 45
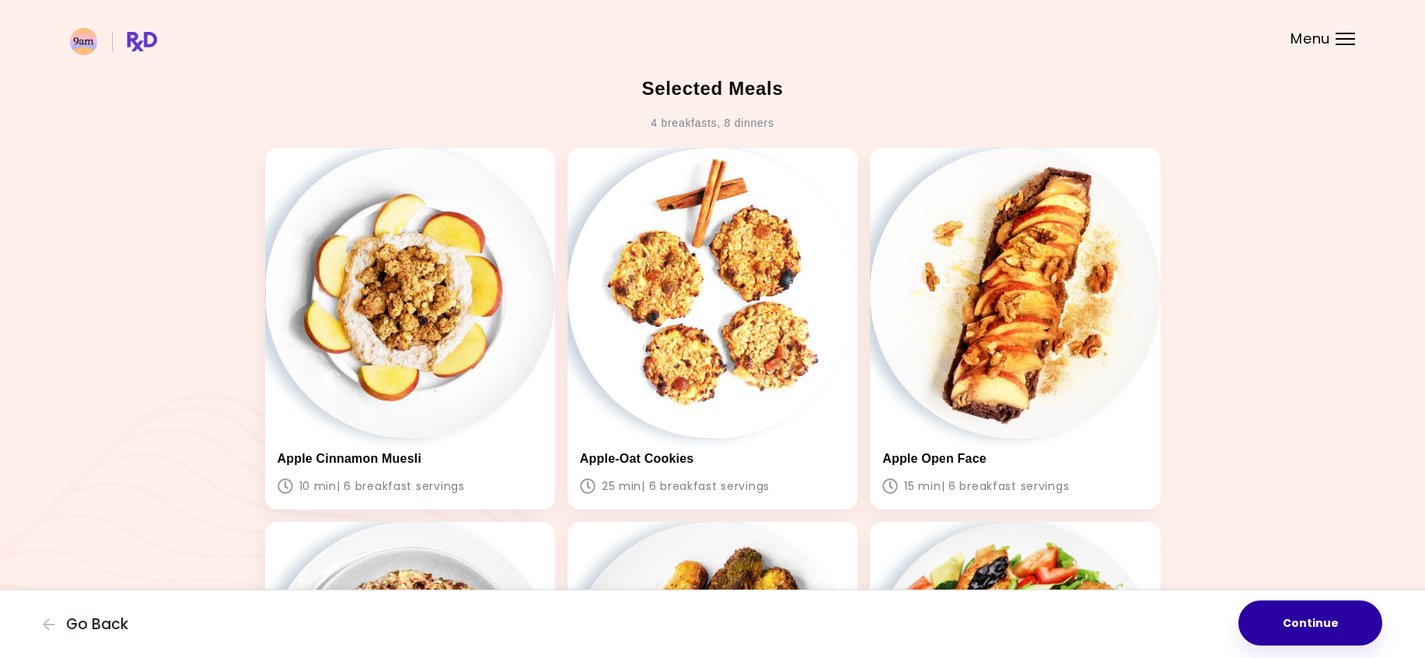
click at [1326, 624] on button "Continue" at bounding box center [1311, 622] width 144 height 45
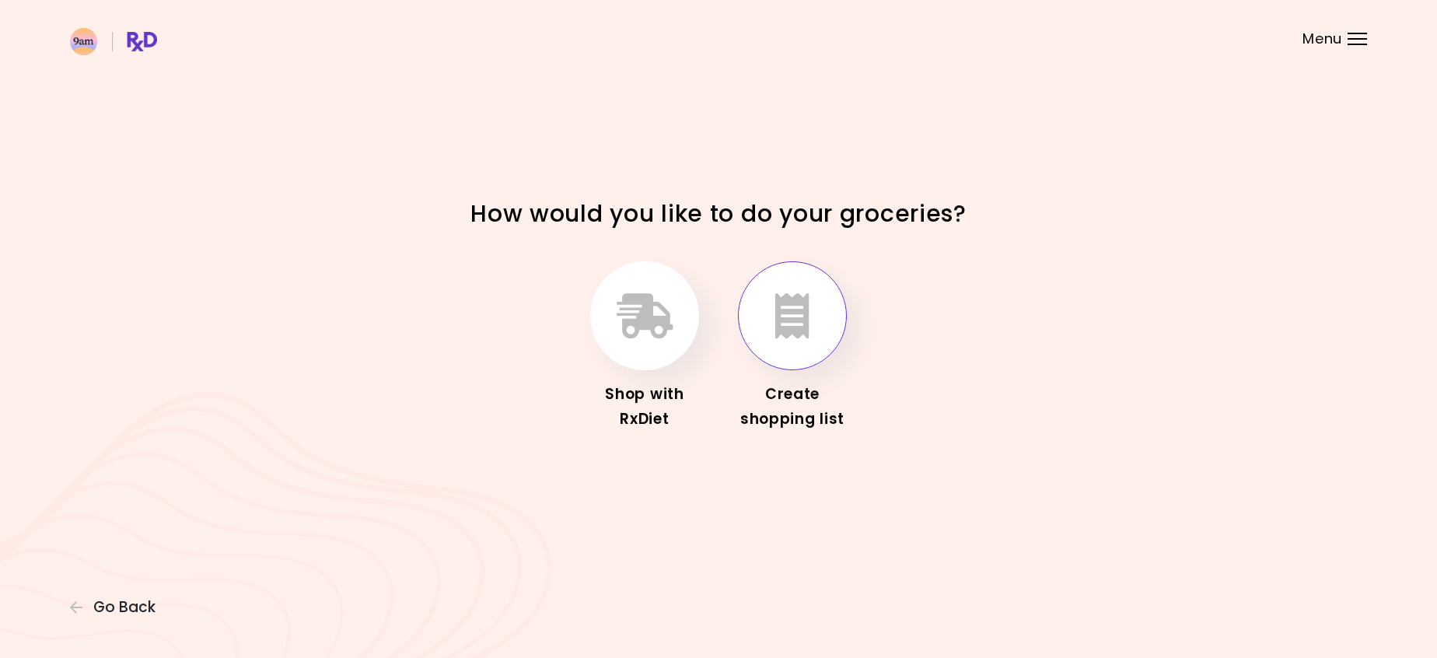
click at [798, 307] on icon "button" at bounding box center [792, 315] width 34 height 45
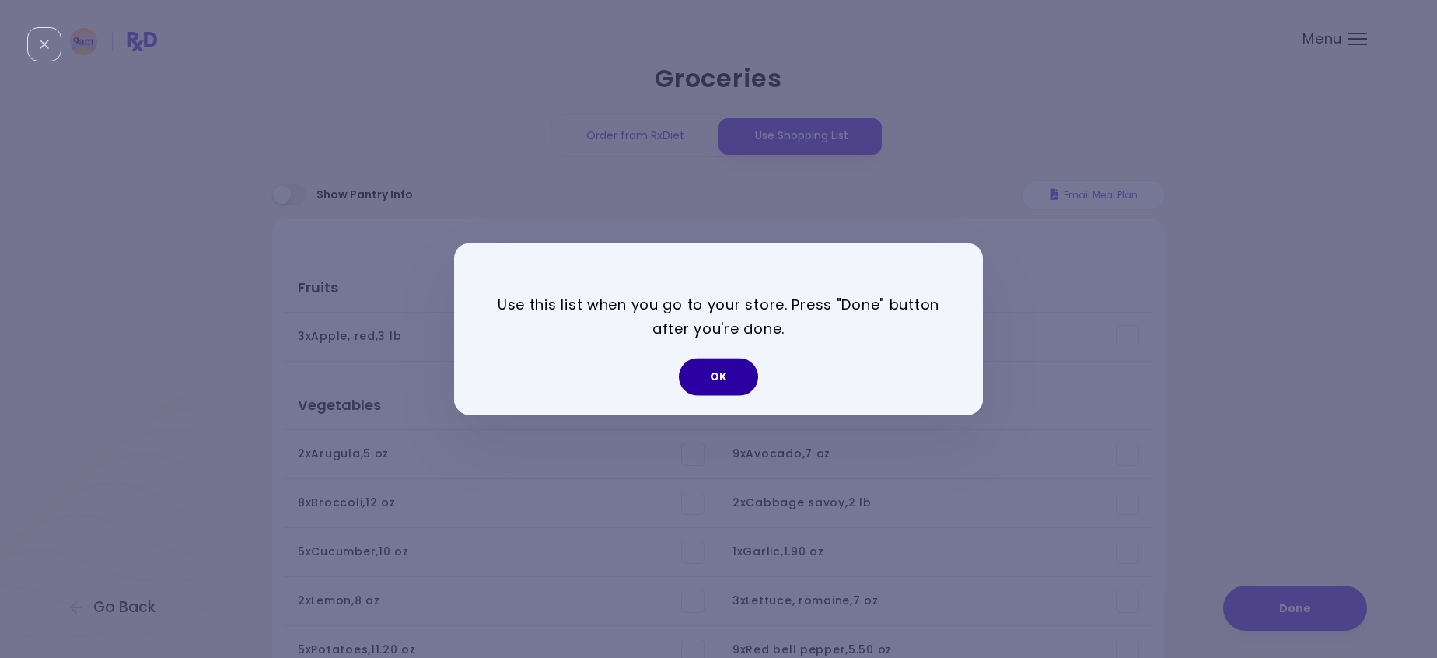
click at [744, 385] on button "OK" at bounding box center [718, 376] width 79 height 37
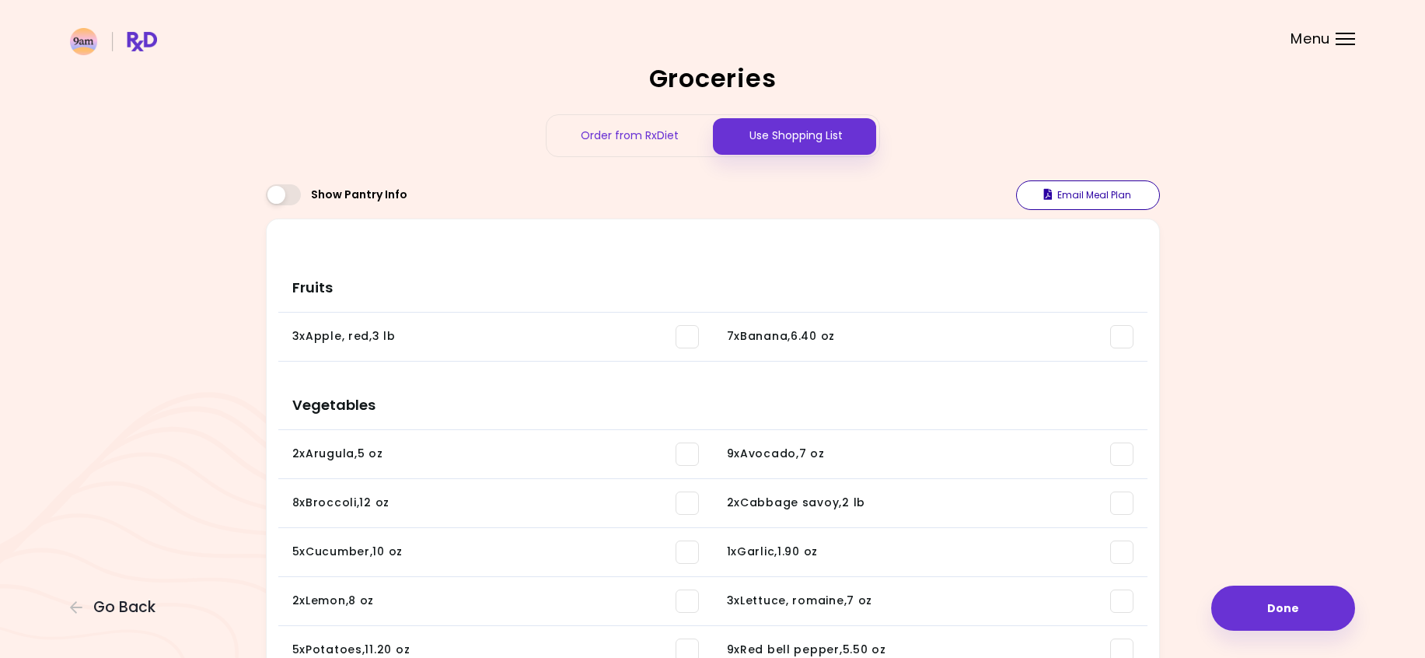
drag, startPoint x: 1343, startPoint y: 617, endPoint x: 1150, endPoint y: 200, distance: 459.2
click at [1133, 194] on button "Email Meal Plan" at bounding box center [1088, 195] width 144 height 30
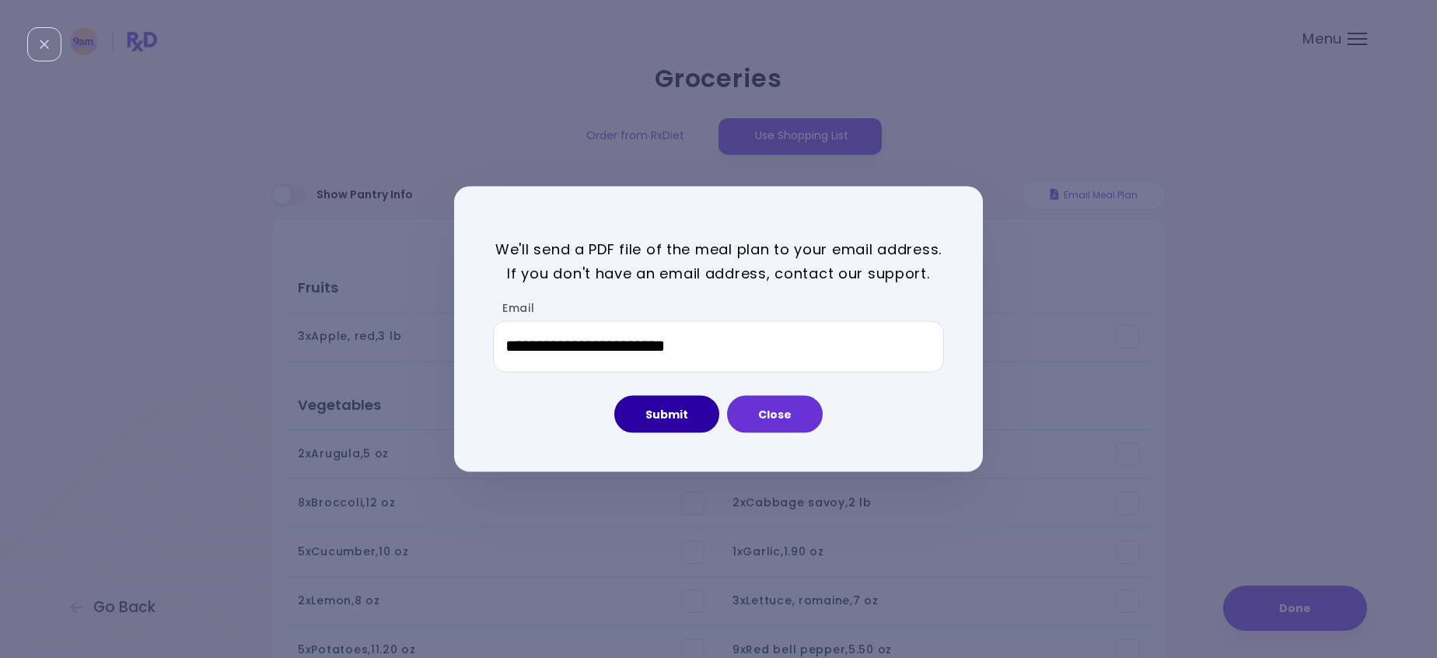
click at [664, 410] on button "Submit" at bounding box center [666, 413] width 105 height 37
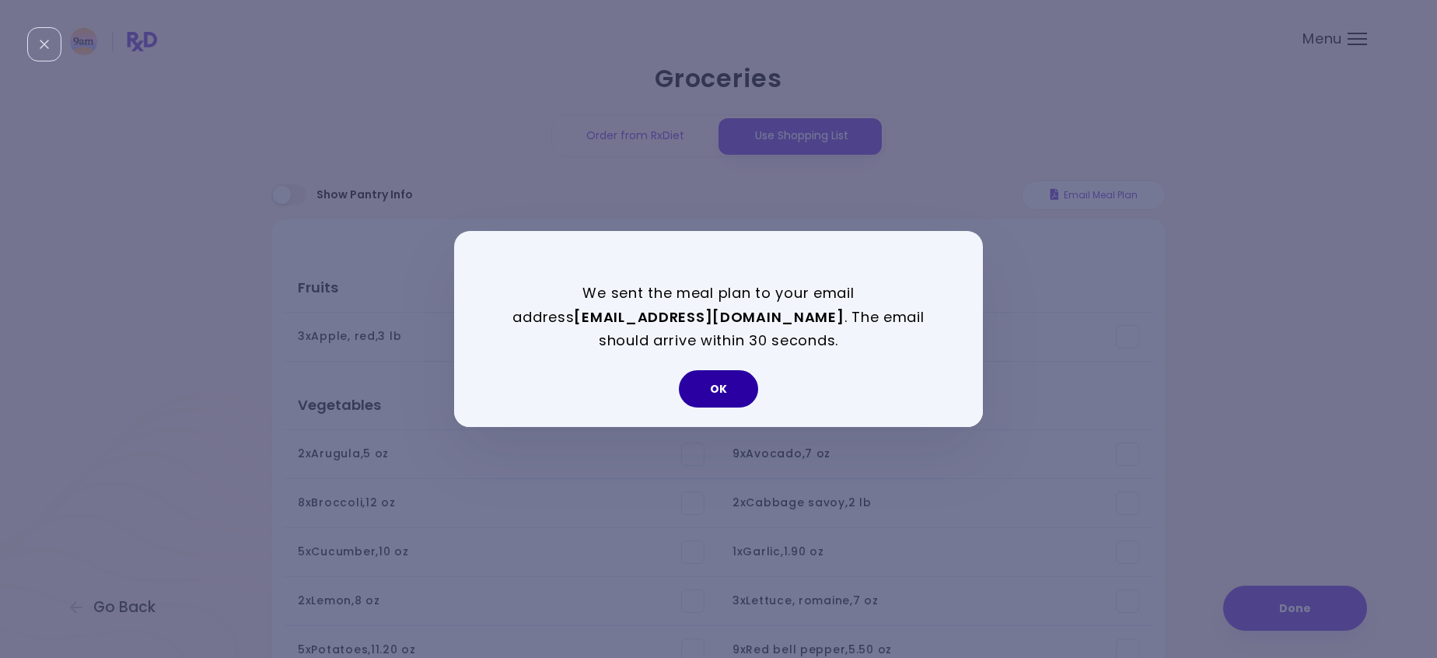
click at [725, 384] on button "OK" at bounding box center [718, 388] width 79 height 37
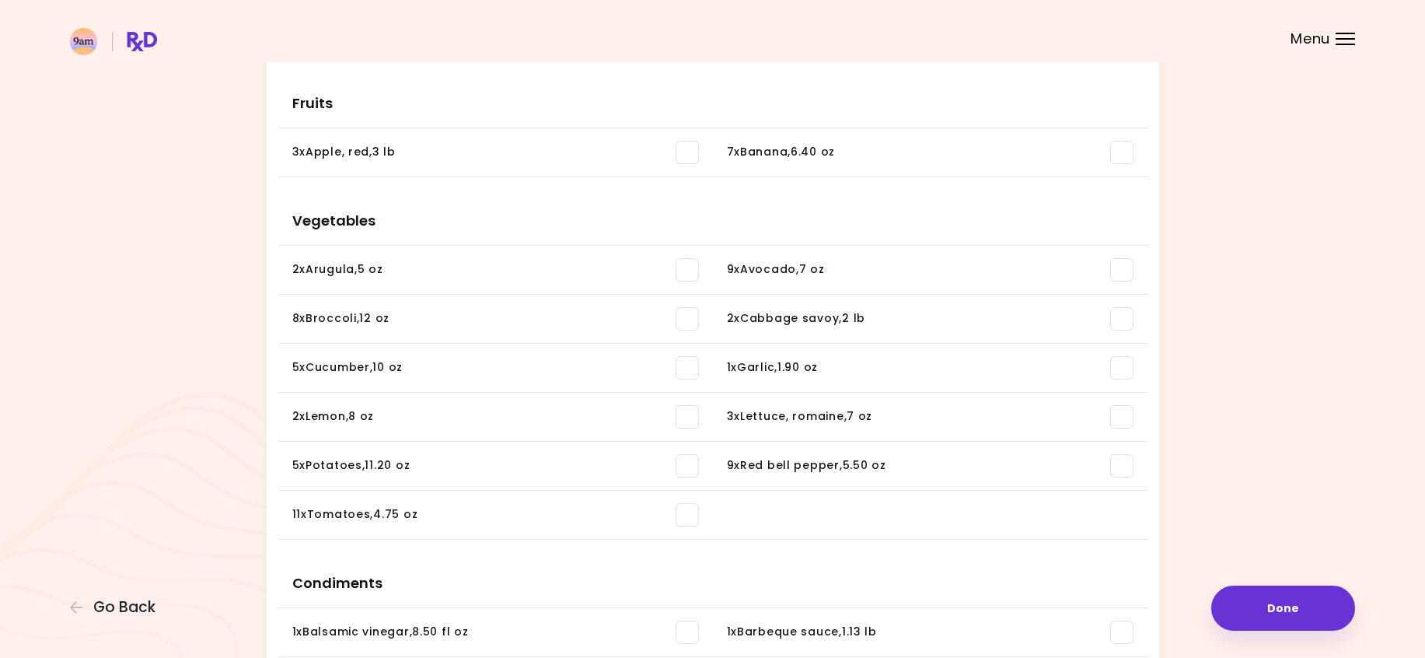
scroll to position [233, 0]
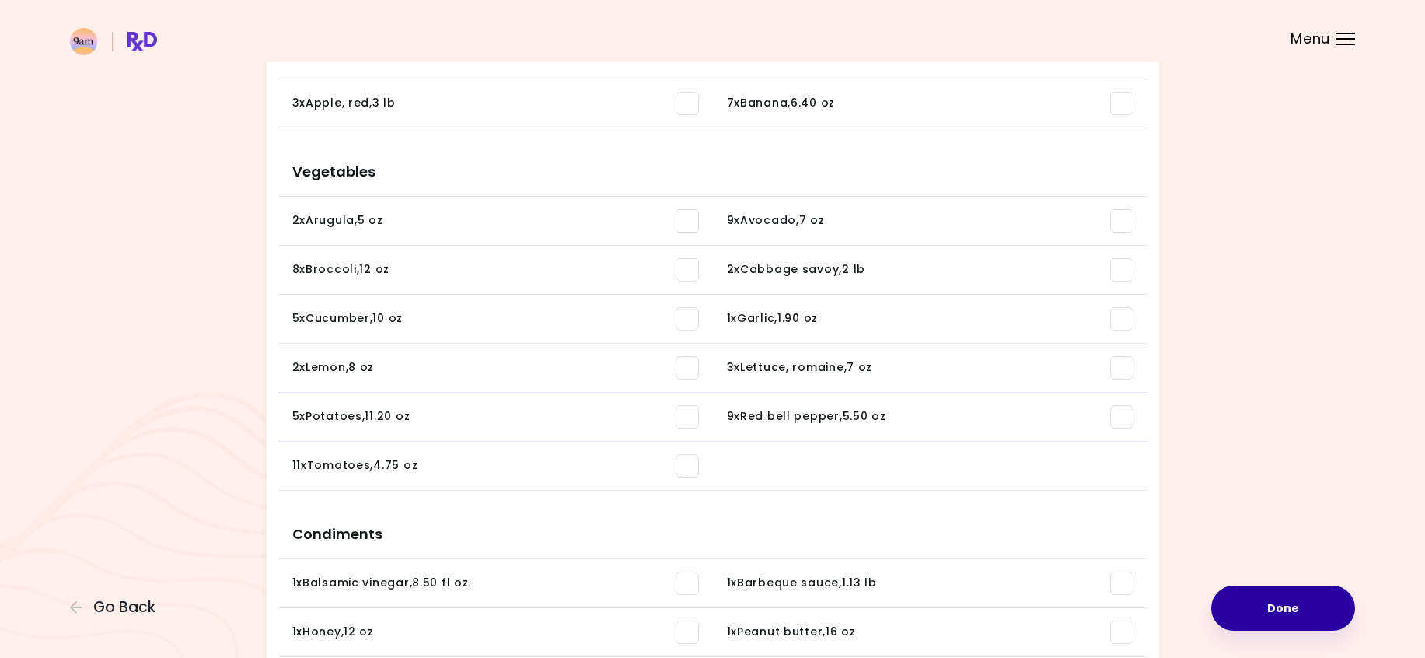
click at [1289, 589] on button "Done" at bounding box center [1283, 608] width 144 height 45
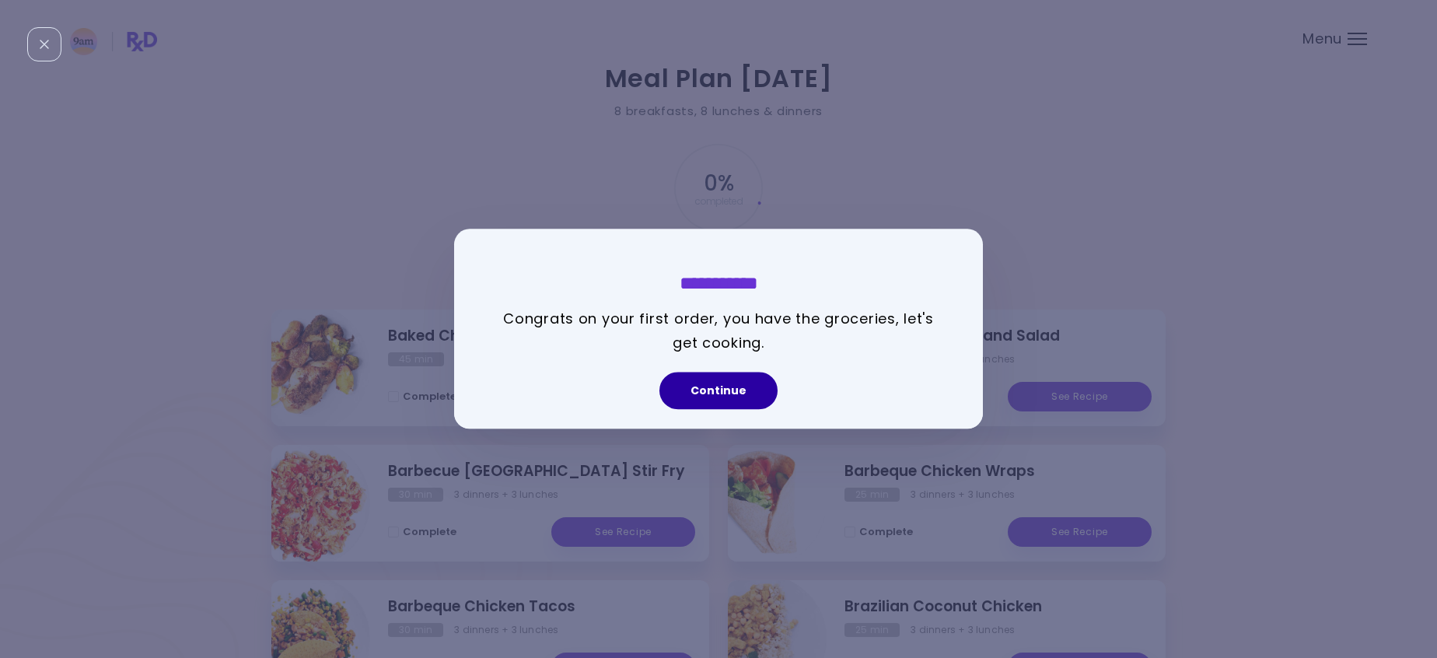
drag, startPoint x: 765, startPoint y: 386, endPoint x: 736, endPoint y: 392, distance: 30.2
click at [736, 392] on button "Continue" at bounding box center [718, 390] width 118 height 37
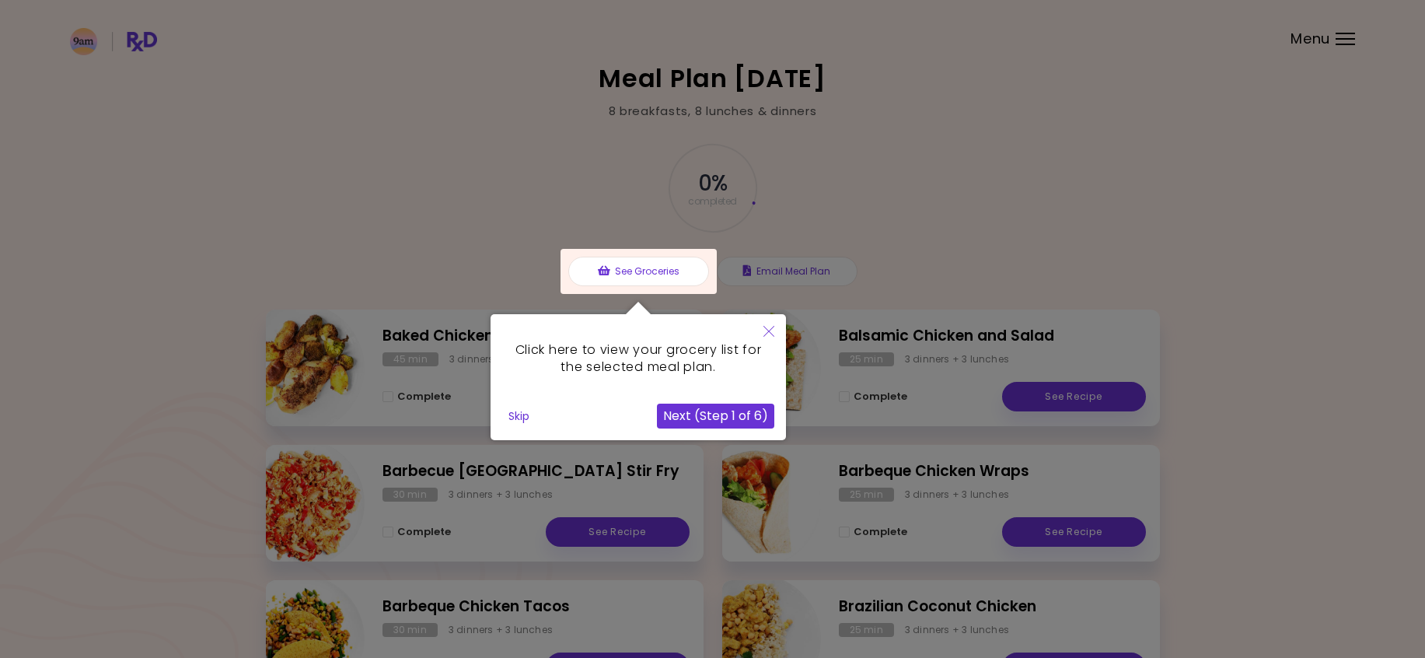
click at [696, 409] on button "Next (Step 1 of 6)" at bounding box center [715, 416] width 117 height 25
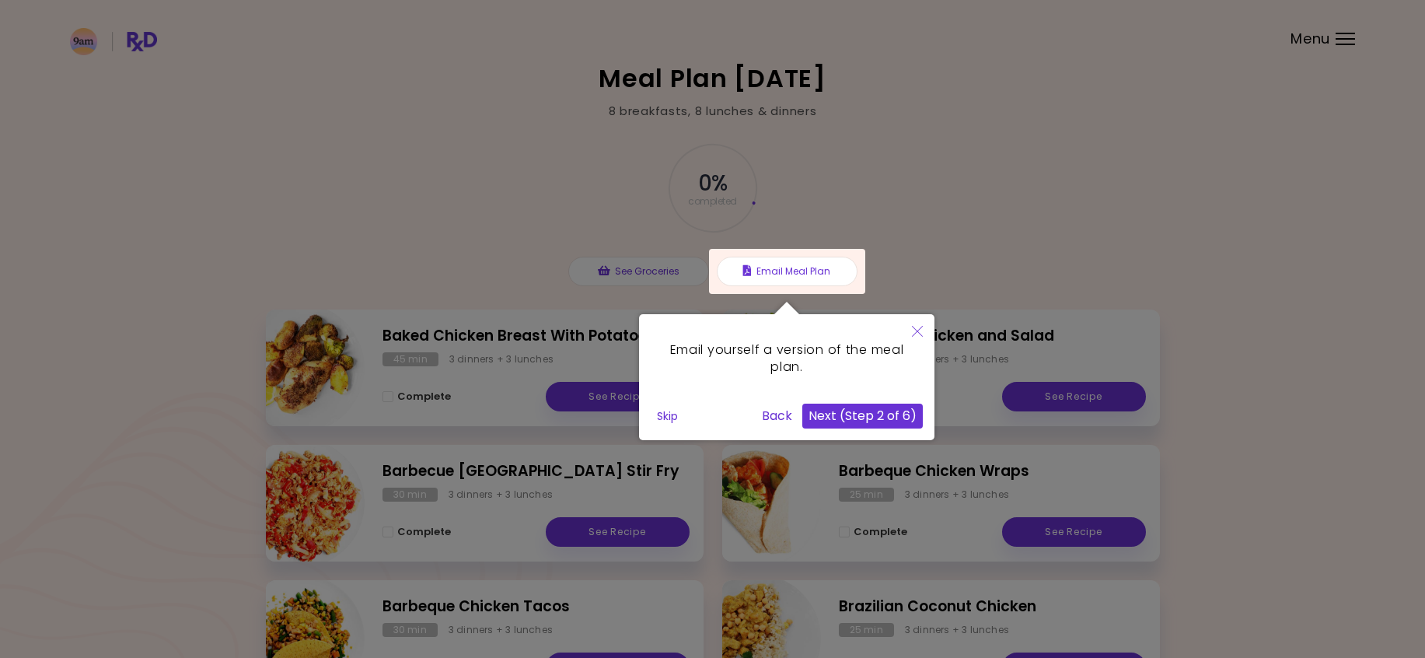
click at [899, 409] on button "Next (Step 2 of 6)" at bounding box center [862, 416] width 121 height 25
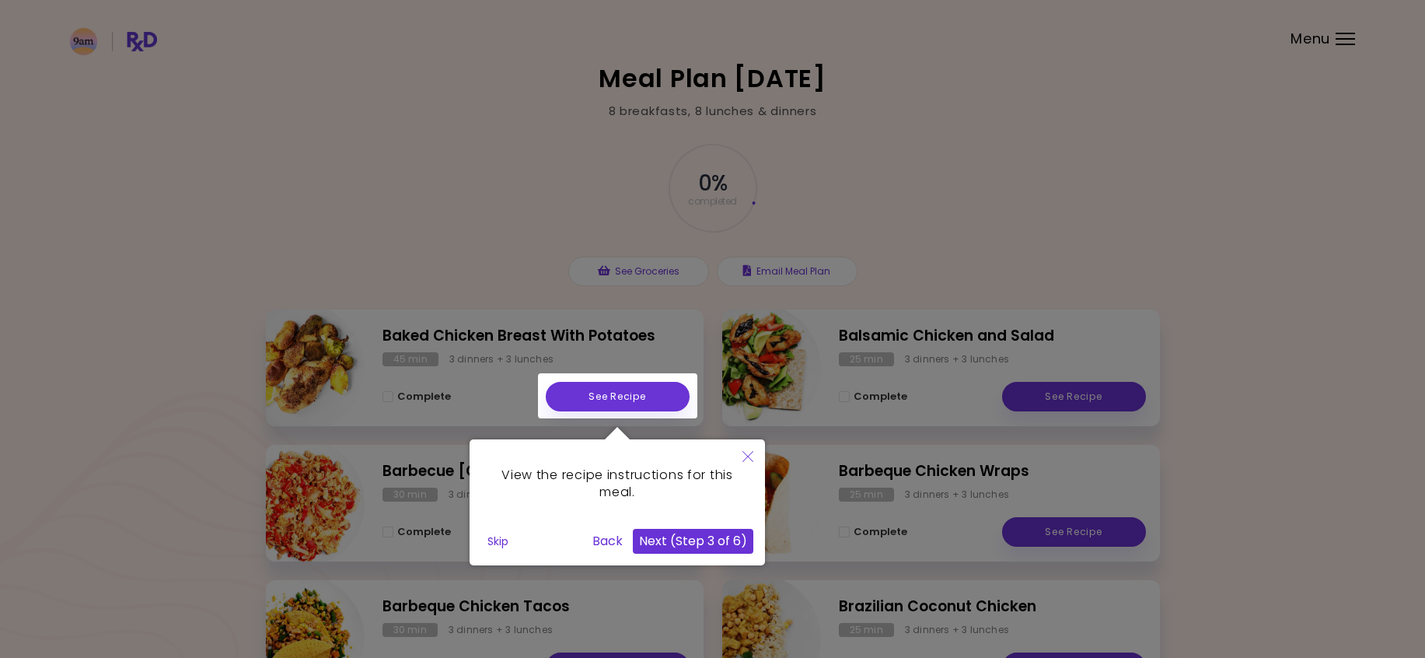
click at [721, 532] on button "Next (Step 3 of 6)" at bounding box center [693, 541] width 121 height 25
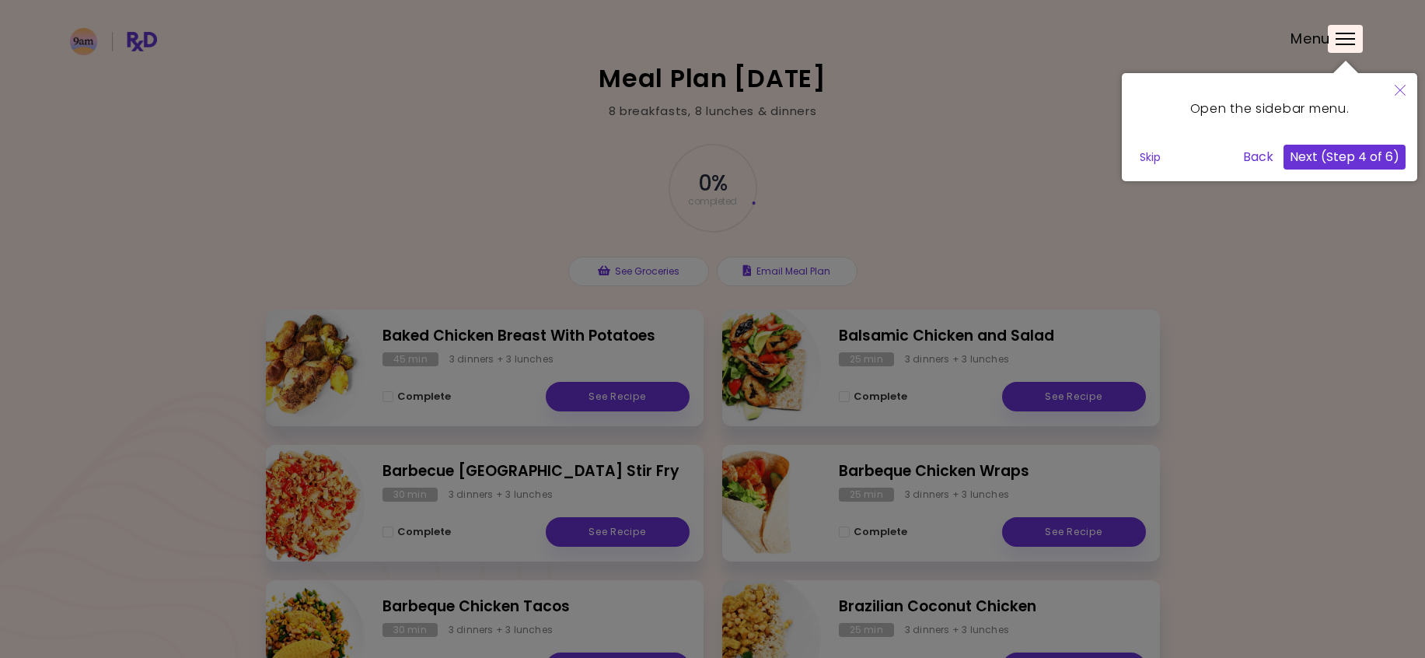
click at [1339, 149] on button "Next (Step 4 of 6)" at bounding box center [1345, 157] width 122 height 25
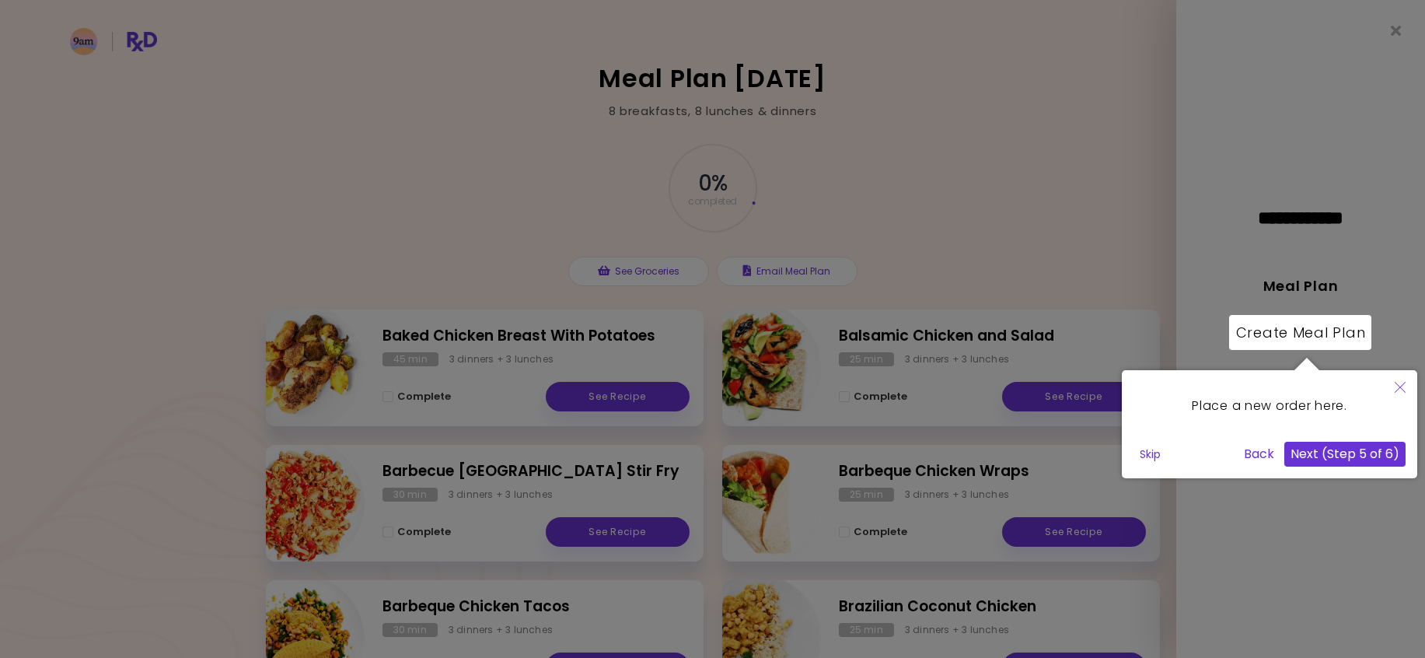
click at [1357, 455] on button "Next (Step 5 of 6)" at bounding box center [1345, 454] width 121 height 25
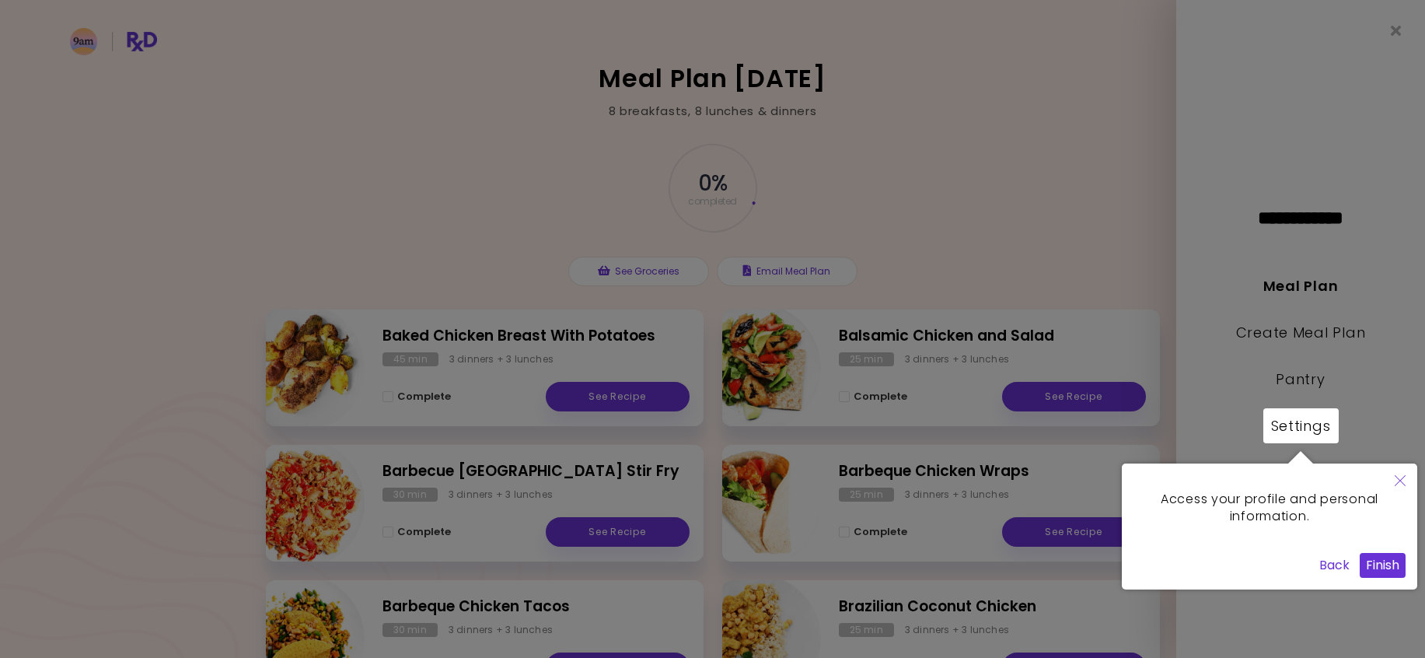
click at [1374, 568] on button "Finish" at bounding box center [1383, 565] width 46 height 25
